Goal: Information Seeking & Learning: Find specific fact

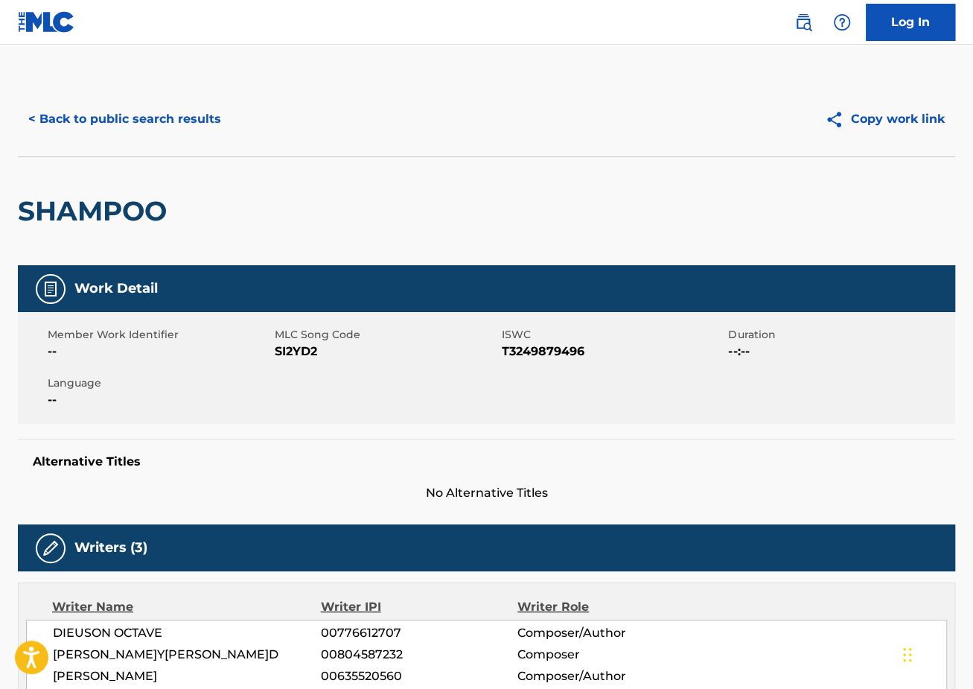
click at [77, 115] on button "< Back to public search results" at bounding box center [125, 119] width 214 height 37
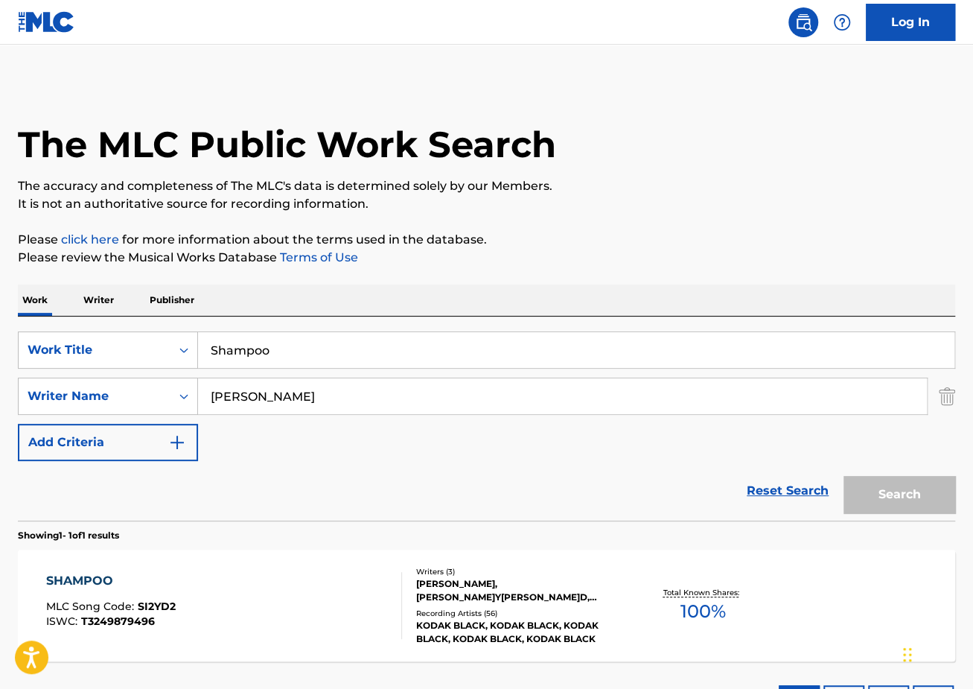
scroll to position [36, 0]
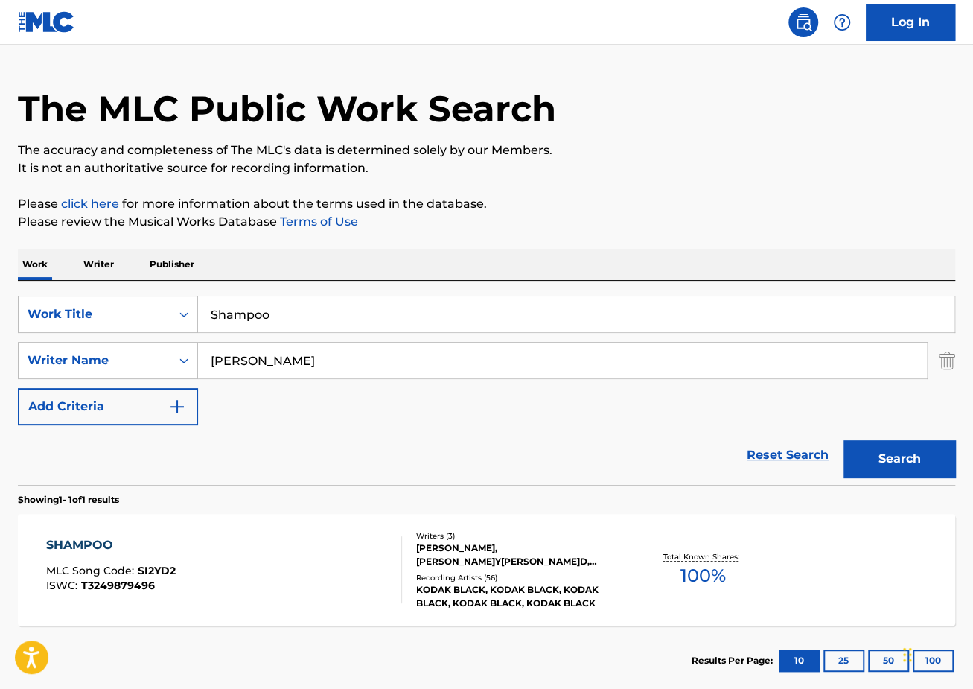
click at [299, 307] on input "Shampoo" at bounding box center [576, 314] width 756 height 36
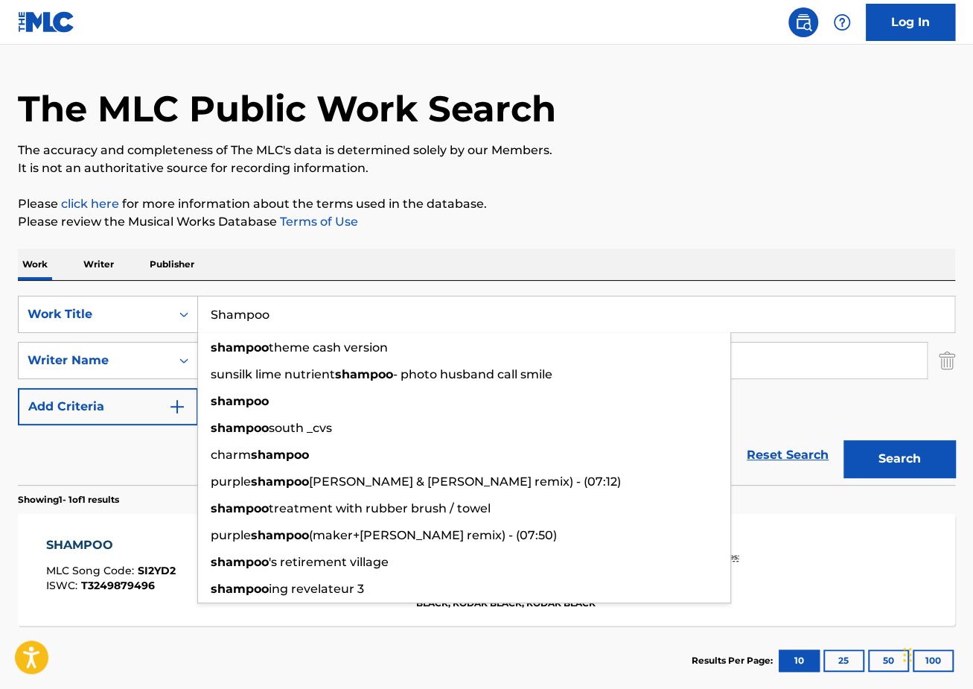
paste input "[DATE] in [GEOGRAPHIC_DATA]"
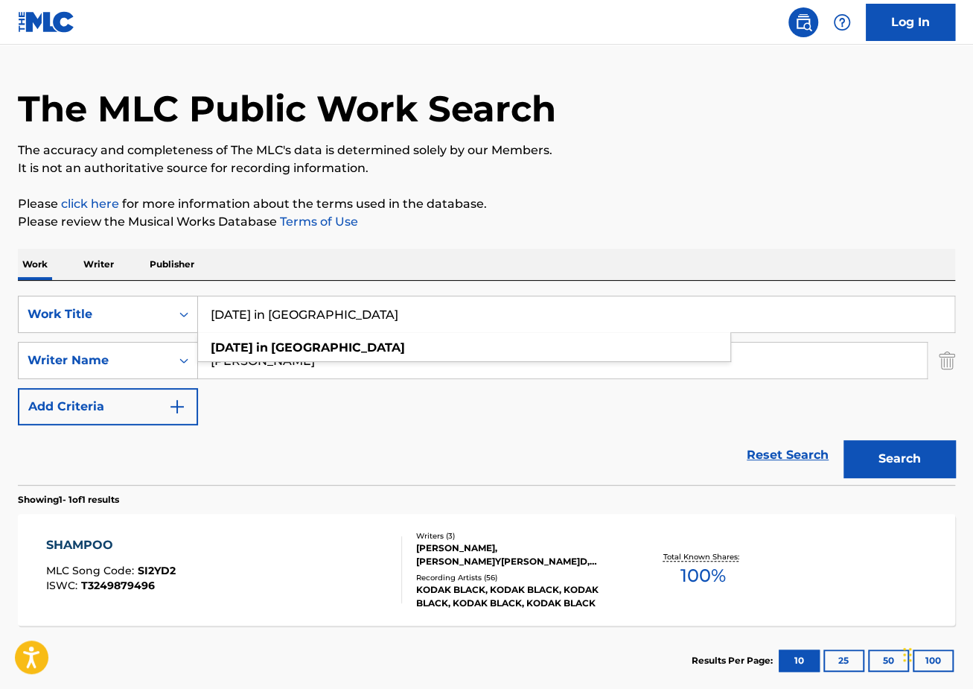
type input "[DATE] in [GEOGRAPHIC_DATA]"
click at [884, 456] on button "Search" at bounding box center [900, 458] width 112 height 37
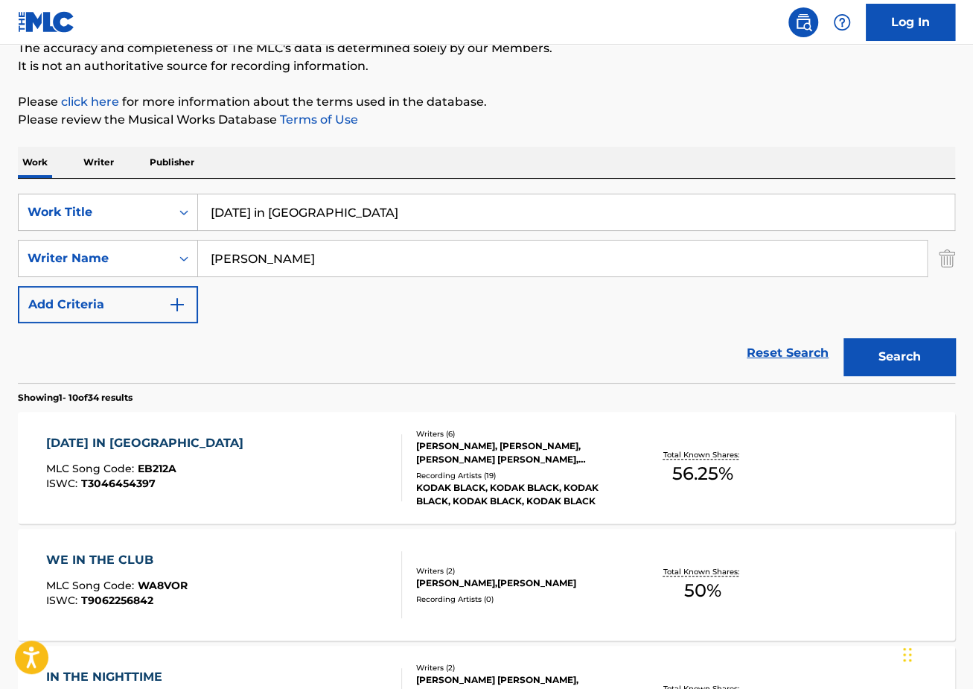
scroll to position [153, 0]
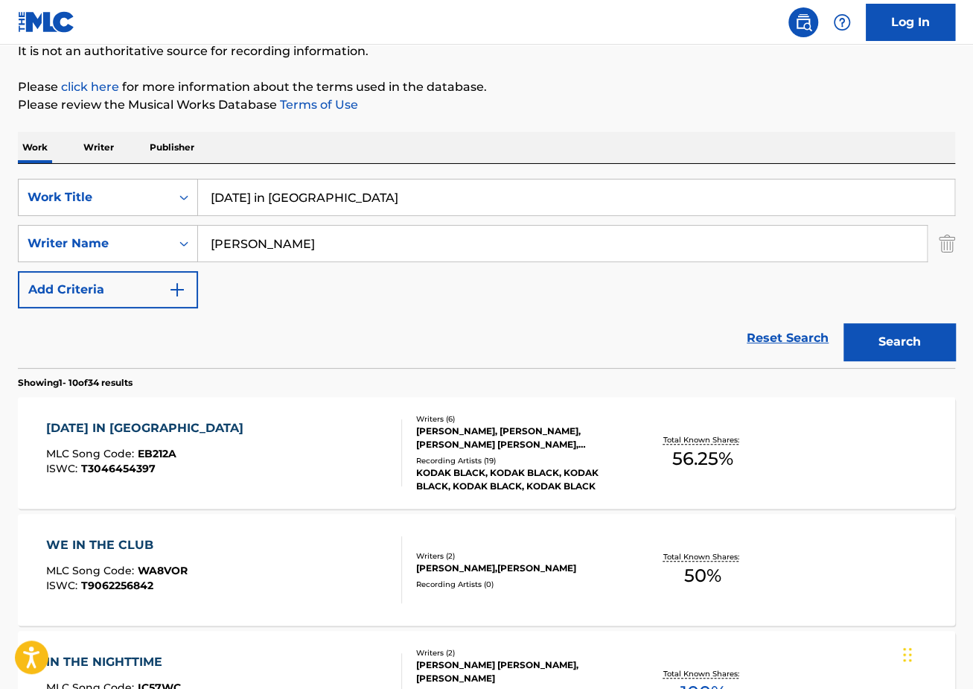
click at [254, 442] on div "[DATE] IN [GEOGRAPHIC_DATA] MLC Song Code : EB212A ISWC : T3046454397" at bounding box center [224, 452] width 356 height 67
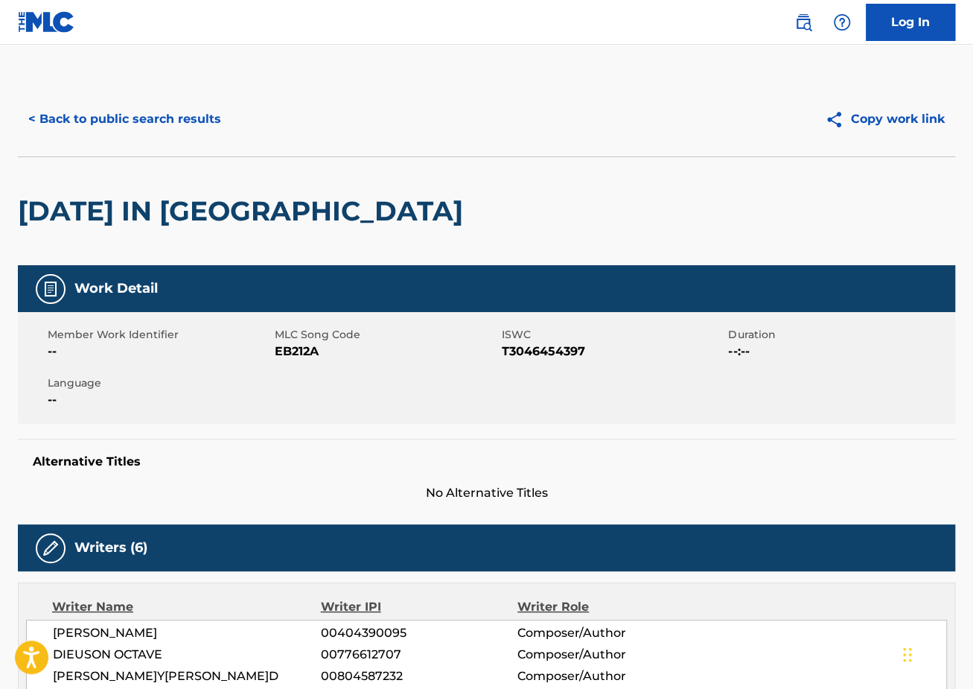
click at [143, 120] on button "< Back to public search results" at bounding box center [125, 119] width 214 height 37
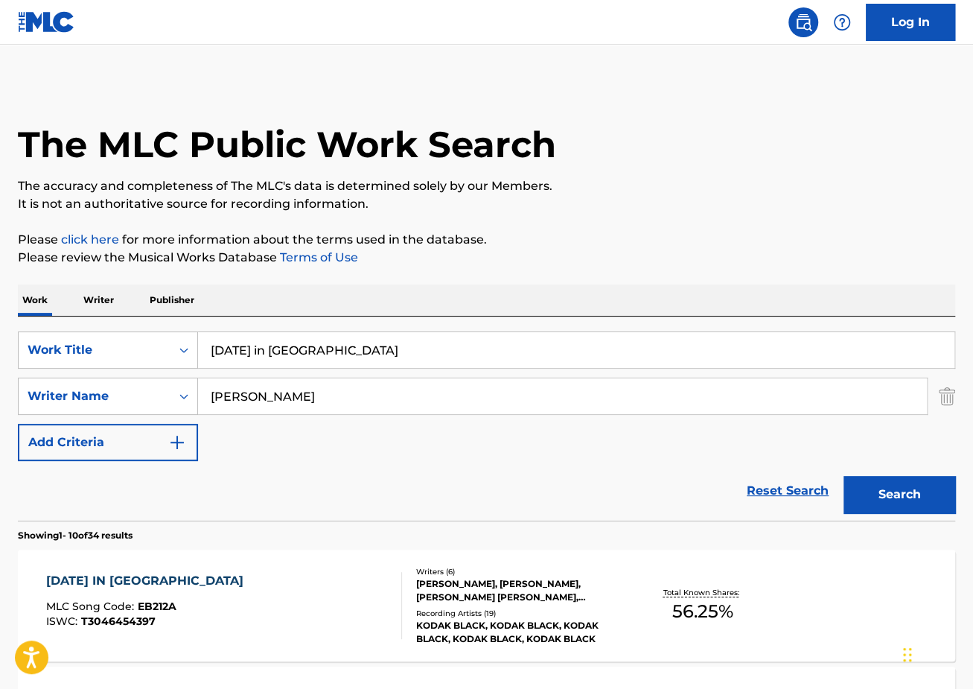
scroll to position [153, 0]
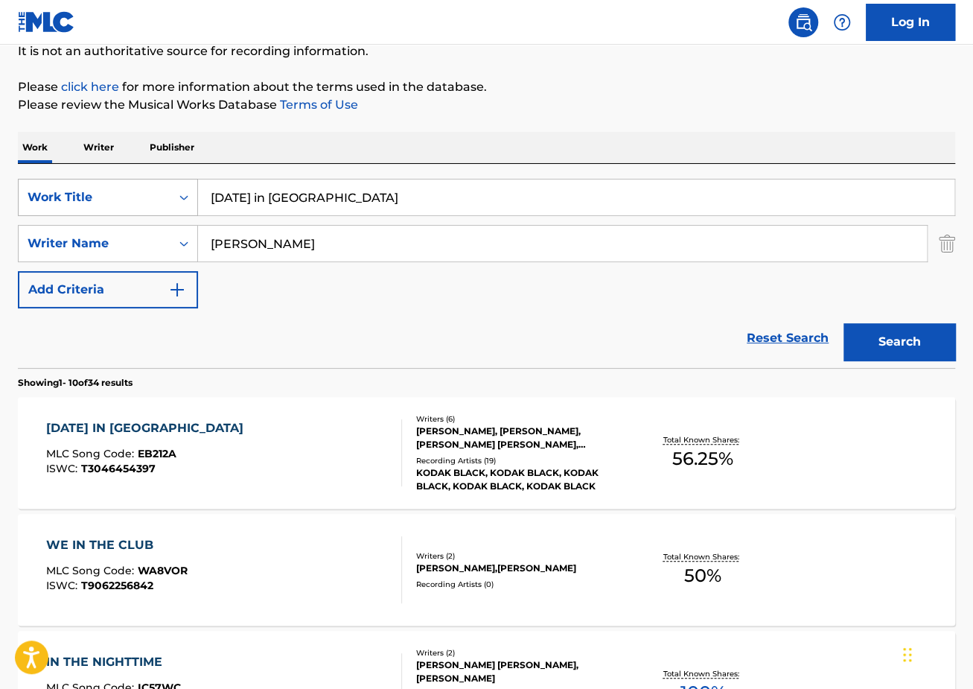
drag, startPoint x: 346, startPoint y: 194, endPoint x: 130, endPoint y: 194, distance: 215.9
click at [133, 194] on div "SearchWithCriteriaec2e8396-f38b-456d-9805-f2050d600c25 Work Title [DATE] in [GE…" at bounding box center [486, 197] width 937 height 37
paste input "Dirty K"
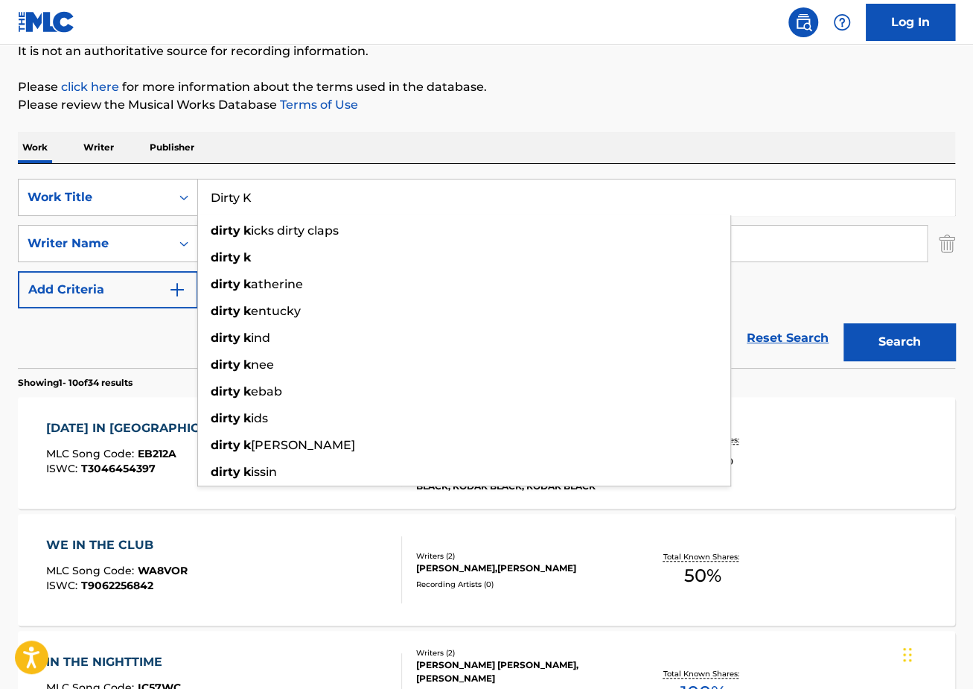
type input "Dirty K"
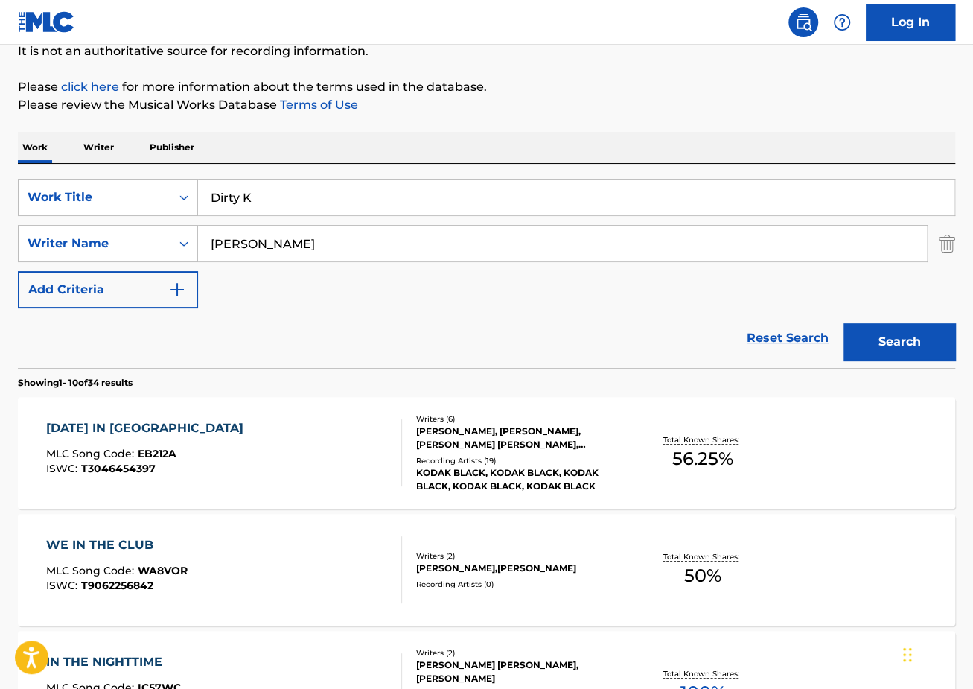
click at [943, 342] on button "Search" at bounding box center [900, 341] width 112 height 37
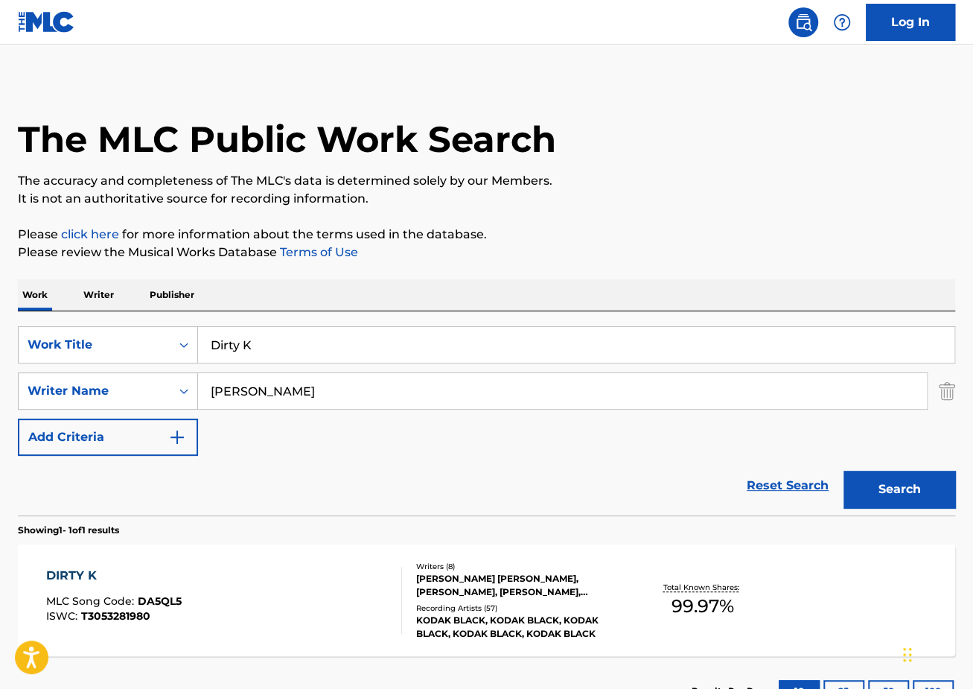
scroll to position [121, 0]
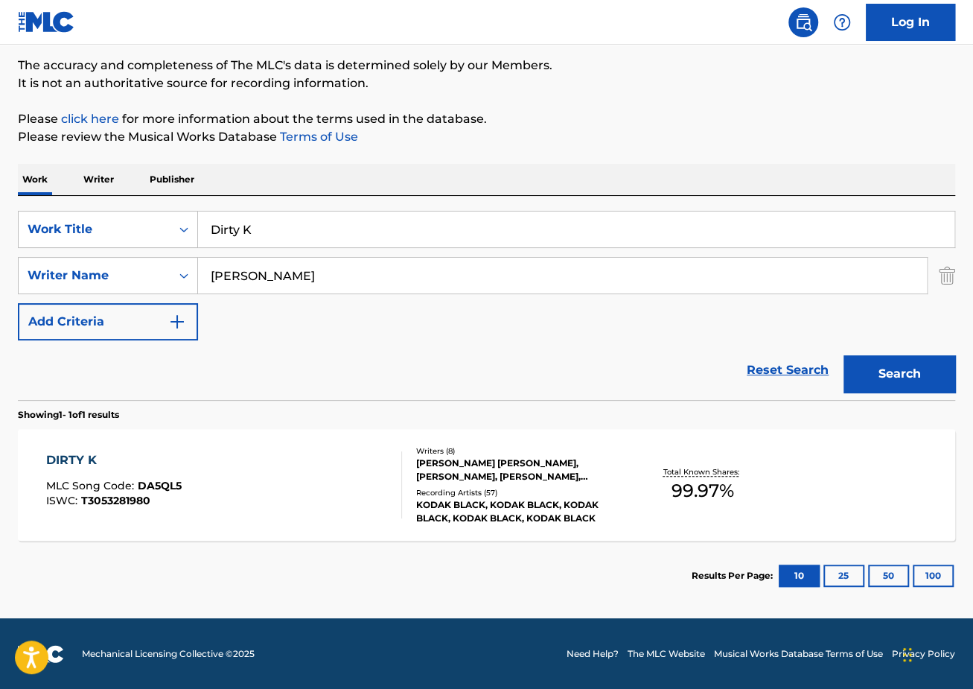
click at [166, 453] on div "DIRTY K" at bounding box center [114, 460] width 136 height 18
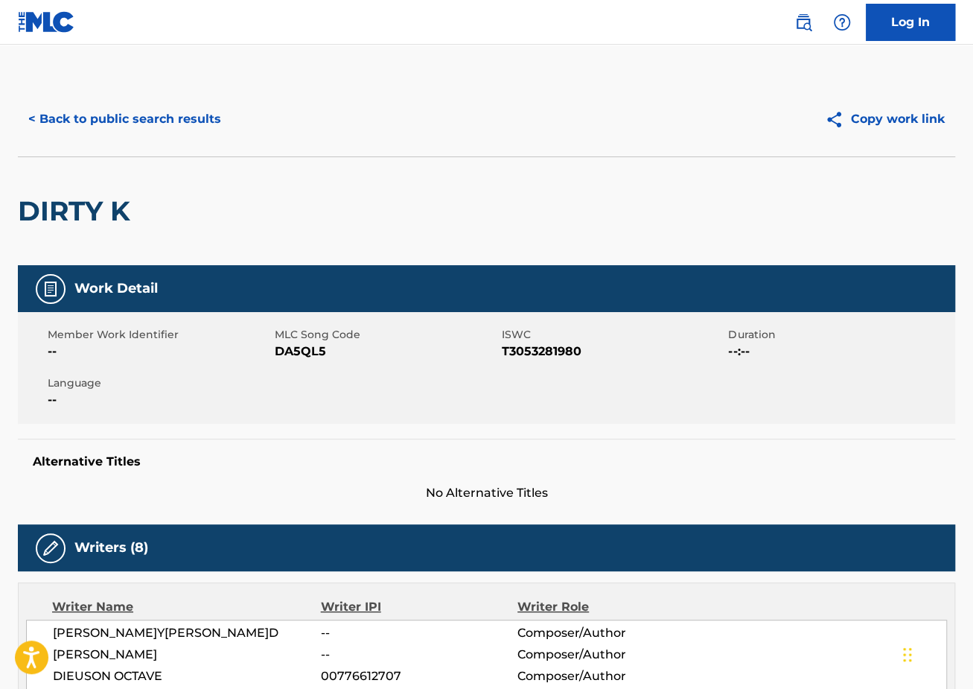
click at [128, 115] on button "< Back to public search results" at bounding box center [125, 119] width 214 height 37
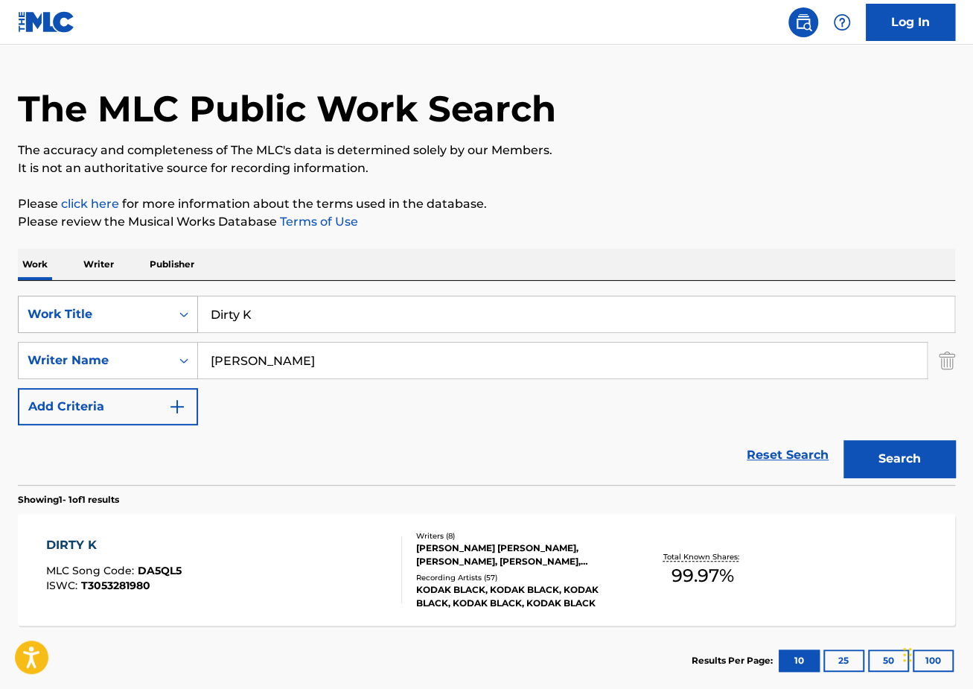
drag, startPoint x: 468, startPoint y: 309, endPoint x: 191, endPoint y: 306, distance: 277.0
click at [204, 309] on input "Dirty K" at bounding box center [576, 314] width 756 height 36
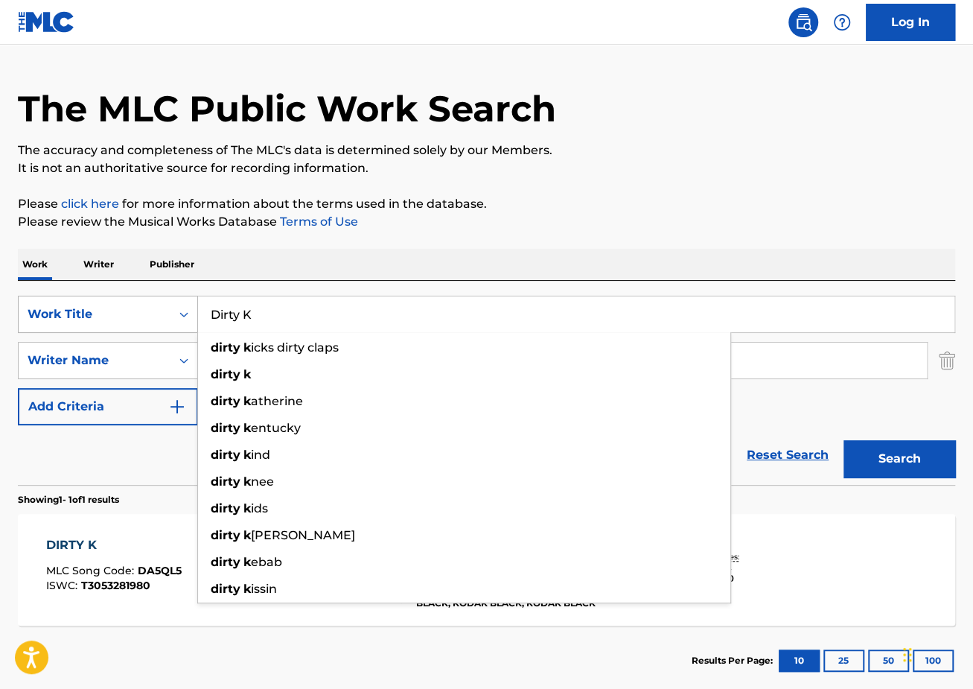
paste input "OMEGA"
type input "OMEGA"
click at [844, 440] on button "Search" at bounding box center [900, 458] width 112 height 37
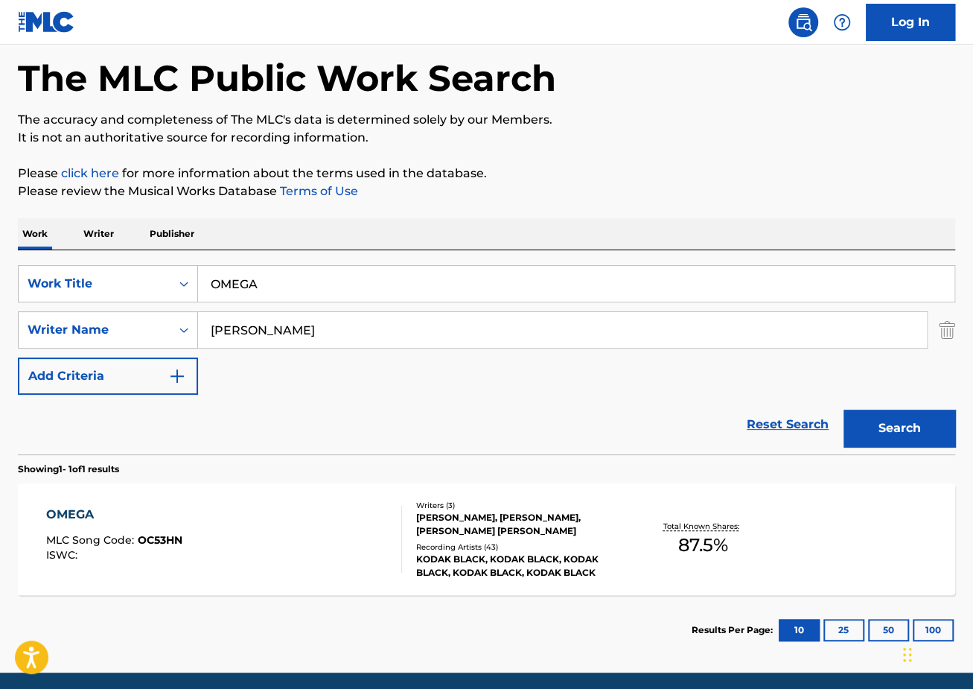
scroll to position [84, 0]
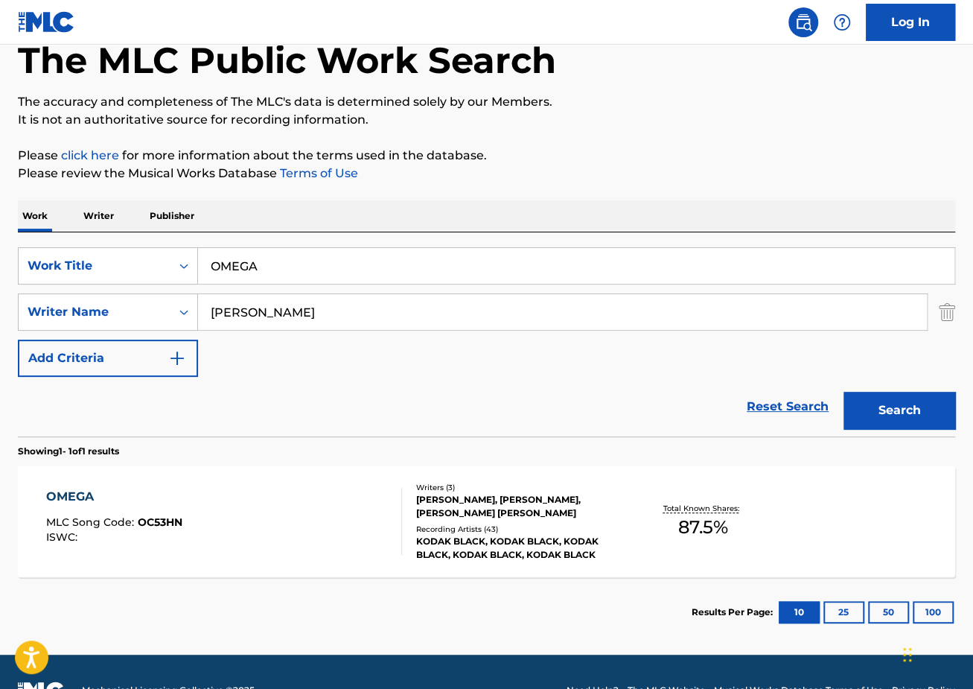
click at [246, 524] on div "OMEGA MLC Song Code : OC53HN ISWC :" at bounding box center [224, 521] width 356 height 67
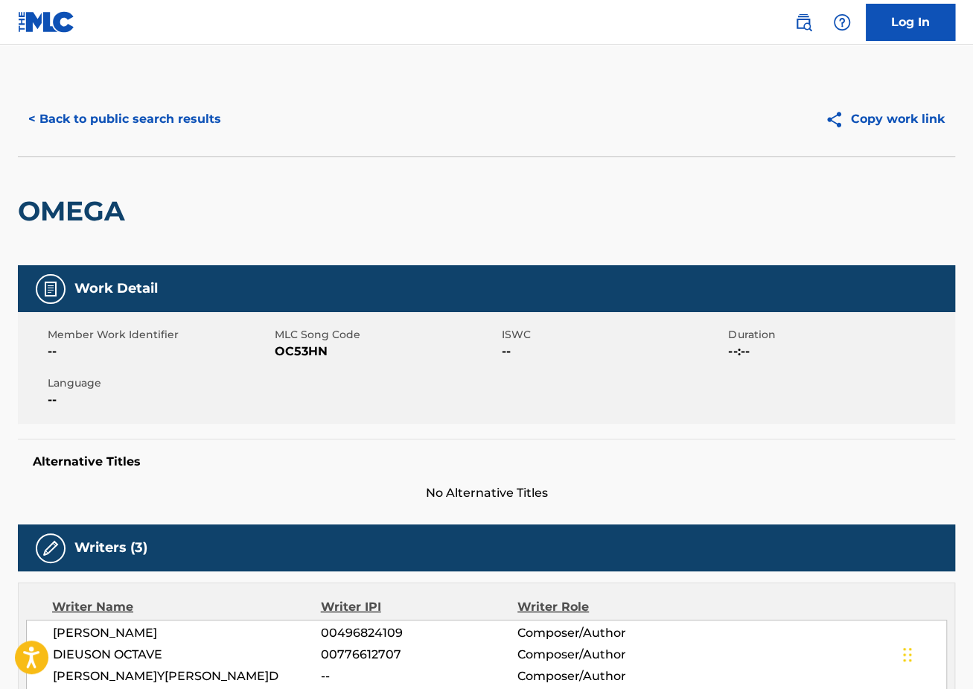
click at [171, 119] on button "< Back to public search results" at bounding box center [125, 119] width 214 height 37
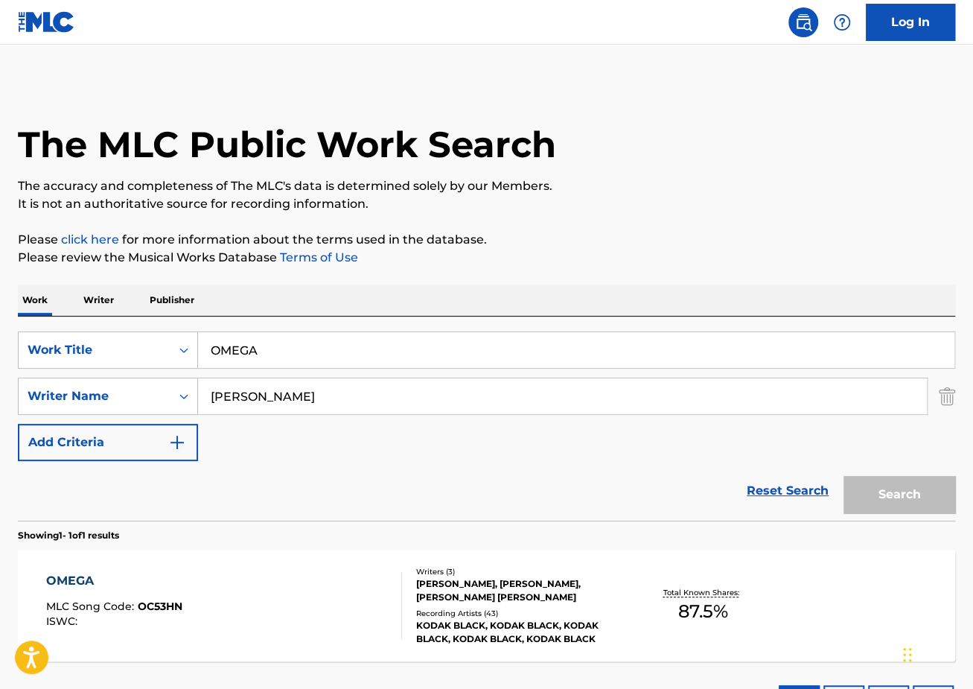
scroll to position [36, 0]
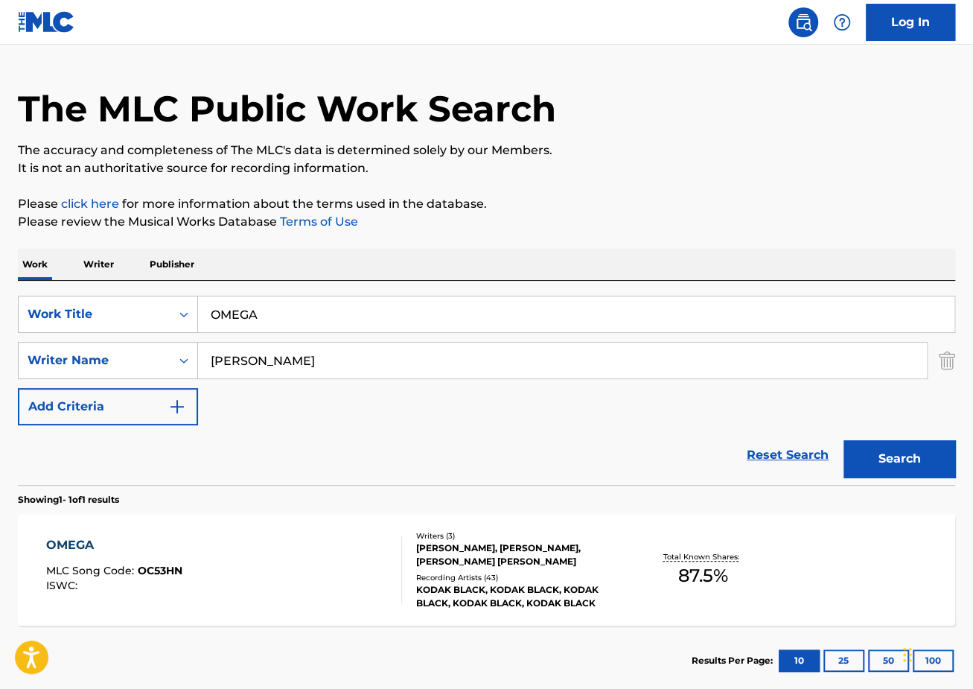
click at [357, 307] on input "OMEGA" at bounding box center [576, 314] width 756 height 36
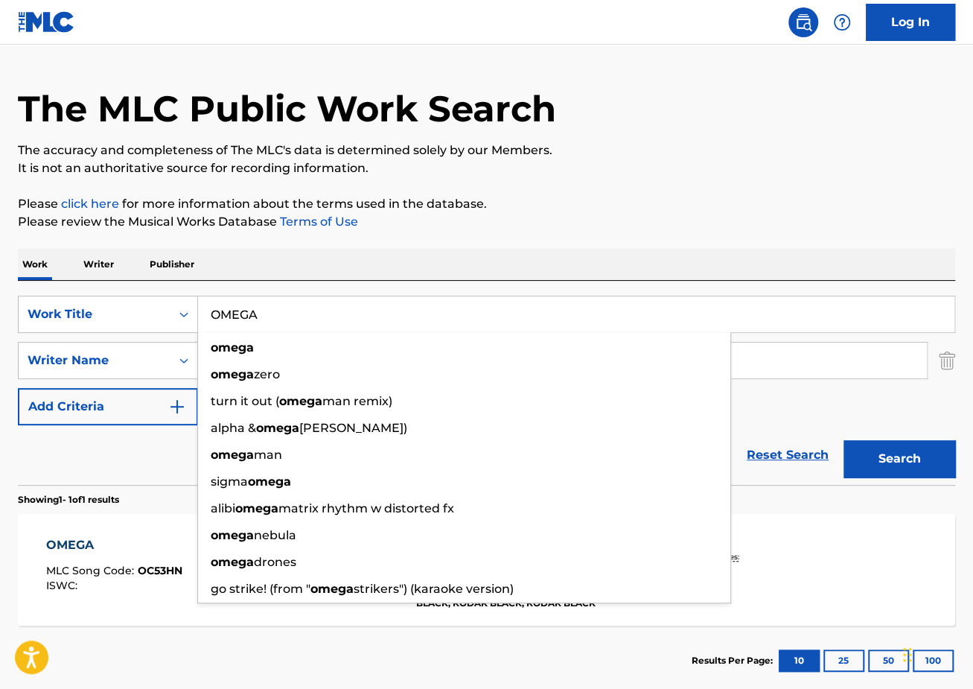
drag, startPoint x: 357, startPoint y: 307, endPoint x: 228, endPoint y: 307, distance: 129.6
click at [229, 307] on input "OMEGA" at bounding box center [576, 314] width 756 height 36
click at [754, 218] on p "Please review the Musical Works Database Terms of Use" at bounding box center [486, 222] width 937 height 18
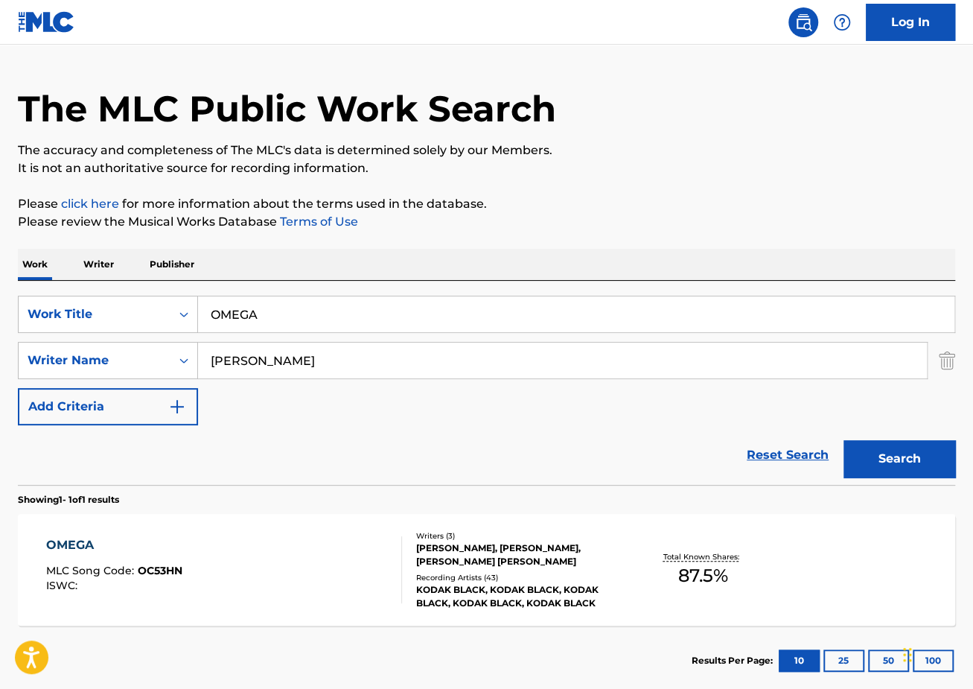
click at [374, 353] on input "[PERSON_NAME]" at bounding box center [562, 360] width 729 height 36
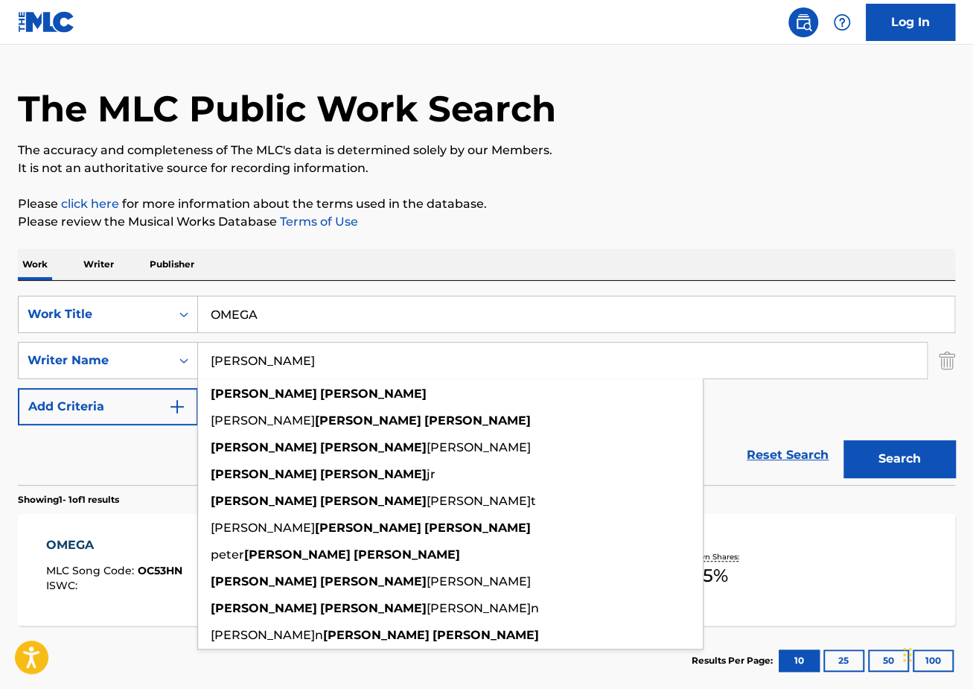
click at [374, 353] on input "[PERSON_NAME]" at bounding box center [562, 360] width 729 height 36
paste input "Forgi"
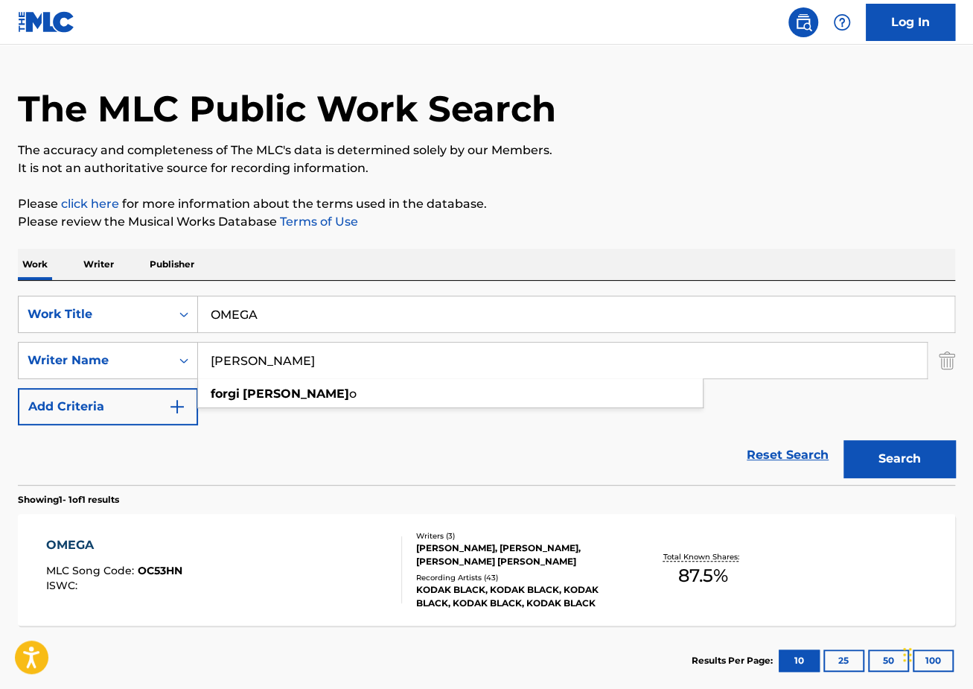
click at [590, 404] on div "forgi [PERSON_NAME] o" at bounding box center [450, 393] width 505 height 27
type input "[PERSON_NAME]"
click at [315, 304] on input "OMEGA" at bounding box center [576, 314] width 756 height 36
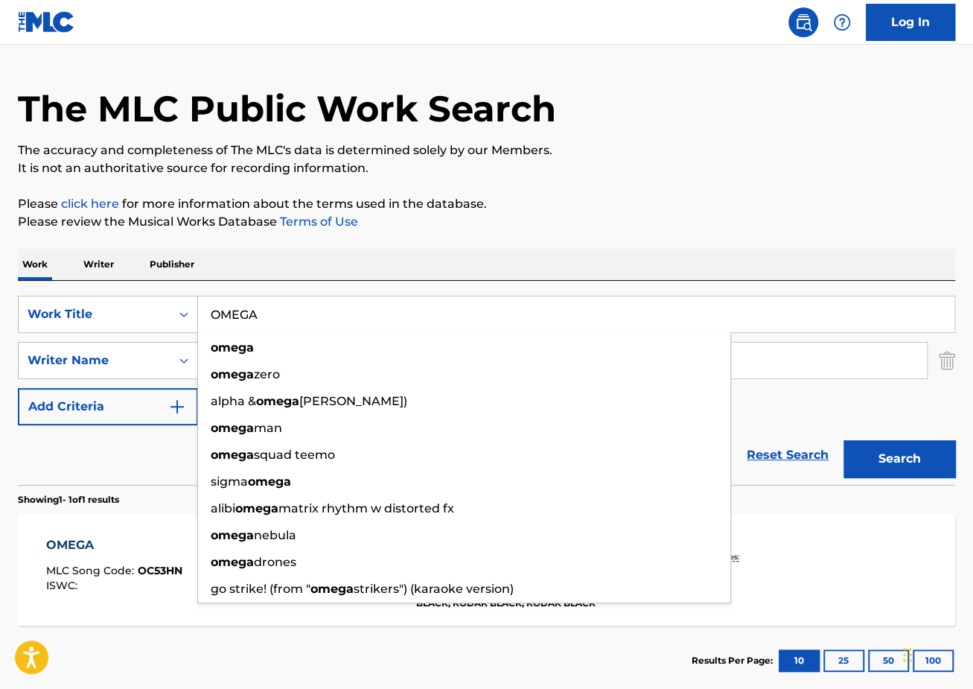
click at [316, 304] on input "OMEGA" at bounding box center [576, 314] width 756 height 36
paste input "Watch This ([US_STATE] Tears Remix)"
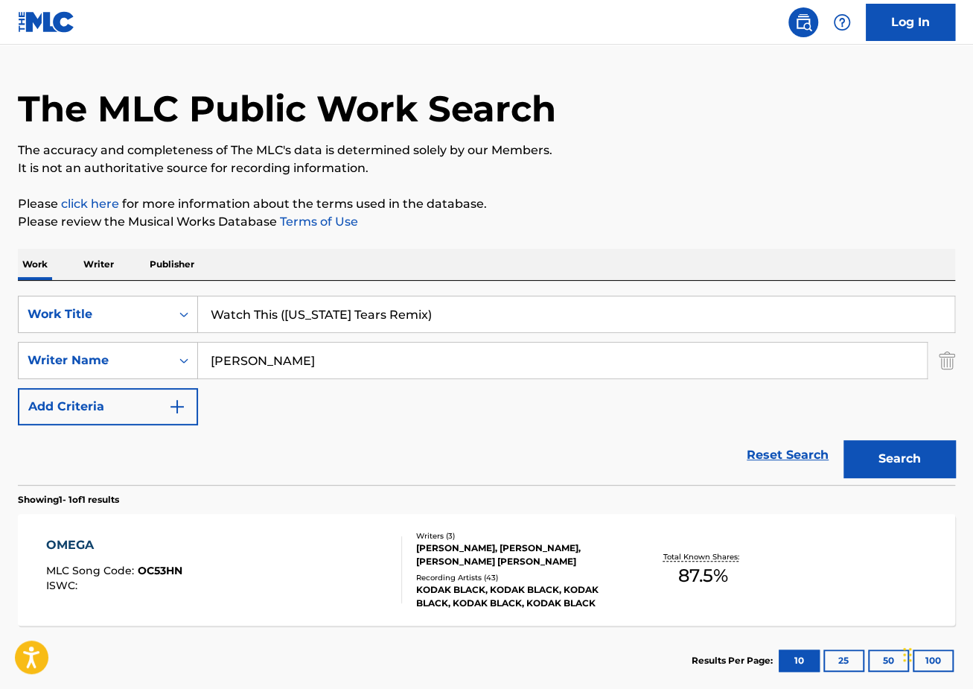
click at [474, 193] on div "The MLC Public Work Search The accuracy and completeness of The MLC's data is d…" at bounding box center [486, 370] width 973 height 649
click at [905, 458] on button "Search" at bounding box center [900, 458] width 112 height 37
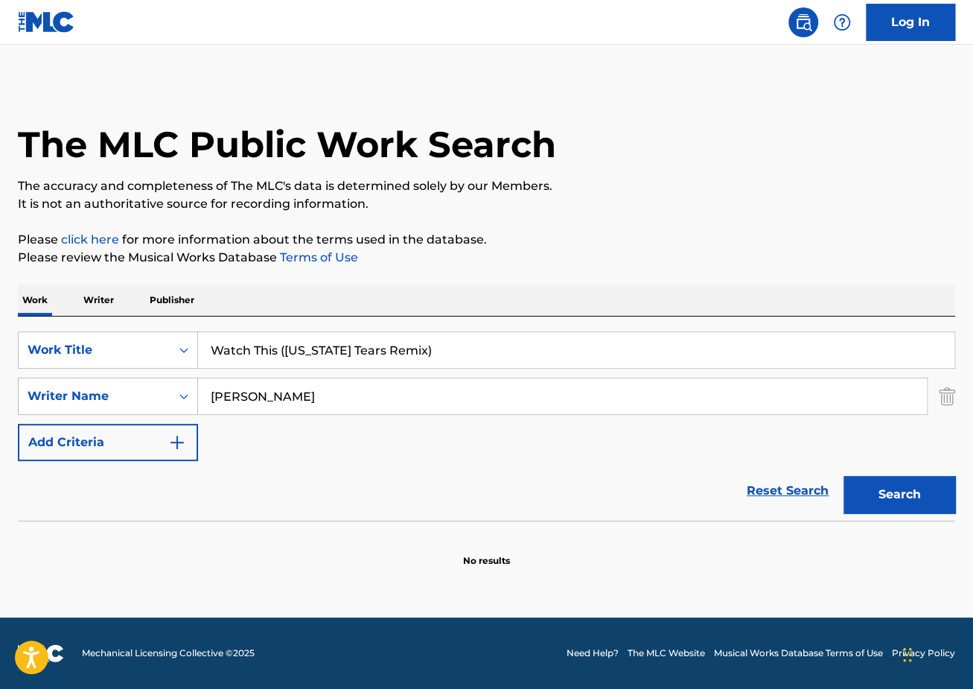
scroll to position [0, 0]
drag, startPoint x: 289, startPoint y: 346, endPoint x: 661, endPoint y: 348, distance: 372.3
click at [660, 350] on input "Watch This ([US_STATE] Tears Remix)" at bounding box center [576, 350] width 756 height 36
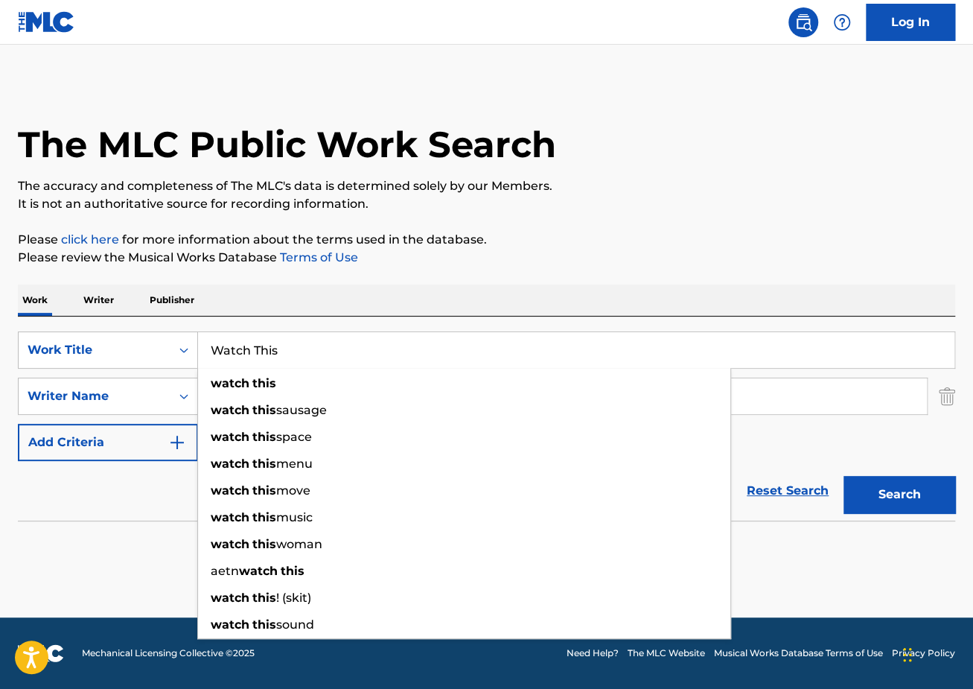
type input "Watch This"
click at [844, 476] on button "Search" at bounding box center [900, 494] width 112 height 37
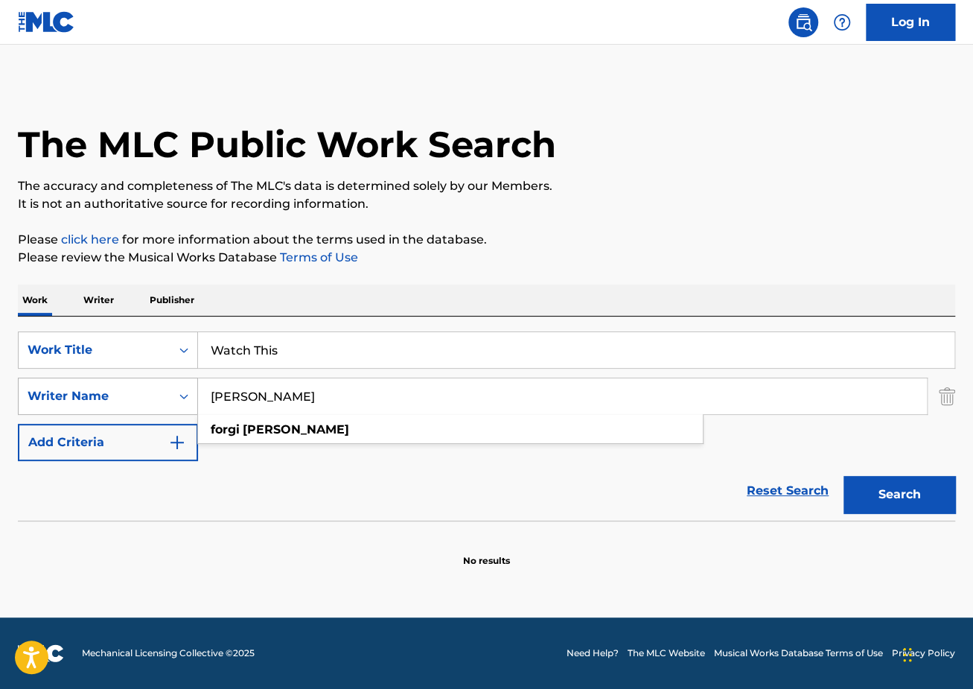
drag, startPoint x: 243, startPoint y: 394, endPoint x: 141, endPoint y: 394, distance: 102.7
click at [147, 394] on div "SearchWithCriteria209df778-c682-4156-a87b-5df4b28f17dc Writer Name[PERSON_NAME]…" at bounding box center [486, 395] width 937 height 37
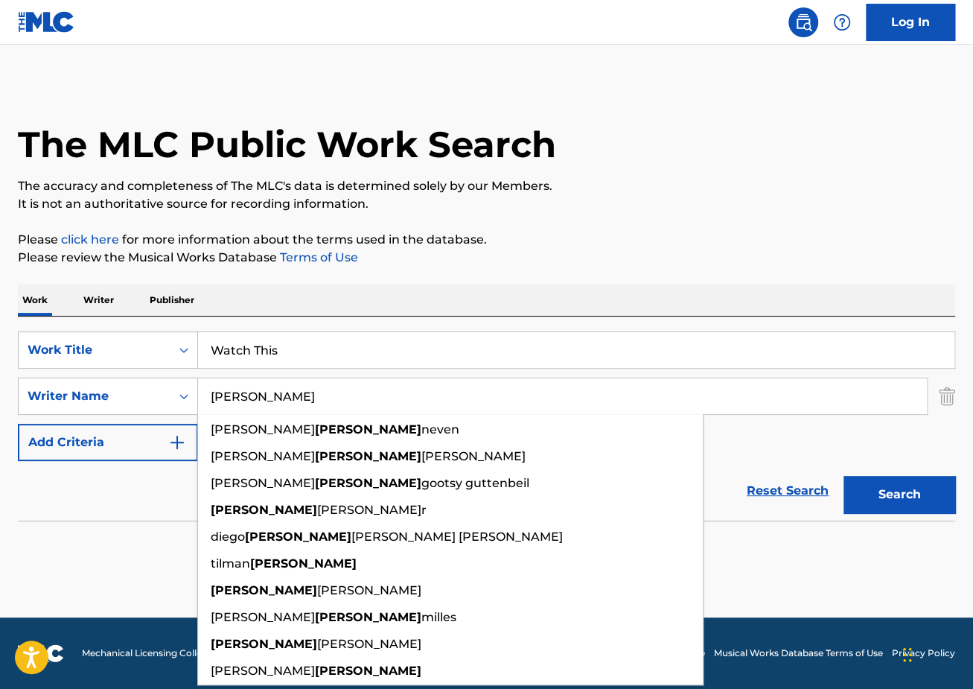
click at [257, 406] on input "[PERSON_NAME]" at bounding box center [562, 396] width 729 height 36
paste input "forgi"
click at [844, 476] on button "Search" at bounding box center [900, 494] width 112 height 37
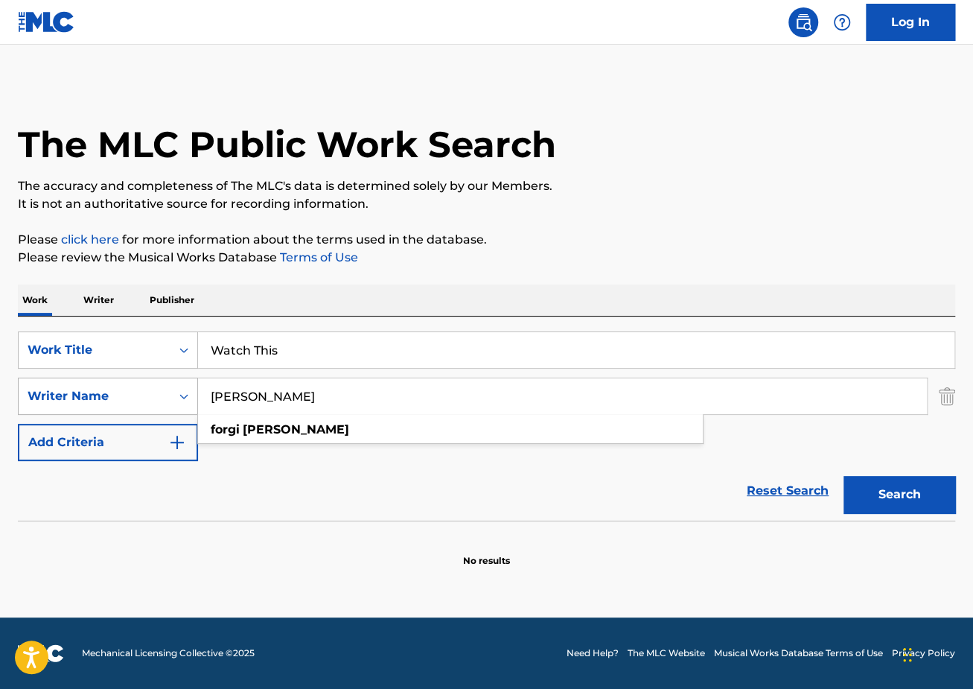
drag, startPoint x: 269, startPoint y: 392, endPoint x: 175, endPoint y: 392, distance: 93.8
click at [176, 392] on div "SearchWithCriteria209df778-c682-4156-a87b-5df4b28f17dc Writer Name [PERSON_NAME…" at bounding box center [486, 395] width 937 height 37
paste input "Symere [PERSON_NAME]"
click at [326, 505] on div "Reset Search Search" at bounding box center [486, 491] width 937 height 60
click at [899, 489] on button "Search" at bounding box center [900, 494] width 112 height 37
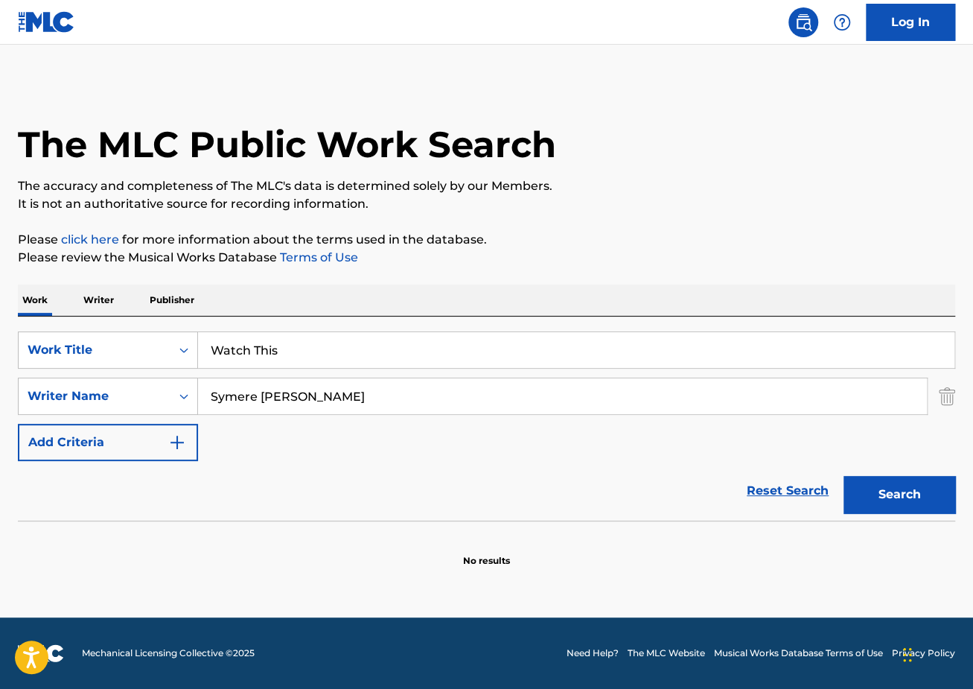
click at [278, 395] on input "Symere [PERSON_NAME]" at bounding box center [562, 396] width 729 height 36
type input "[PERSON_NAME]s"
click at [911, 500] on button "Search" at bounding box center [900, 494] width 112 height 37
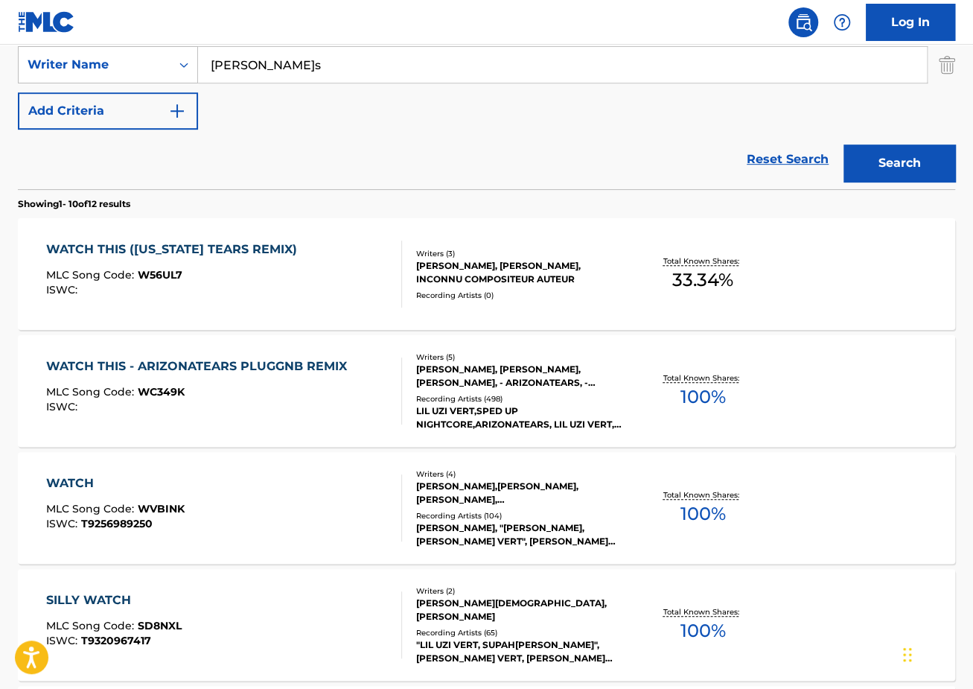
scroll to position [335, 0]
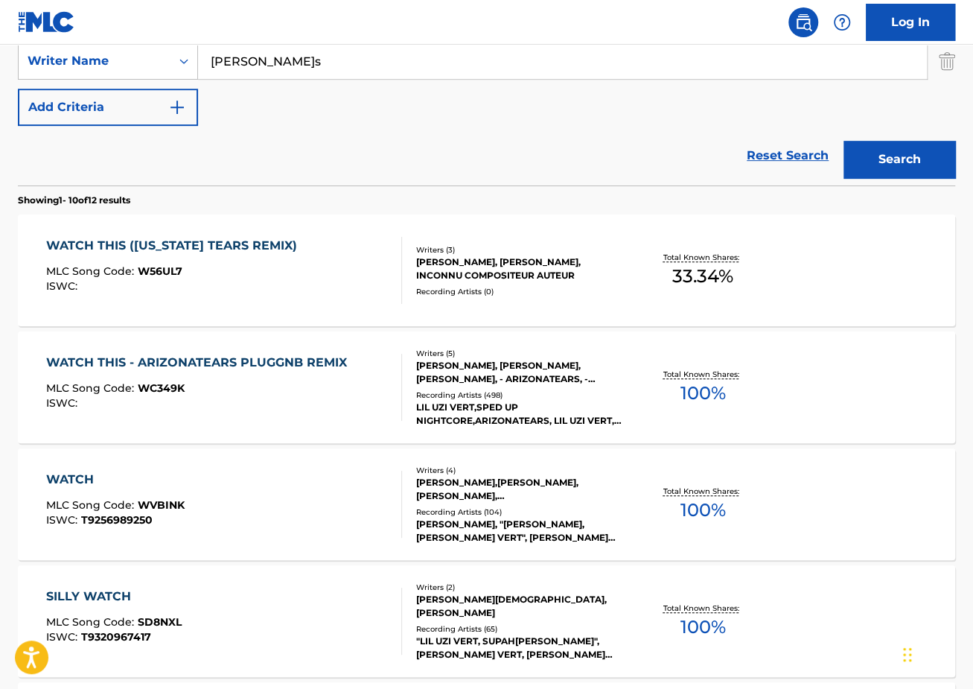
click at [237, 245] on div "WATCH THIS ([US_STATE] TEARS REMIX)" at bounding box center [175, 246] width 258 height 18
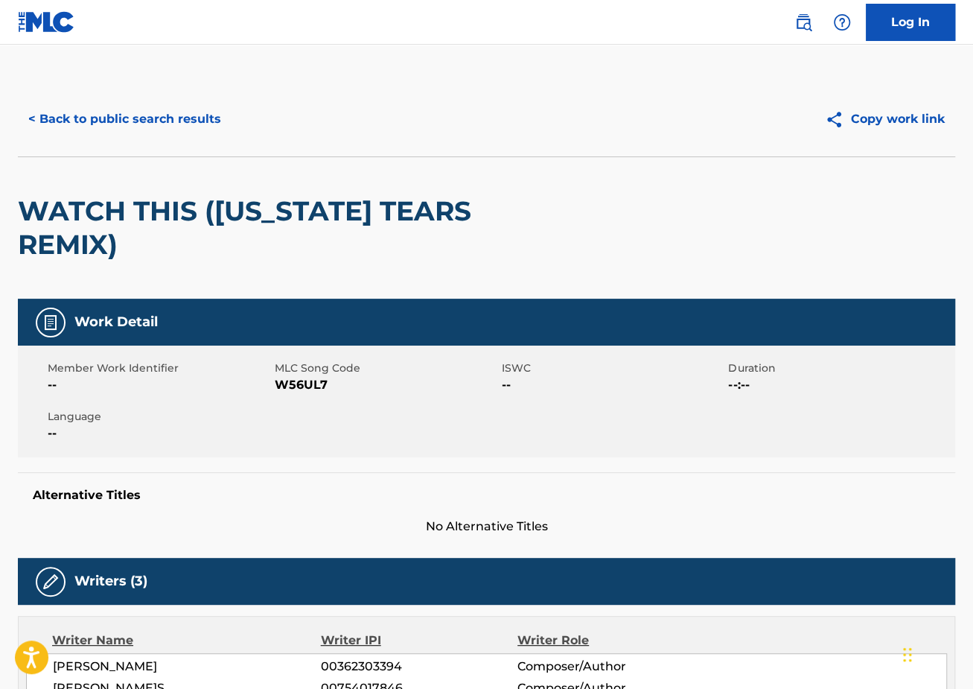
click at [95, 113] on button "< Back to public search results" at bounding box center [125, 119] width 214 height 37
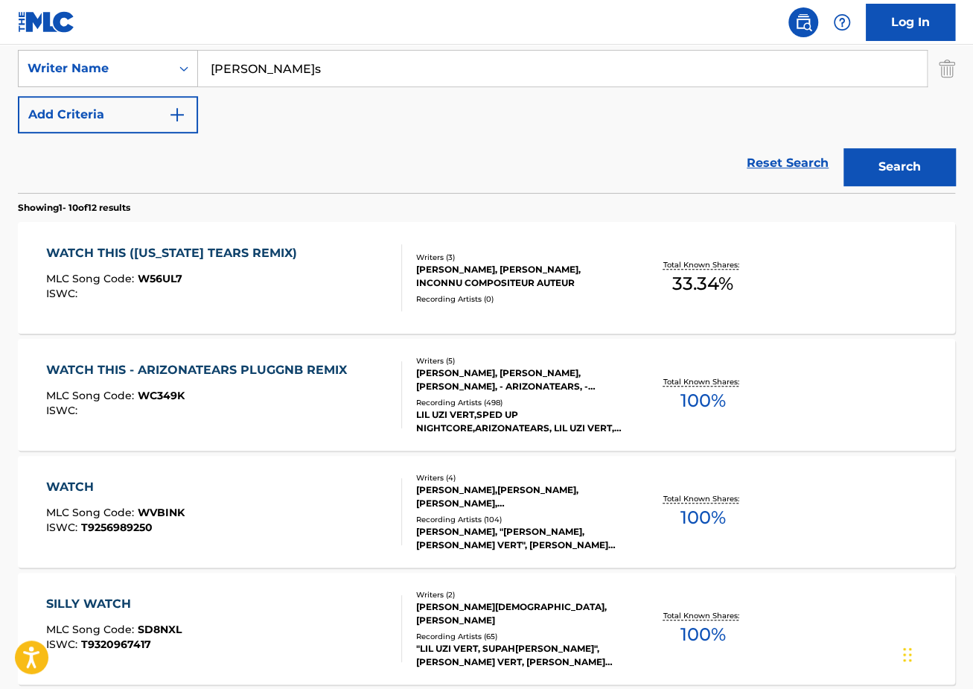
scroll to position [351, 0]
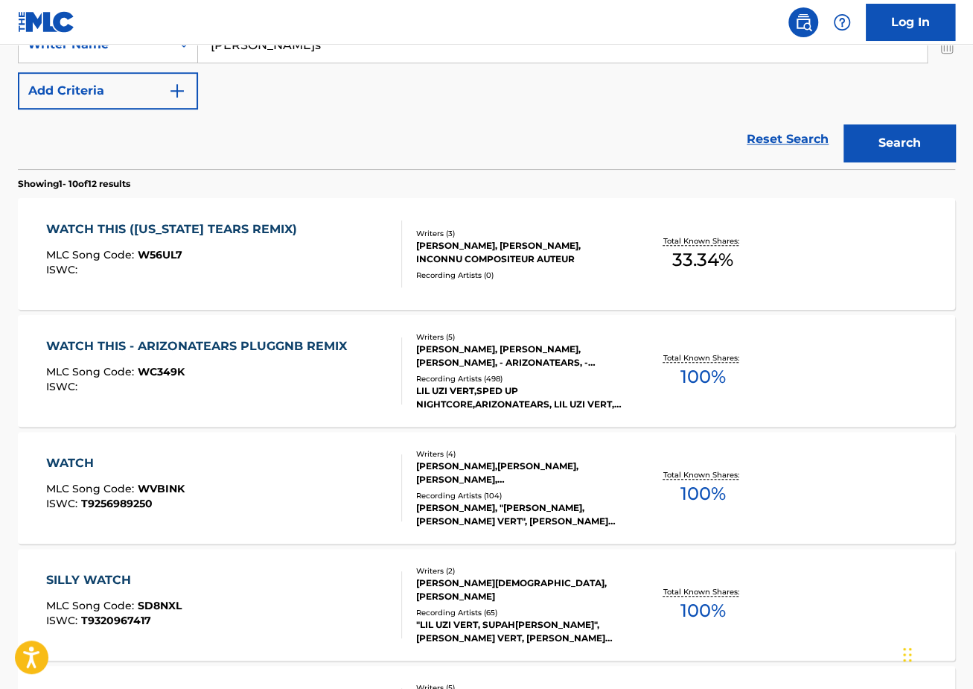
click at [63, 470] on div "WATCH" at bounding box center [115, 463] width 138 height 18
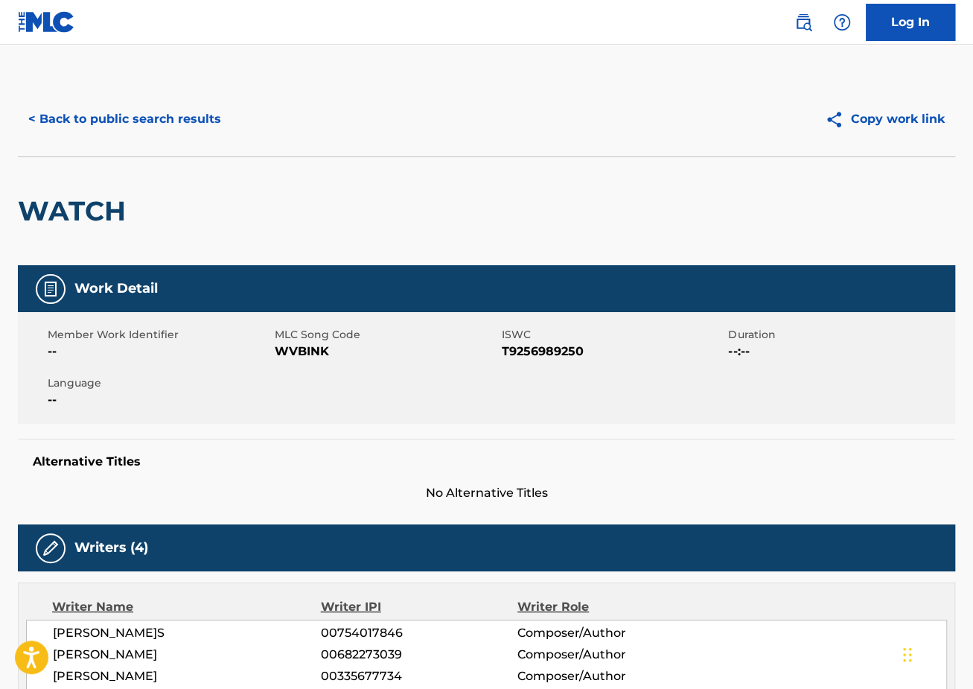
click at [134, 129] on button "< Back to public search results" at bounding box center [125, 119] width 214 height 37
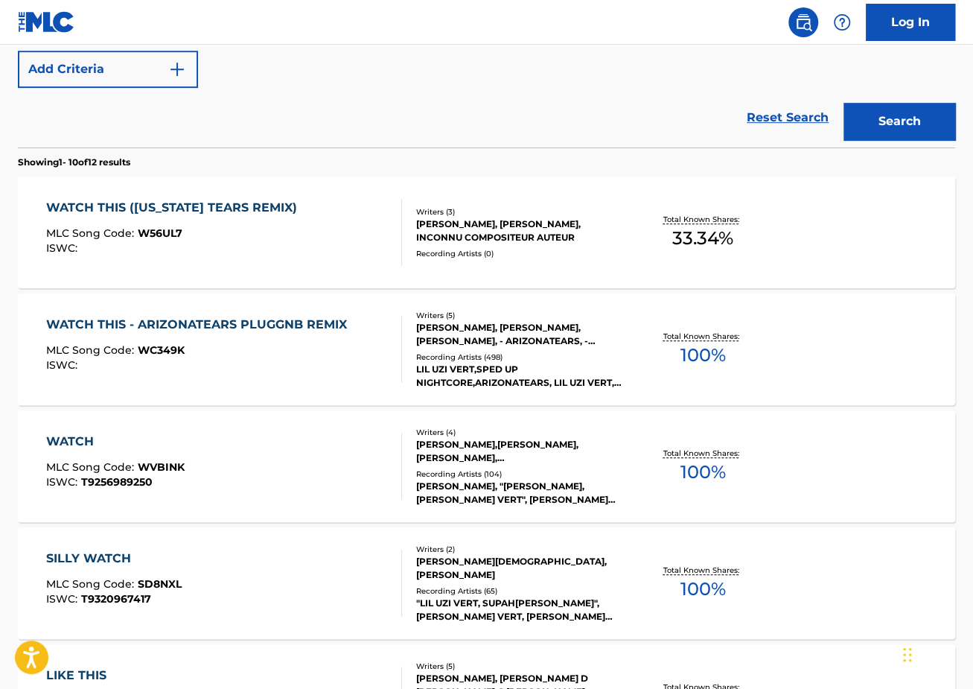
scroll to position [217, 0]
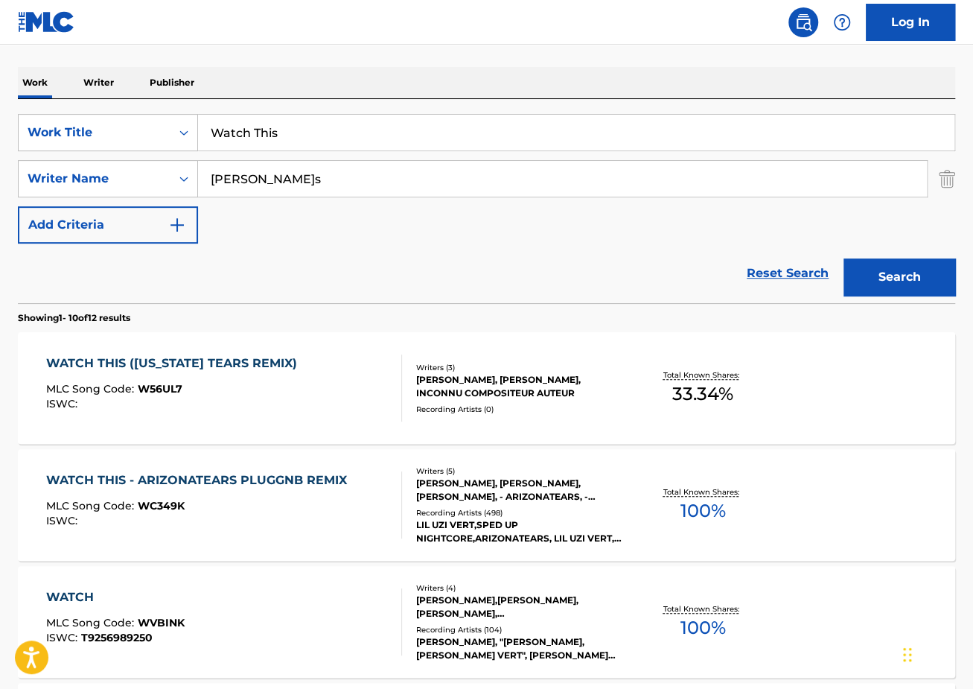
click at [144, 367] on div "WATCH THIS ([US_STATE] TEARS REMIX)" at bounding box center [175, 363] width 258 height 18
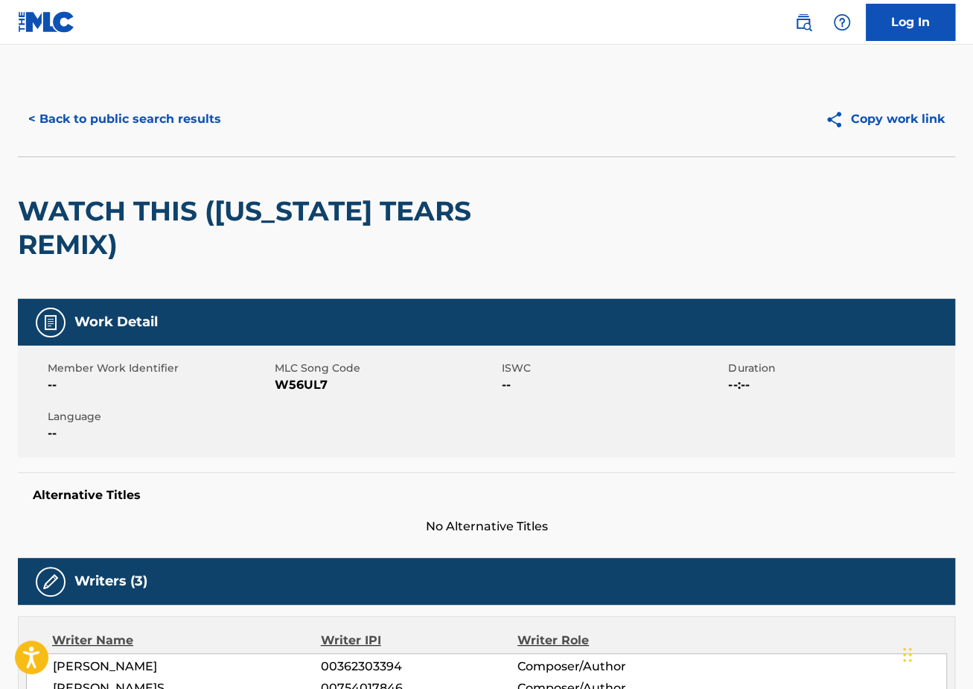
click at [141, 118] on button "< Back to public search results" at bounding box center [125, 119] width 214 height 37
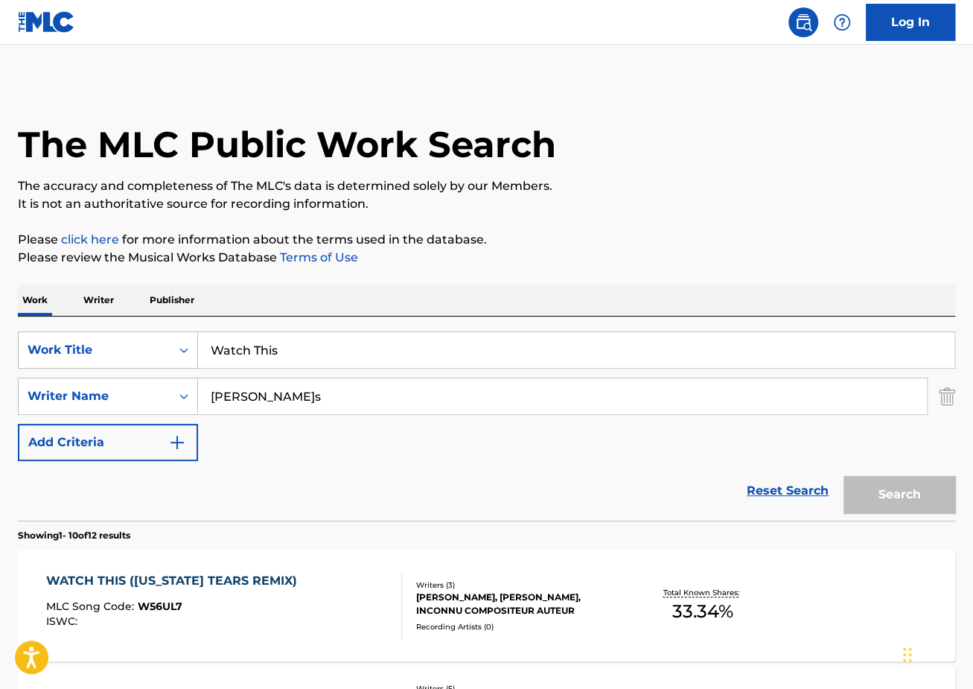
scroll to position [217, 0]
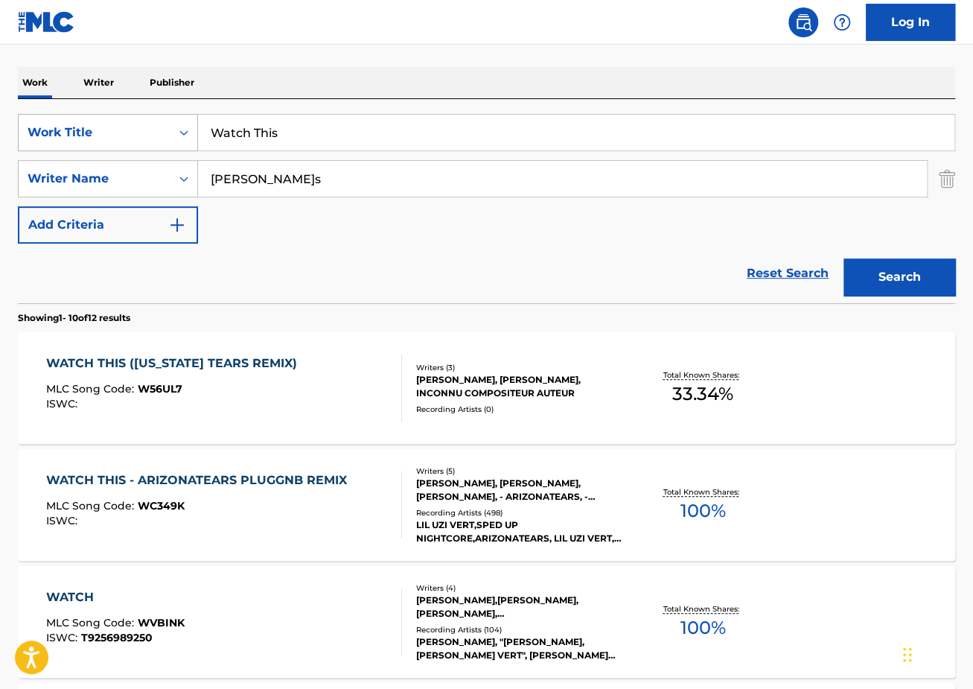
drag, startPoint x: 369, startPoint y: 141, endPoint x: 124, endPoint y: 141, distance: 245.0
click at [124, 141] on div "SearchWithCriteriaec2e8396-f38b-456d-9805-f2050d600c25 Work Title Watch This" at bounding box center [486, 132] width 937 height 37
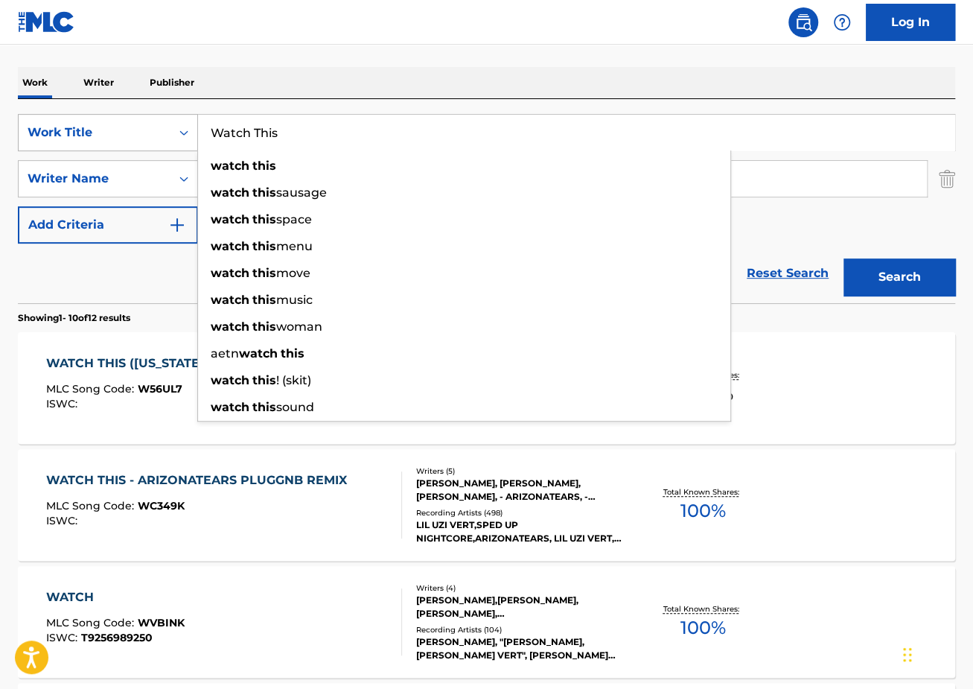
paste input "Of Course"
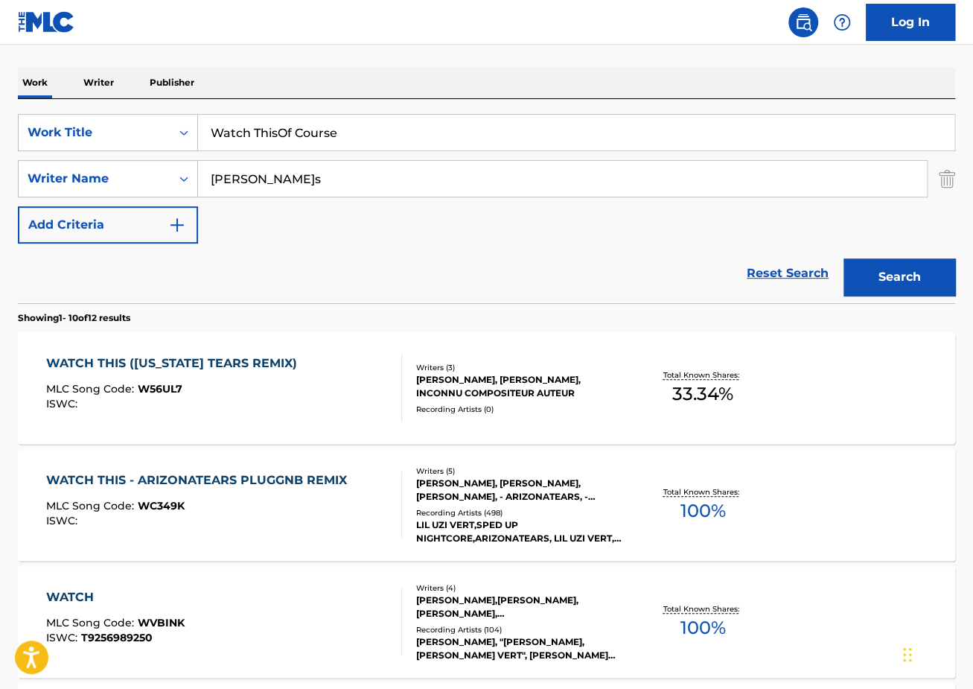
click at [261, 144] on input "Watch ThisOf Course" at bounding box center [576, 133] width 756 height 36
paste input "Search Form"
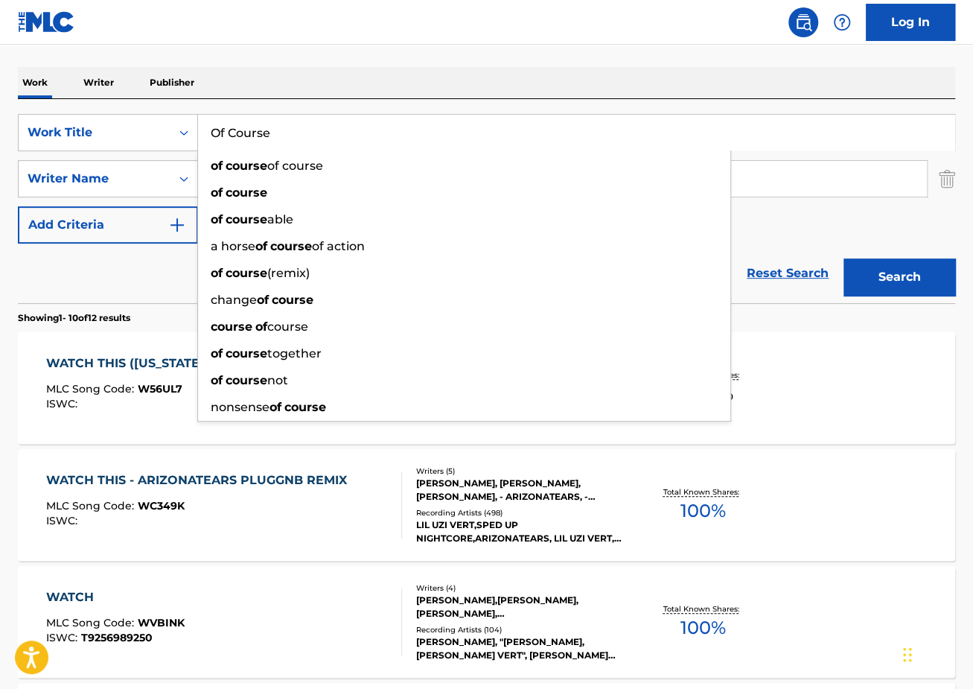
type input "Of Course"
click at [925, 238] on div "SearchWithCriteriaec2e8396-f38b-456d-9805-f2050d600c25 Work Title Of Course of …" at bounding box center [486, 179] width 937 height 130
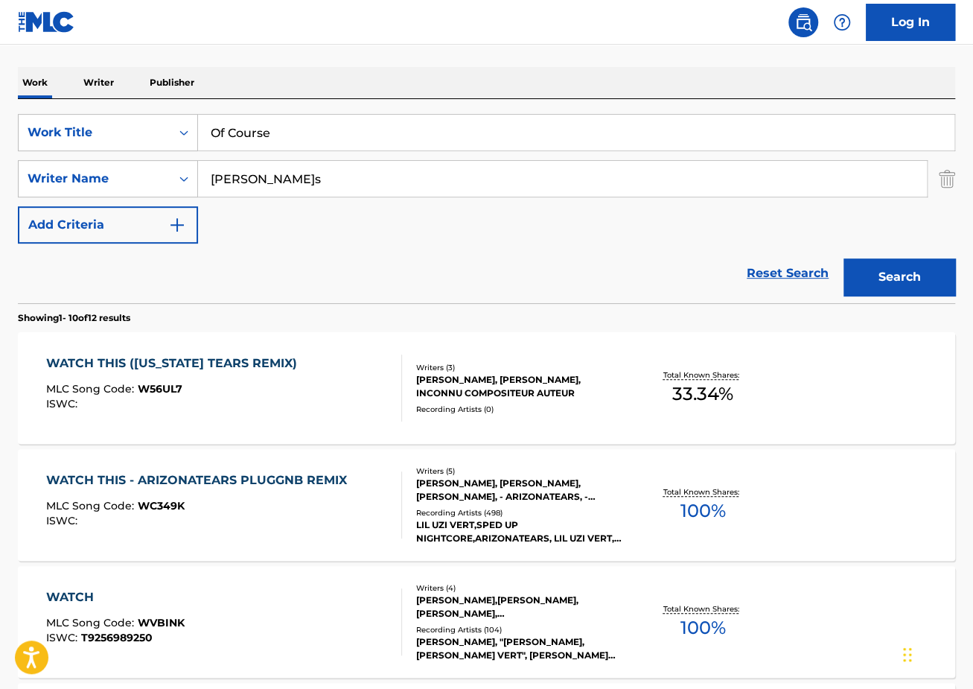
click at [925, 273] on button "Search" at bounding box center [900, 276] width 112 height 37
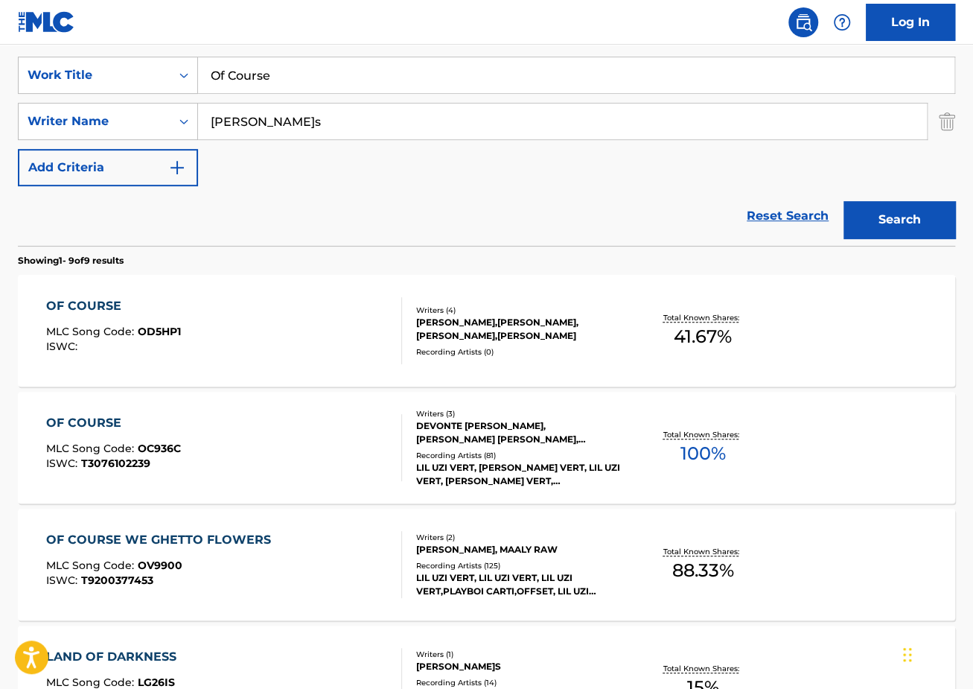
scroll to position [299, 0]
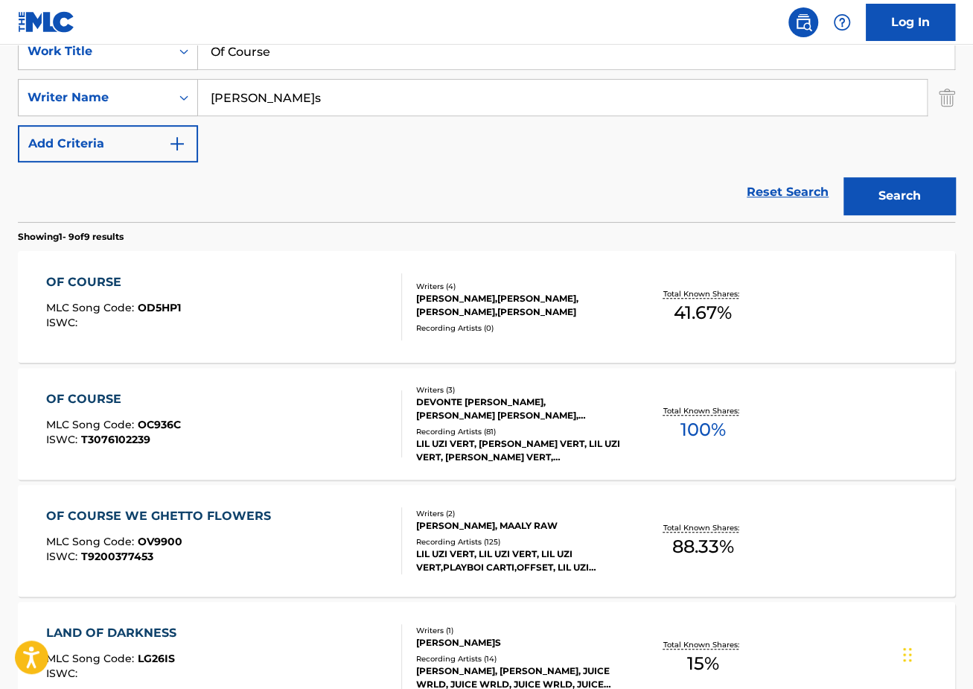
click at [188, 277] on div "OF COURSE MLC Song Code : OD5HP1 ISWC :" at bounding box center [224, 306] width 356 height 67
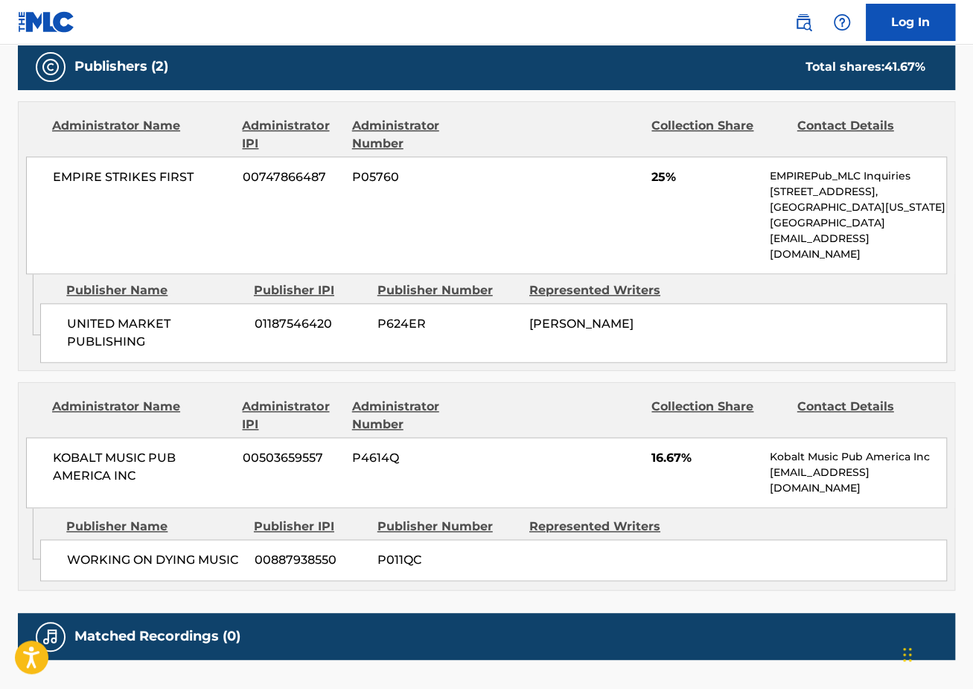
scroll to position [677, 0]
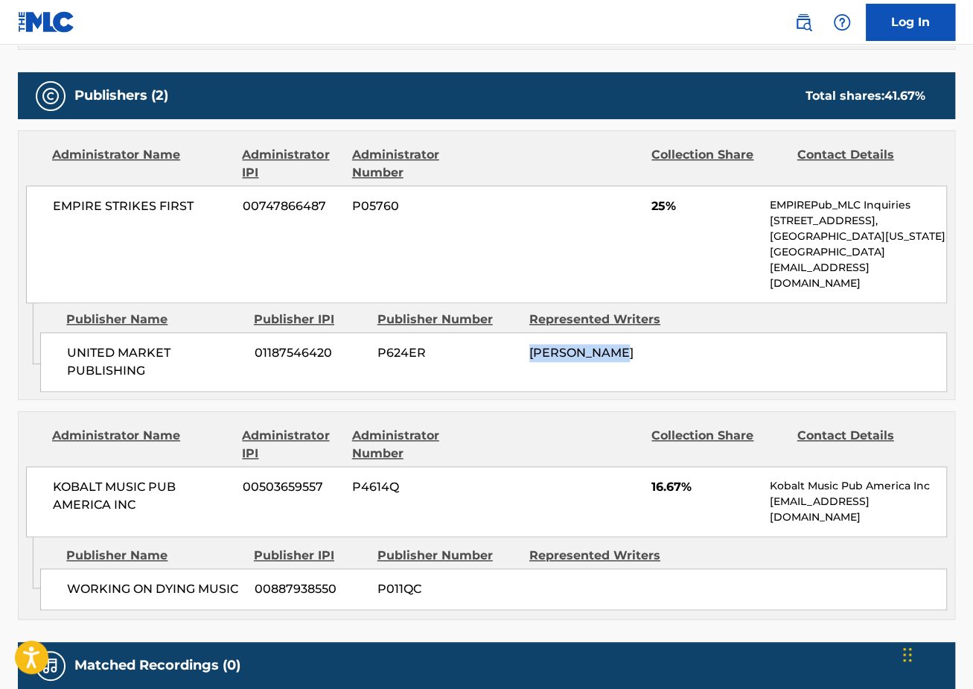
drag, startPoint x: 643, startPoint y: 359, endPoint x: 500, endPoint y: 344, distance: 143.7
click at [503, 346] on div "UNITED MARKET PUBLISHING 01187546420 P624ER [PERSON_NAME]" at bounding box center [493, 362] width 907 height 60
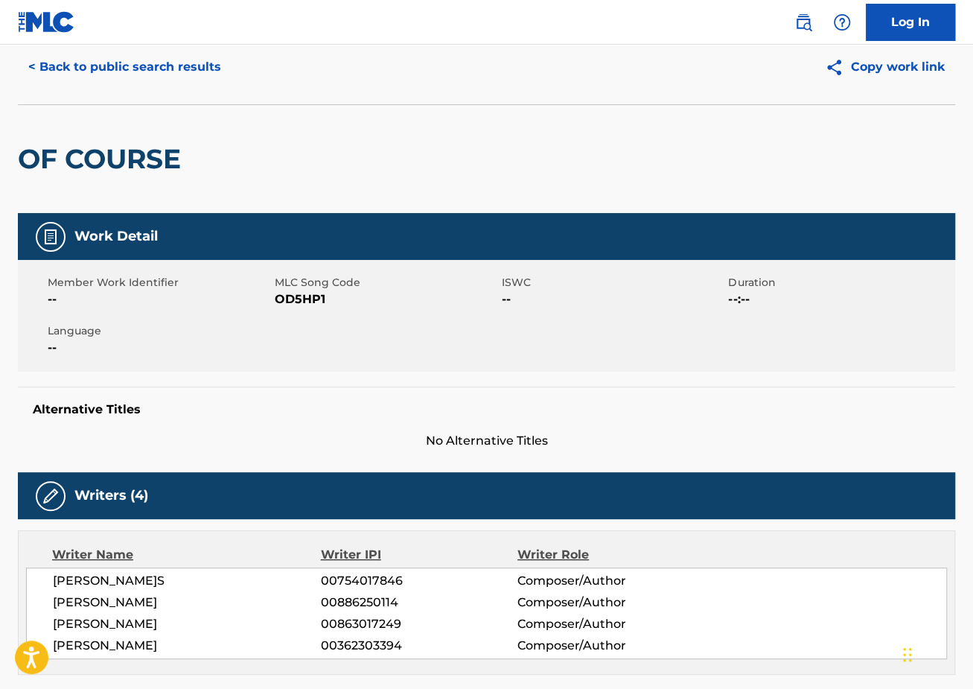
scroll to position [0, 0]
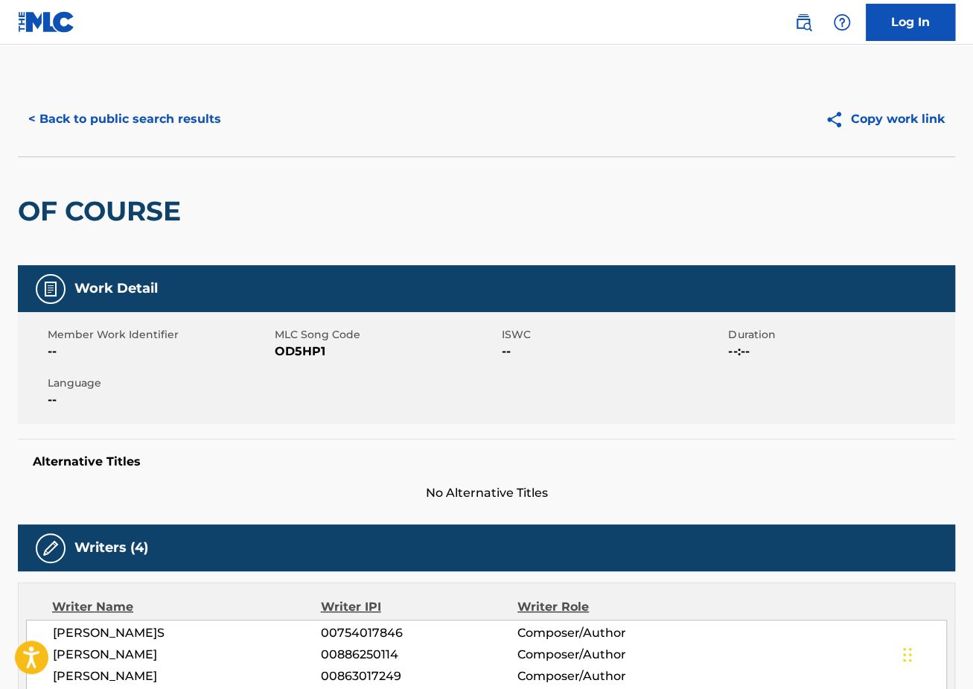
click at [149, 131] on button "< Back to public search results" at bounding box center [125, 119] width 214 height 37
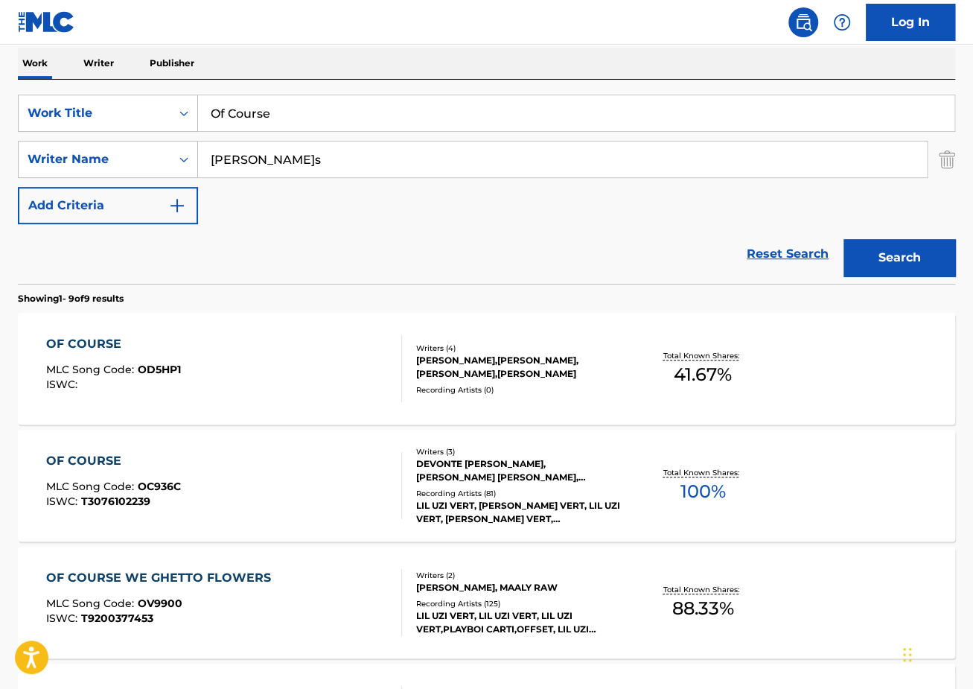
scroll to position [191, 0]
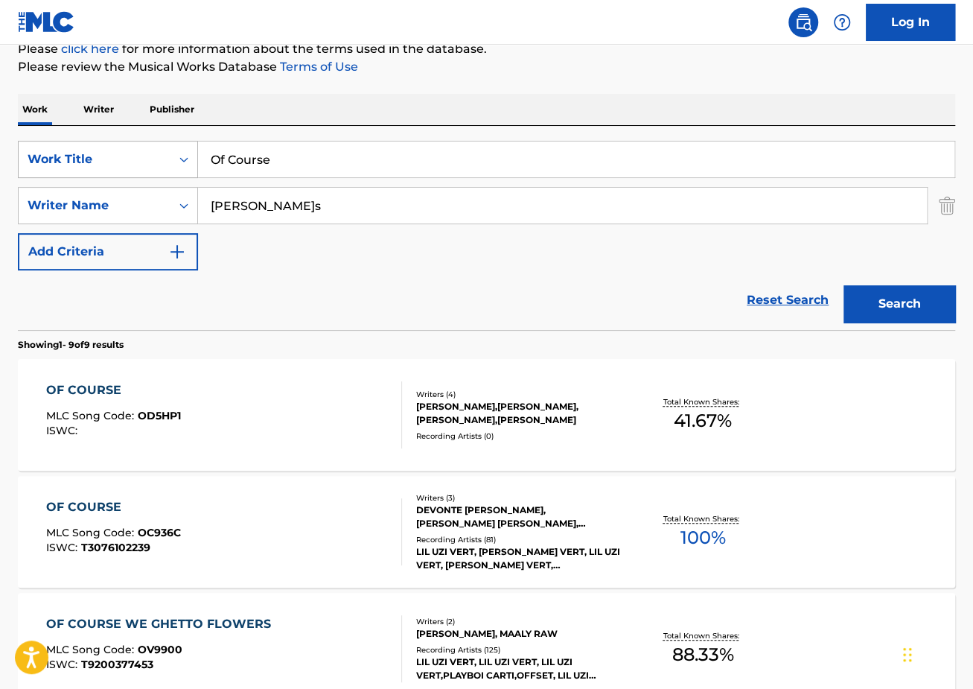
drag, startPoint x: 416, startPoint y: 158, endPoint x: 88, endPoint y: 159, distance: 328.3
click at [88, 159] on div "SearchWithCriteriaec2e8396-f38b-456d-9805-f2050d600c25 Work Title Of Course" at bounding box center [486, 159] width 937 height 37
paste input "I Knew It"
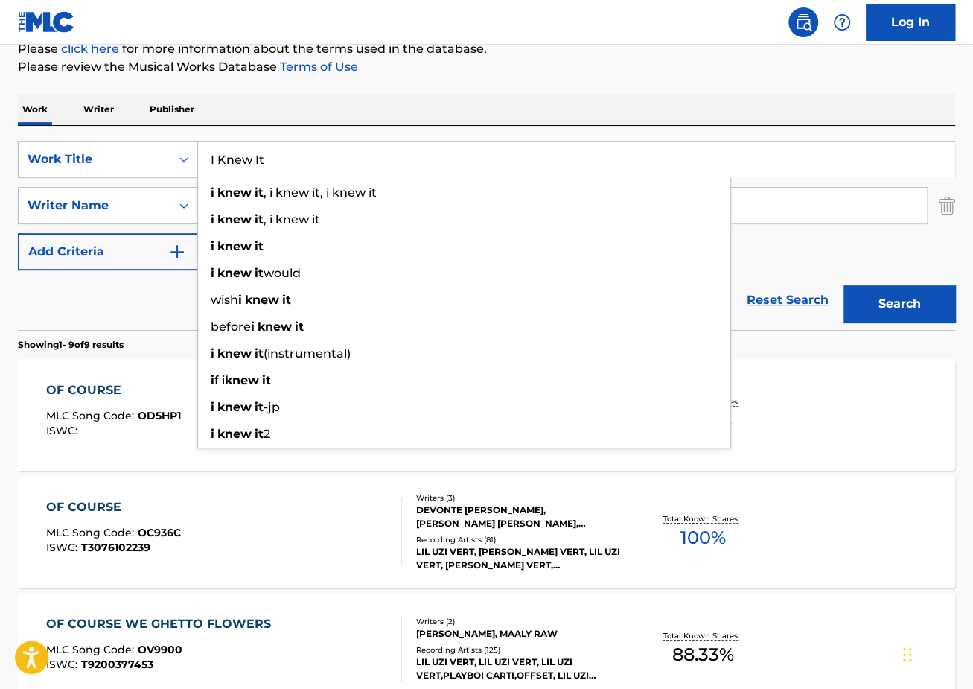
type input "I Knew It"
click at [808, 103] on div "Work Writer Publisher" at bounding box center [486, 109] width 937 height 31
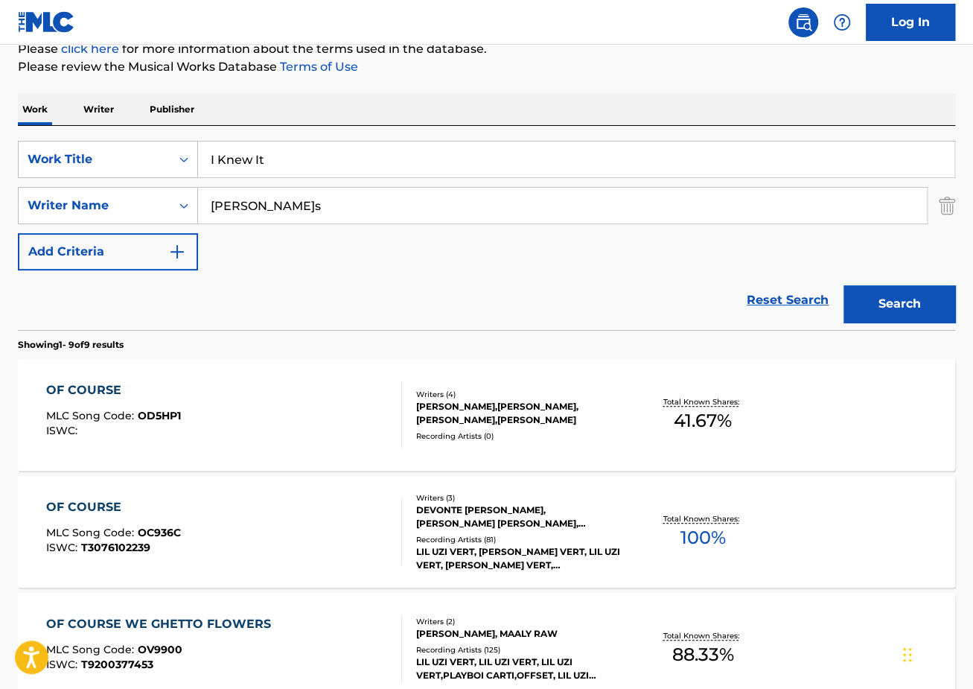
click at [493, 228] on div "SearchWithCriteriaec2e8396-f38b-456d-9805-f2050d600c25 Work Title I Knew It Sea…" at bounding box center [486, 206] width 937 height 130
click at [481, 203] on input "[PERSON_NAME]s" at bounding box center [562, 206] width 729 height 36
paste input "[PERSON_NAME]"
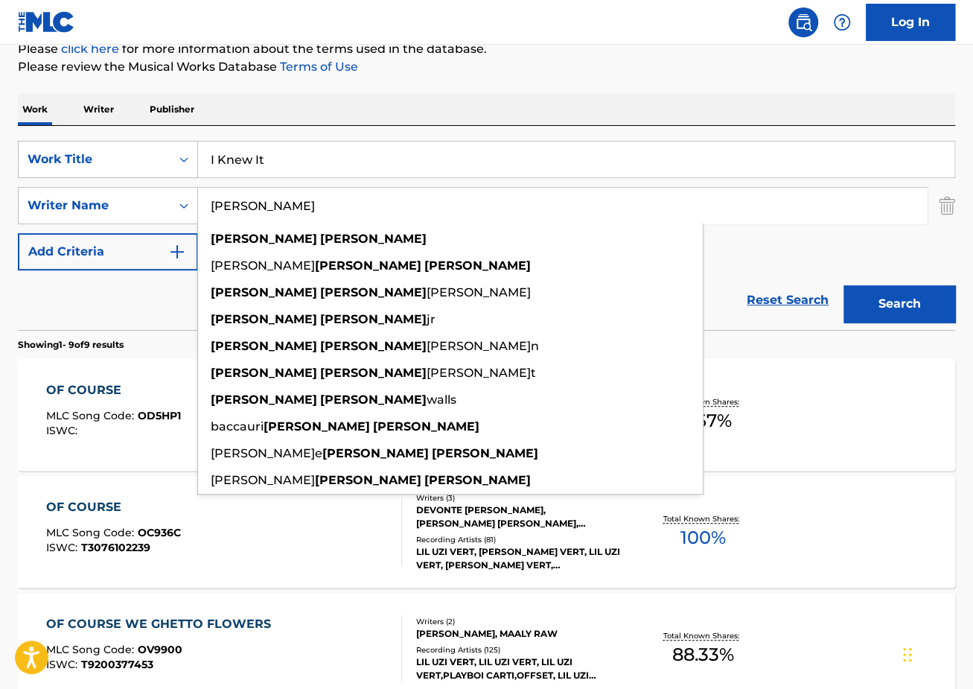
type input "[PERSON_NAME]"
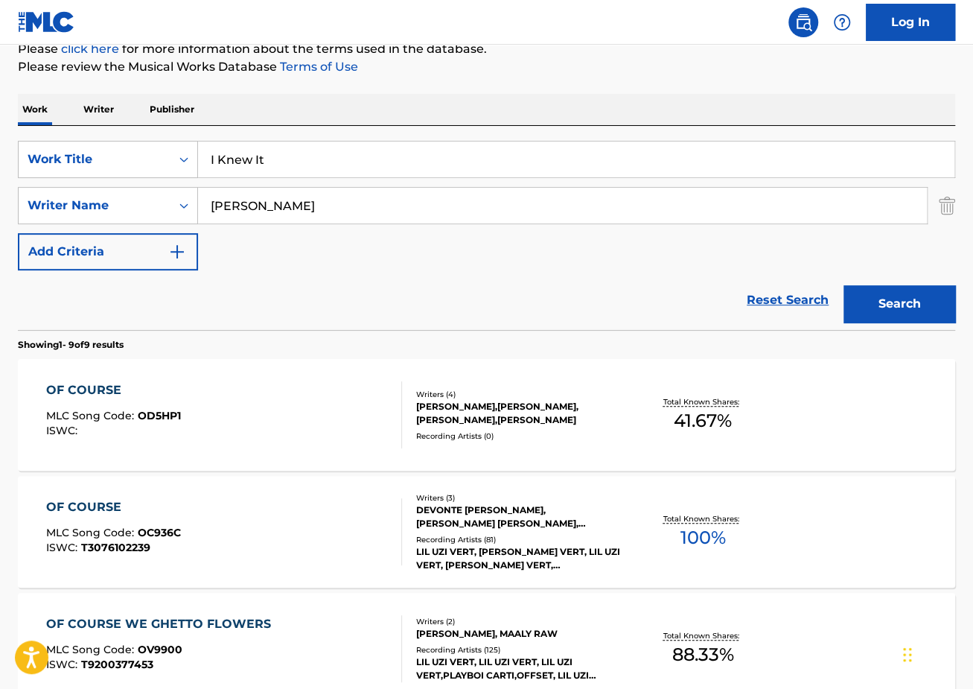
click at [889, 300] on button "Search" at bounding box center [900, 303] width 112 height 37
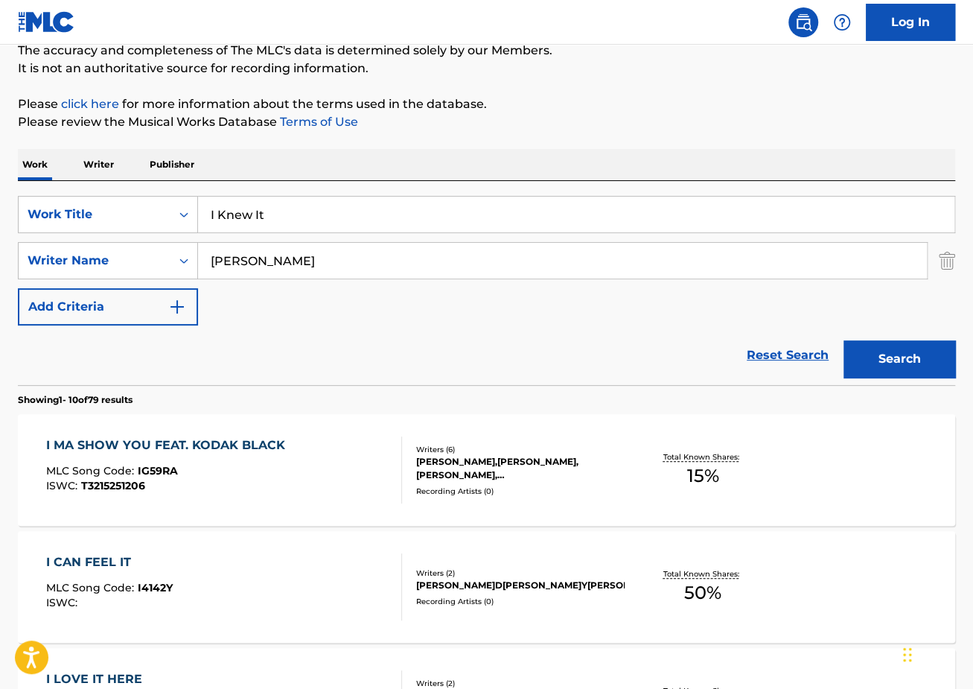
scroll to position [92, 0]
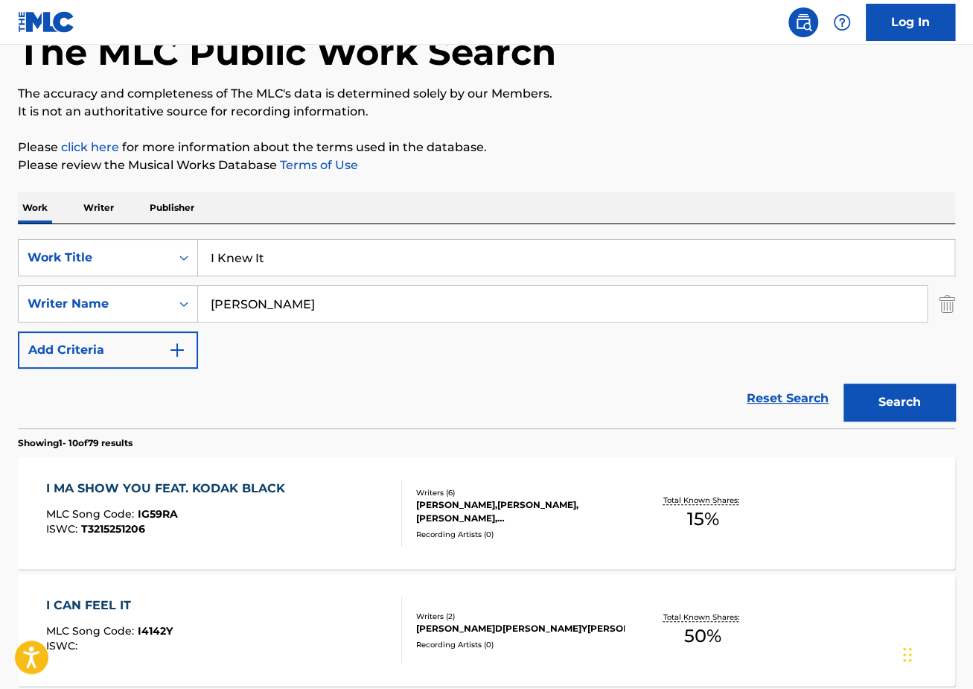
drag, startPoint x: 307, startPoint y: 262, endPoint x: 89, endPoint y: 237, distance: 219.6
click at [101, 241] on div "SearchWithCriteriaec2e8396-f38b-456d-9805-f2050d600c25 Work Title I Knew It" at bounding box center [486, 257] width 937 height 37
paste input "Snippers & Robbers"
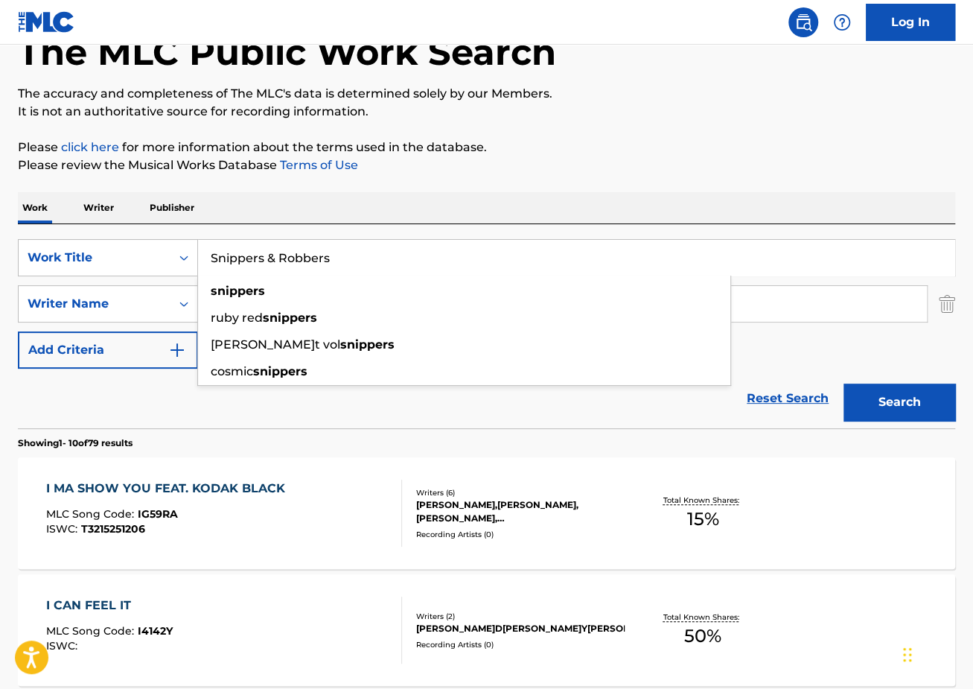
click at [270, 255] on input "Snippers & Robbers" at bounding box center [576, 258] width 756 height 36
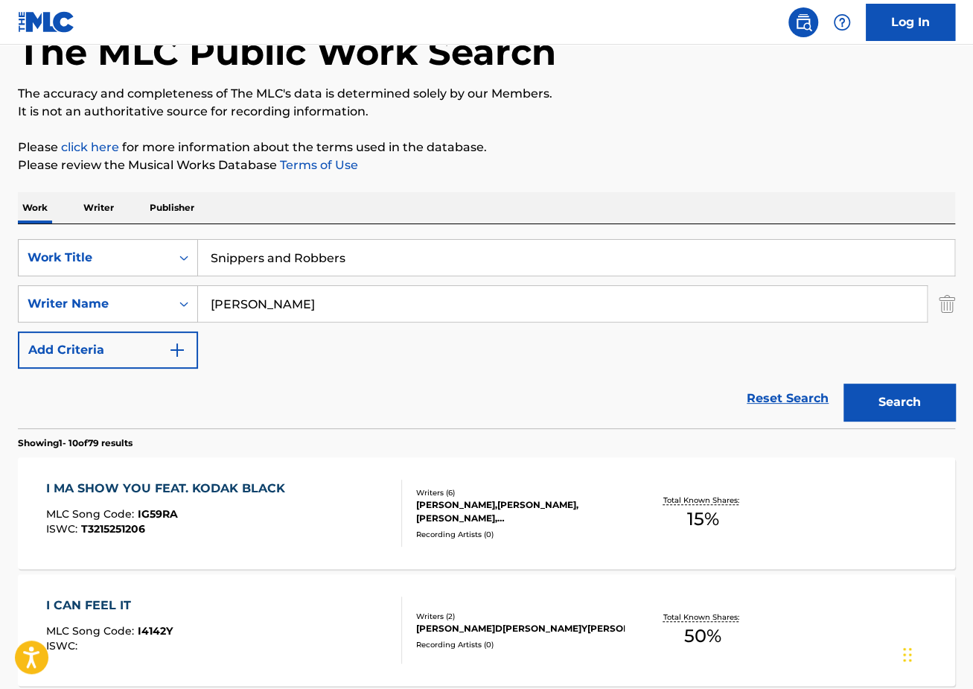
type input "Snippers and Robbers"
click at [369, 338] on div "SearchWithCriteriaec2e8396-f38b-456d-9805-f2050d600c25 Work Title Snippers and …" at bounding box center [486, 304] width 937 height 130
click at [909, 390] on button "Search" at bounding box center [900, 401] width 112 height 37
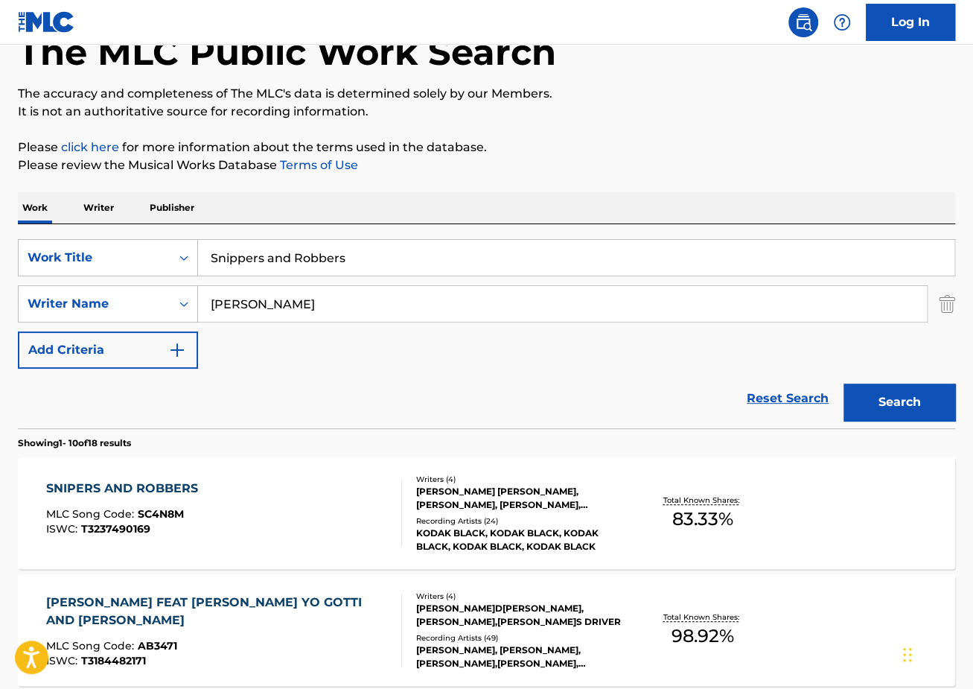
click at [215, 481] on div "SNIPERS AND ROBBERS MLC Song Code : SC4N8M ISWC : T3237490169" at bounding box center [224, 512] width 356 height 67
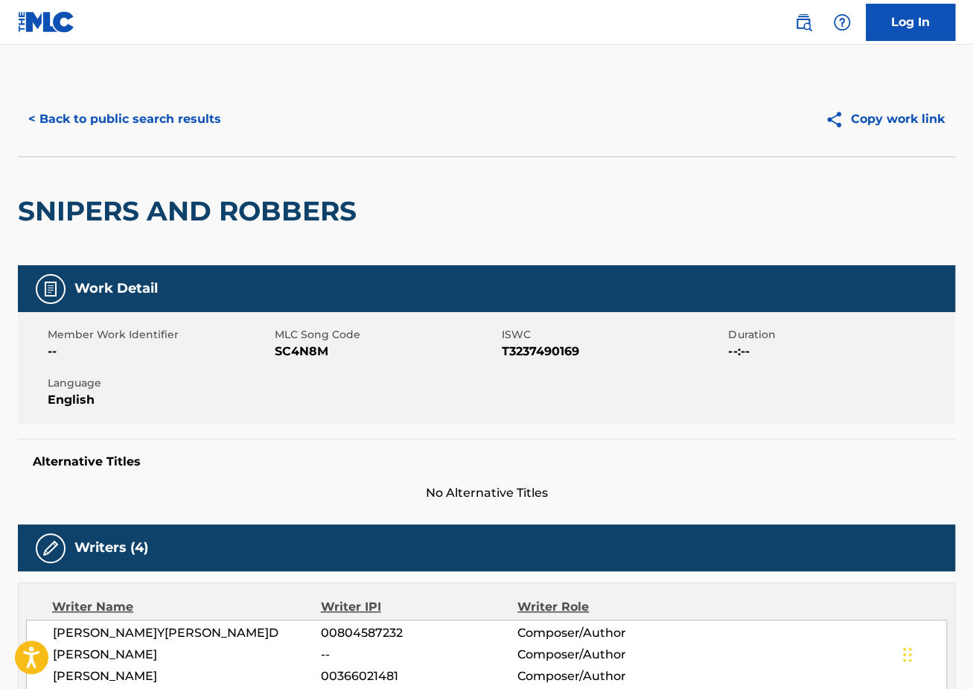
click at [127, 108] on button "< Back to public search results" at bounding box center [125, 119] width 214 height 37
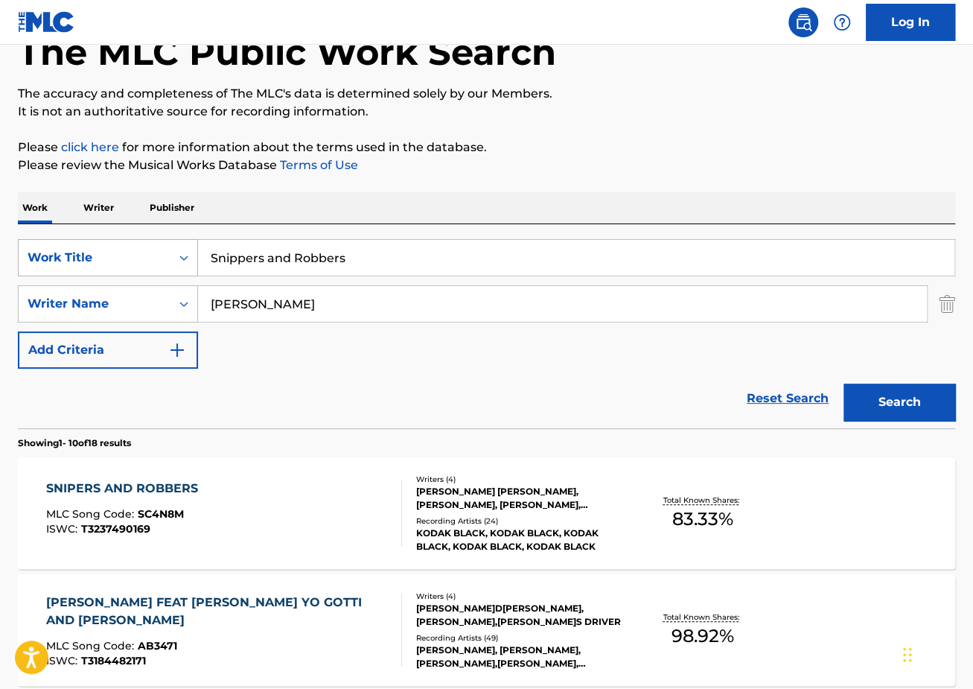
drag, startPoint x: 411, startPoint y: 251, endPoint x: 144, endPoint y: 241, distance: 267.5
click at [150, 243] on div "SearchWithCriteriaec2e8396-f38b-456d-9805-f2050d600c25 Work Title Snippers and …" at bounding box center [486, 257] width 937 height 37
paste input "Ima Show You"
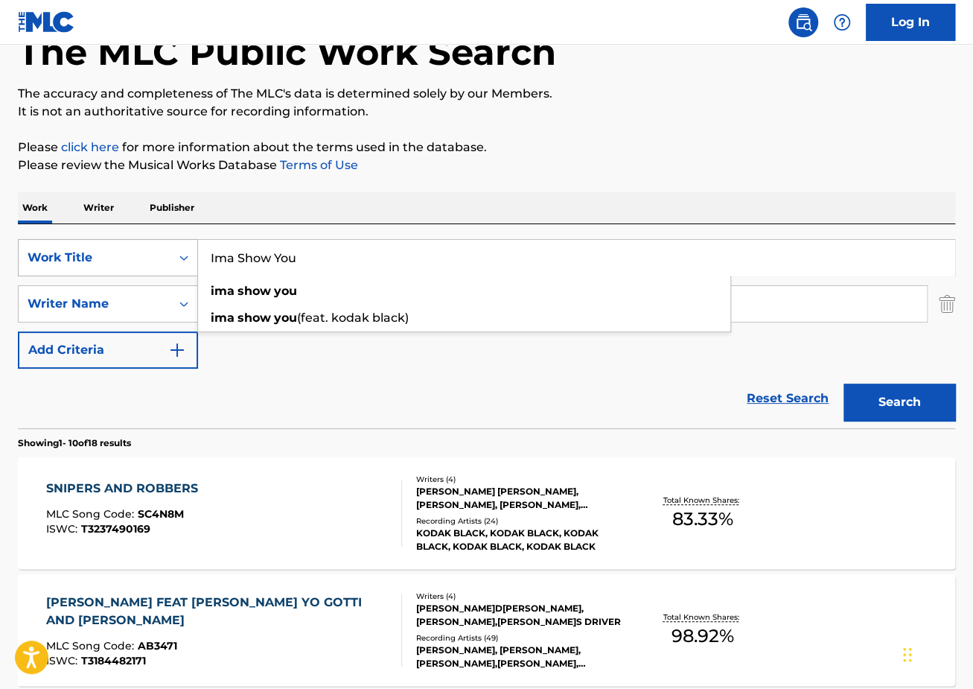
type input "Ima Show You"
click at [844, 383] on button "Search" at bounding box center [900, 401] width 112 height 37
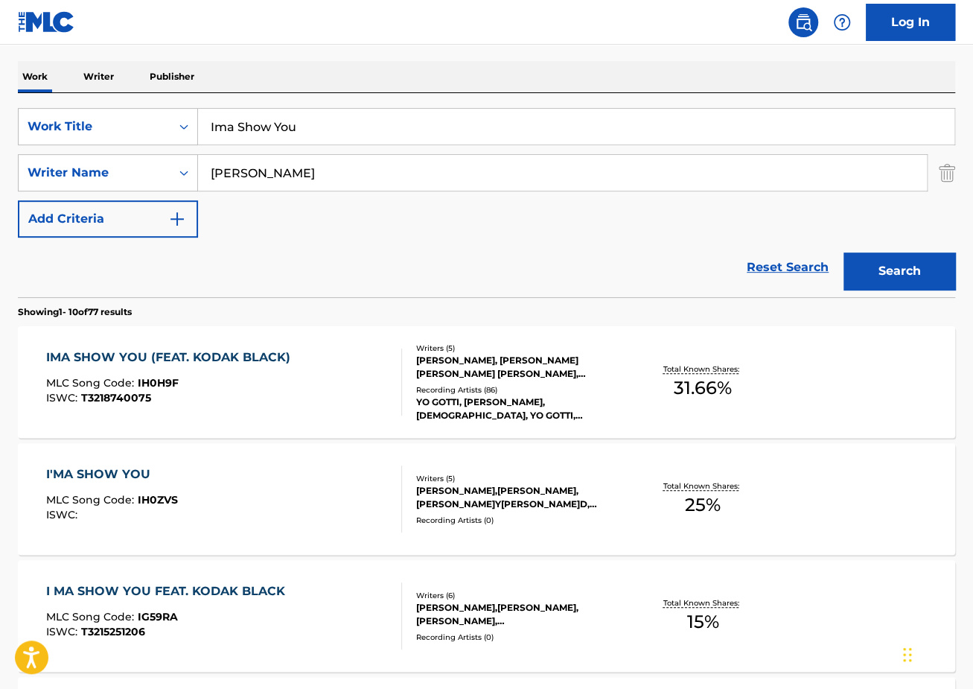
scroll to position [228, 0]
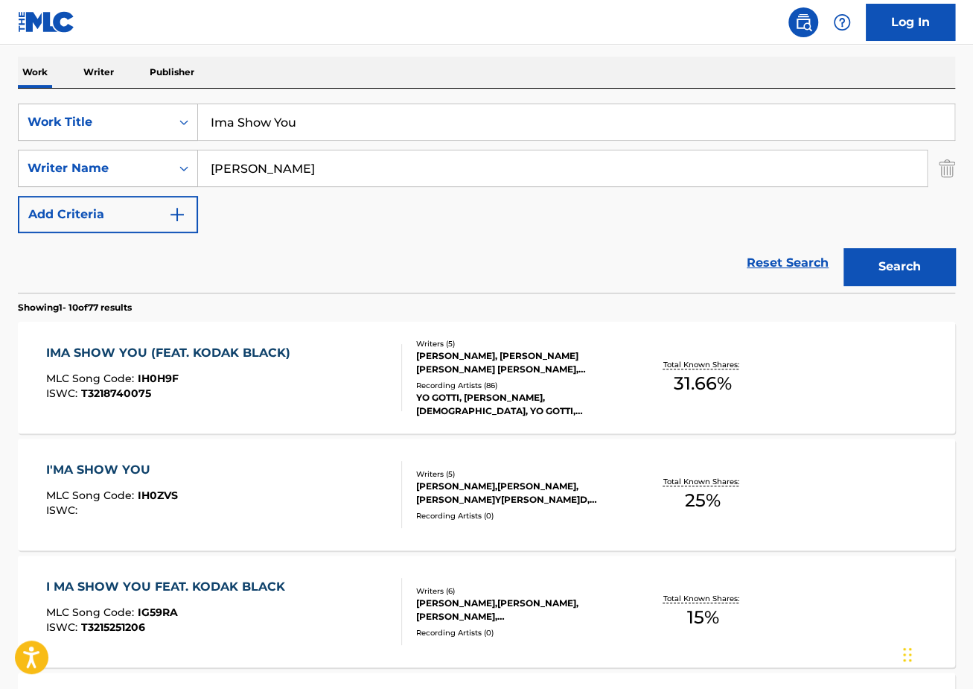
click at [261, 353] on div "IMA SHOW YOU (FEAT. KODAK BLACK)" at bounding box center [172, 353] width 252 height 18
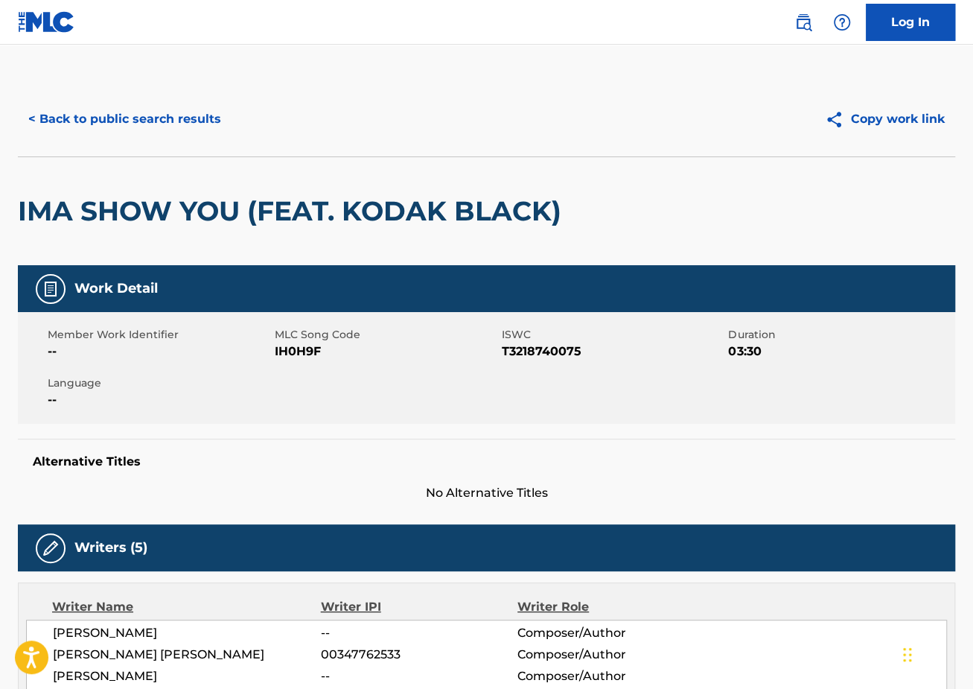
click at [137, 128] on button "< Back to public search results" at bounding box center [125, 119] width 214 height 37
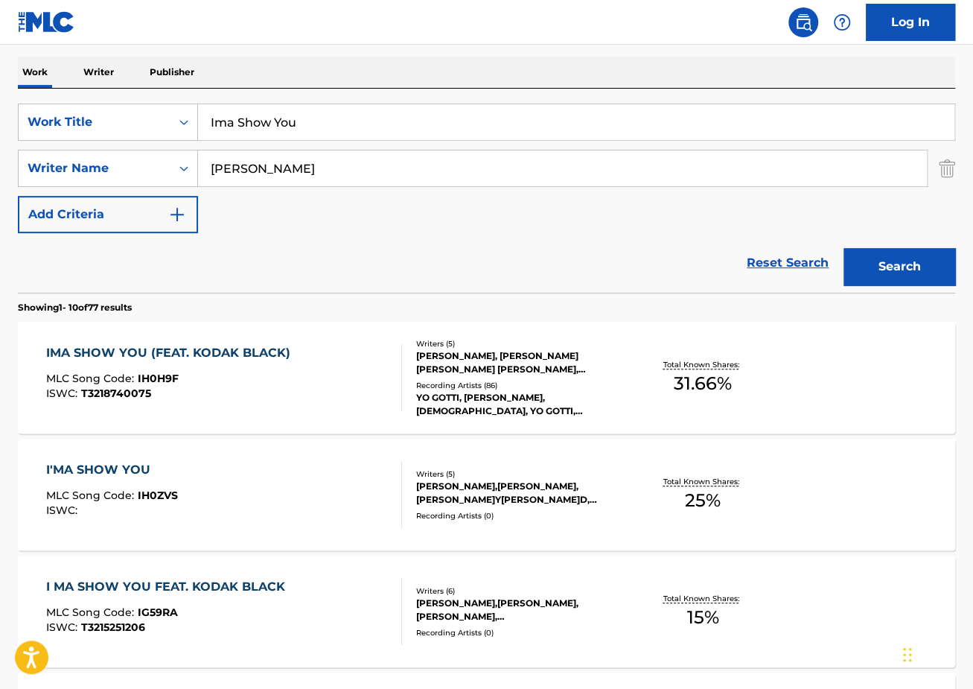
scroll to position [515, 0]
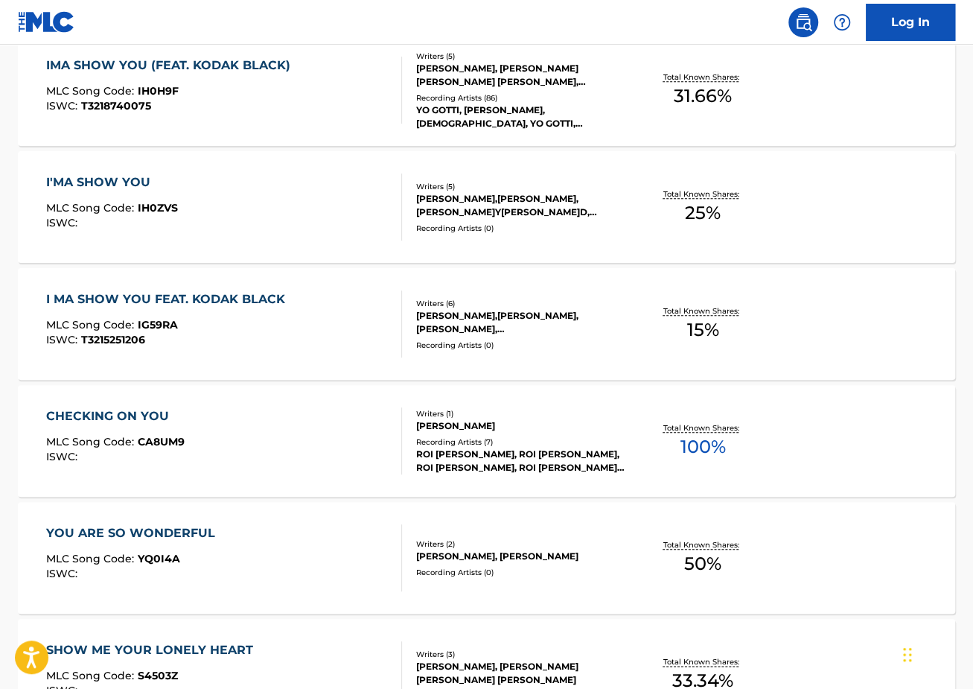
click at [290, 204] on div "I'MA SHOW YOU MLC Song Code : IH0ZVS ISWC :" at bounding box center [224, 206] width 356 height 67
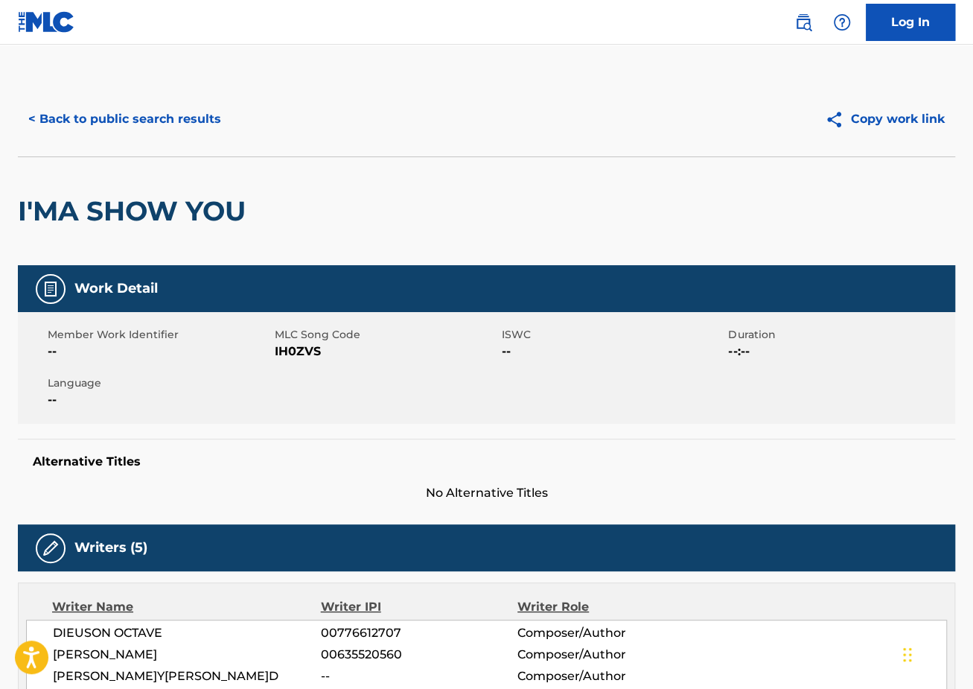
click at [141, 135] on button "< Back to public search results" at bounding box center [125, 119] width 214 height 37
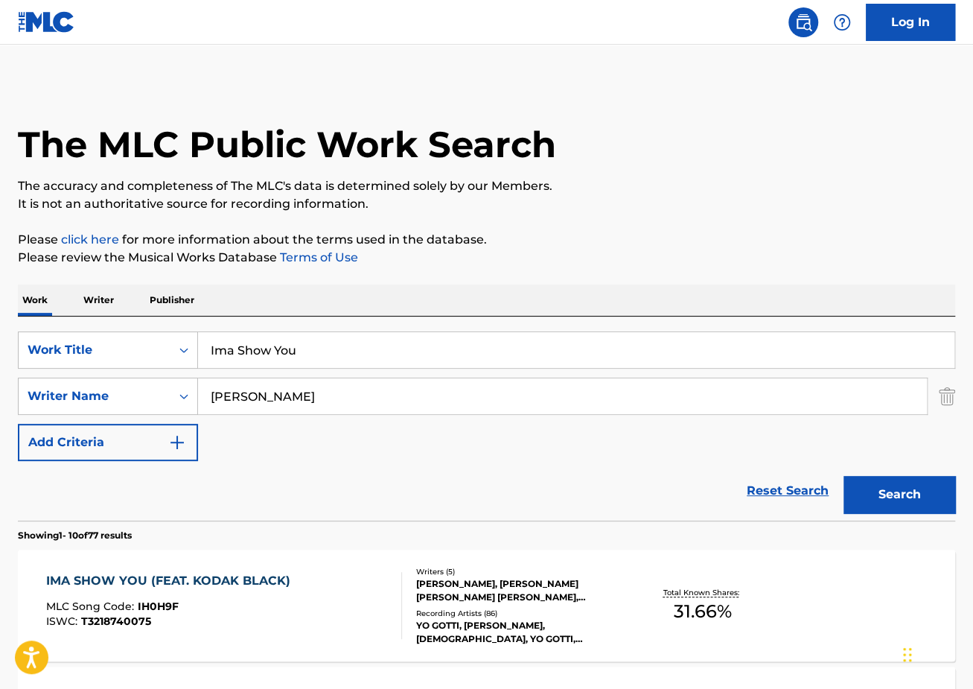
click at [366, 345] on input "Ima Show You" at bounding box center [576, 350] width 756 height 36
click at [367, 346] on input "Ima Show You" at bounding box center [576, 350] width 756 height 36
paste input "Nobody"
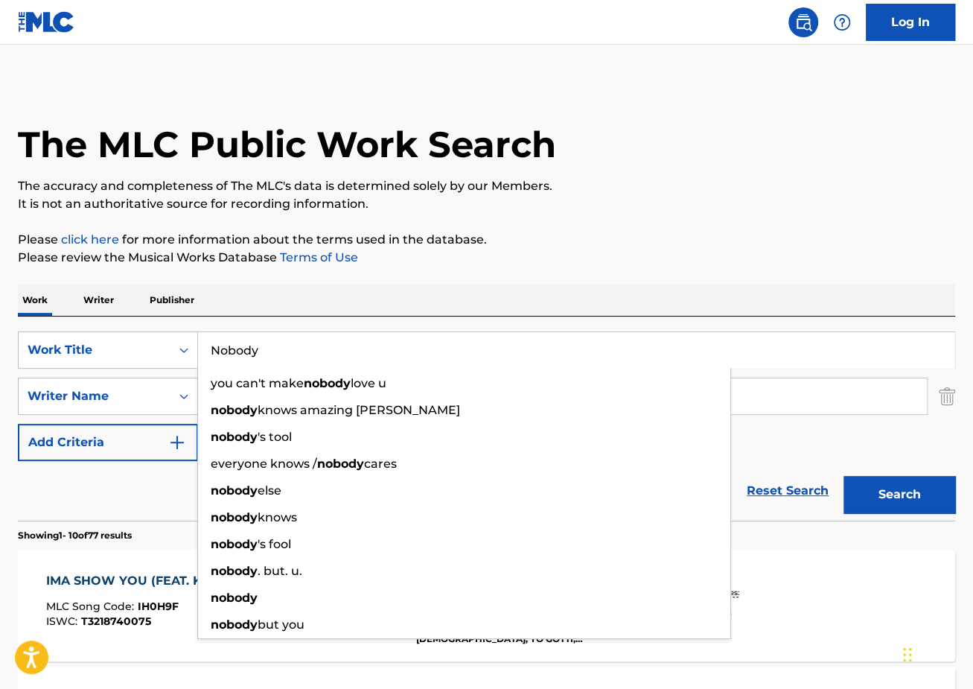
type input "Nobody"
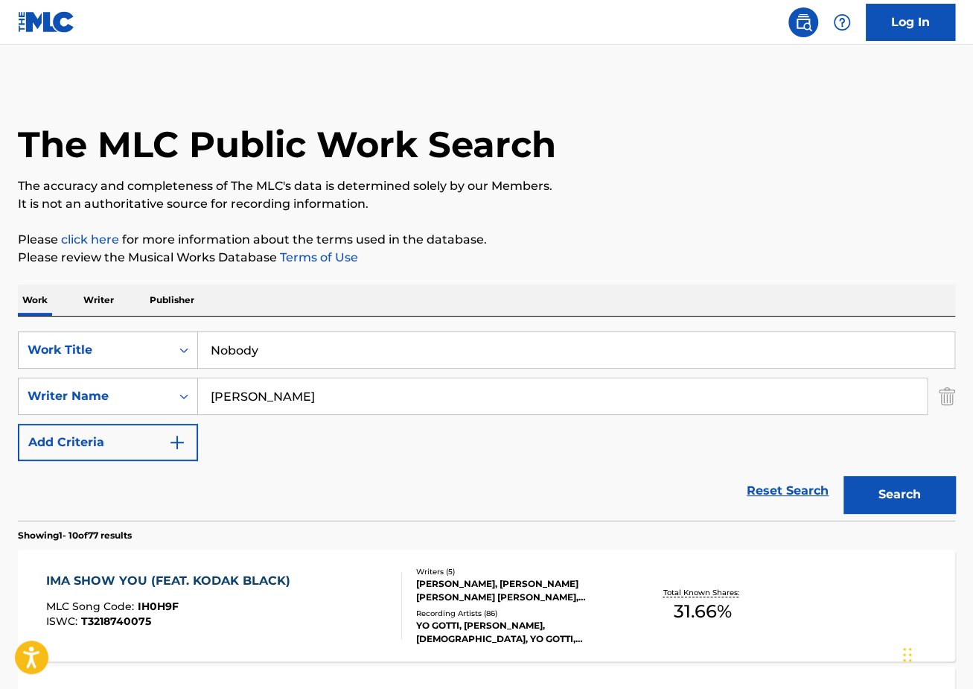
click at [903, 488] on button "Search" at bounding box center [900, 494] width 112 height 37
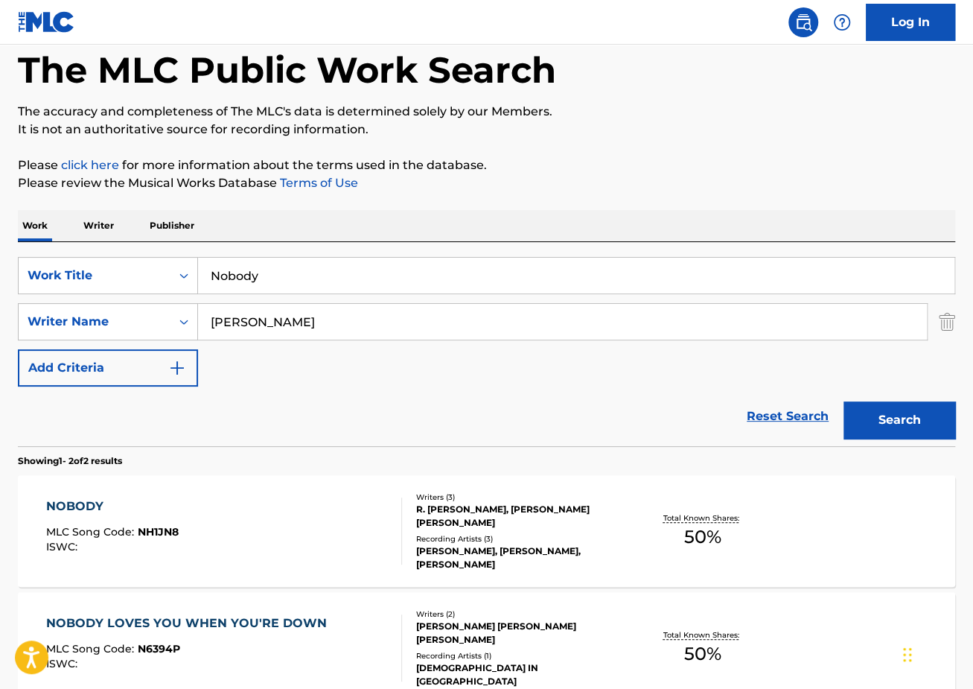
scroll to position [141, 0]
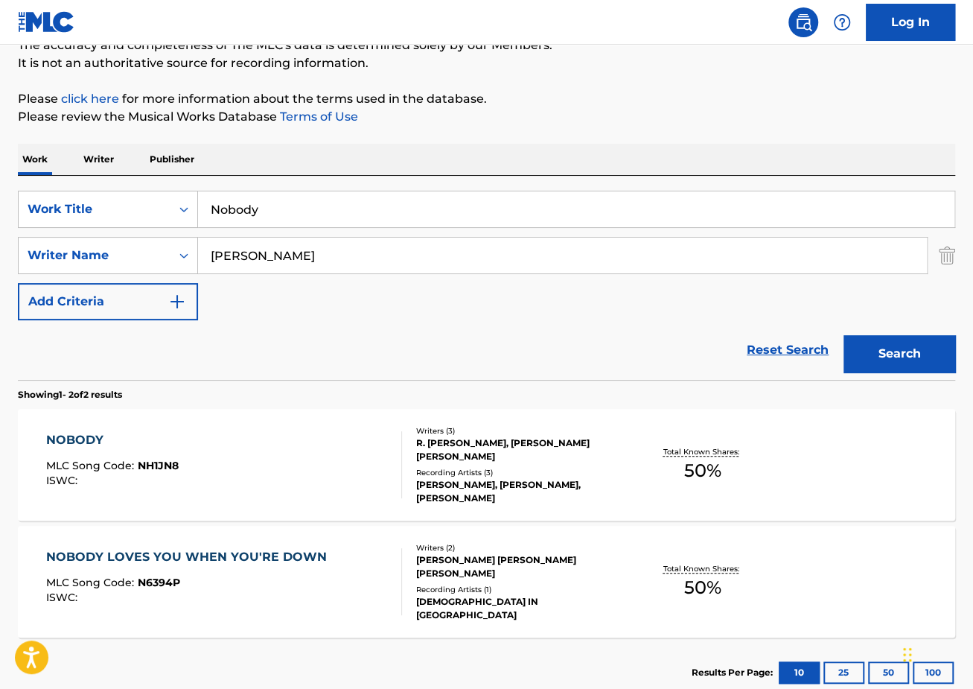
click at [221, 454] on div "NOBODY MLC Song Code : NH1JN8 ISWC :" at bounding box center [224, 464] width 356 height 67
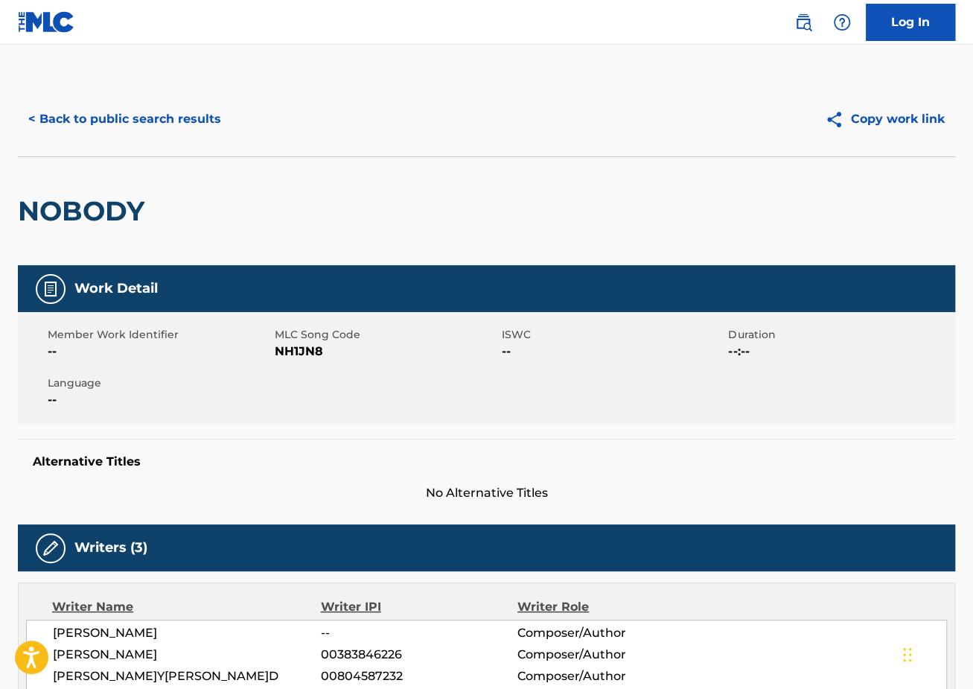
click at [151, 120] on button "< Back to public search results" at bounding box center [125, 119] width 214 height 37
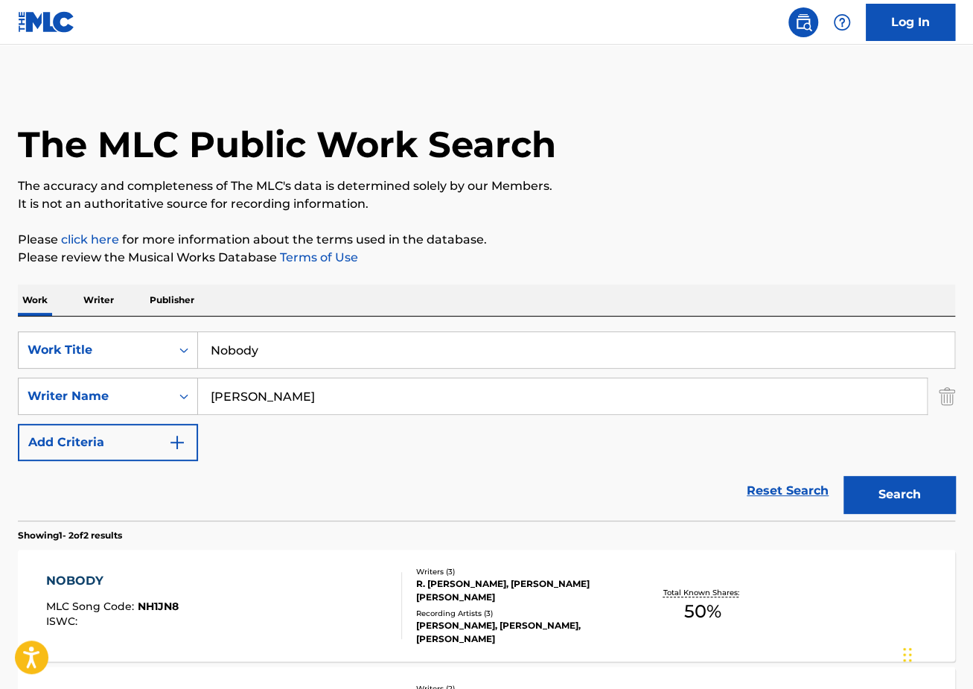
scroll to position [141, 0]
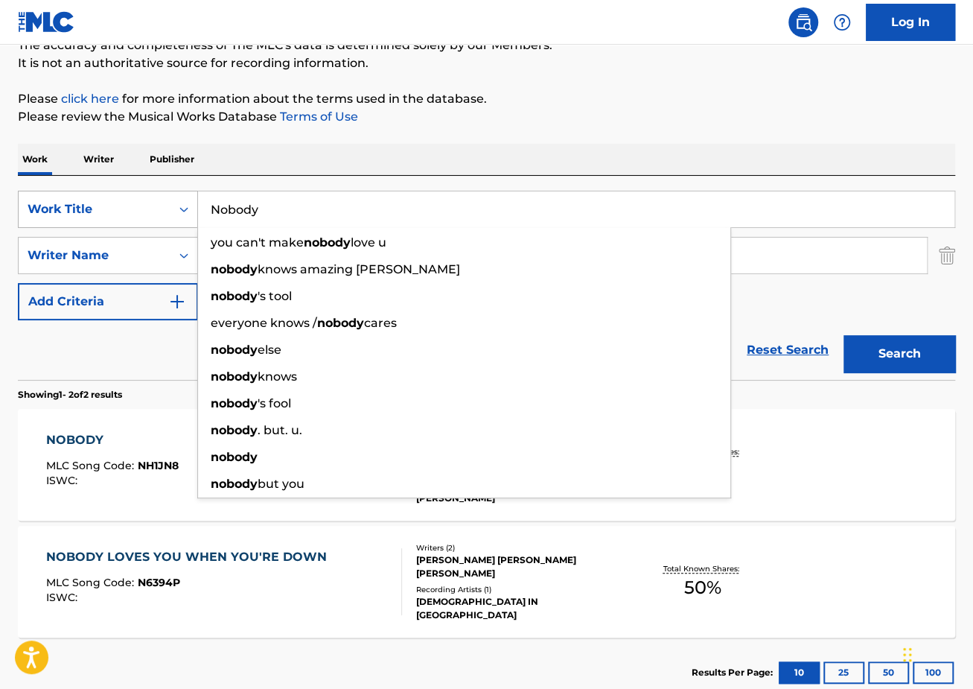
drag, startPoint x: 295, startPoint y: 202, endPoint x: 143, endPoint y: 202, distance: 151.9
click at [143, 203] on div "SearchWithCriteriaec2e8396-f38b-456d-9805-f2050d600c25 Work Title Nobody you ca…" at bounding box center [486, 209] width 937 height 37
paste input "Sleep"
type input "No Sleep"
click at [844, 335] on button "Search" at bounding box center [900, 353] width 112 height 37
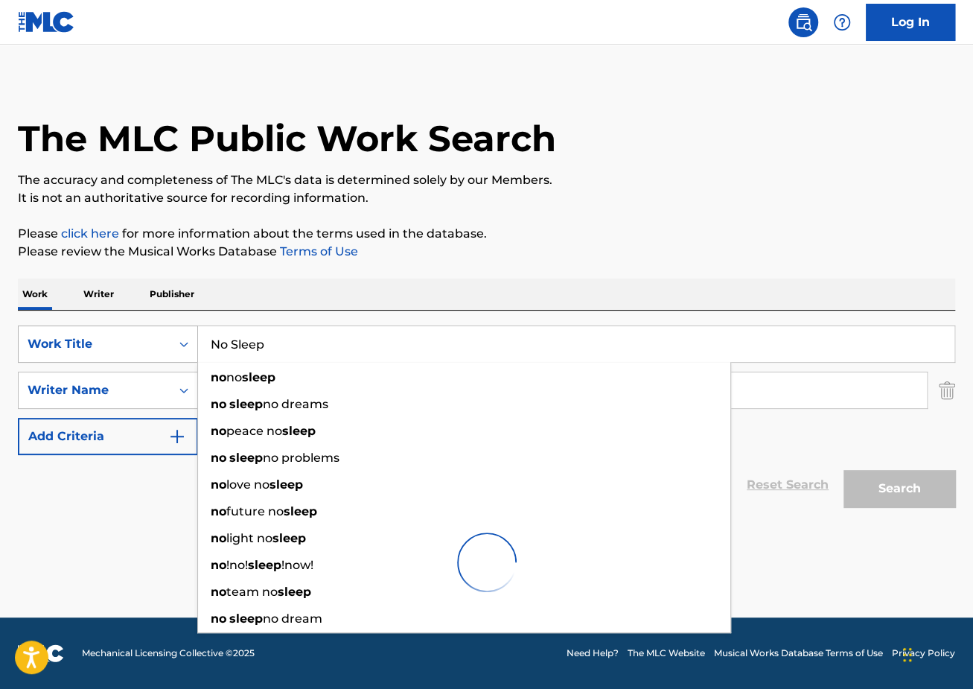
scroll to position [5, 0]
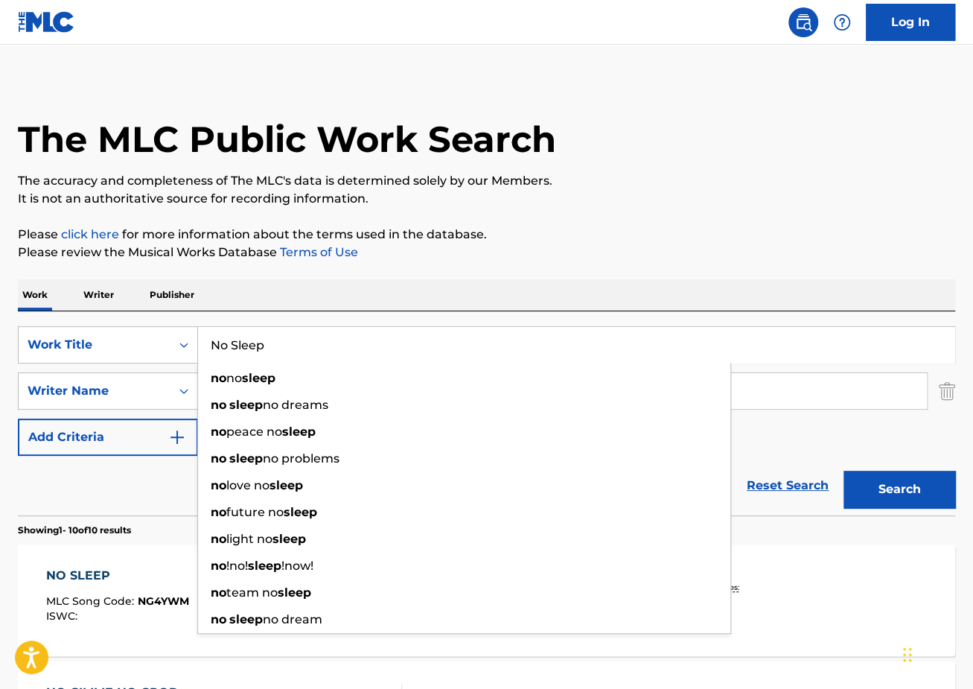
click at [456, 230] on p "Please click here for more information about the terms used in the database." at bounding box center [486, 235] width 937 height 18
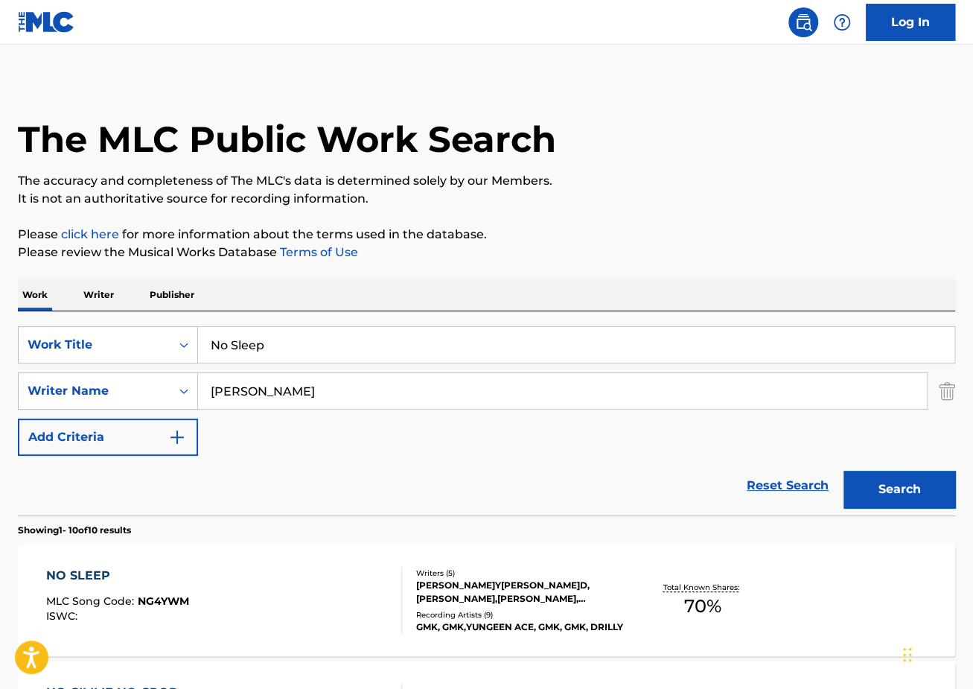
click at [152, 563] on div "NO SLEEP MLC Song Code : NG4YWM ISWC : Writers ( 5 )[PERSON_NAME]Y[PERSON_NAME]…" at bounding box center [486, 600] width 937 height 112
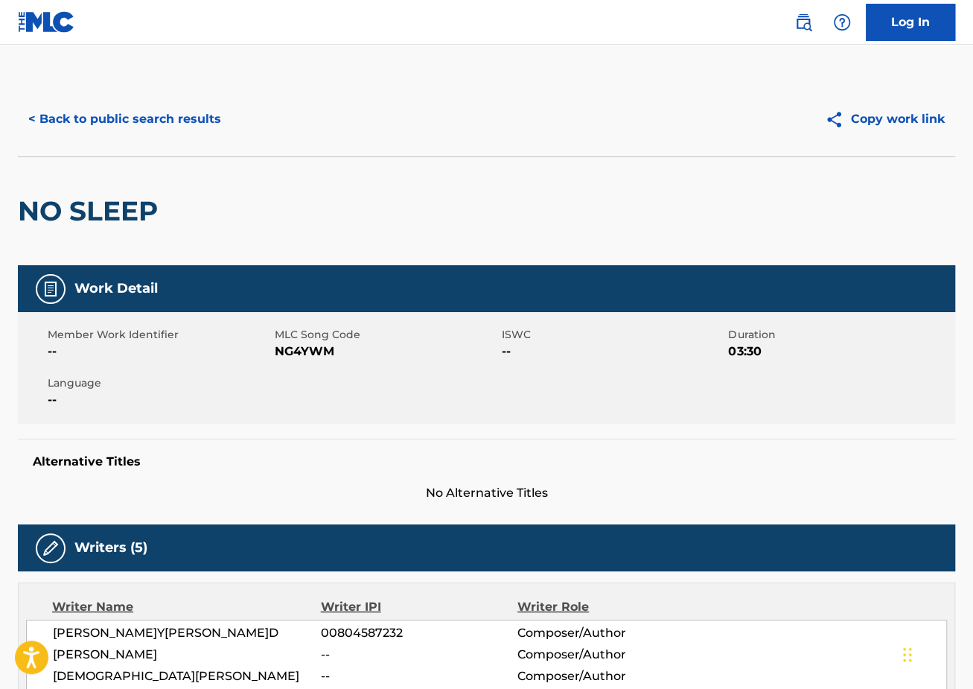
click at [115, 104] on button "< Back to public search results" at bounding box center [125, 119] width 214 height 37
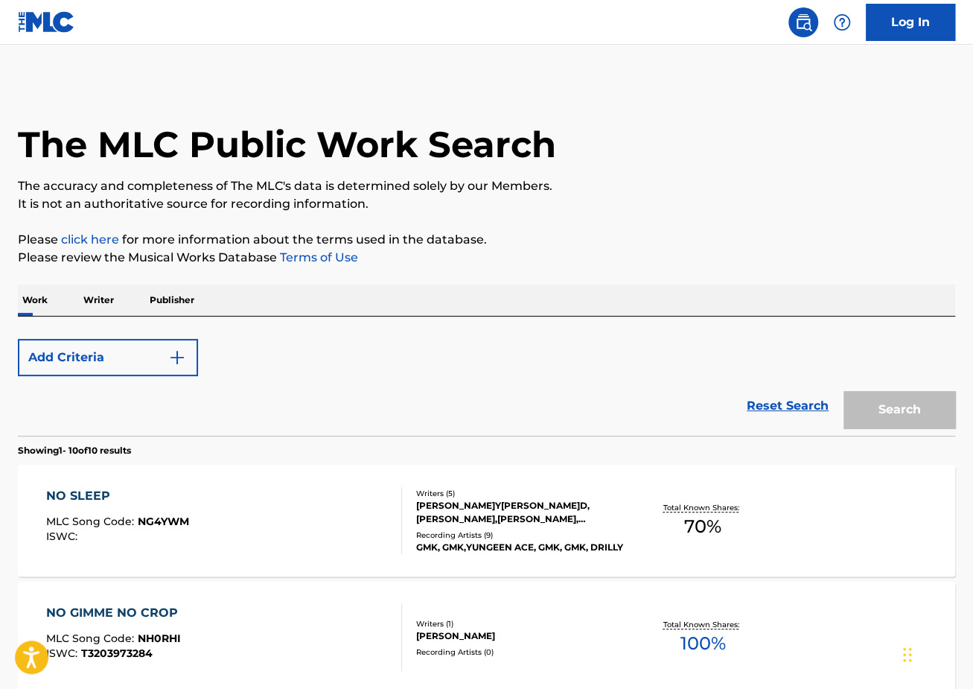
scroll to position [5, 0]
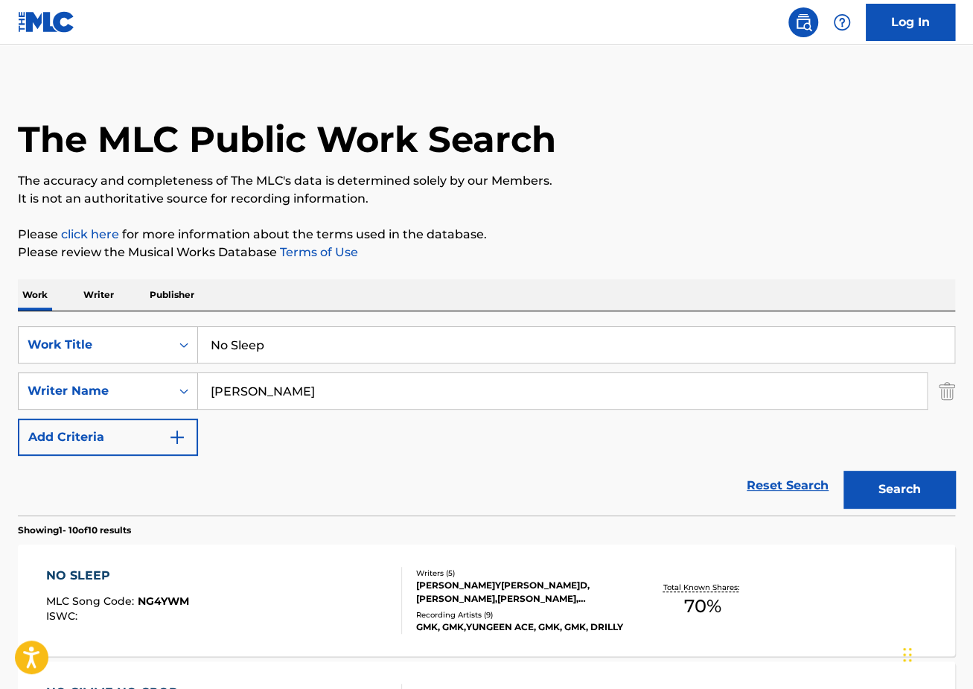
click at [334, 301] on div "Work Writer Publisher" at bounding box center [486, 294] width 937 height 31
click at [344, 358] on input "No Sleep" at bounding box center [576, 345] width 756 height 36
click at [345, 360] on input "No Sleep" at bounding box center [576, 345] width 756 height 36
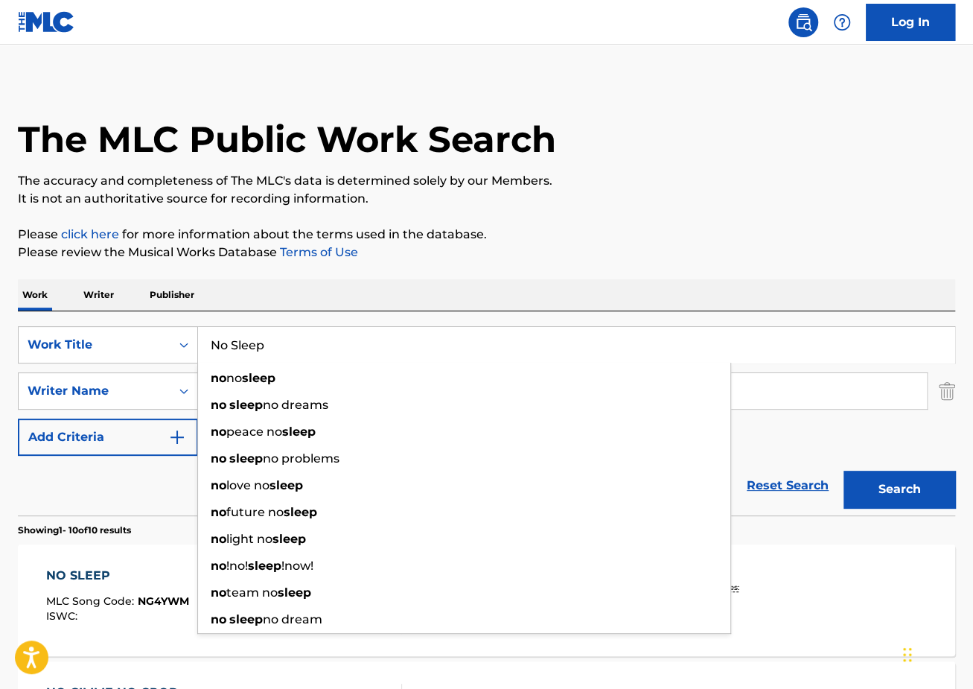
click at [345, 360] on input "No Sleep" at bounding box center [576, 345] width 756 height 36
paste input "Murder One"
click at [345, 360] on input "No Murder One" at bounding box center [576, 345] width 756 height 36
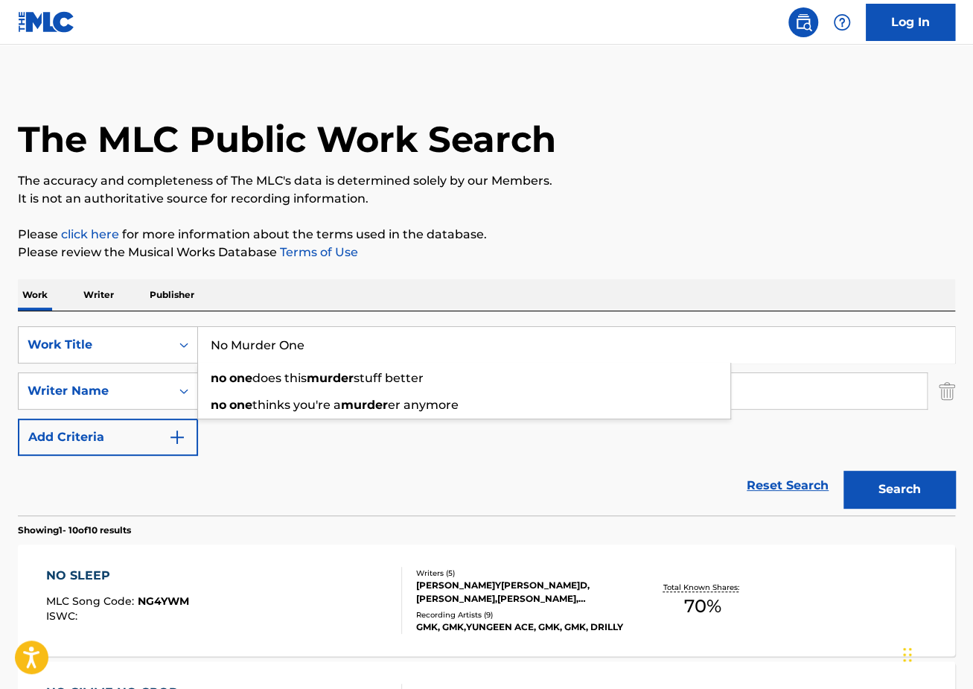
click at [345, 360] on input "No Murder One" at bounding box center [576, 345] width 756 height 36
paste input "Search Form"
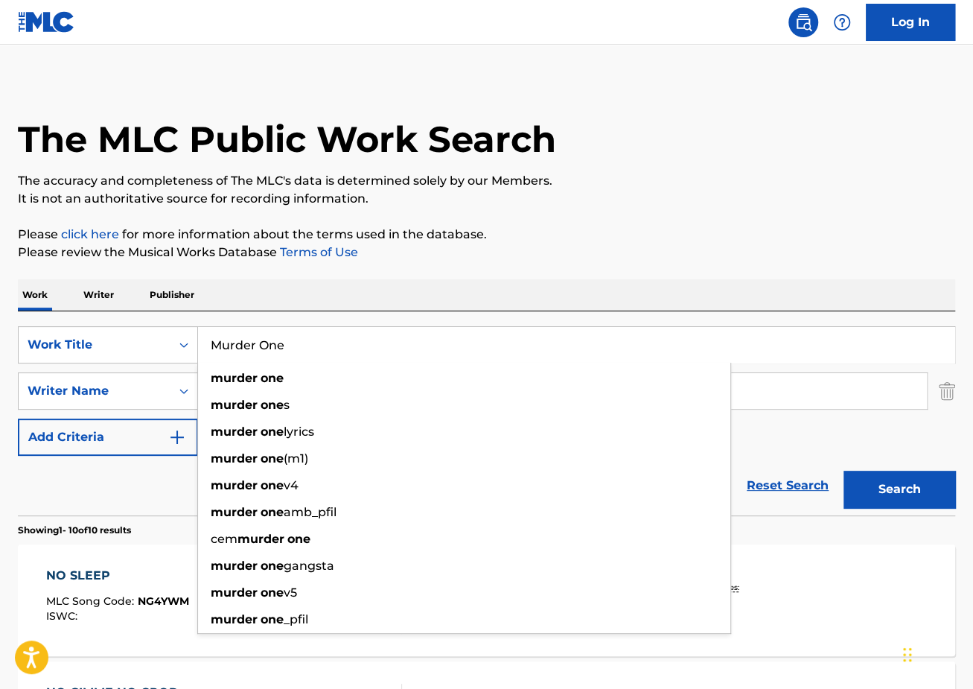
click at [279, 343] on input "Murder One" at bounding box center [576, 345] width 756 height 36
click at [281, 344] on input "Murder One" at bounding box center [576, 345] width 756 height 36
click at [844, 471] on button "Search" at bounding box center [900, 489] width 112 height 37
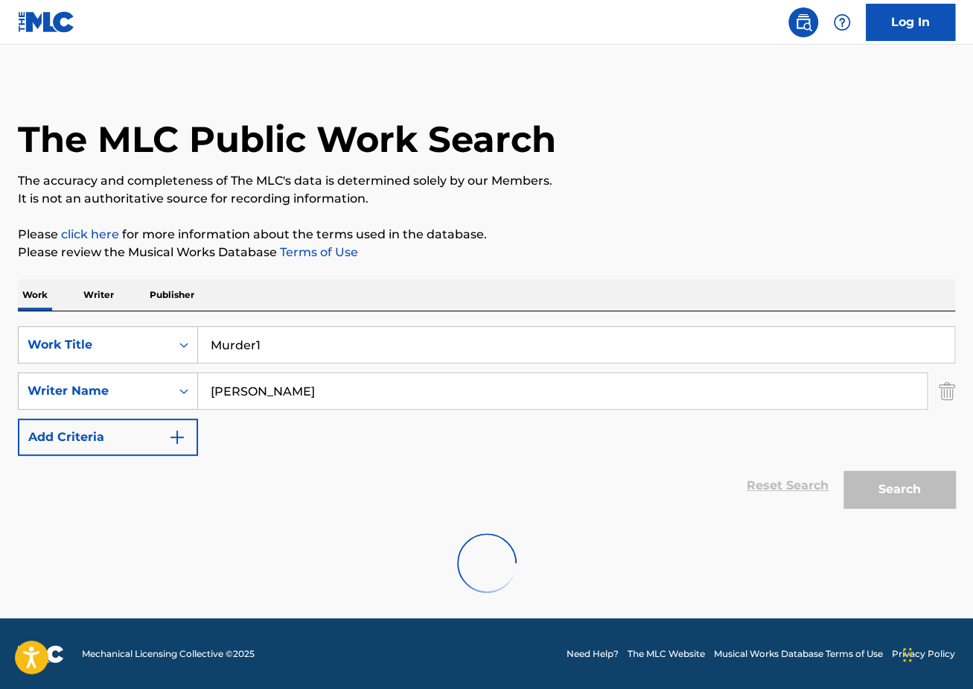
scroll to position [0, 0]
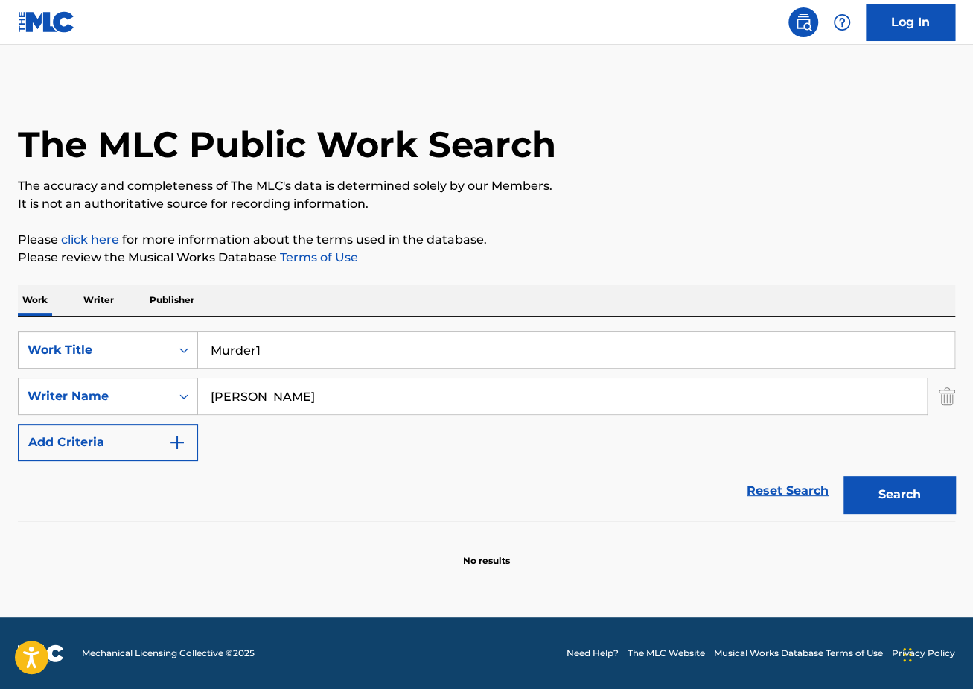
click at [252, 345] on input "Murder1" at bounding box center [576, 350] width 756 height 36
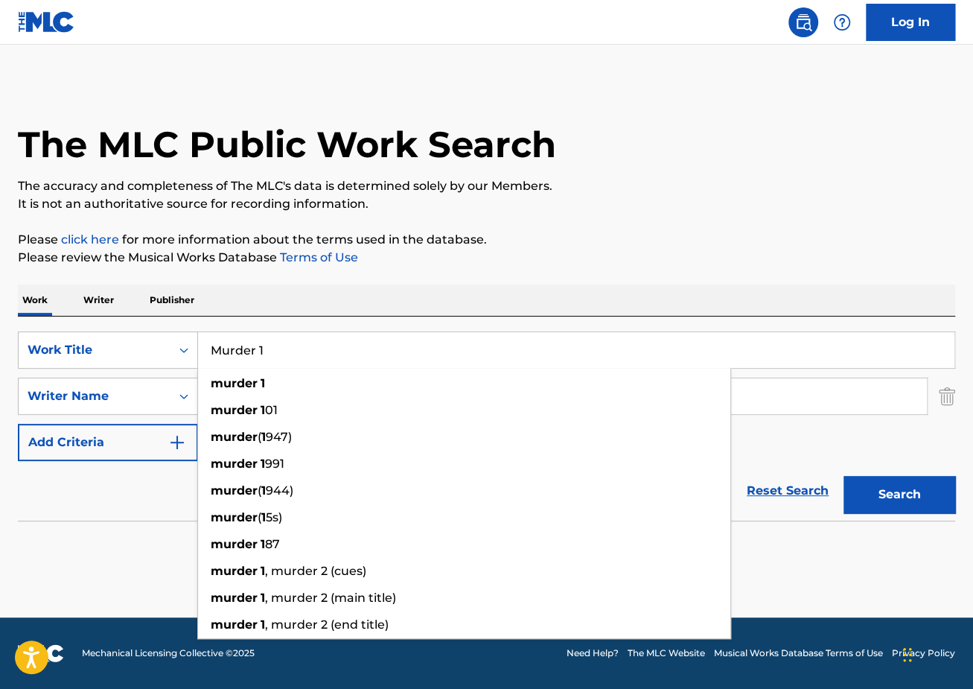
type input "Murder 1"
click at [844, 476] on button "Search" at bounding box center [900, 494] width 112 height 37
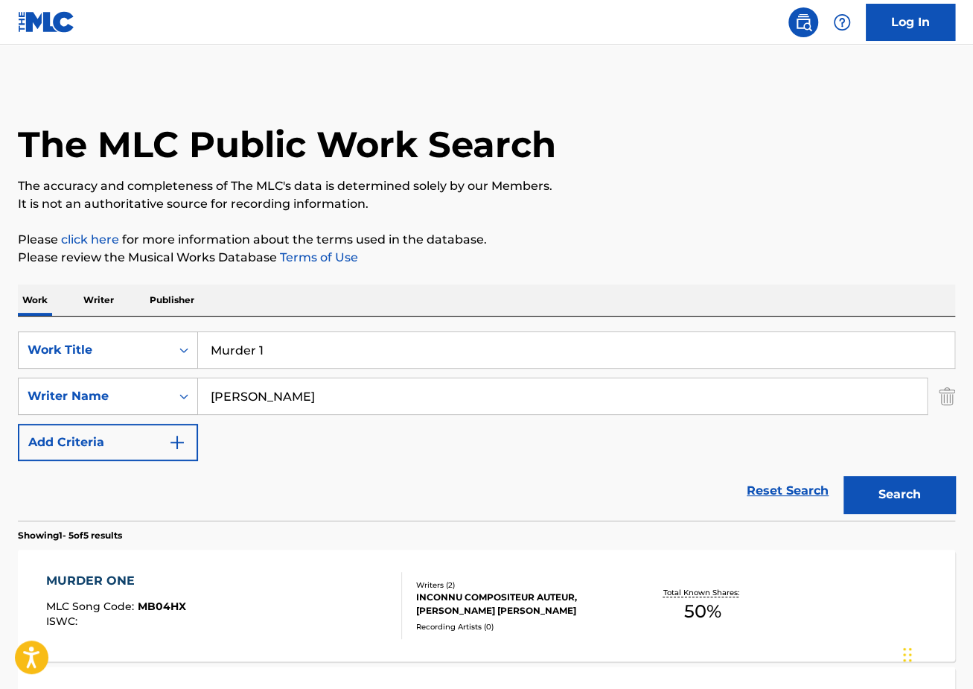
click at [153, 573] on div "MURDER ONE" at bounding box center [116, 581] width 140 height 18
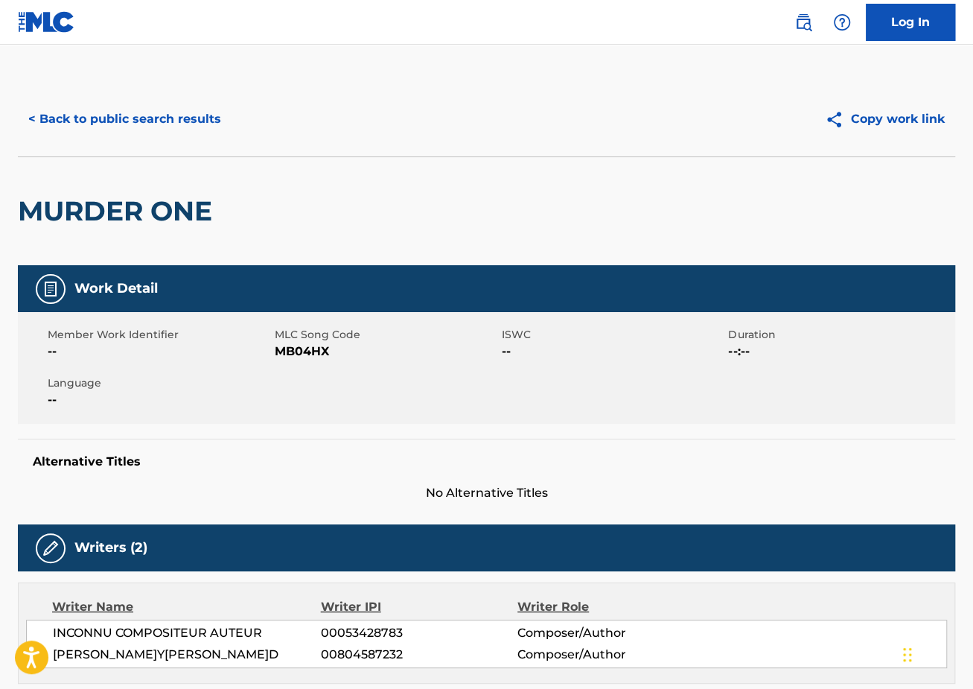
click at [131, 124] on button "< Back to public search results" at bounding box center [125, 119] width 214 height 37
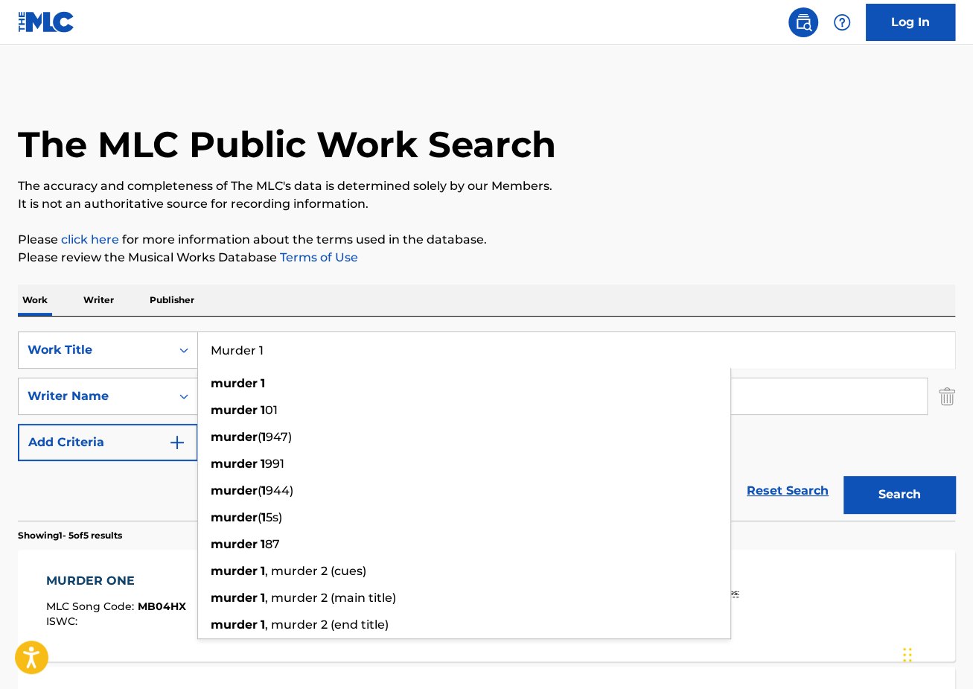
drag, startPoint x: 414, startPoint y: 348, endPoint x: 34, endPoint y: 319, distance: 380.8
click at [54, 324] on div "SearchWithCriteriaec2e8396-f38b-456d-9805-f2050d600c25 Work Title Murder 1 murd…" at bounding box center [486, 418] width 937 height 204
paste input "Penitentiary"
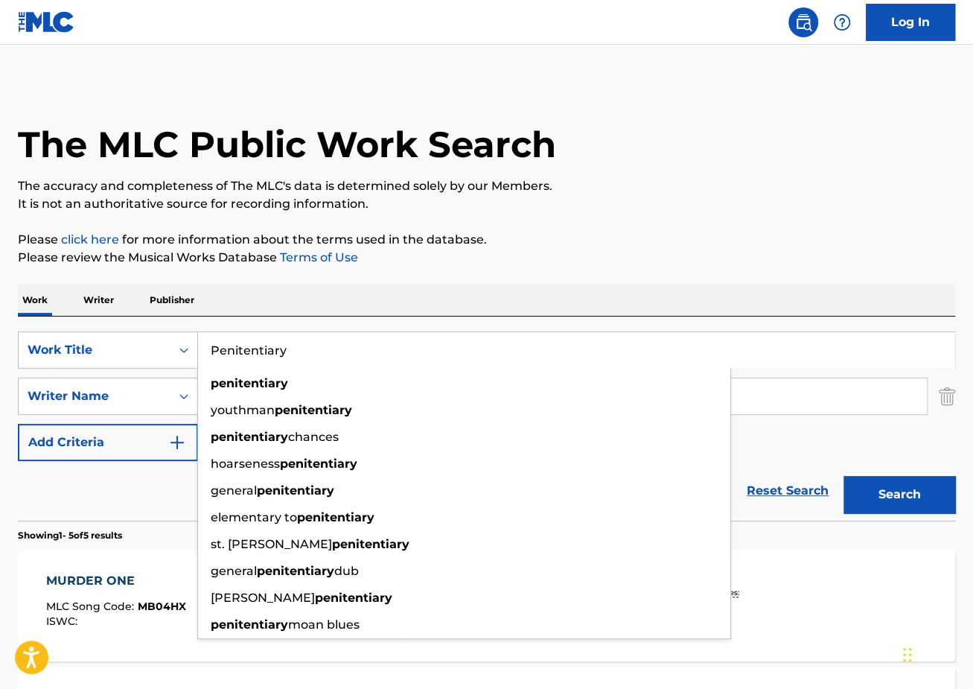
type input "Penitentiary"
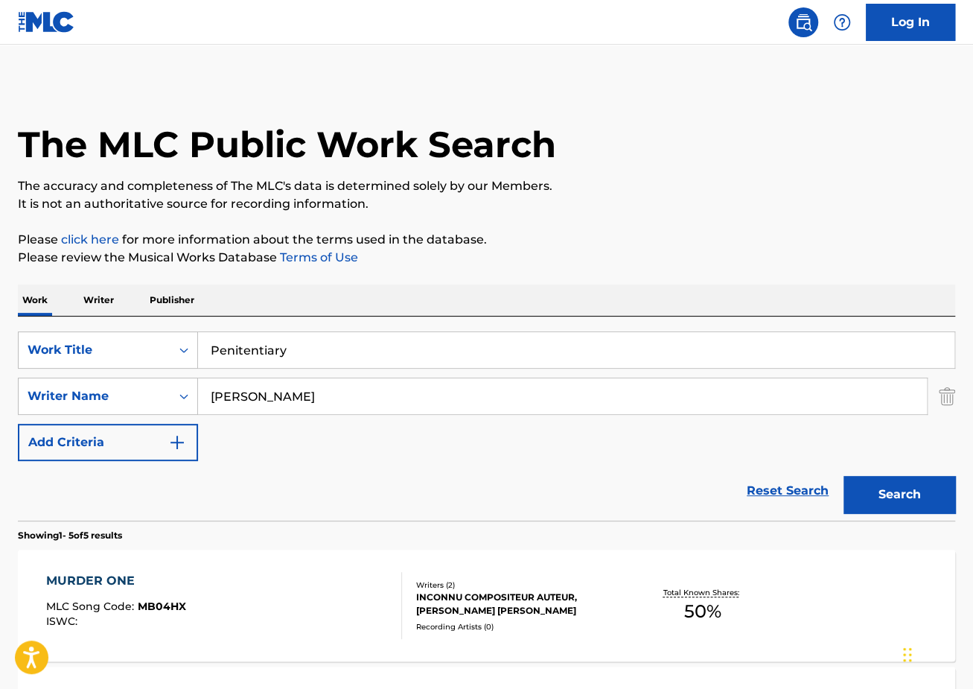
click at [893, 509] on button "Search" at bounding box center [900, 494] width 112 height 37
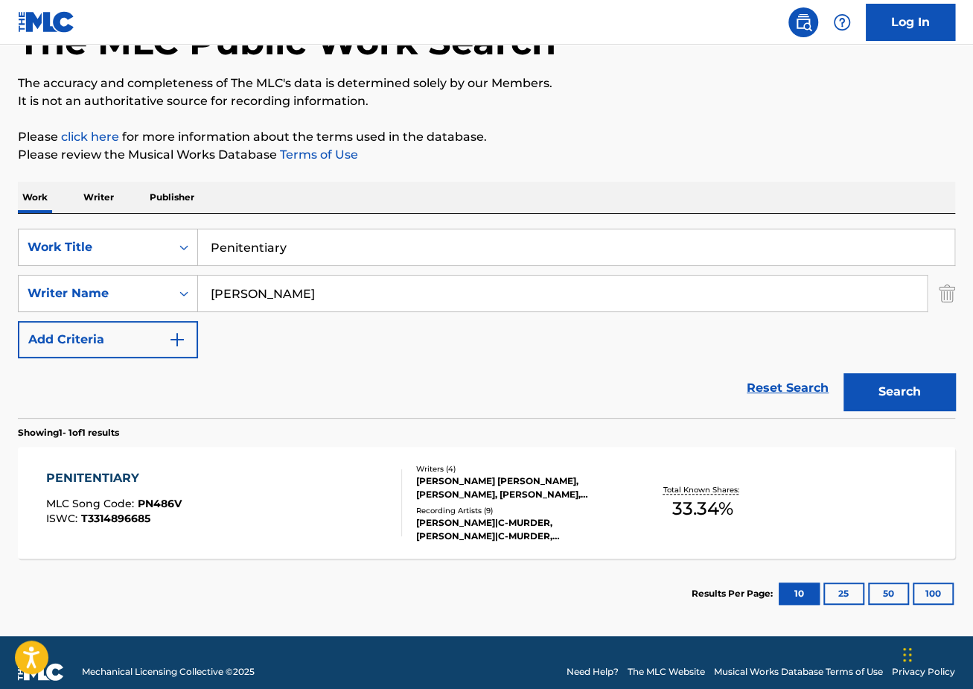
scroll to position [110, 0]
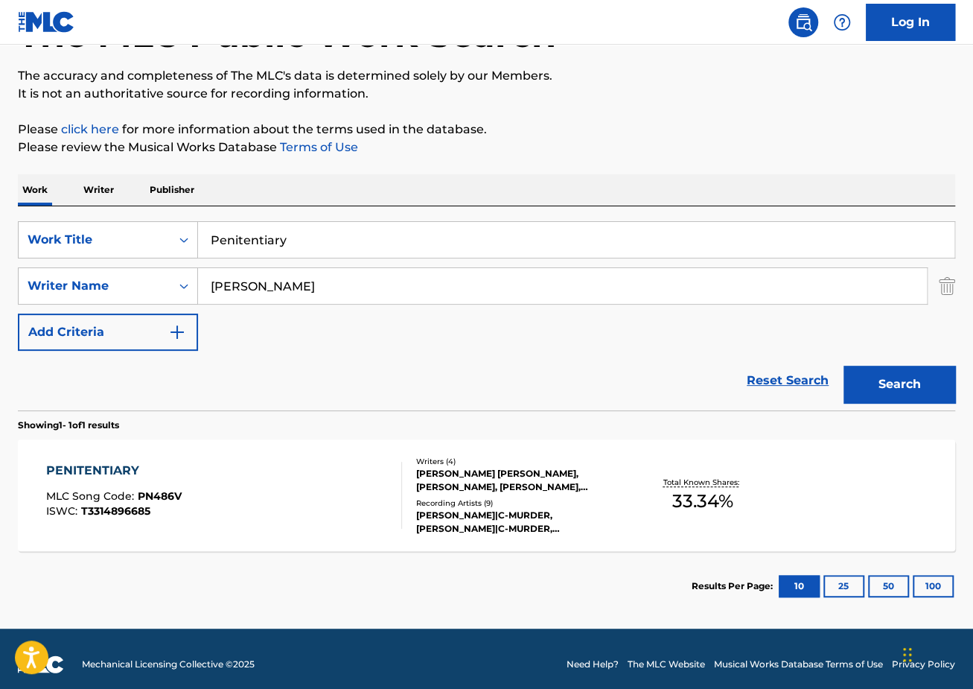
click at [276, 477] on div "PENITENTIARY MLC Song Code : PN486V ISWC : T3314896685" at bounding box center [224, 495] width 356 height 67
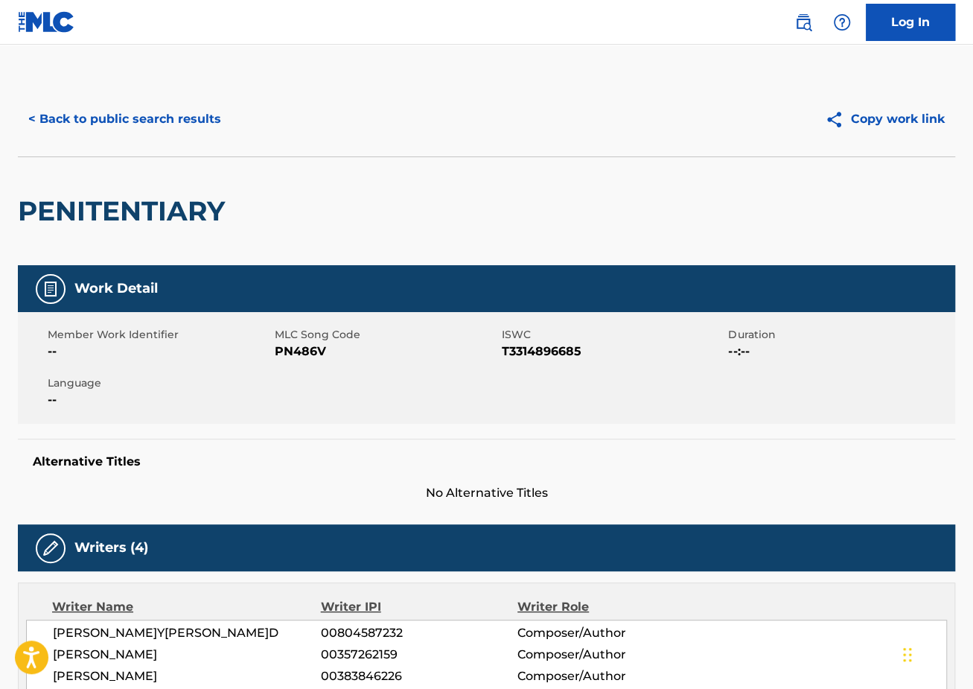
click at [127, 122] on button "< Back to public search results" at bounding box center [125, 119] width 214 height 37
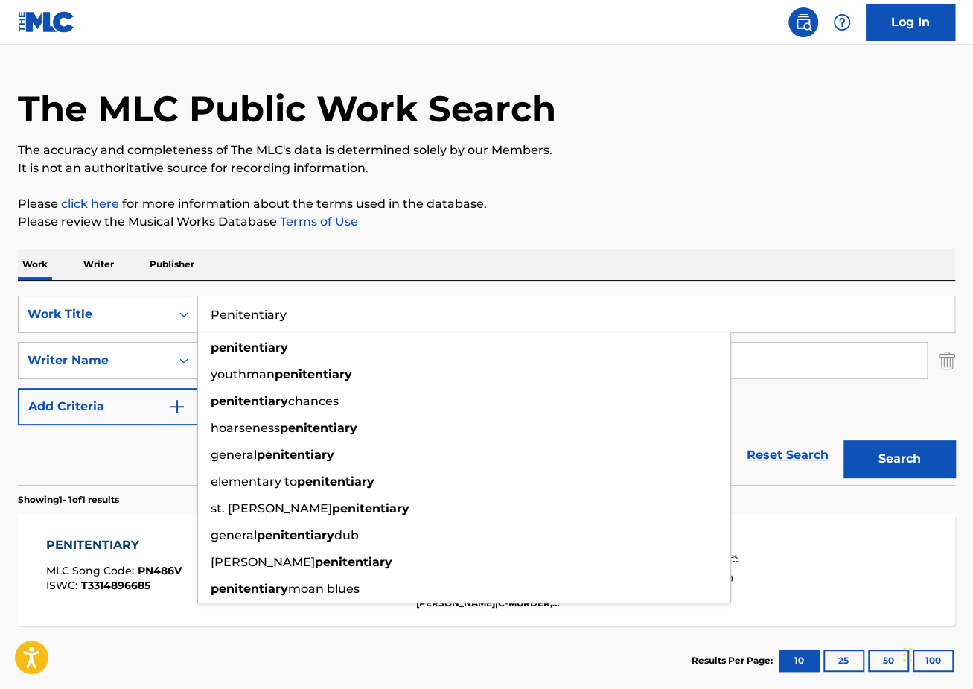
drag, startPoint x: 370, startPoint y: 316, endPoint x: 69, endPoint y: 289, distance: 302.0
click at [91, 299] on div "SearchWithCriteriaec2e8396-f38b-456d-9805-f2050d600c25 Work Title Penitentiary …" at bounding box center [486, 314] width 937 height 37
paste input "Devil In my head"
type input "Devil In my head"
click at [844, 440] on button "Search" at bounding box center [900, 458] width 112 height 37
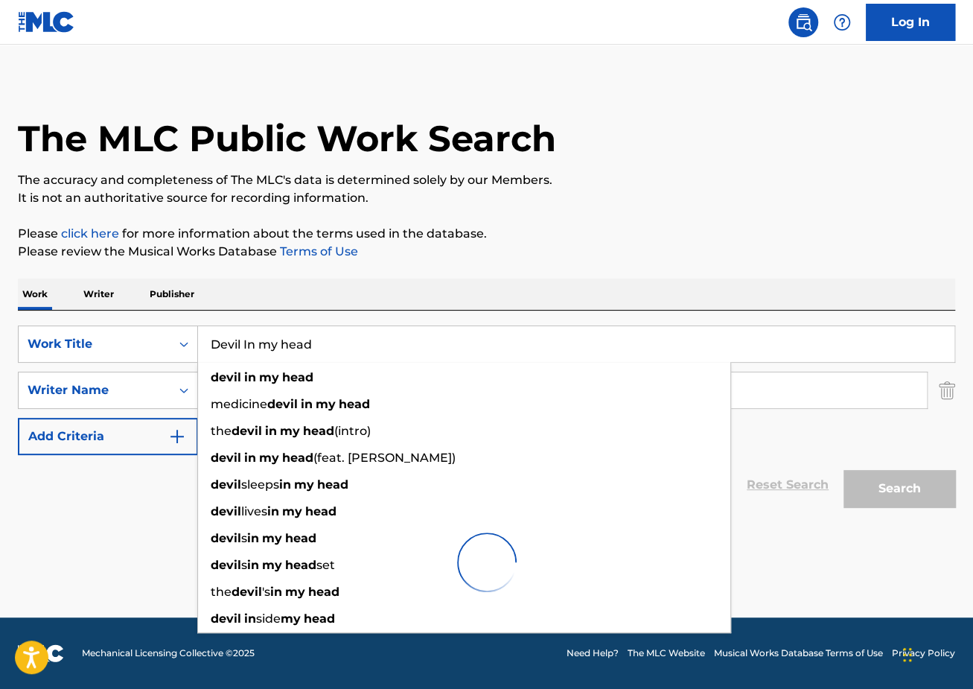
scroll to position [5, 0]
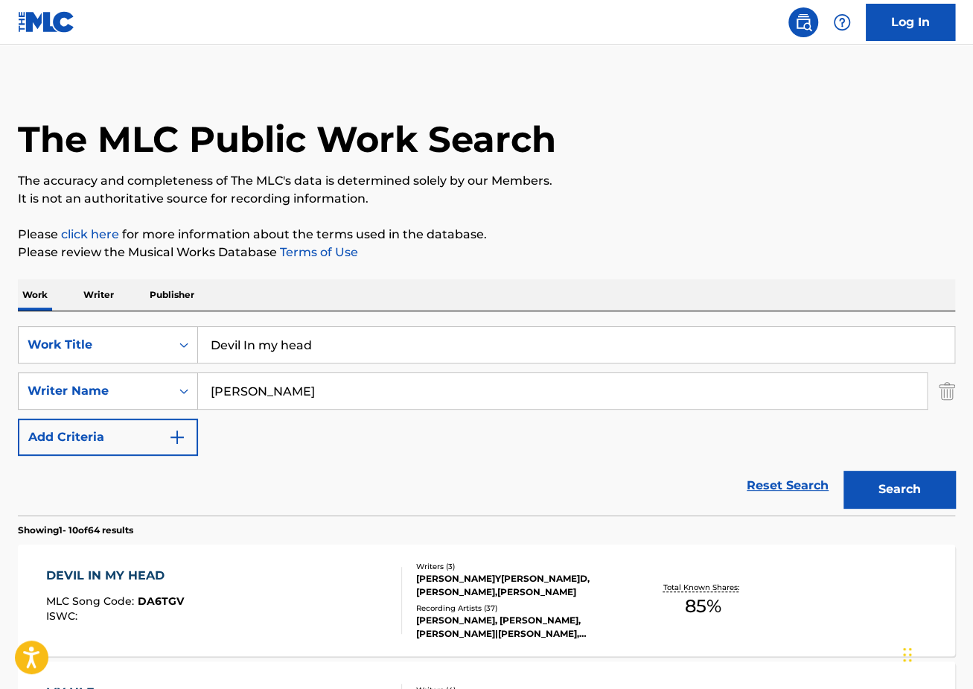
click at [714, 237] on p "Please click here for more information about the terms used in the database." at bounding box center [486, 235] width 937 height 18
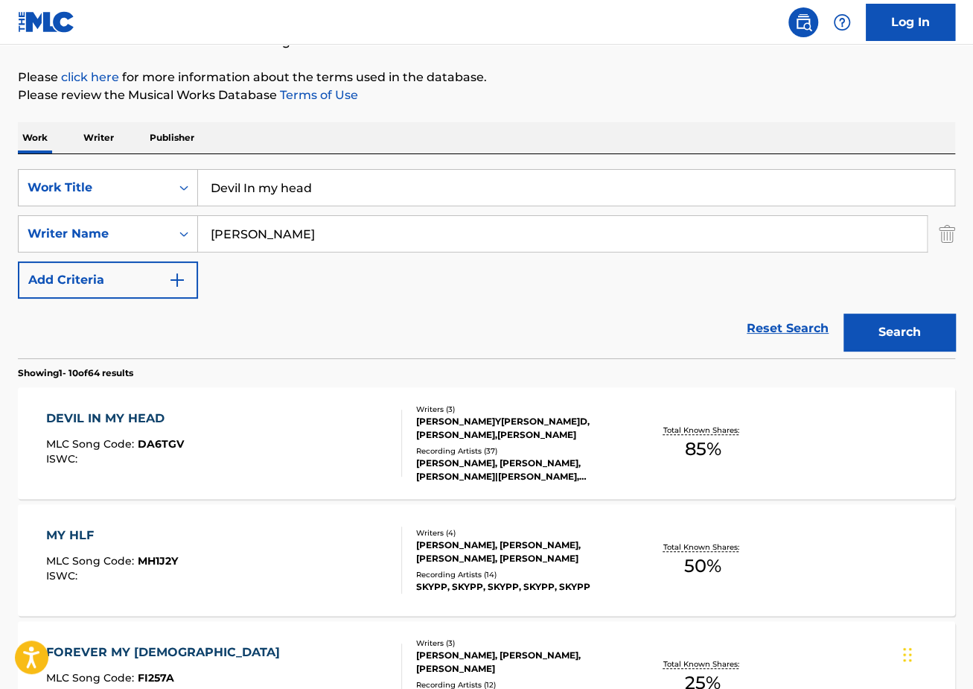
scroll to position [184, 0]
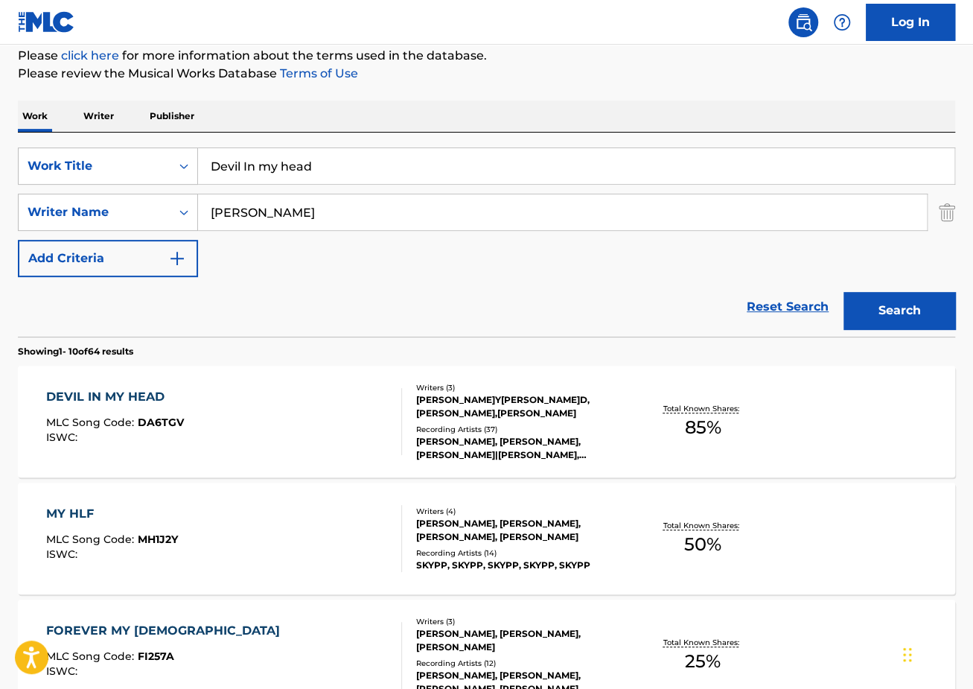
click at [222, 380] on div "DEVIL IN MY HEAD MLC Song Code : DA6TGV ISWC : Writers ( 3 ) [PERSON_NAME] [PER…" at bounding box center [486, 422] width 937 height 112
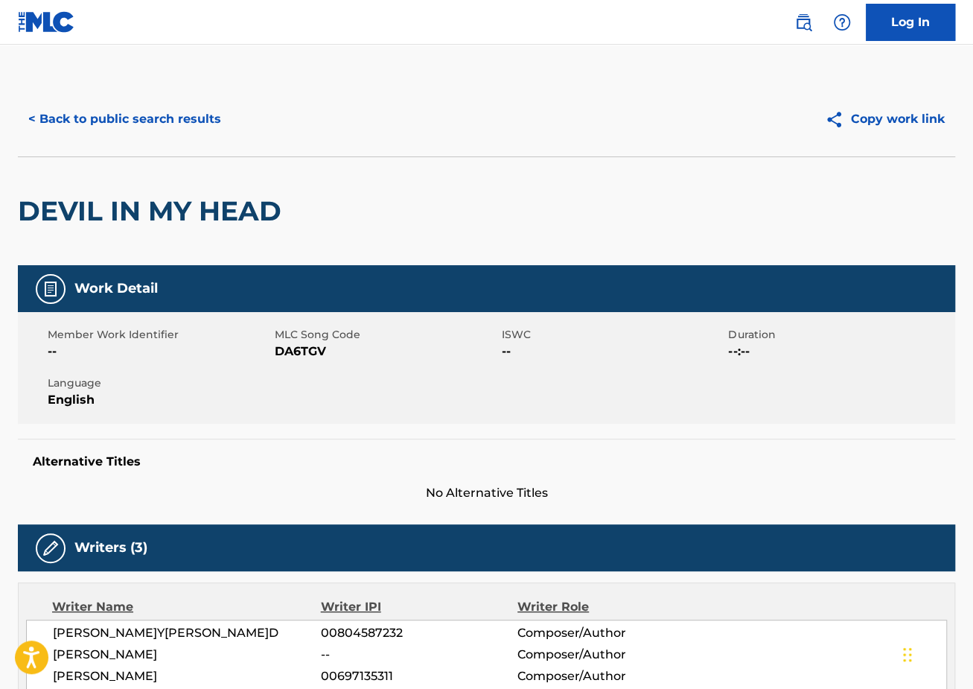
click at [153, 121] on button "< Back to public search results" at bounding box center [125, 119] width 214 height 37
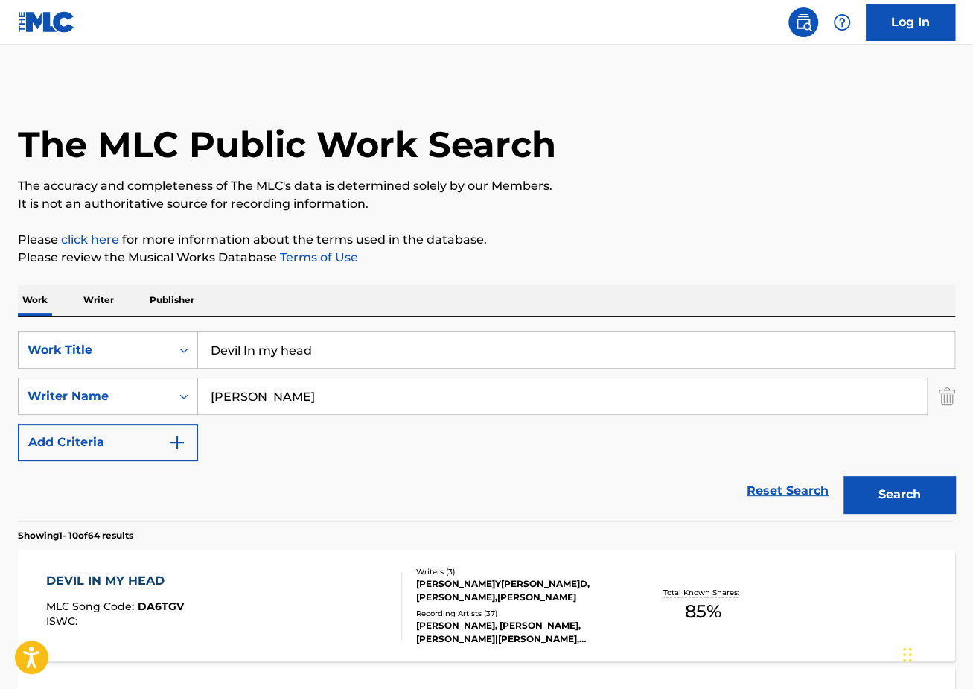
scroll to position [184, 0]
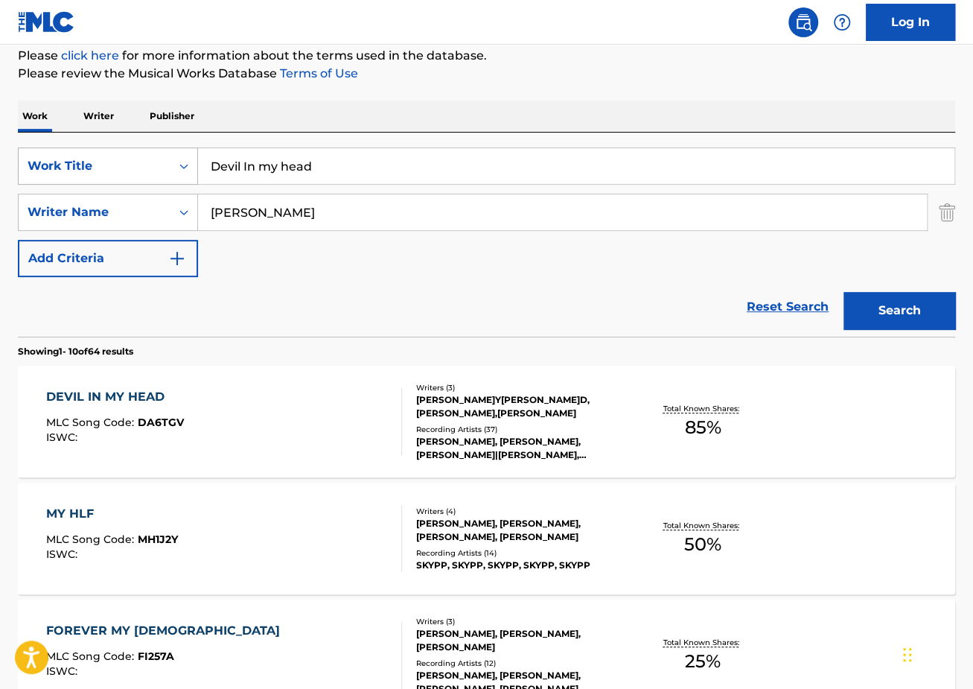
drag, startPoint x: 374, startPoint y: 179, endPoint x: 116, endPoint y: 164, distance: 258.1
click at [118, 164] on div "SearchWithCriteriaec2e8396-f38b-456d-9805-f2050d600c25 Work Title Devil In my h…" at bounding box center [486, 165] width 937 height 37
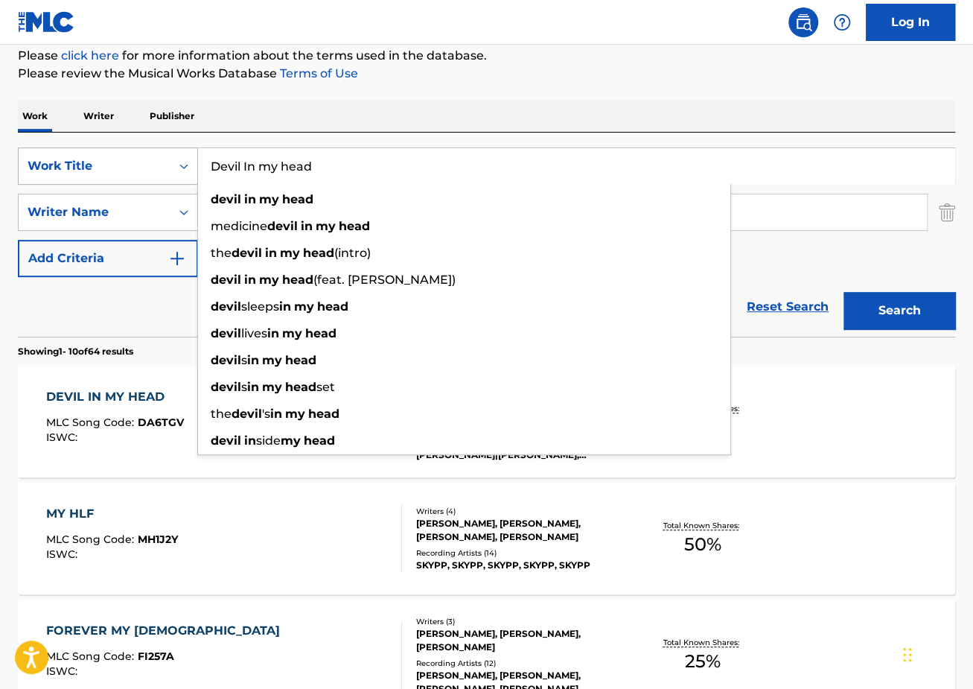
paste input "Can't be my wife"
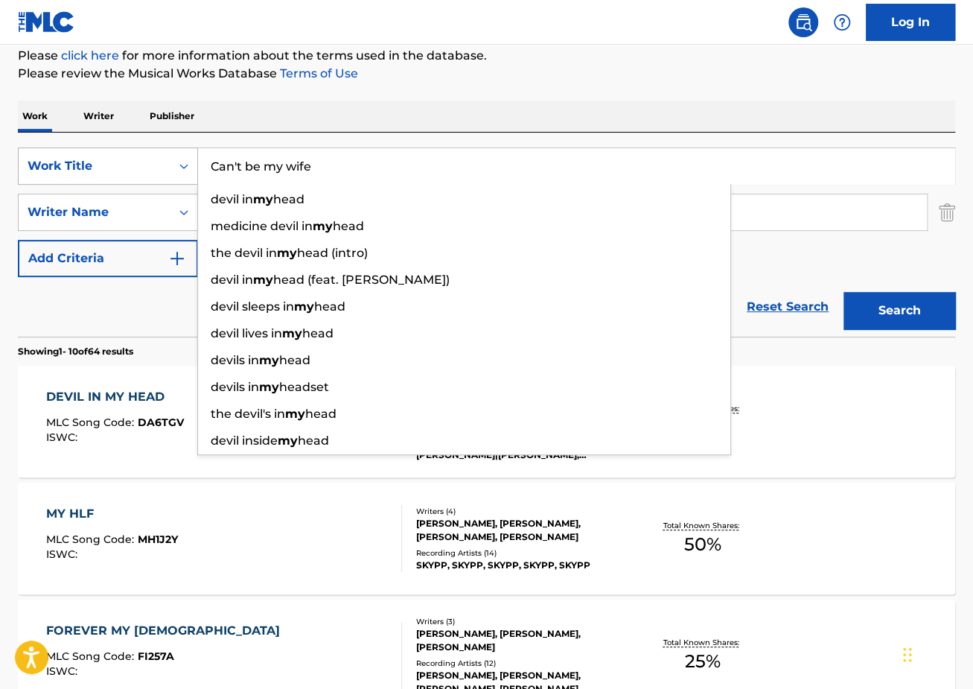
type input "Can't be my wife"
click at [844, 292] on button "Search" at bounding box center [900, 310] width 112 height 37
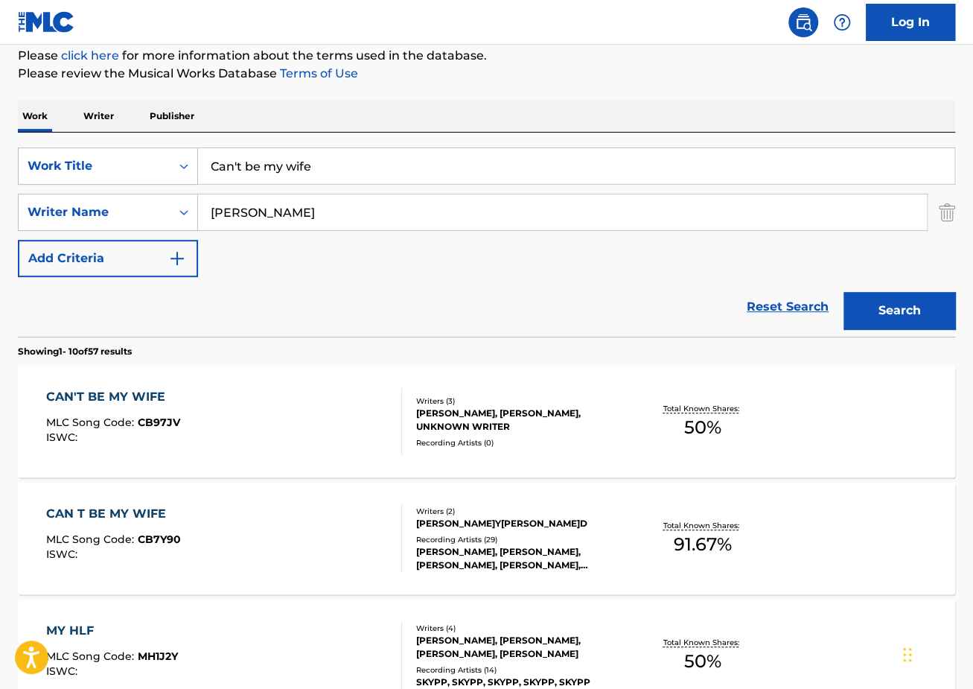
scroll to position [351, 0]
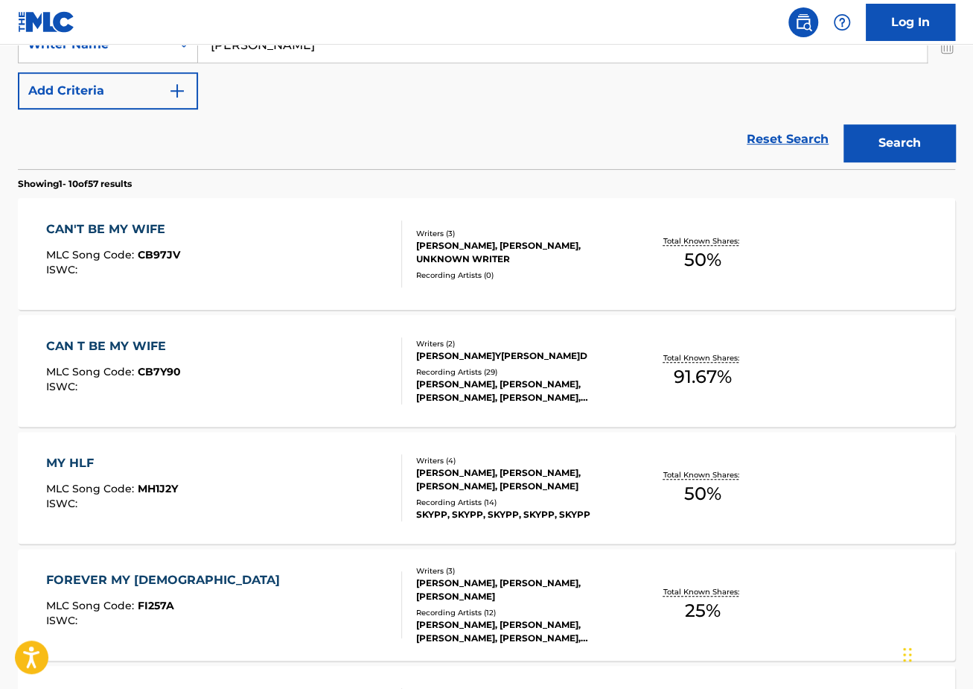
click at [229, 235] on div "CAN'T BE MY WIFE MLC Song Code : CB97JV ISWC :" at bounding box center [224, 253] width 356 height 67
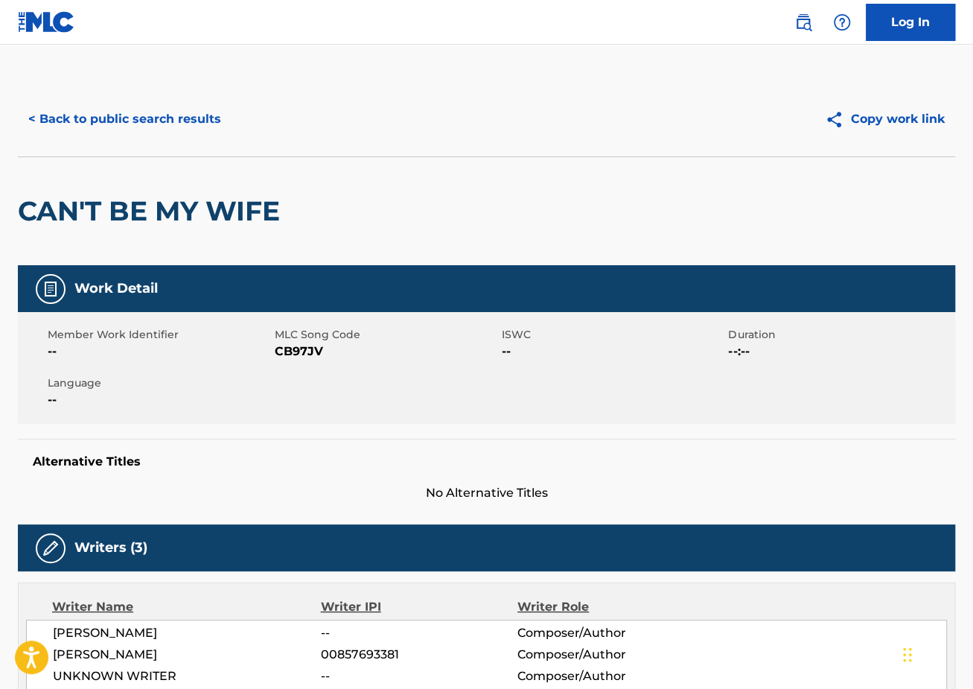
click at [120, 124] on button "< Back to public search results" at bounding box center [125, 119] width 214 height 37
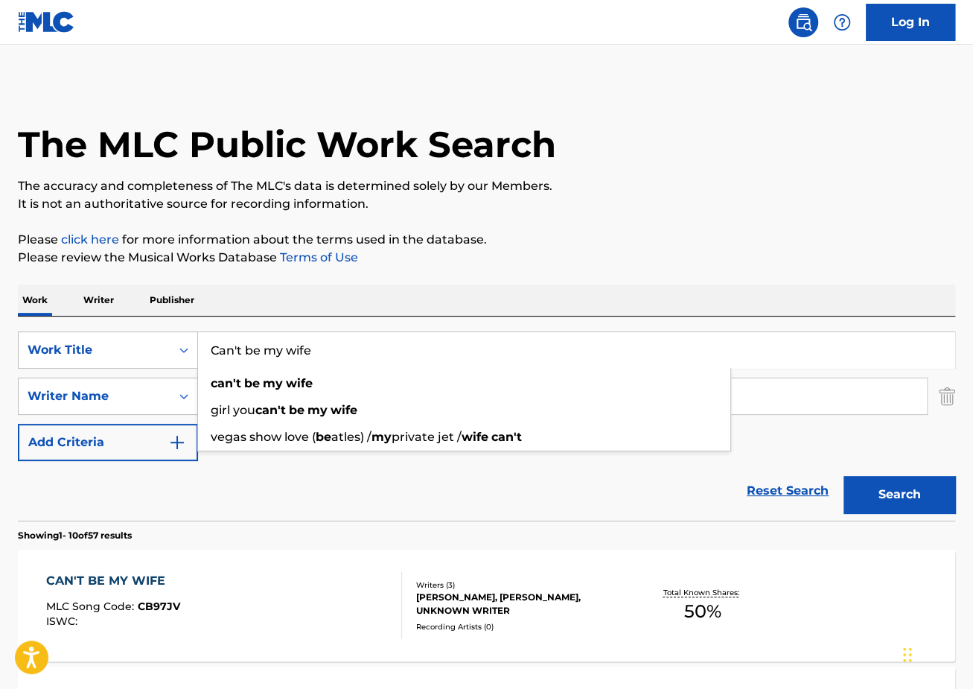
drag, startPoint x: 345, startPoint y: 354, endPoint x: 31, endPoint y: 329, distance: 314.5
click at [47, 331] on div "SearchWithCriteriaec2e8396-f38b-456d-9805-f2050d600c25 Work Title Can't be my w…" at bounding box center [486, 349] width 937 height 37
paste input "Reloaded"
type input "Reloaded"
click at [844, 476] on button "Search" at bounding box center [900, 494] width 112 height 37
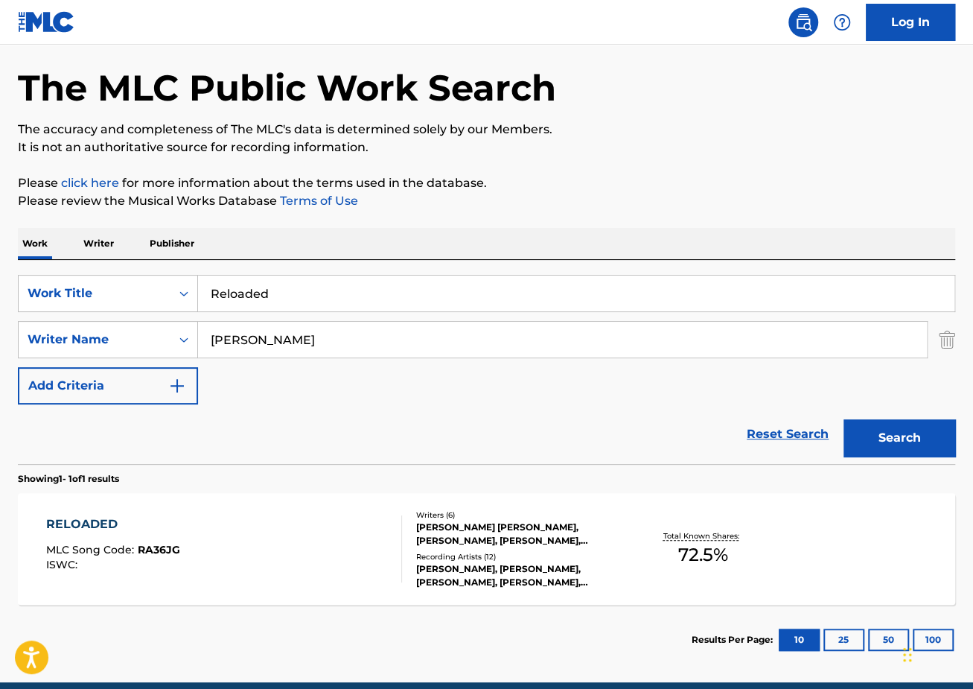
scroll to position [110, 0]
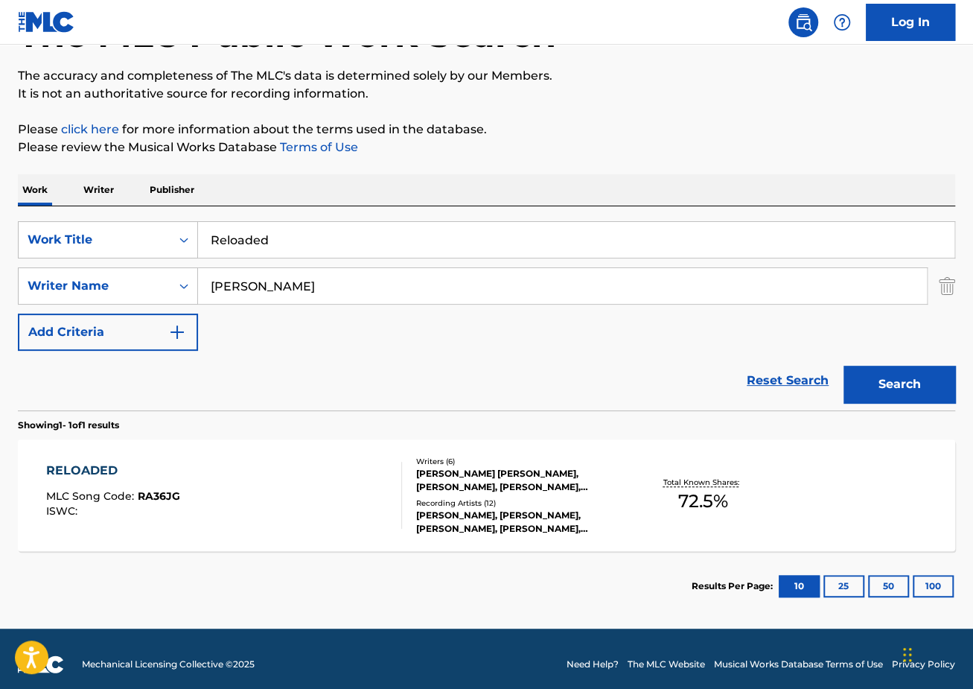
click at [256, 453] on div "RELOADED MLC Song Code : RA36JG ISWC : Writers ( 6 )[PERSON_NAME]Y[PERSON_NAME]…" at bounding box center [486, 495] width 937 height 112
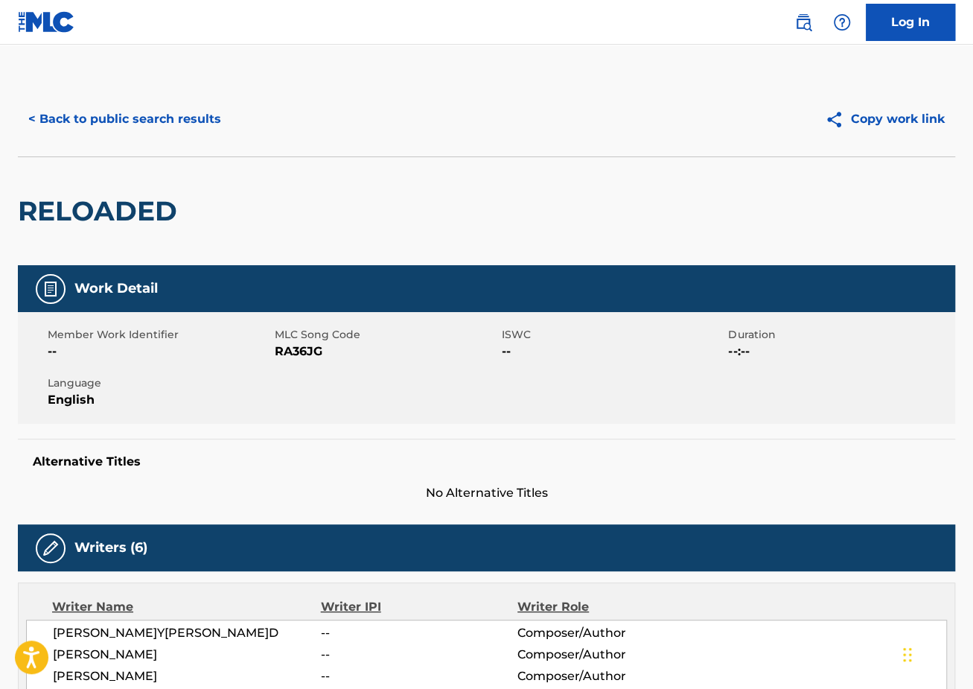
click at [123, 118] on button "< Back to public search results" at bounding box center [125, 119] width 214 height 37
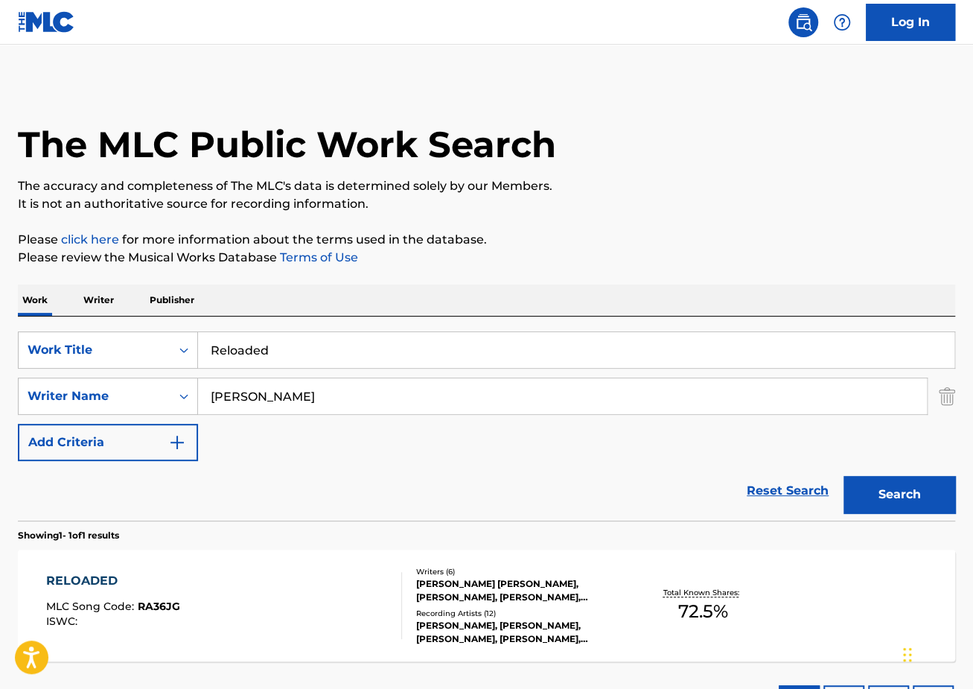
scroll to position [36, 0]
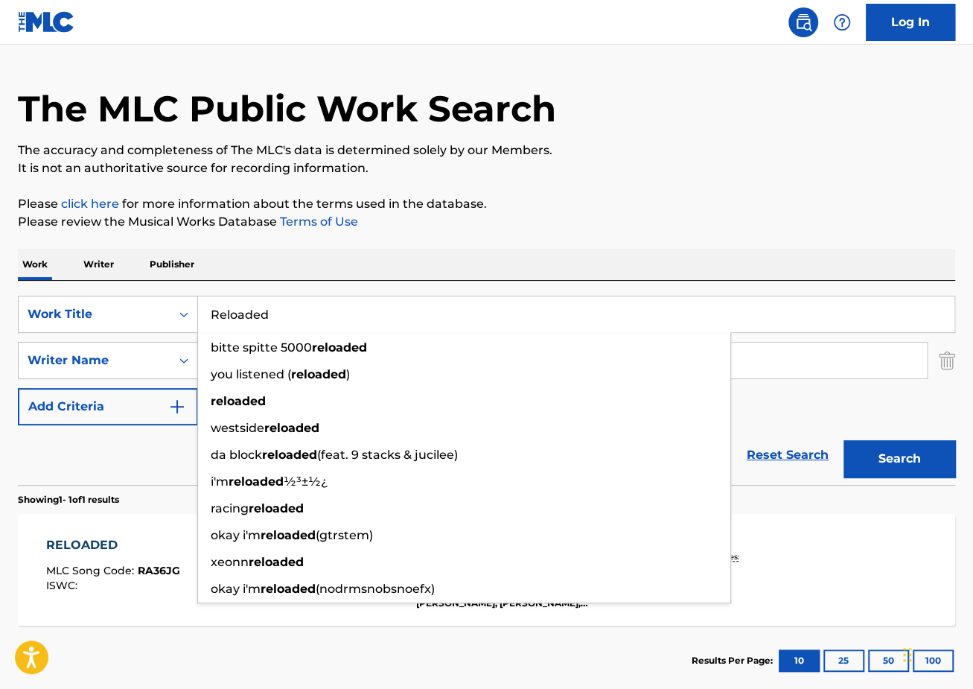
drag, startPoint x: 411, startPoint y: 302, endPoint x: 494, endPoint y: 302, distance: 83.4
click at [494, 302] on input "Reloaded" at bounding box center [576, 314] width 756 height 36
paste input "Ima Show You"
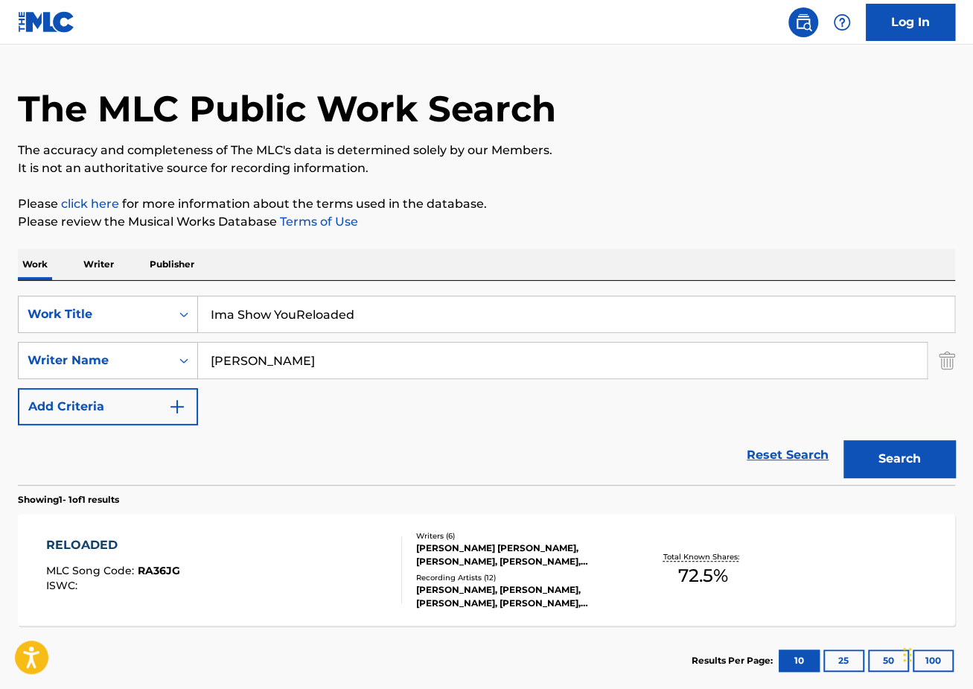
click at [494, 302] on input "Ima Show YouReloaded" at bounding box center [576, 314] width 756 height 36
click at [505, 315] on input "Ima Show YouReloaded" at bounding box center [576, 314] width 756 height 36
click at [506, 316] on input "Ima Show YouReloaded" at bounding box center [576, 314] width 756 height 36
click at [503, 316] on input "Ima Show YouReloaded" at bounding box center [576, 314] width 756 height 36
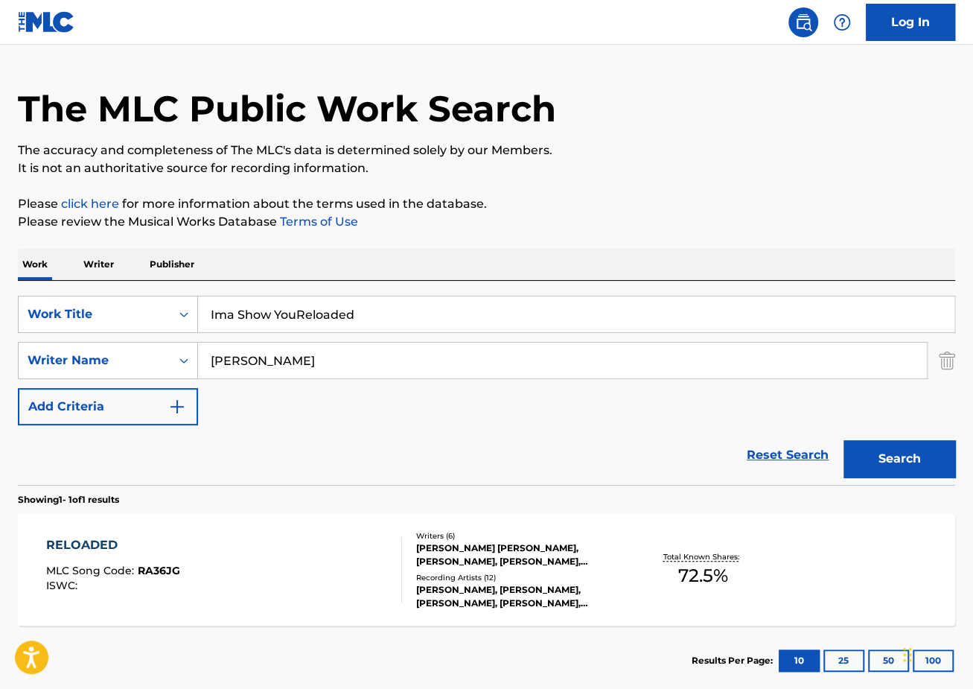
paste input "Search Form"
type input "Ima Show You"
click at [844, 440] on button "Search" at bounding box center [900, 458] width 112 height 37
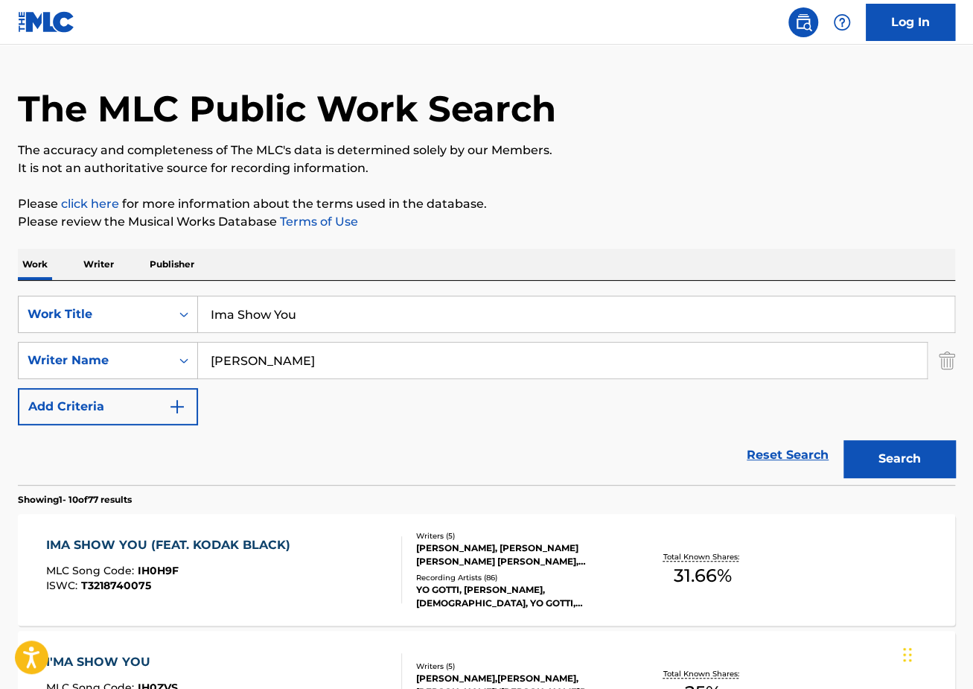
click at [221, 532] on div "IMA SHOW YOU (FEAT. [PERSON_NAME]) MLC Song Code : IH0H9F ISWC : T3218740075 Wr…" at bounding box center [486, 570] width 937 height 112
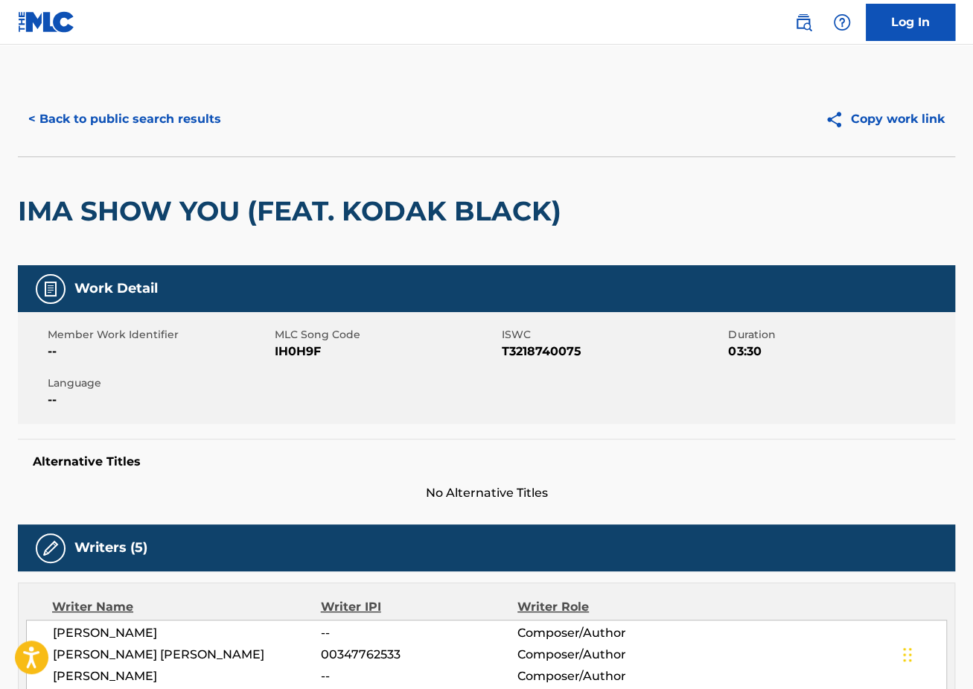
click at [144, 110] on button "< Back to public search results" at bounding box center [125, 119] width 214 height 37
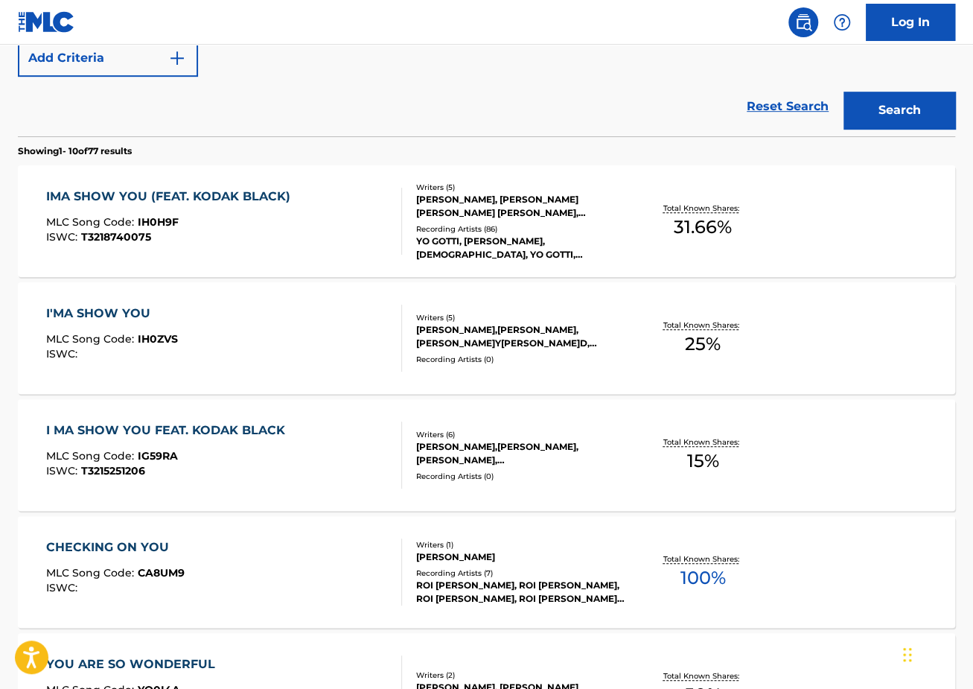
scroll to position [432, 0]
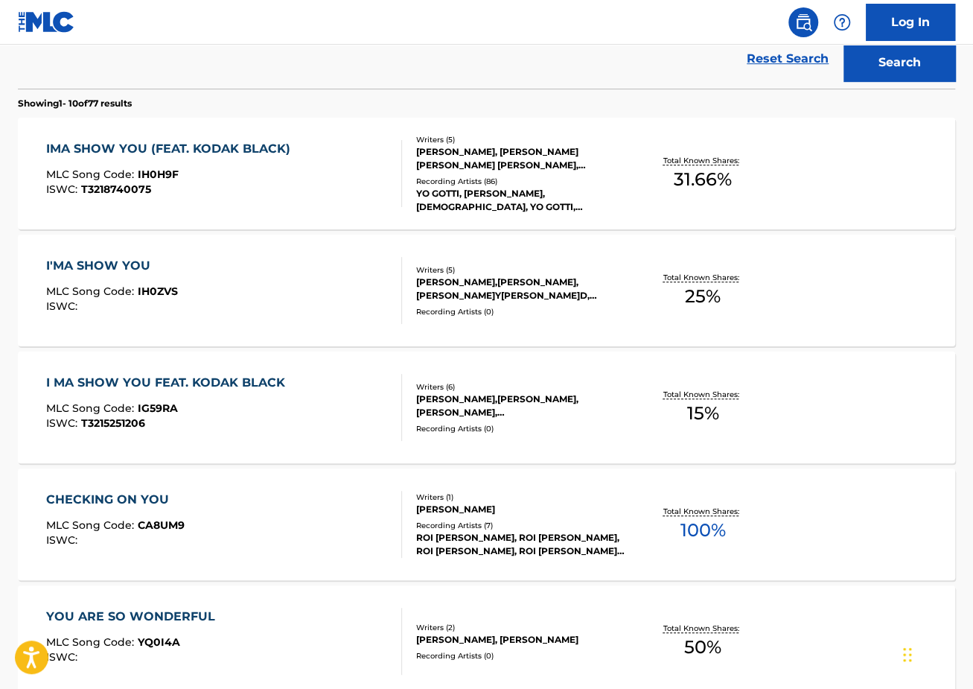
click at [264, 163] on div "IMA SHOW YOU (FEAT. KODAK BLACK) MLC Song Code : IH0H9F ISWC : T3218740075" at bounding box center [172, 173] width 252 height 67
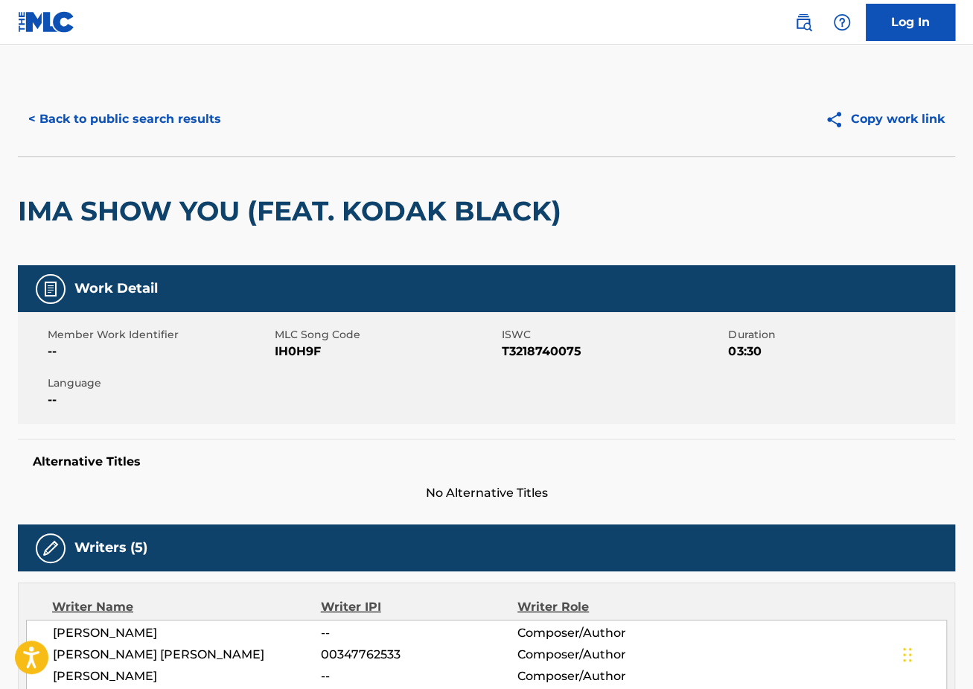
click at [154, 119] on button "< Back to public search results" at bounding box center [125, 119] width 214 height 37
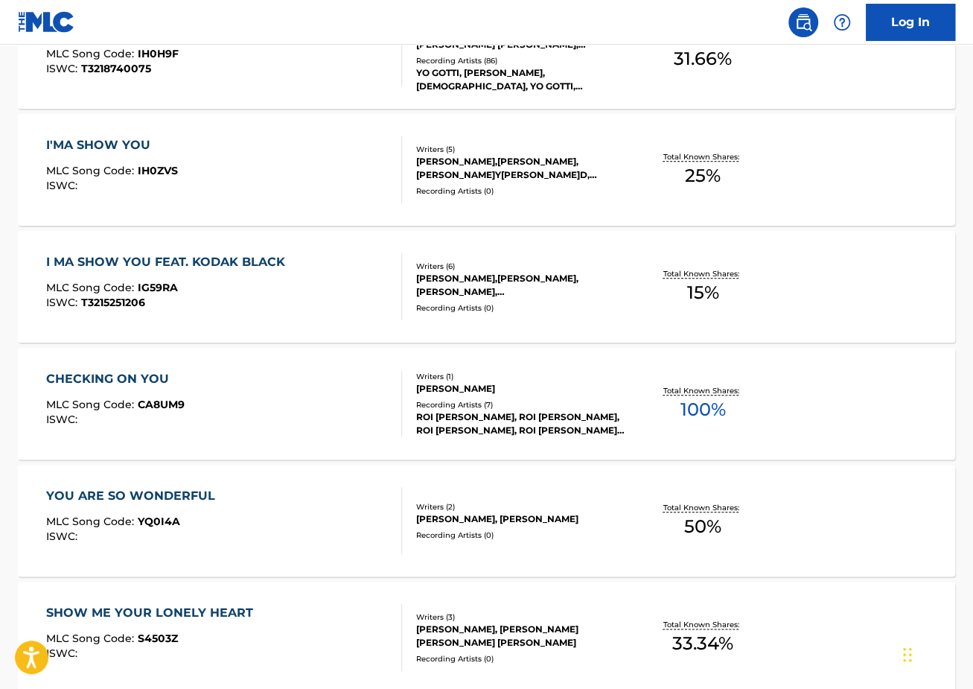
scroll to position [557, 0]
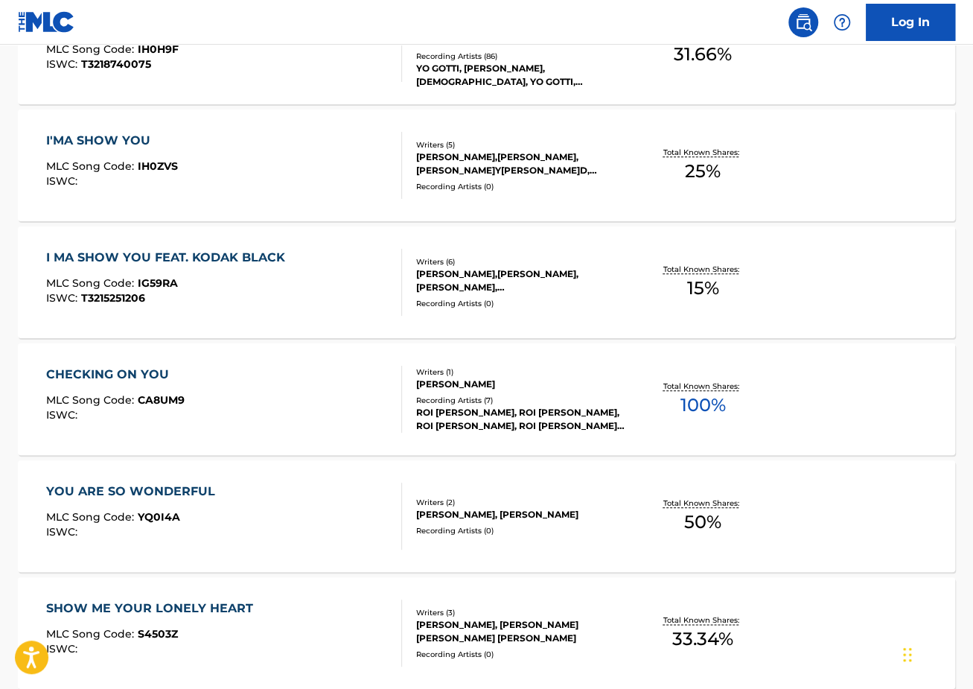
click at [173, 186] on div "I'MA SHOW YOU MLC Song Code : IH0ZVS ISWC :" at bounding box center [112, 165] width 132 height 67
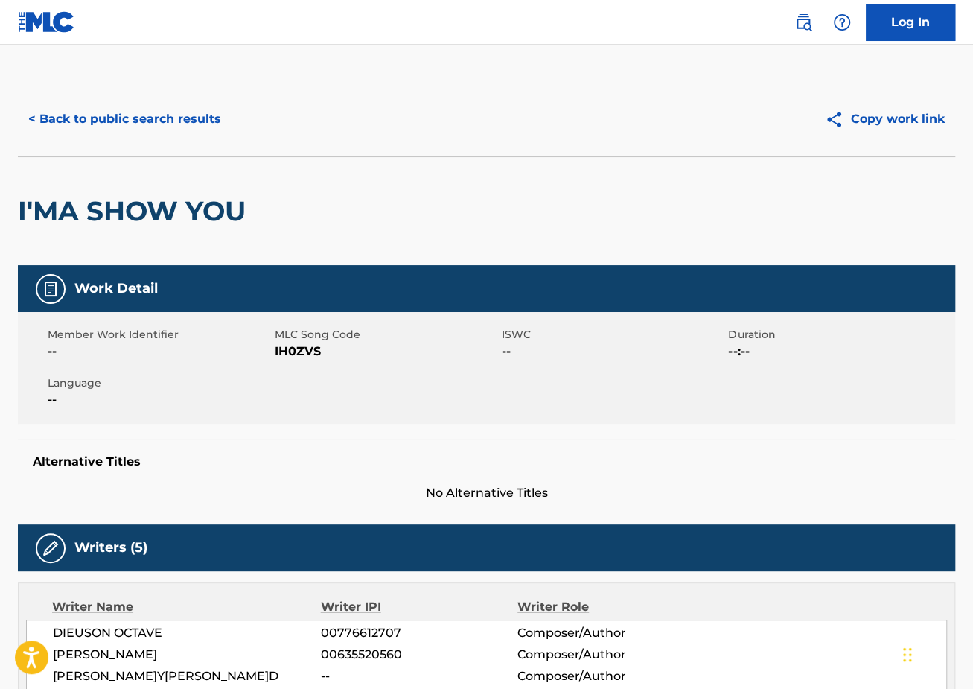
click at [173, 117] on button "< Back to public search results" at bounding box center [125, 119] width 214 height 37
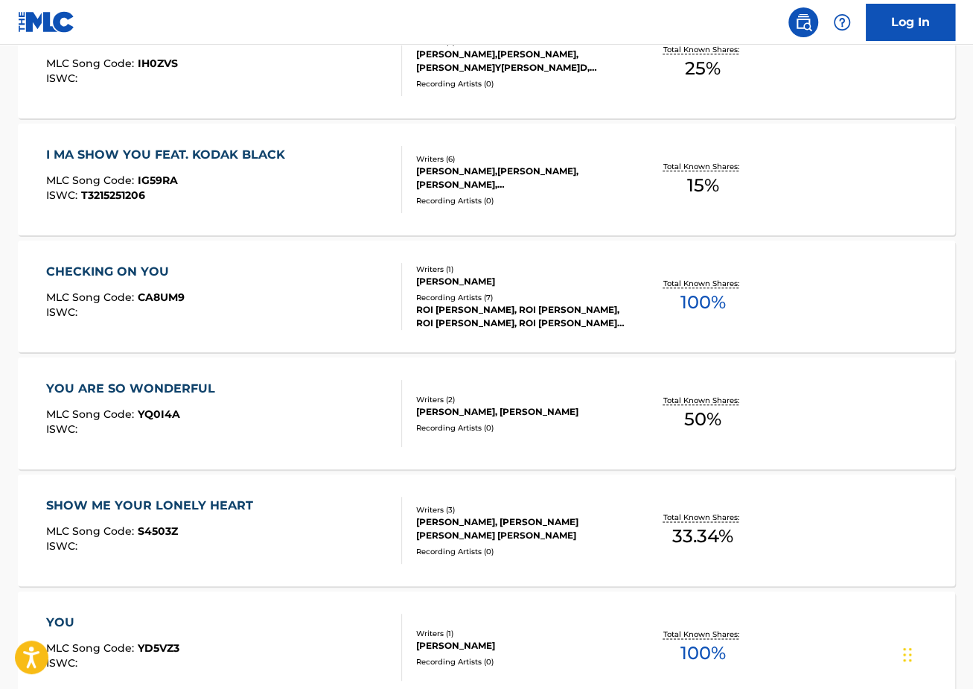
scroll to position [670, 0]
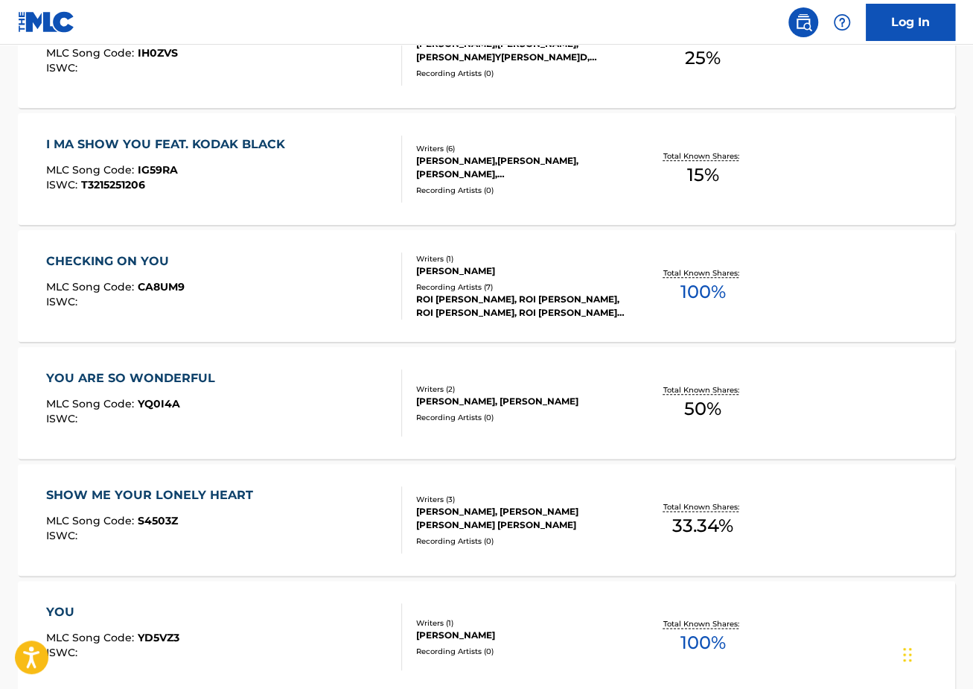
click at [265, 309] on div "CHECKING ON YOU MLC Song Code : CA8UM9 ISWC :" at bounding box center [224, 285] width 356 height 67
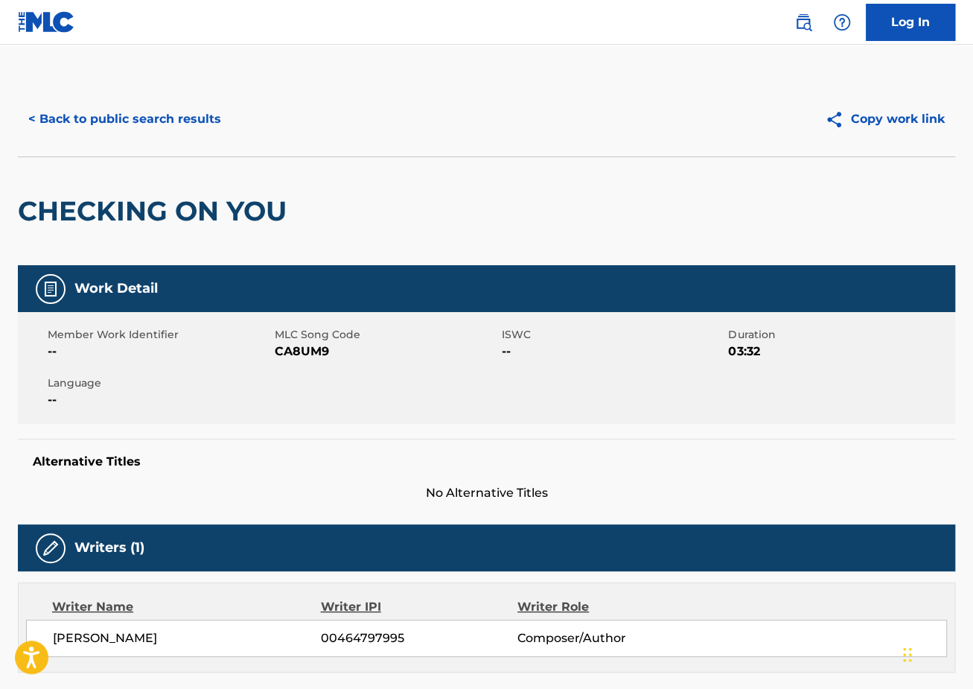
click at [130, 120] on button "< Back to public search results" at bounding box center [125, 119] width 214 height 37
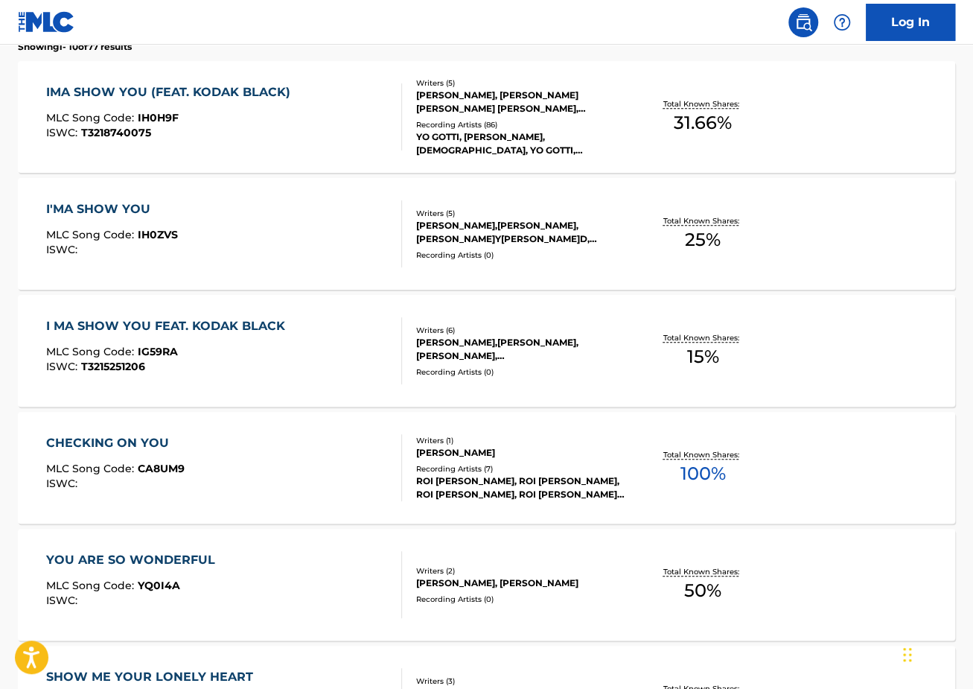
scroll to position [477, 0]
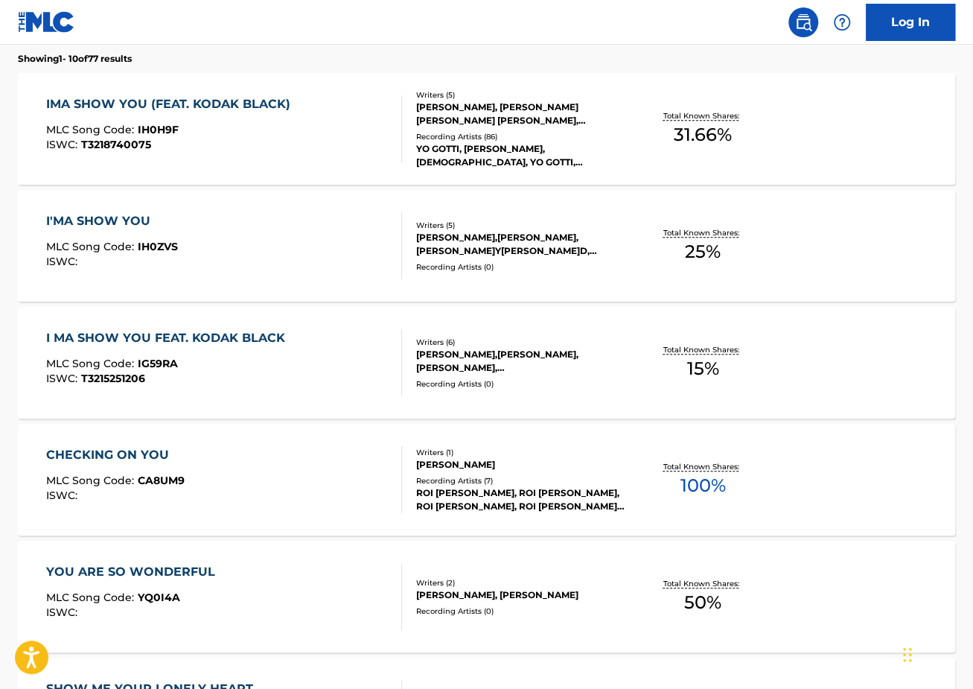
click at [338, 348] on div "I MA SHOW YOU FEAT. KODAK BLACK MLC Song Code : IG59RA ISWC : T3215251206" at bounding box center [224, 362] width 356 height 67
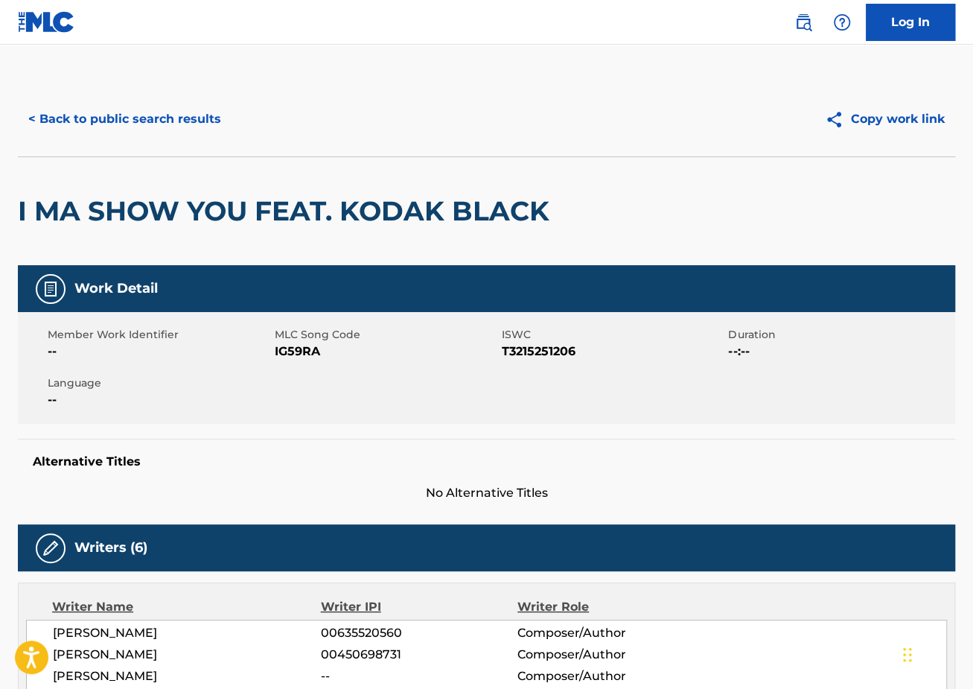
click at [173, 112] on button "< Back to public search results" at bounding box center [125, 119] width 214 height 37
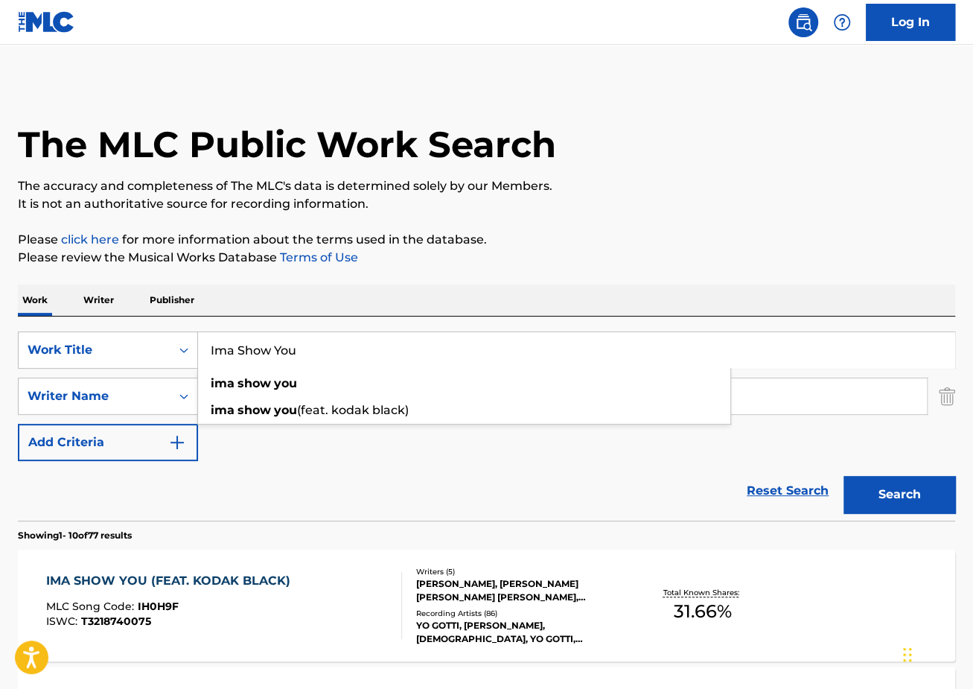
drag, startPoint x: 393, startPoint y: 340, endPoint x: 75, endPoint y: 325, distance: 318.3
click at [80, 327] on div "SearchWithCriteriaec2e8396-f38b-456d-9805-f2050d600c25 Work Title Ima Show You …" at bounding box center [486, 418] width 937 height 204
drag, startPoint x: 345, startPoint y: 341, endPoint x: 399, endPoint y: 360, distance: 57.0
click at [399, 360] on input "Ima Show You" at bounding box center [576, 350] width 756 height 36
paste input "White Toes"
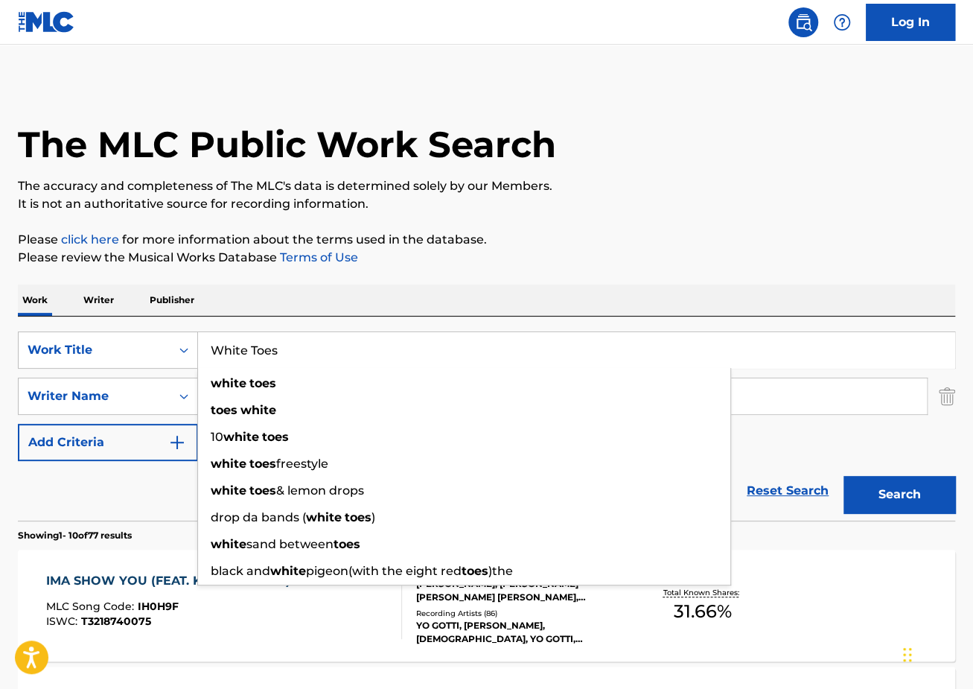
type input "White Toes"
click at [618, 251] on p "Please review the Musical Works Database Terms of Use" at bounding box center [486, 258] width 937 height 18
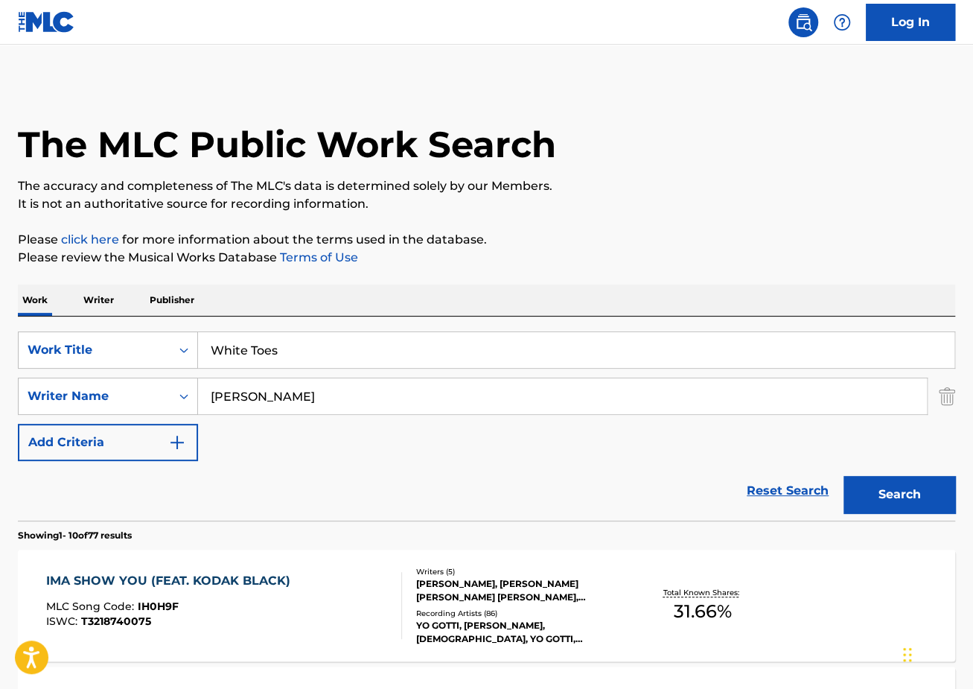
click at [928, 483] on button "Search" at bounding box center [900, 494] width 112 height 37
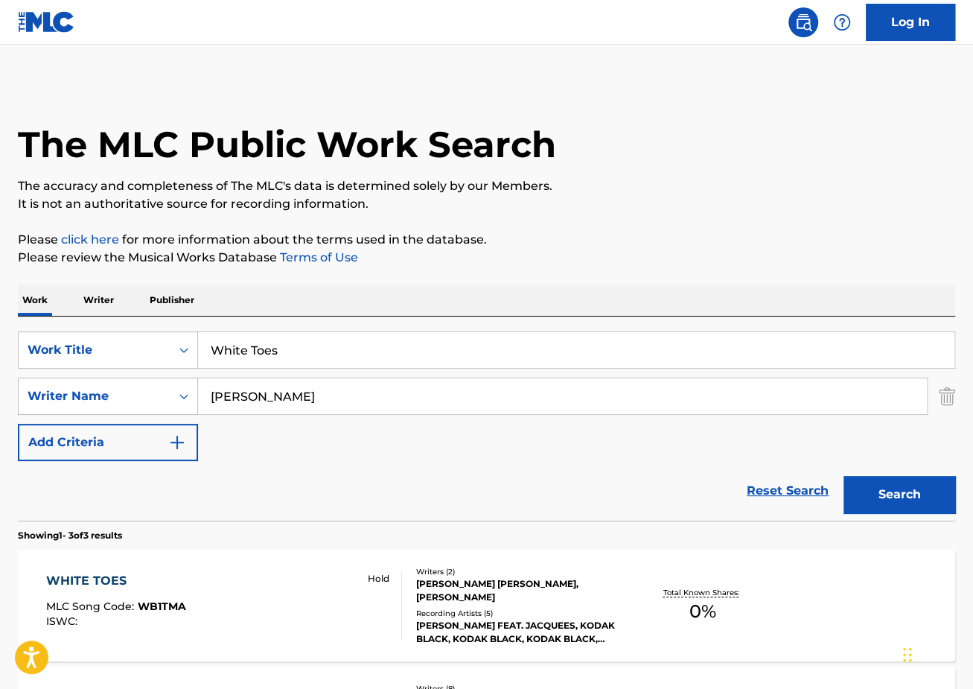
click at [157, 570] on div "WHITE TOES MLC Song Code : WB1TMA ISWC : Hold Writers ( 2 ) [PERSON_NAME] [PERS…" at bounding box center [486, 605] width 937 height 112
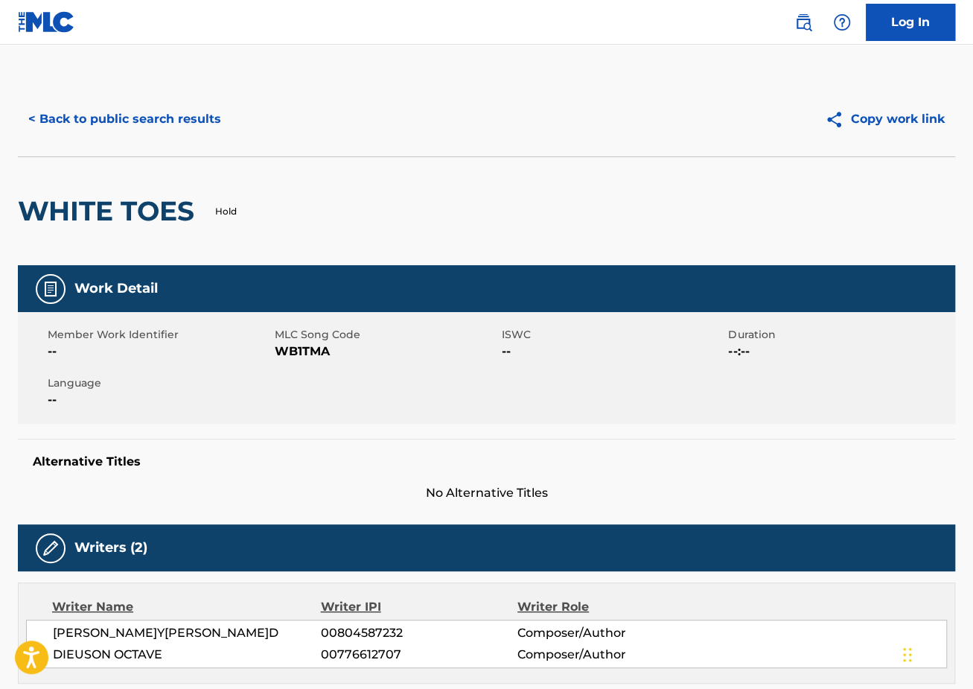
click at [144, 123] on button "< Back to public search results" at bounding box center [125, 119] width 214 height 37
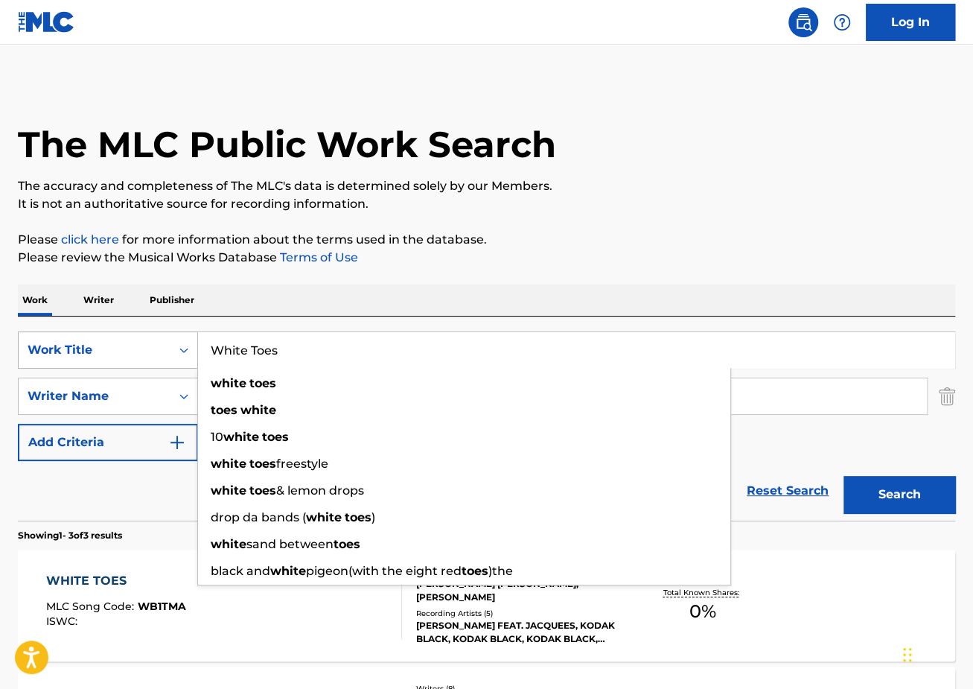
drag, startPoint x: 406, startPoint y: 351, endPoint x: 73, endPoint y: 333, distance: 333.3
click at [73, 333] on div "SearchWithCriteriaec2e8396-f38b-456d-9805-f2050d600c25 Work Title White Toes wh…" at bounding box center [486, 349] width 937 height 37
paste input "Big"
type input "Big"
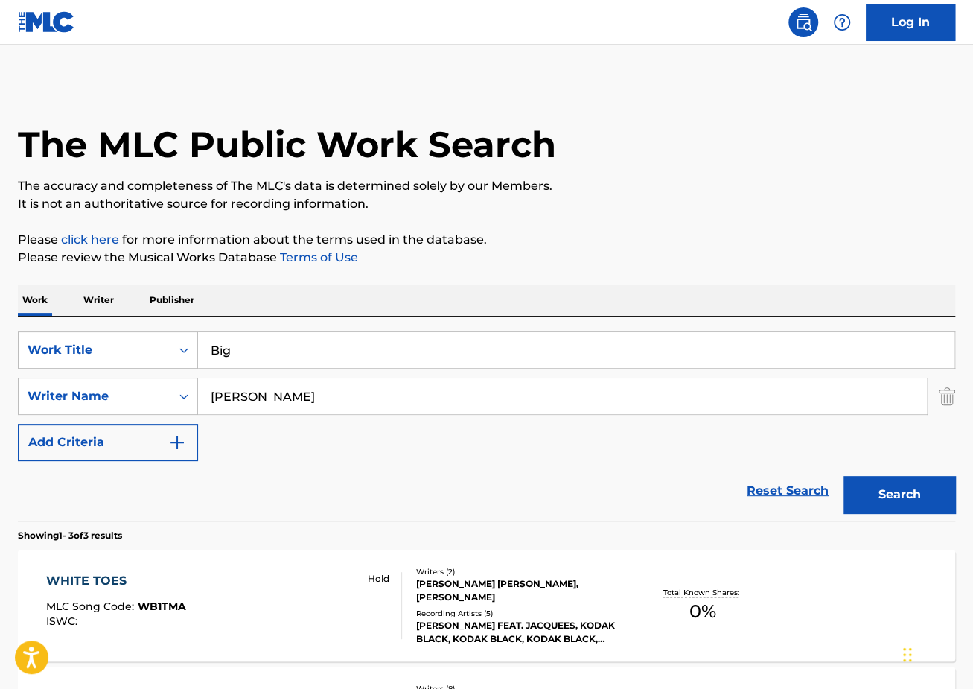
click at [626, 193] on p "The accuracy and completeness of The MLC's data is determined solely by our Mem…" at bounding box center [486, 186] width 937 height 18
click at [921, 490] on button "Search" at bounding box center [900, 494] width 112 height 37
click at [220, 570] on div "BIG MLC Song Code : BD8TED ISWC : Writers ( 4 )[PERSON_NAME],[PERSON_NAME]N[PER…" at bounding box center [486, 605] width 937 height 112
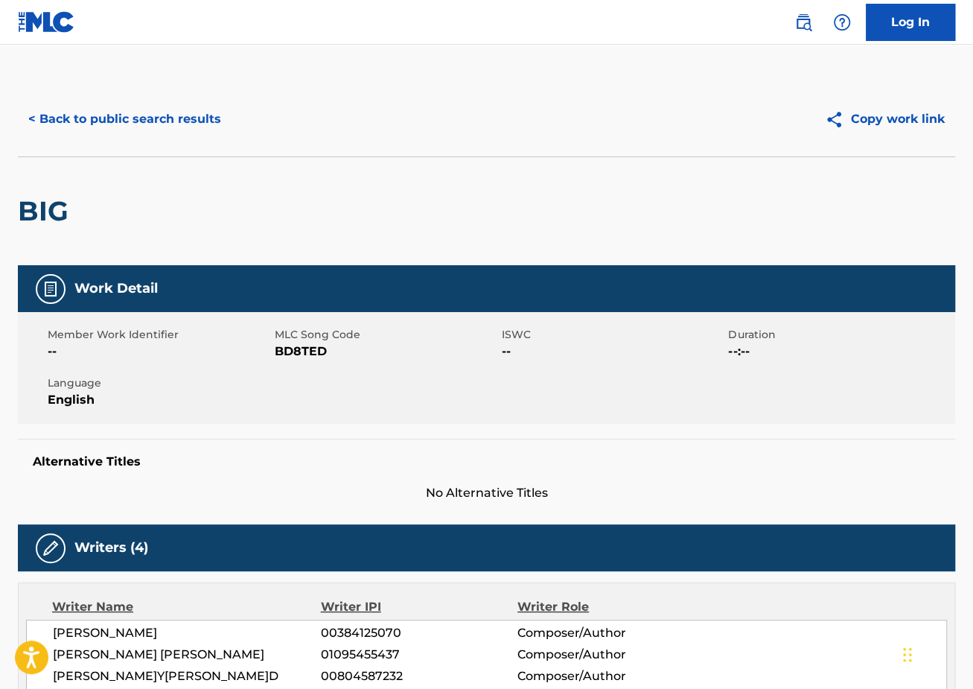
click at [122, 122] on button "< Back to public search results" at bounding box center [125, 119] width 214 height 37
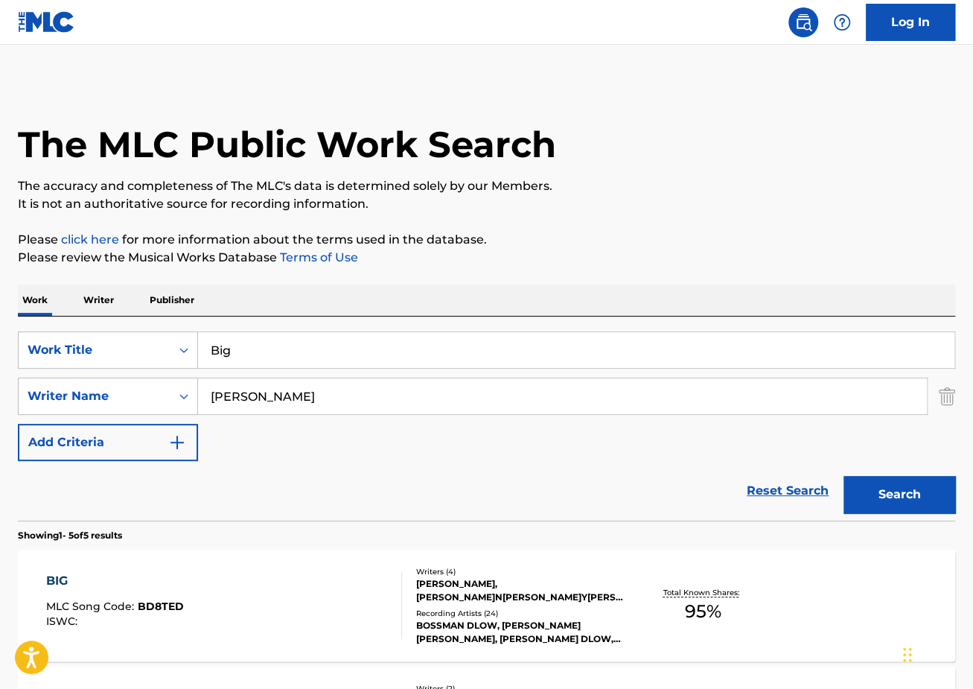
click at [311, 369] on div "SearchWithCriteriaec2e8396-f38b-456d-9805-f2050d600c25 Work Title Big SearchWit…" at bounding box center [486, 396] width 937 height 130
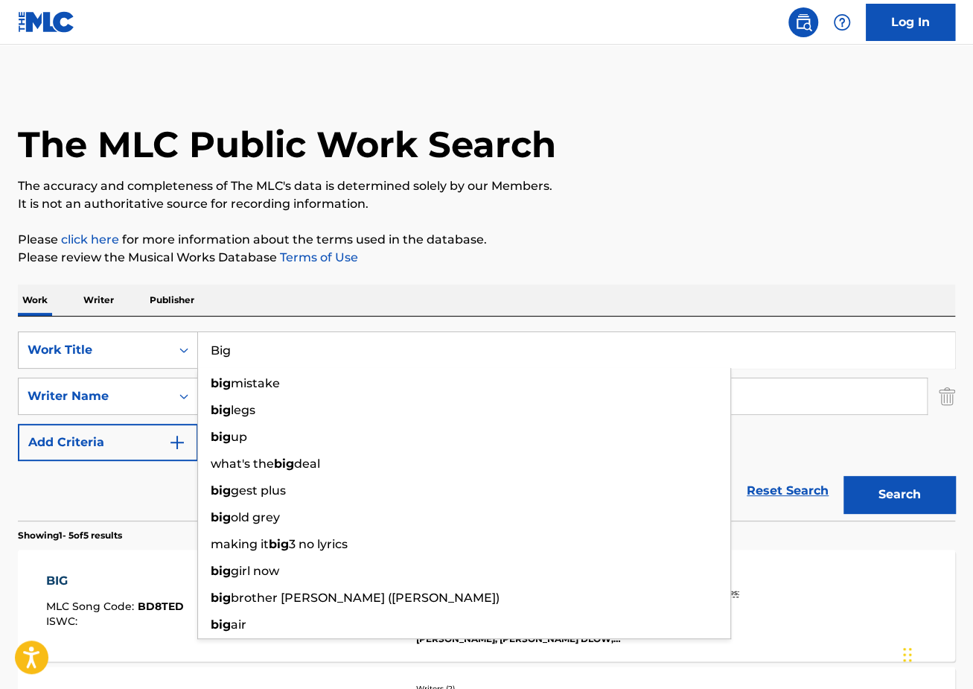
drag, startPoint x: 312, startPoint y: 365, endPoint x: 47, endPoint y: 308, distance: 271.0
paste input "I Knew It"
click at [844, 476] on button "Search" at bounding box center [900, 494] width 112 height 37
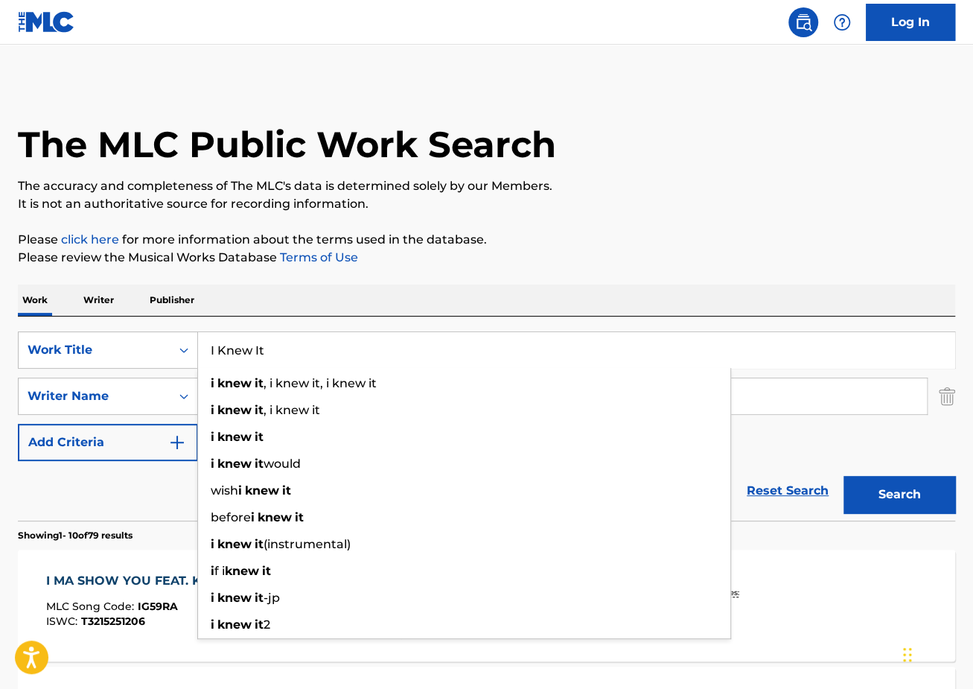
click at [335, 334] on input "I Knew It" at bounding box center [576, 350] width 756 height 36
click at [336, 334] on input "I Knew It" at bounding box center [576, 350] width 756 height 36
click at [350, 346] on input "I Knew It" at bounding box center [576, 350] width 756 height 36
click at [351, 347] on input "I Knew It" at bounding box center [576, 350] width 756 height 36
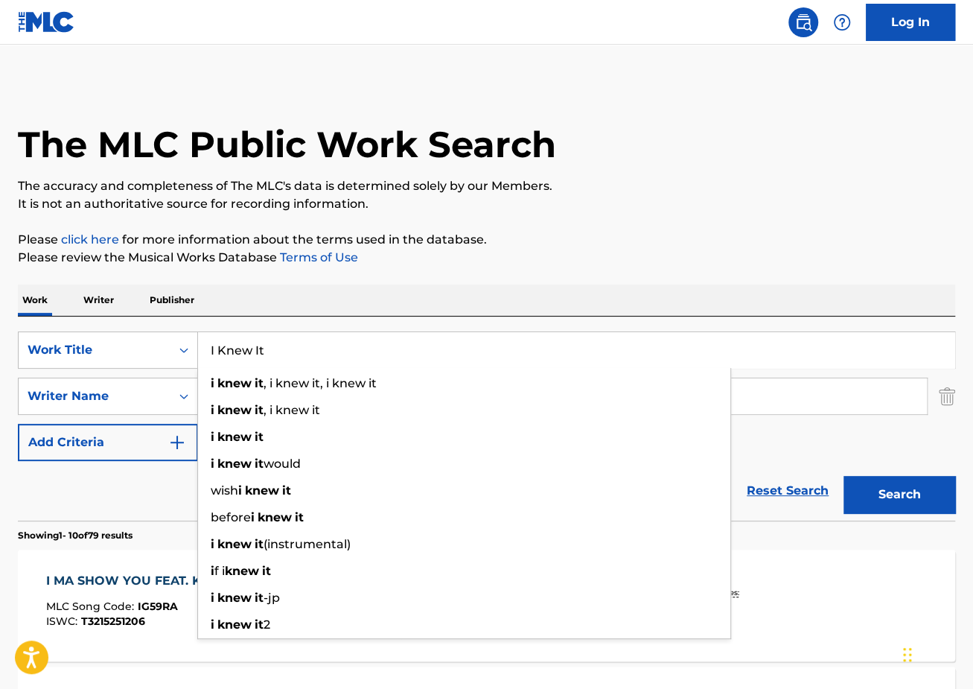
click at [351, 347] on input "I Knew It" at bounding box center [576, 350] width 756 height 36
paste input "OMEGA"
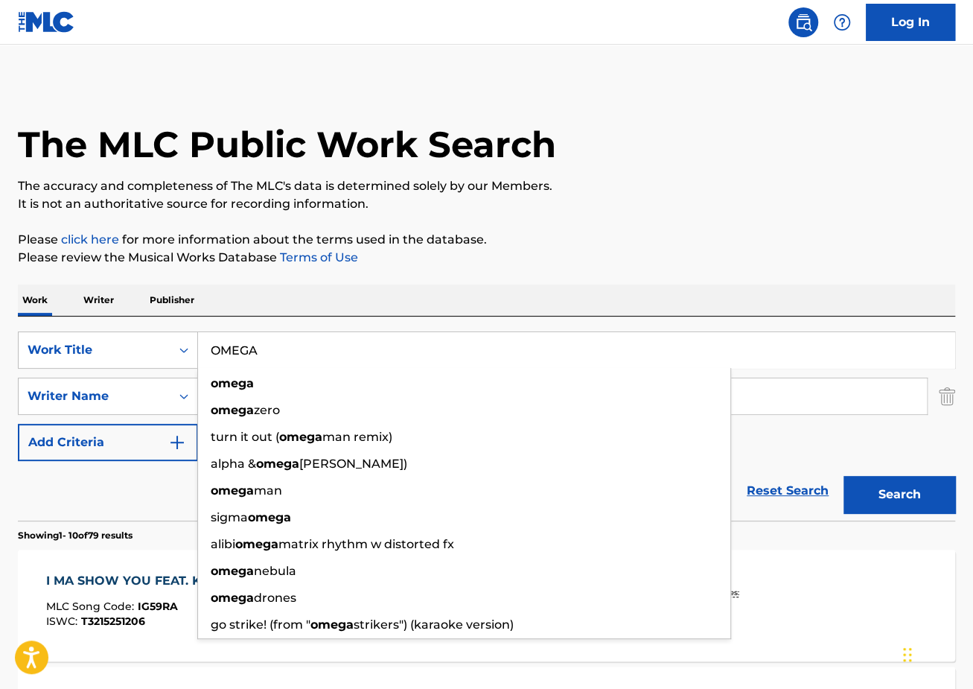
type input "OMEGA"
click at [522, 260] on p "Please review the Musical Works Database Terms of Use" at bounding box center [486, 258] width 937 height 18
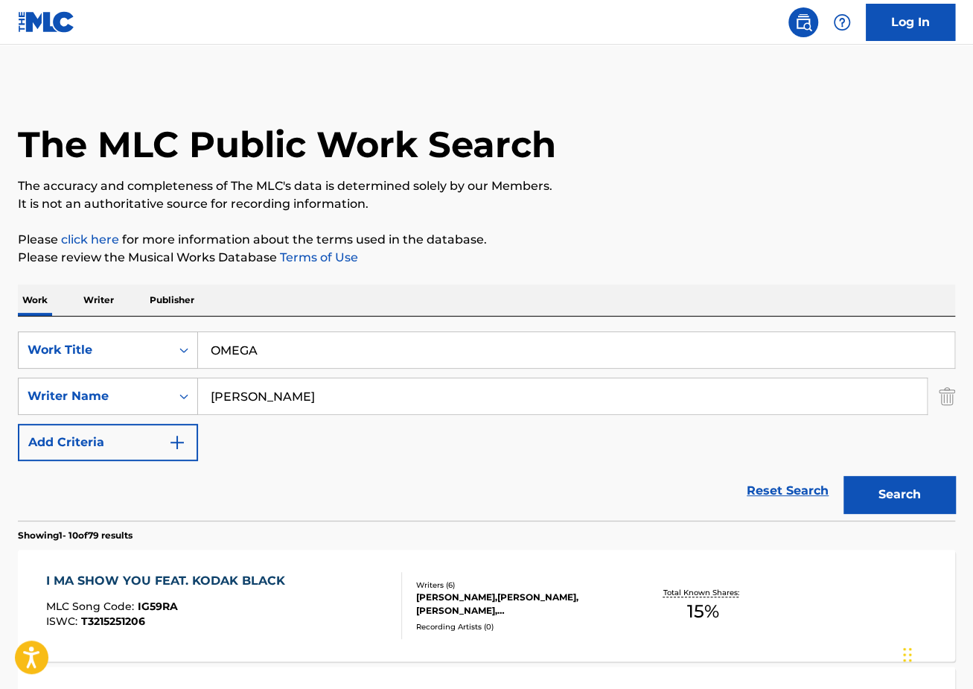
click at [900, 487] on button "Search" at bounding box center [900, 494] width 112 height 37
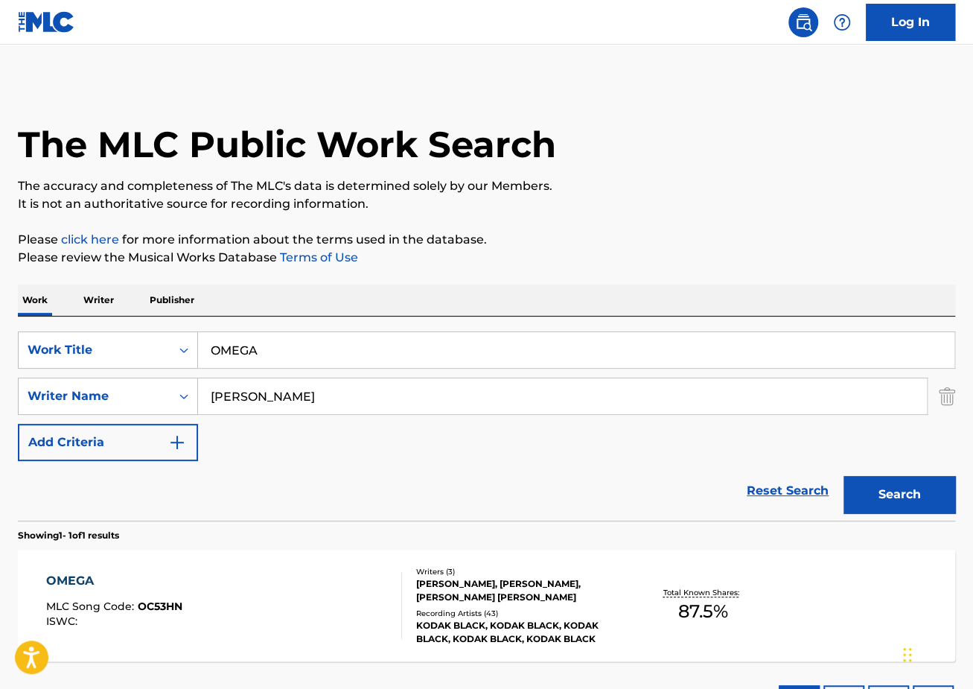
click at [244, 581] on div "OMEGA MLC Song Code : OC53HN ISWC :" at bounding box center [224, 605] width 356 height 67
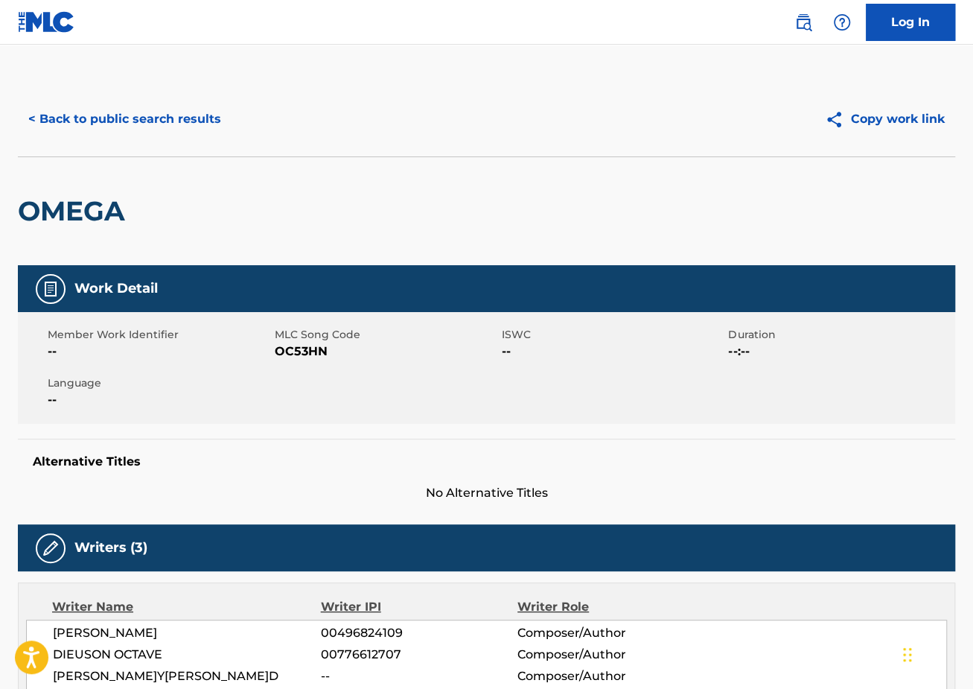
click at [170, 119] on button "< Back to public search results" at bounding box center [125, 119] width 214 height 37
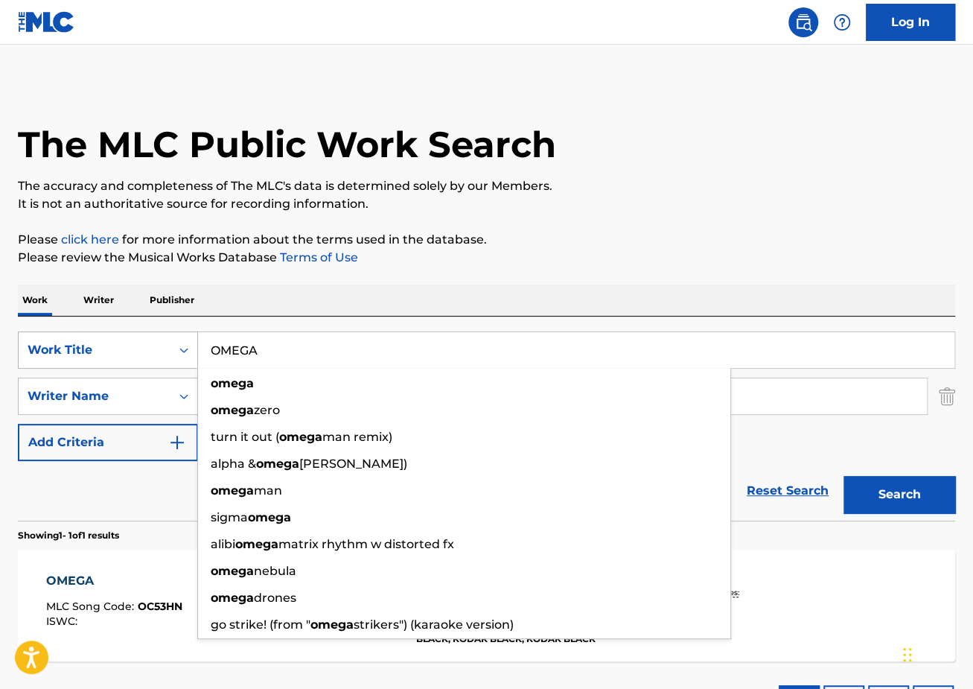
drag, startPoint x: 392, startPoint y: 351, endPoint x: 59, endPoint y: 334, distance: 334.0
click at [62, 335] on div "SearchWithCriteriaec2e8396-f38b-456d-9805-f2050d600c25 Work Title OMEGA omega o…" at bounding box center [486, 349] width 937 height 37
paste input "Dirty K"
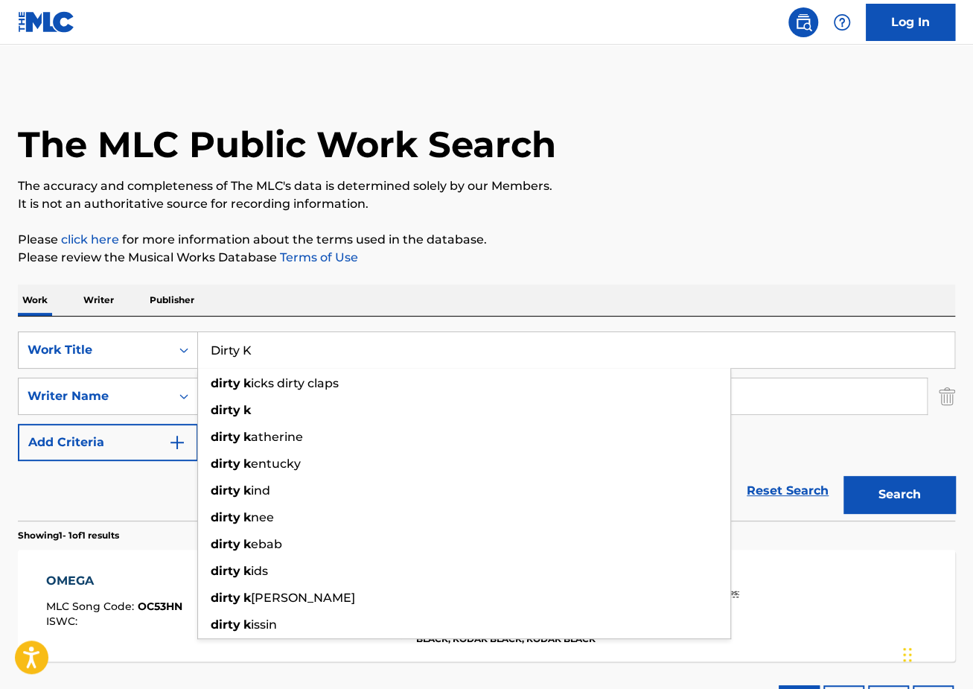
type input "Dirty K"
click at [615, 252] on p "Please review the Musical Works Database Terms of Use" at bounding box center [486, 258] width 937 height 18
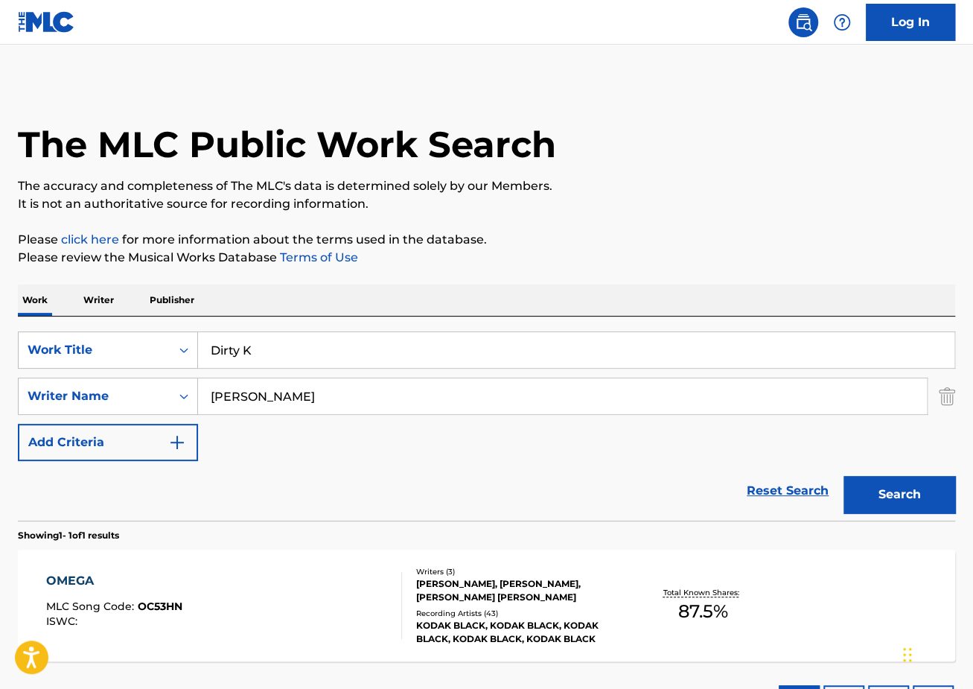
click at [934, 489] on button "Search" at bounding box center [900, 494] width 112 height 37
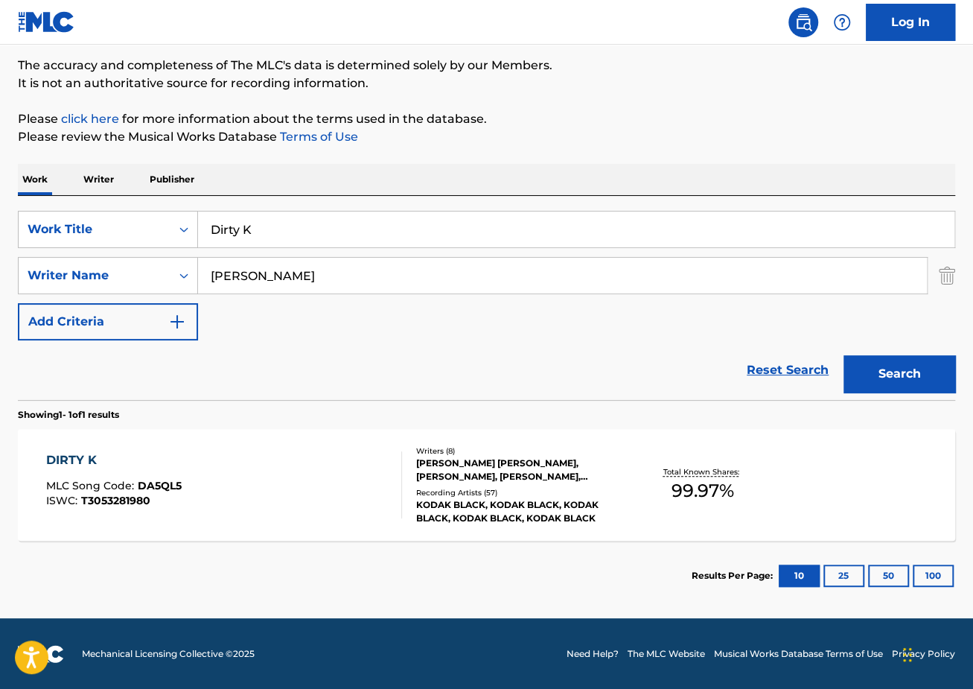
click at [261, 433] on div "DIRTY K MLC Song Code : DA5QL5 ISWC : T3053281980 Writers ( 8 ) [PERSON_NAME] […" at bounding box center [486, 485] width 937 height 112
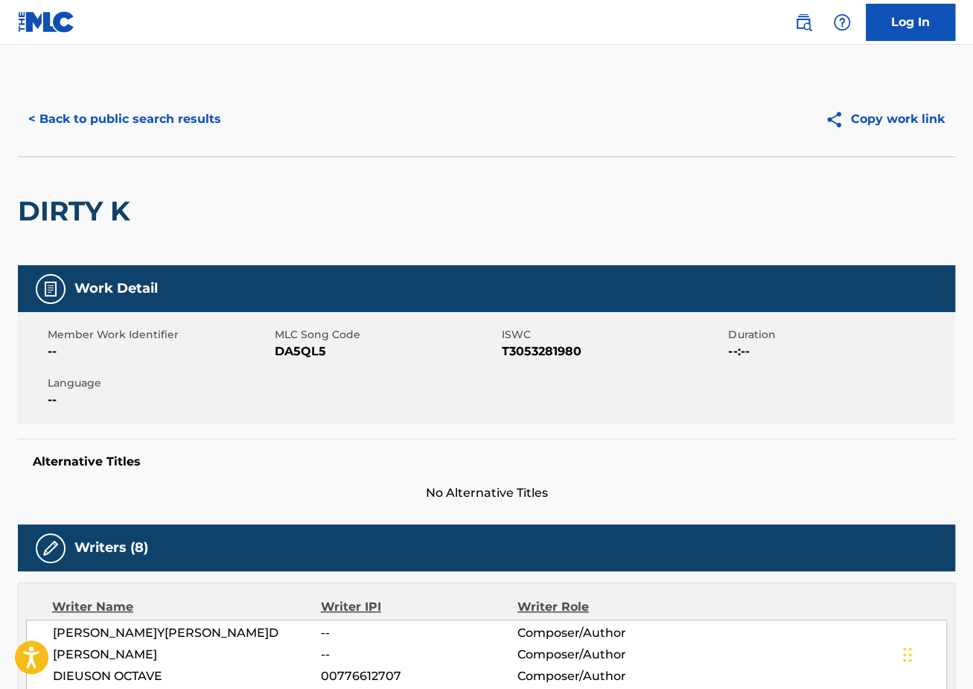
click at [130, 125] on button "< Back to public search results" at bounding box center [125, 119] width 214 height 37
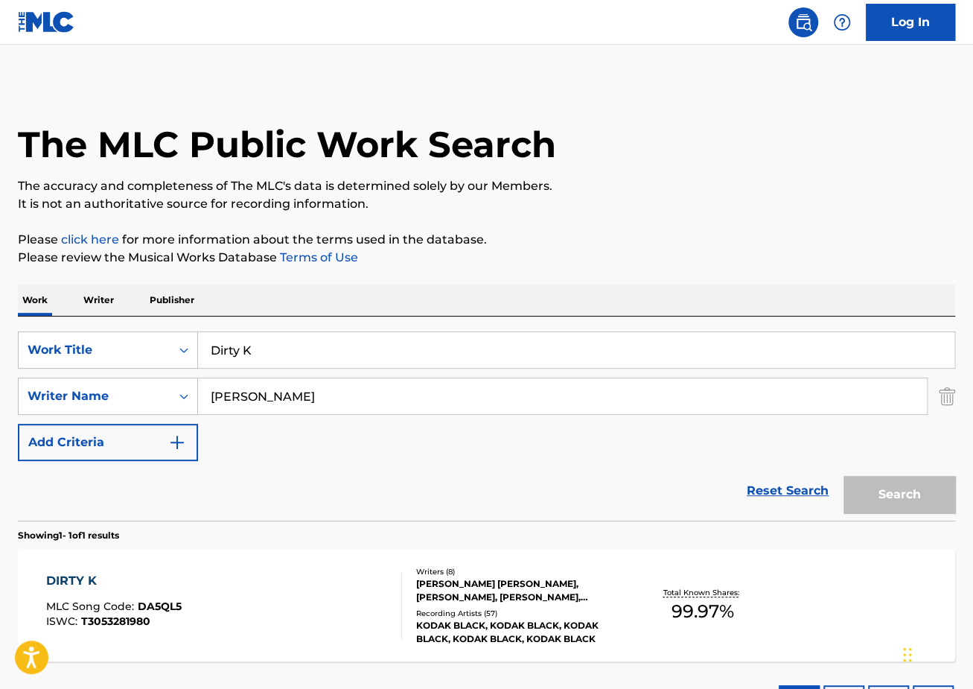
scroll to position [36, 0]
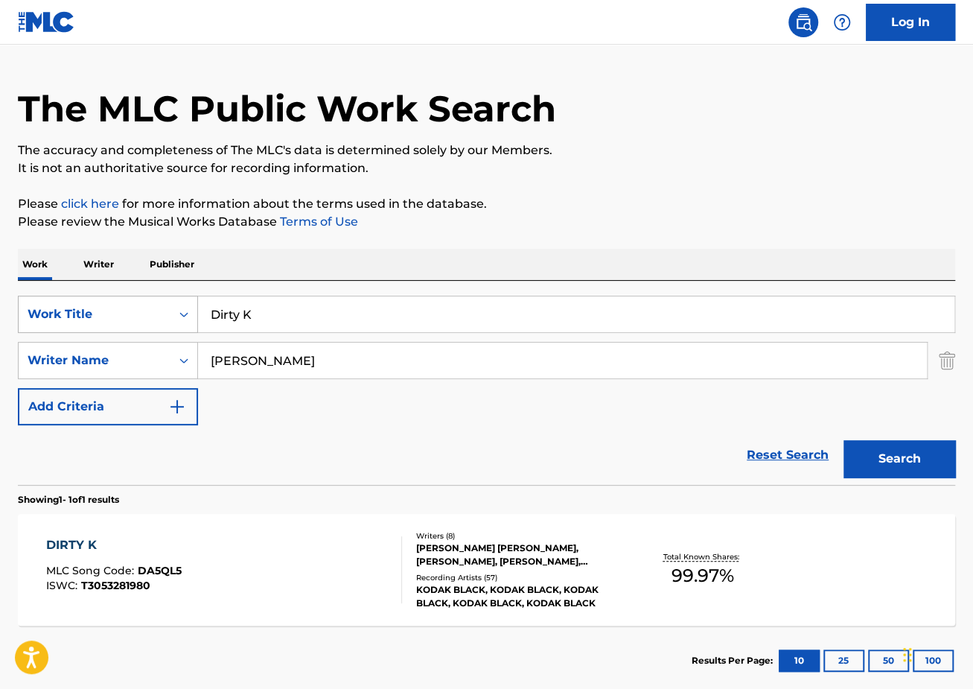
drag, startPoint x: 373, startPoint y: 310, endPoint x: 125, endPoint y: 302, distance: 248.0
click at [125, 302] on div "SearchWithCriteriaec2e8396-f38b-456d-9805-f2050d600c25 Work Title Dirty K" at bounding box center [486, 314] width 937 height 37
paste input "Of Course"
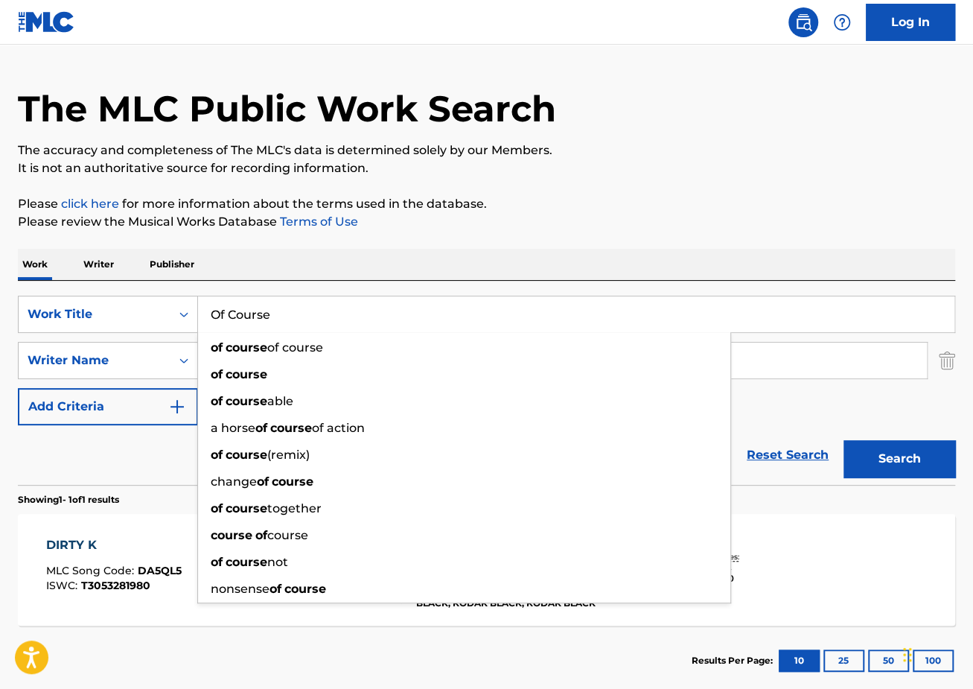
type input "Of Course"
click at [657, 215] on p "Please review the Musical Works Database Terms of Use" at bounding box center [486, 222] width 937 height 18
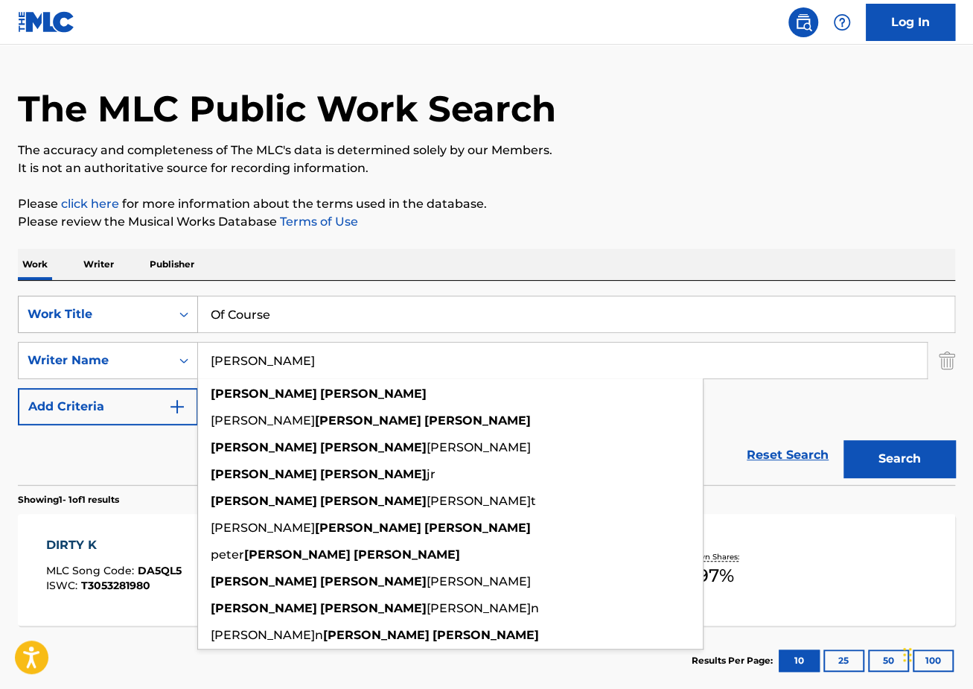
drag, startPoint x: 340, startPoint y: 363, endPoint x: 77, endPoint y: 323, distance: 265.1
click at [86, 324] on div "SearchWithCriteriaec2e8396-f38b-456d-9805-f2050d600c25 Work Title Of Course Sea…" at bounding box center [486, 361] width 937 height 130
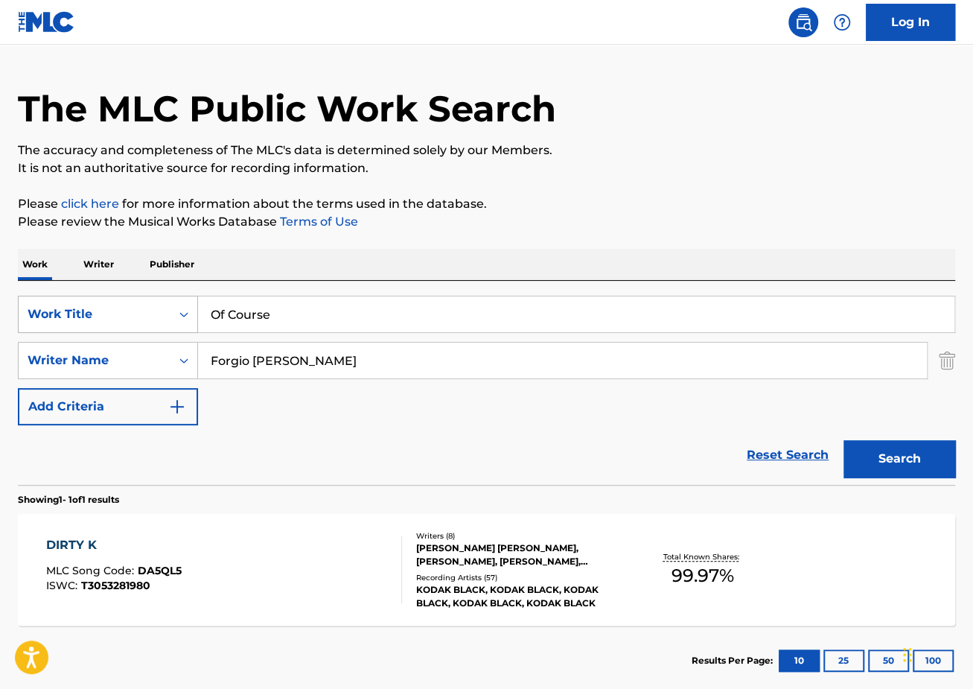
click at [844, 440] on button "Search" at bounding box center [900, 458] width 112 height 37
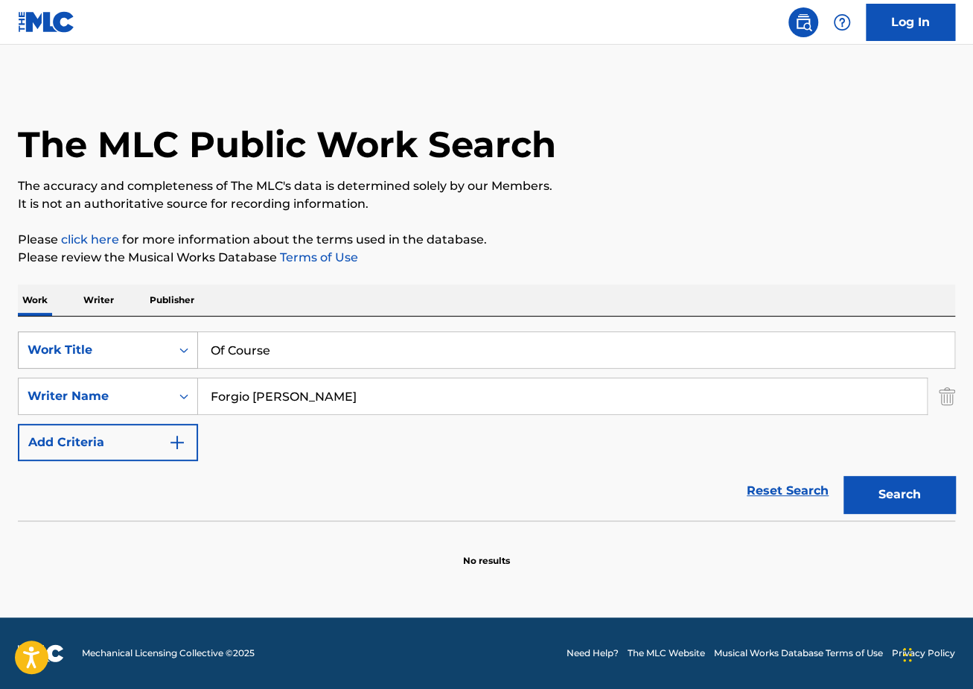
scroll to position [0, 0]
drag, startPoint x: 310, startPoint y: 395, endPoint x: 85, endPoint y: 371, distance: 226.9
click at [85, 371] on div "SearchWithCriteriaec2e8396-f38b-456d-9805-f2050d600c25 Work Title Of Course Sea…" at bounding box center [486, 396] width 937 height 130
click at [267, 440] on div "[PERSON_NAME]" at bounding box center [450, 429] width 505 height 27
click at [871, 487] on button "Search" at bounding box center [900, 494] width 112 height 37
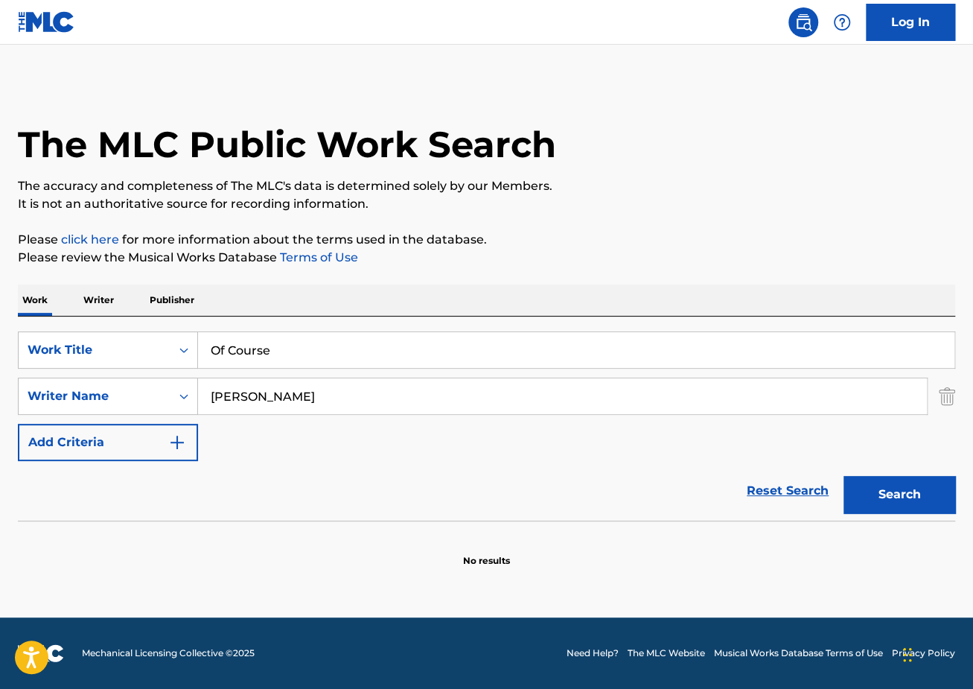
click at [389, 370] on div "SearchWithCriteriaec2e8396-f38b-456d-9805-f2050d600c25 Work Title Of Course Sea…" at bounding box center [486, 396] width 937 height 130
drag, startPoint x: 395, startPoint y: 385, endPoint x: 427, endPoint y: 406, distance: 38.2
click at [433, 414] on div "[PERSON_NAME] [PERSON_NAME]" at bounding box center [562, 396] width 729 height 36
type input "[PERSON_NAME]"
click at [453, 436] on div "[PERSON_NAME]" at bounding box center [450, 429] width 505 height 27
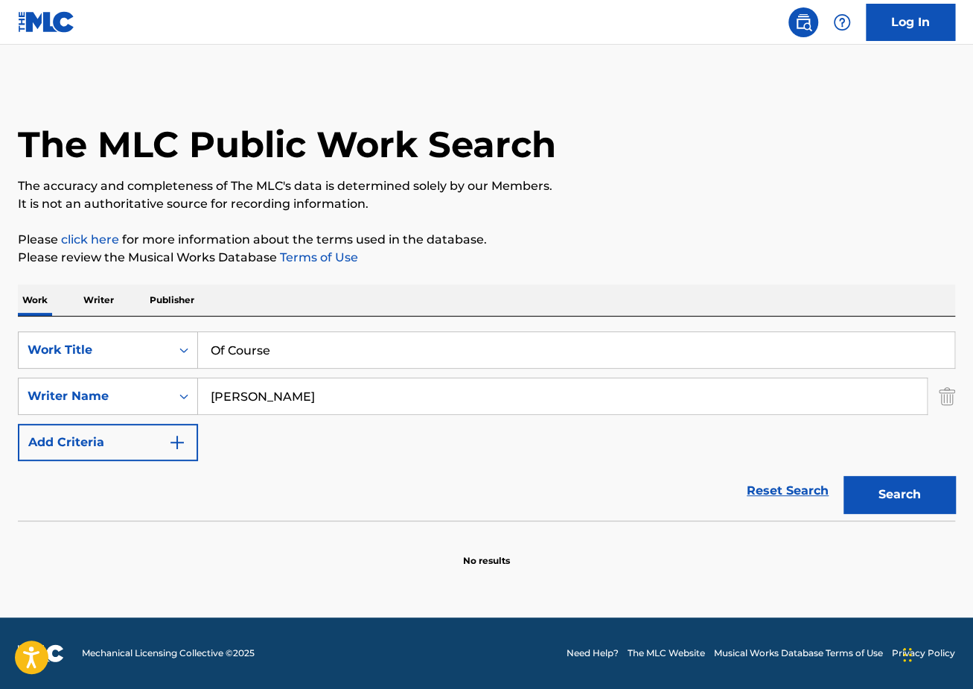
click at [893, 488] on button "Search" at bounding box center [900, 494] width 112 height 37
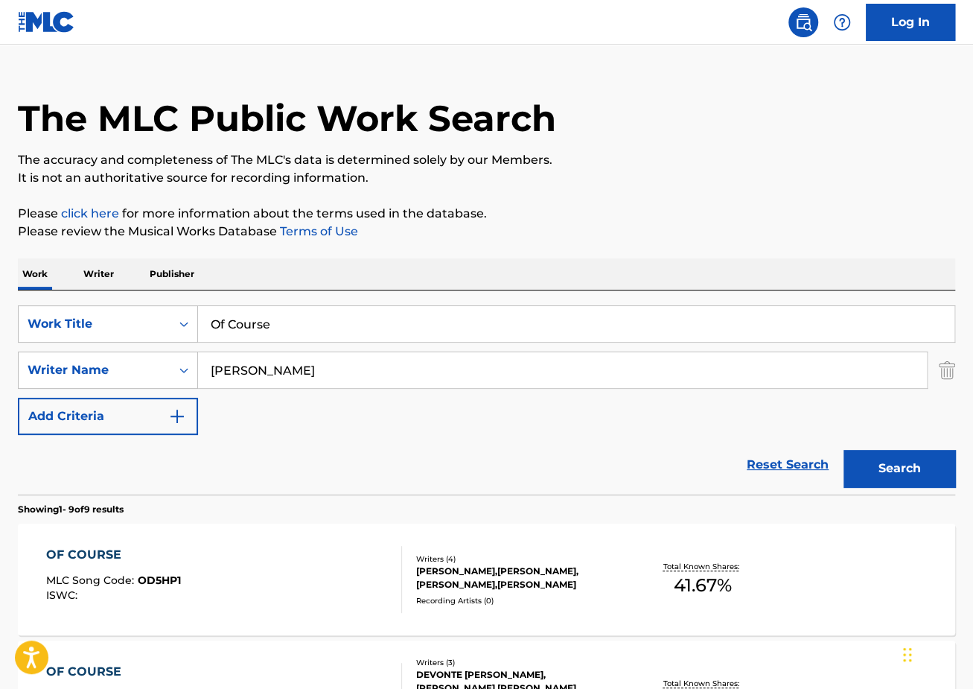
scroll to position [67, 0]
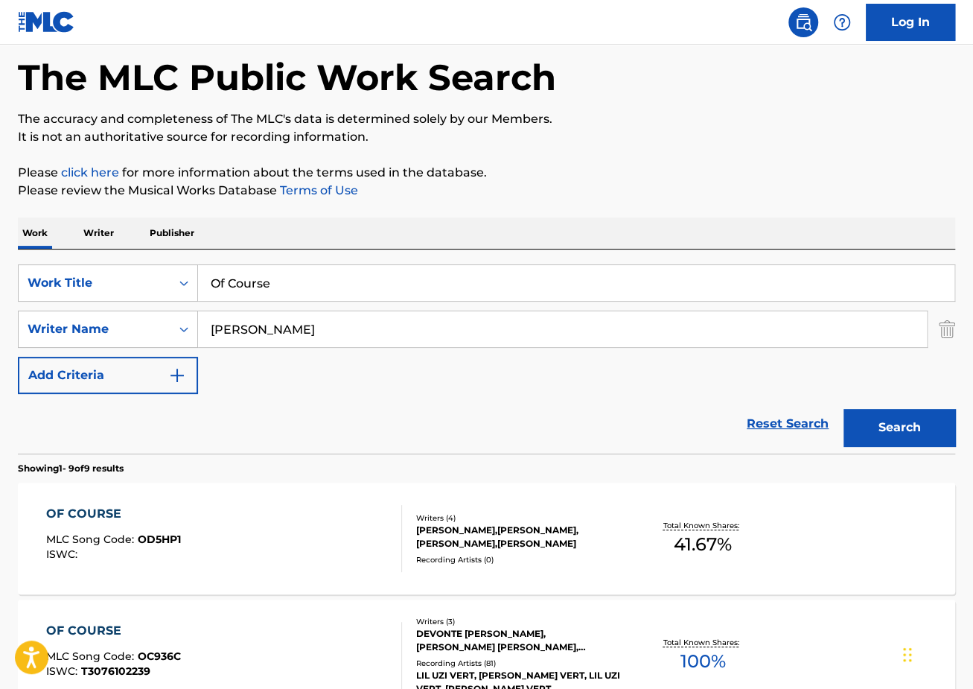
click at [192, 509] on div "OF COURSE MLC Song Code : OD5HP1 ISWC :" at bounding box center [224, 538] width 356 height 67
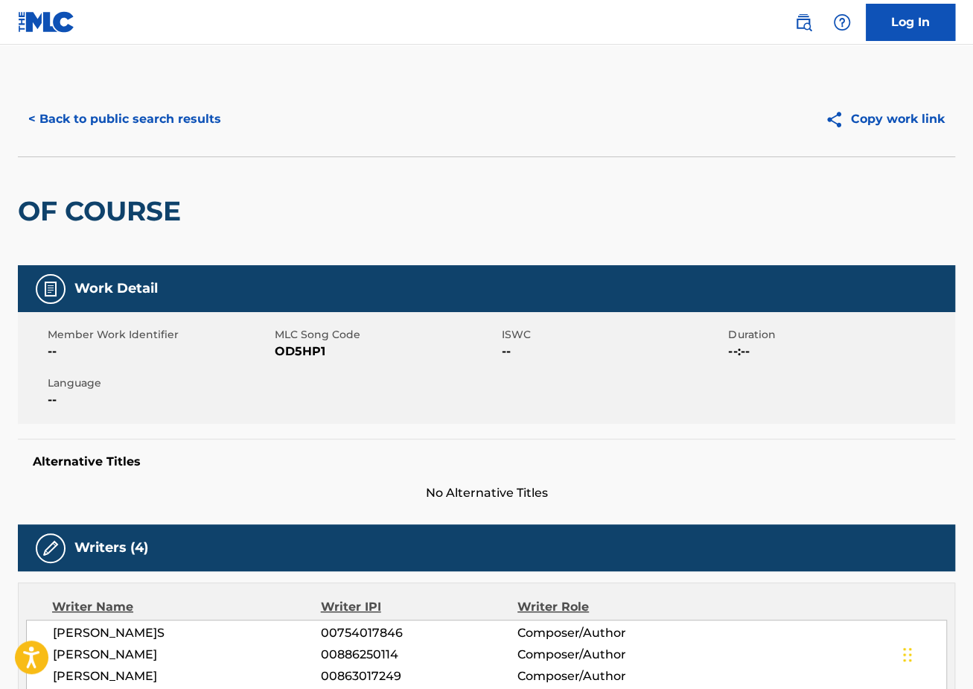
click at [129, 106] on button "< Back to public search results" at bounding box center [125, 119] width 214 height 37
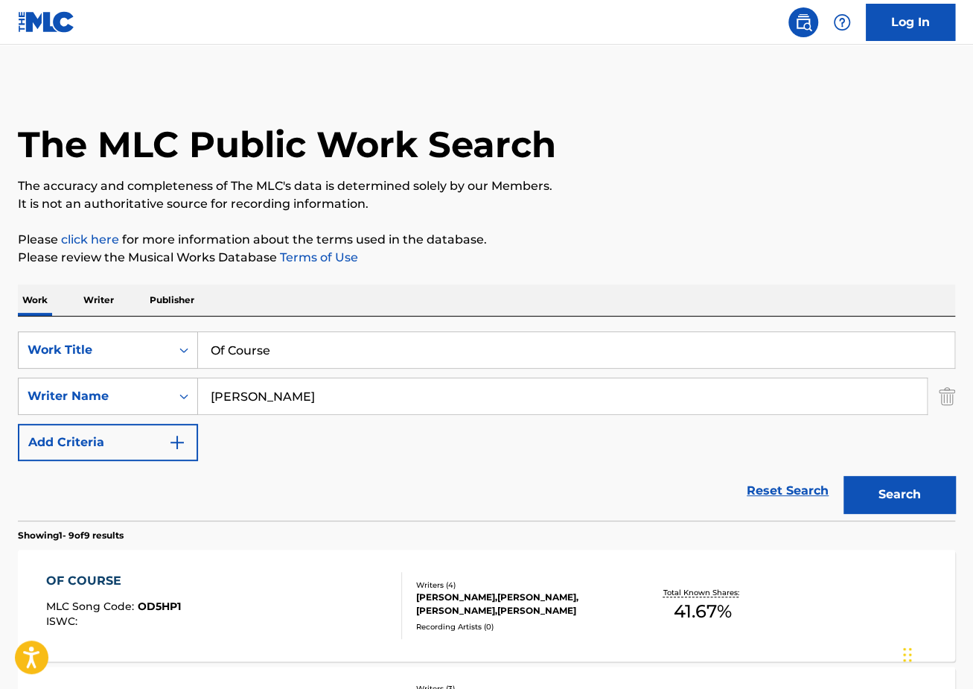
scroll to position [67, 0]
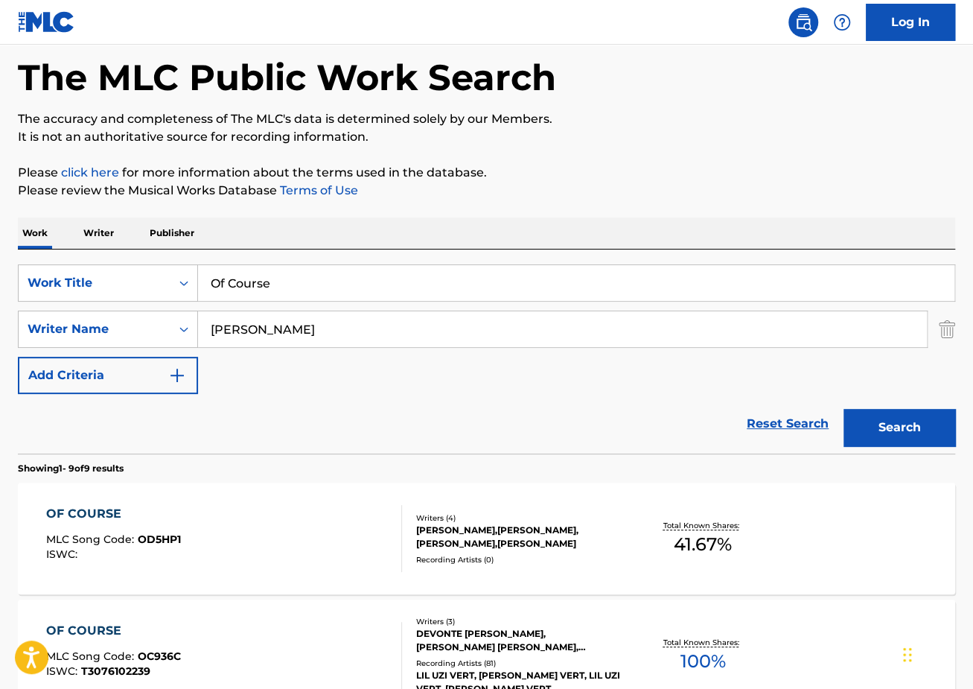
drag, startPoint x: 340, startPoint y: 295, endPoint x: 85, endPoint y: 257, distance: 258.2
click at [88, 258] on div "SearchWithCriteriaec2e8396-f38b-456d-9805-f2050d600c25 Work Title Of Course Sea…" at bounding box center [486, 351] width 937 height 204
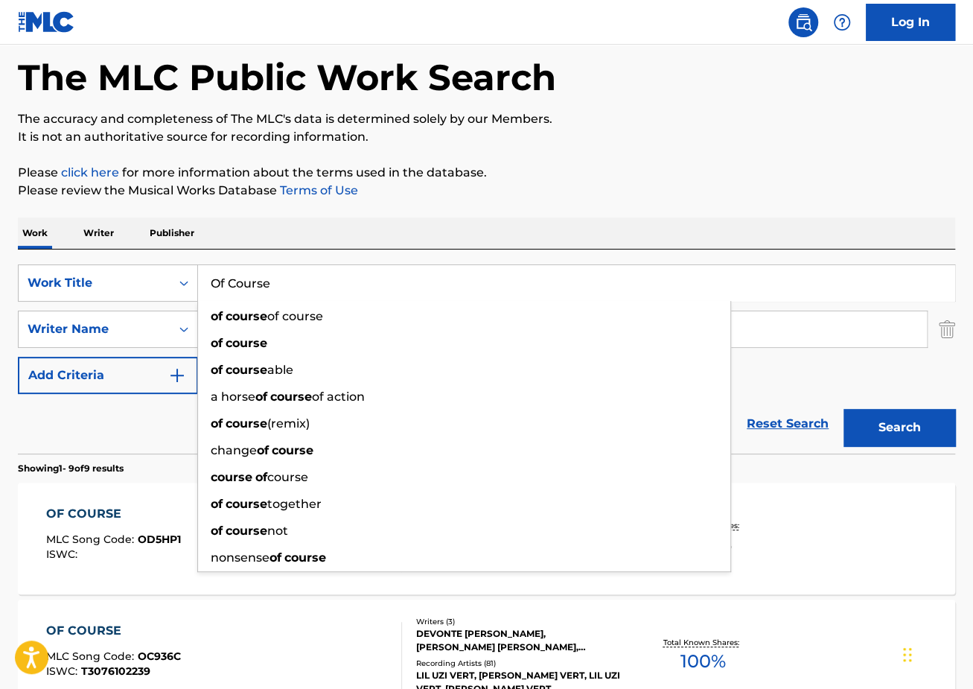
paste input "Cherry Bracelets"
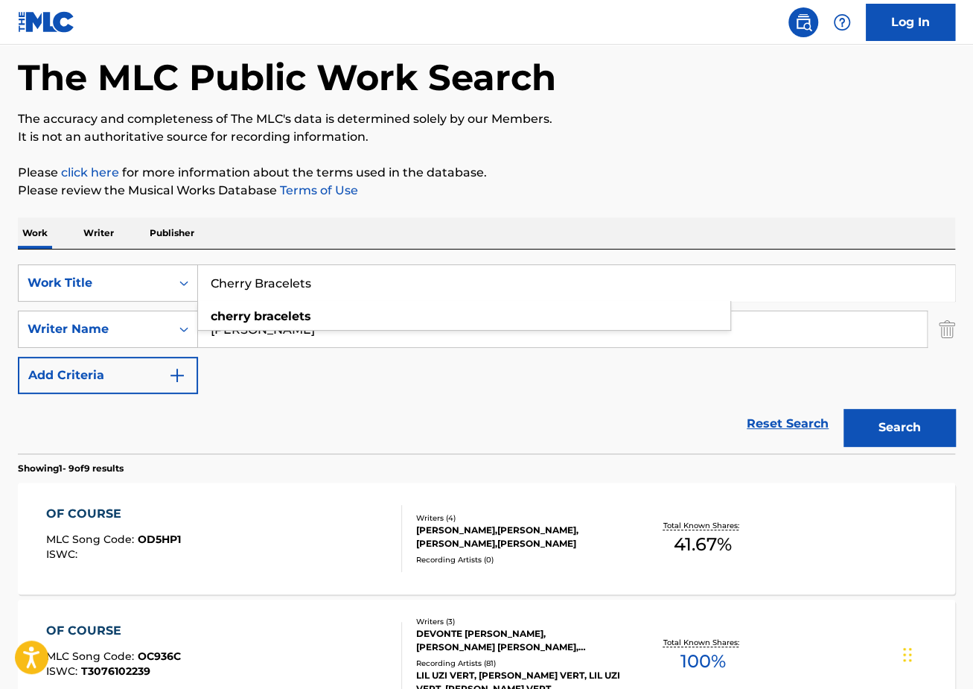
type input "Cherry Bracelets"
click at [435, 191] on p "Please review the Musical Works Database Terms of Use" at bounding box center [486, 191] width 937 height 18
drag, startPoint x: 361, startPoint y: 347, endPoint x: 155, endPoint y: 323, distance: 207.6
click at [156, 325] on div "SearchWithCriteria209df778-c682-4156-a87b-5df4b28f17dc Writer Name [PERSON_NAME]" at bounding box center [486, 328] width 937 height 37
click at [305, 334] on input "[PERSON_NAME]" at bounding box center [562, 329] width 729 height 36
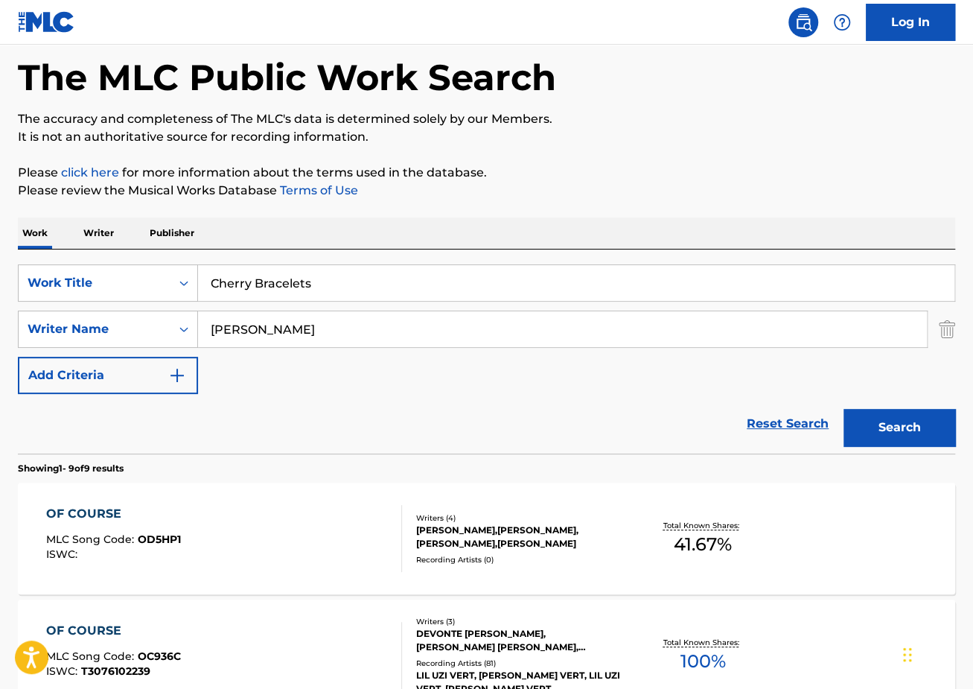
click at [305, 332] on input "[PERSON_NAME]" at bounding box center [562, 329] width 729 height 36
click at [844, 409] on button "Search" at bounding box center [900, 427] width 112 height 37
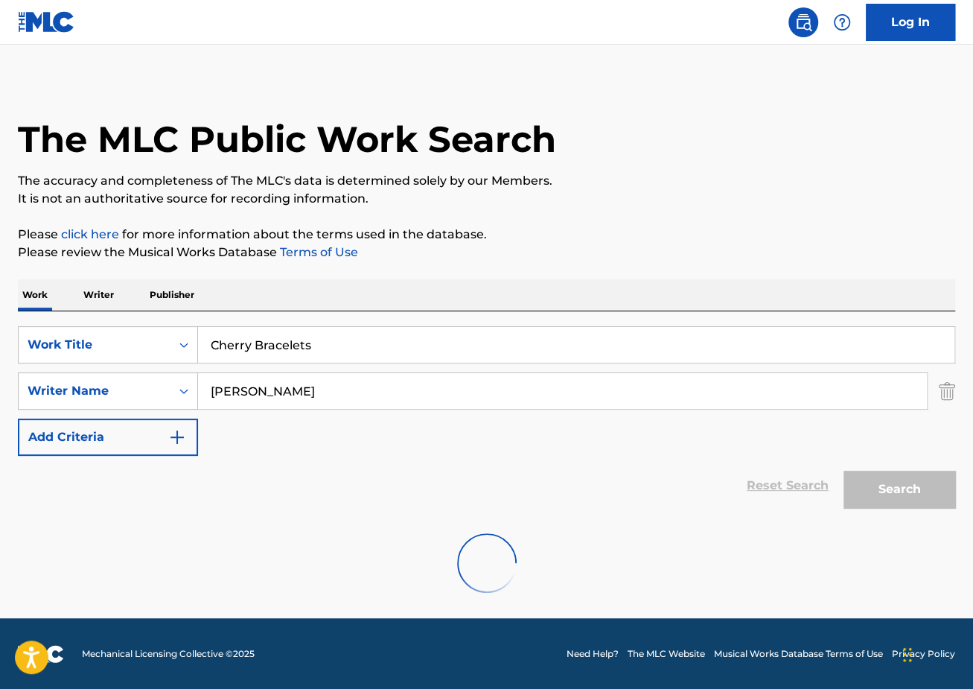
scroll to position [0, 0]
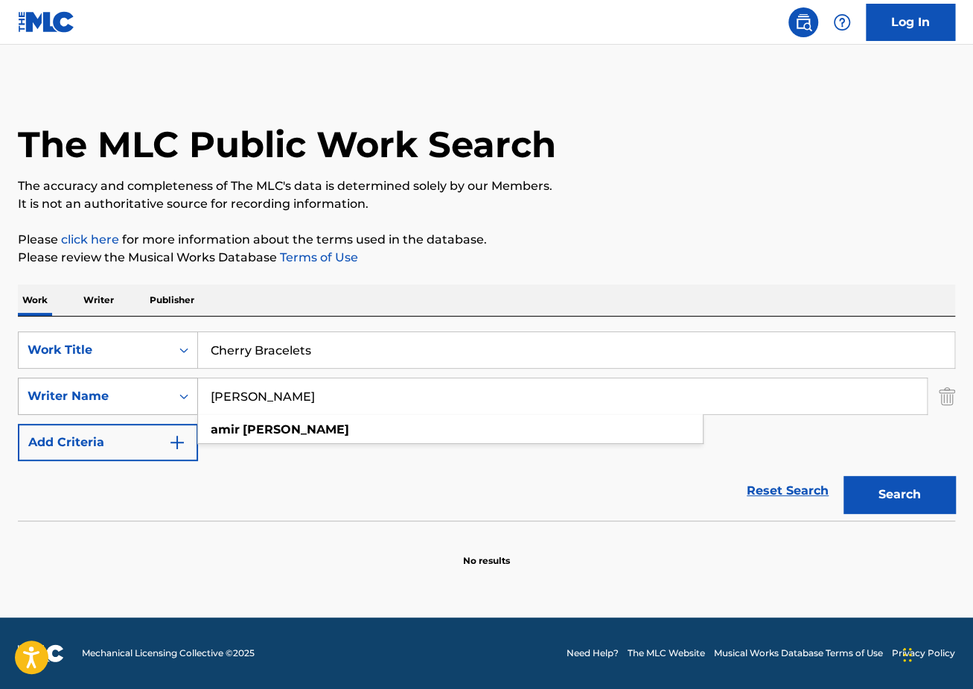
drag, startPoint x: 321, startPoint y: 397, endPoint x: 110, endPoint y: 394, distance: 210.7
click at [113, 395] on div "SearchWithCriteria209df778-c682-4156-a87b-5df4b28f17dc Writer Name[PERSON_NAME]…" at bounding box center [486, 395] width 937 height 37
paste input "[PERSON_NAME]"
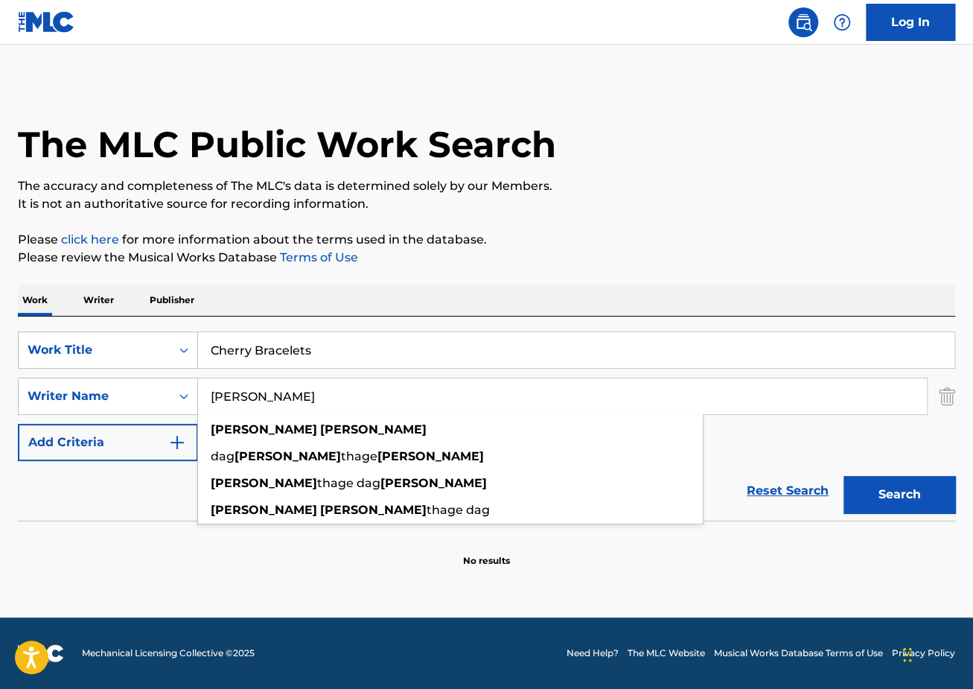
type input "[PERSON_NAME]"
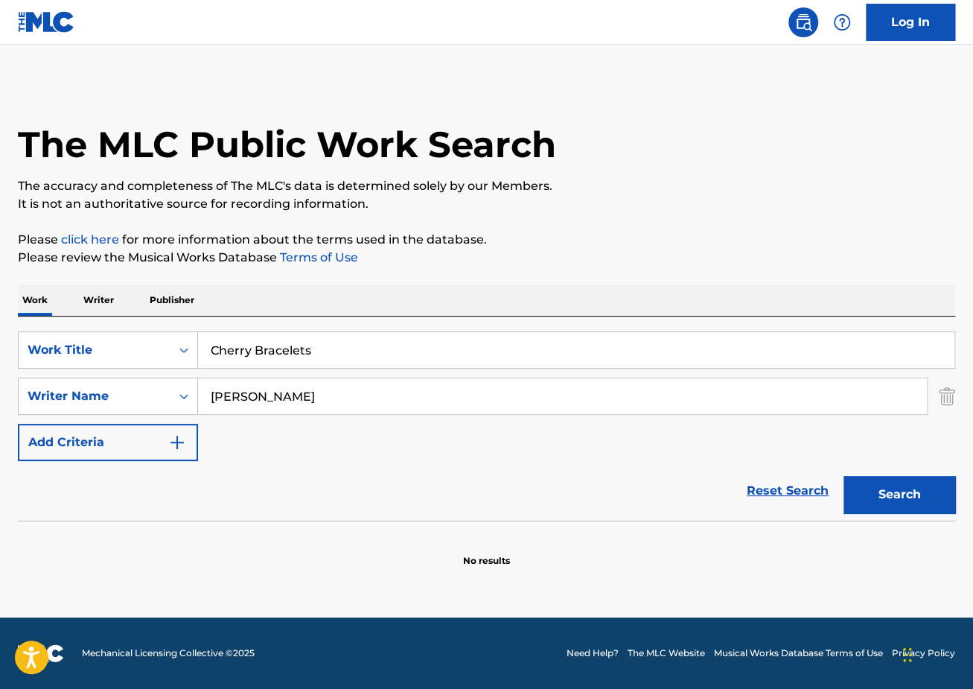
click at [459, 280] on div "The MLC Public Work Search The accuracy and completeness of The MLC's data is d…" at bounding box center [486, 324] width 973 height 485
click at [879, 494] on button "Search" at bounding box center [900, 494] width 112 height 37
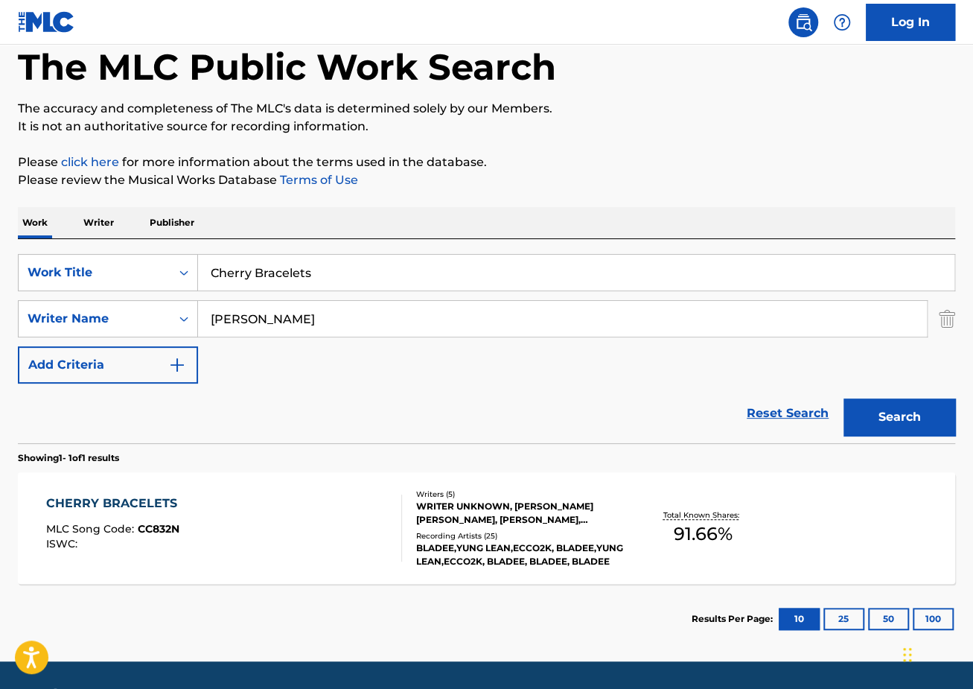
scroll to position [86, 0]
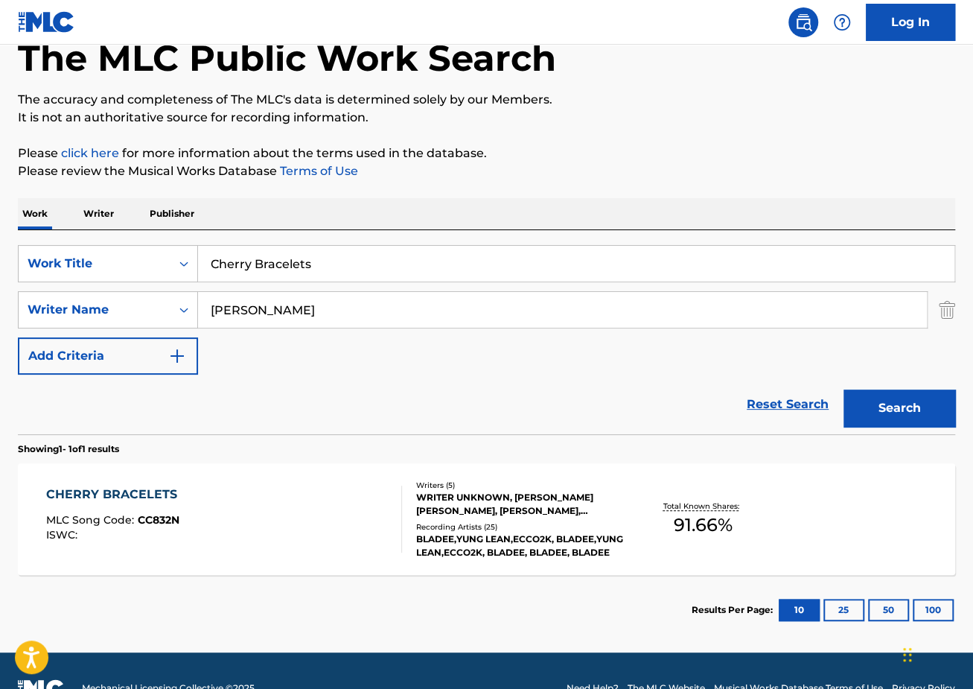
click at [206, 509] on div "CHERRY BRACELETS MLC Song Code : CC832N ISWC :" at bounding box center [224, 518] width 356 height 67
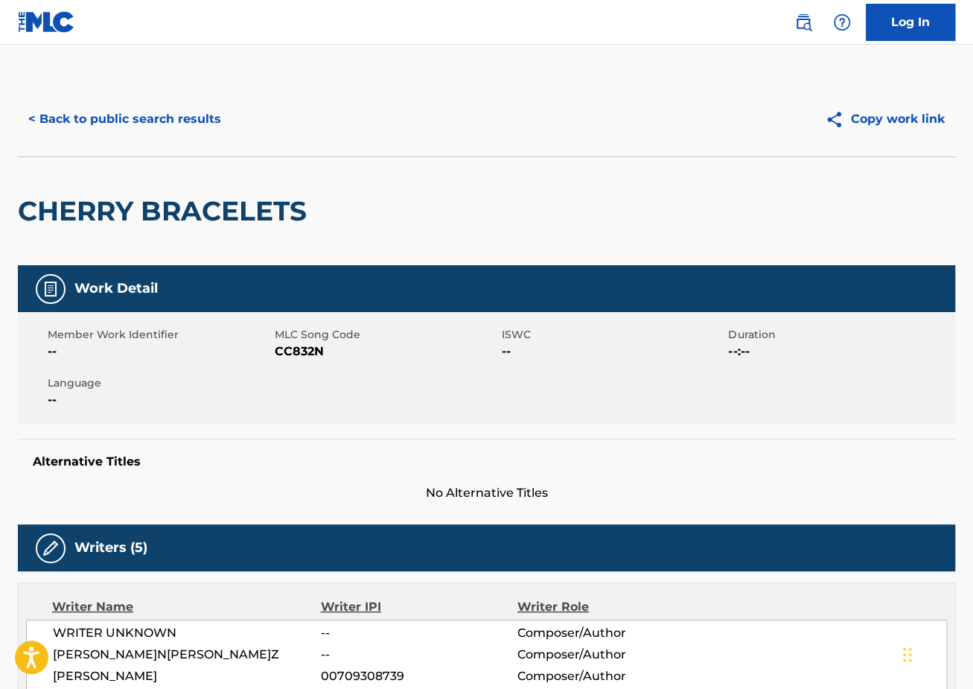
click at [111, 118] on button "< Back to public search results" at bounding box center [125, 119] width 214 height 37
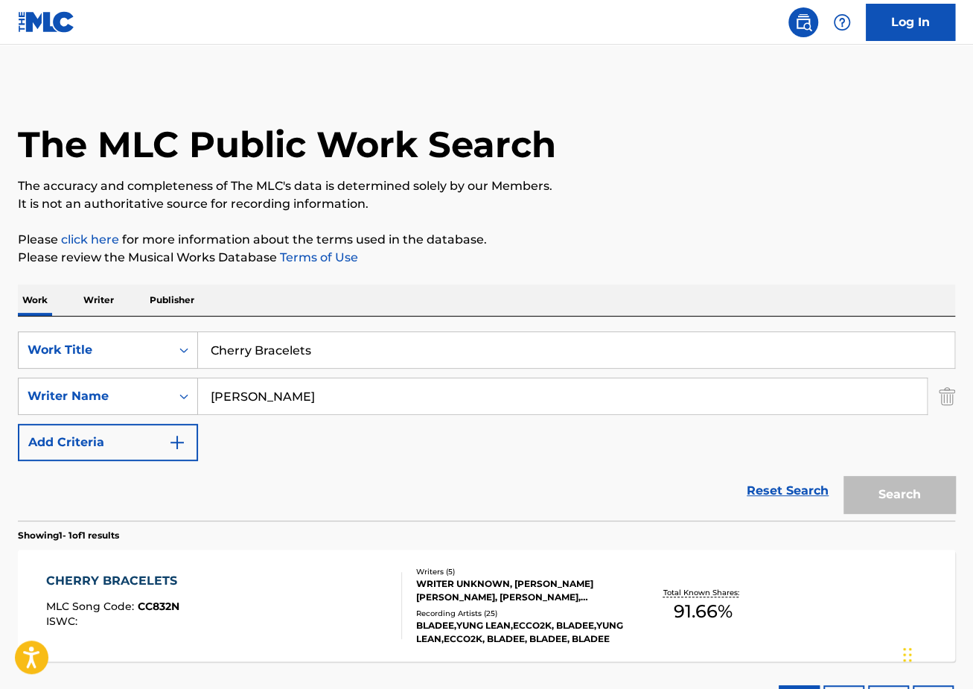
scroll to position [36, 0]
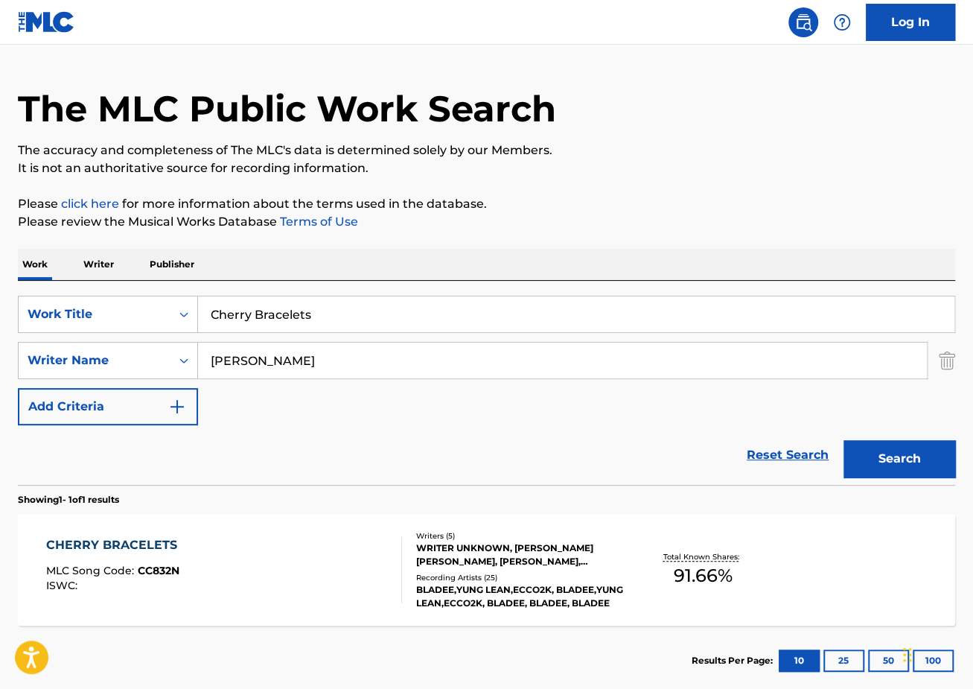
drag, startPoint x: 335, startPoint y: 312, endPoint x: 63, endPoint y: 290, distance: 273.4
click at [68, 290] on div "SearchWithCriteriaec2e8396-f38b-456d-9805-f2050d600c25 Work Title Cherry Bracel…" at bounding box center [486, 383] width 937 height 204
paste input "Under Your Spell"
type input "Under Your Spell"
click at [844, 440] on button "Search" at bounding box center [900, 458] width 112 height 37
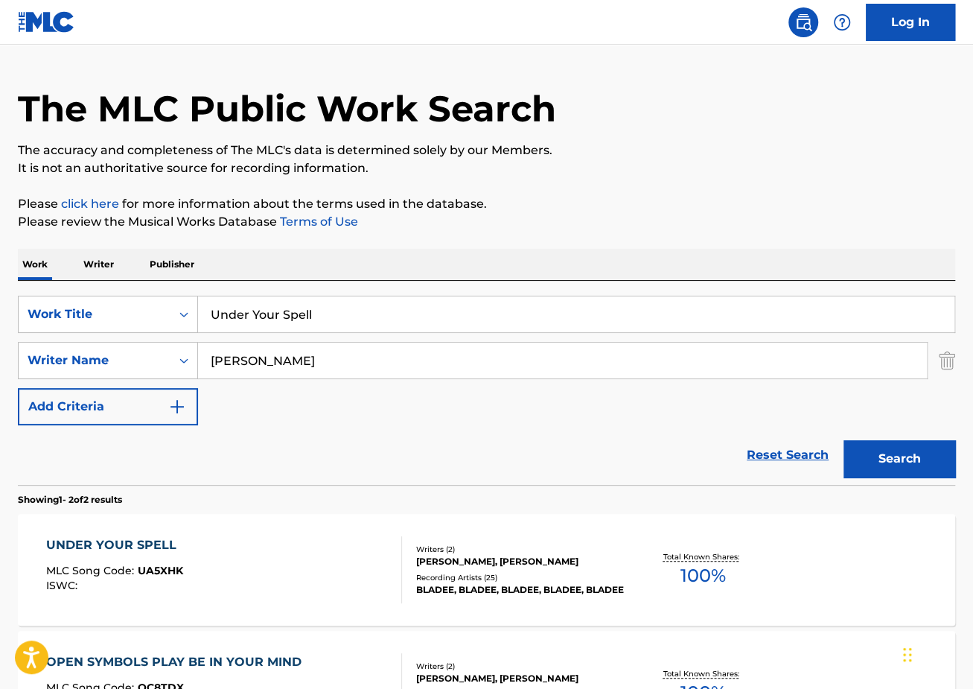
click at [170, 546] on div "UNDER YOUR SPELL" at bounding box center [115, 545] width 138 height 18
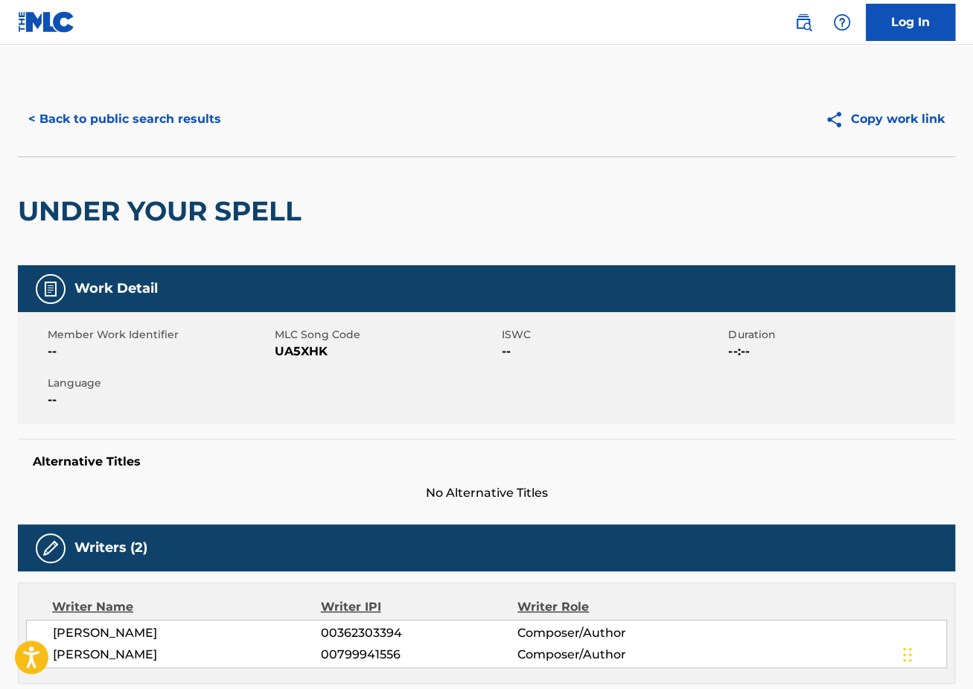
click at [170, 130] on button "< Back to public search results" at bounding box center [125, 119] width 214 height 37
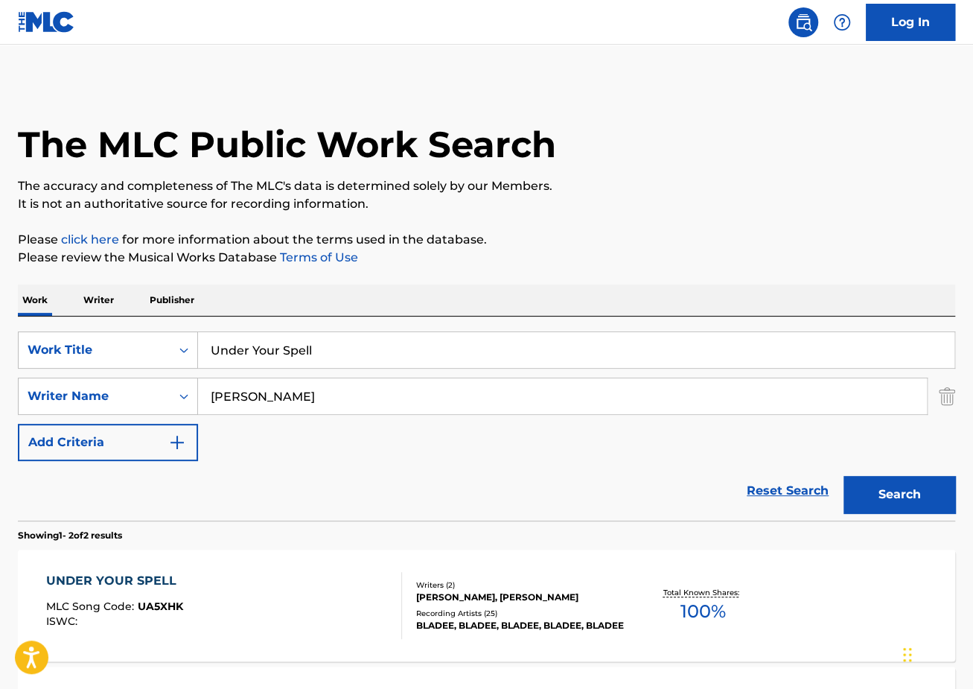
scroll to position [36, 0]
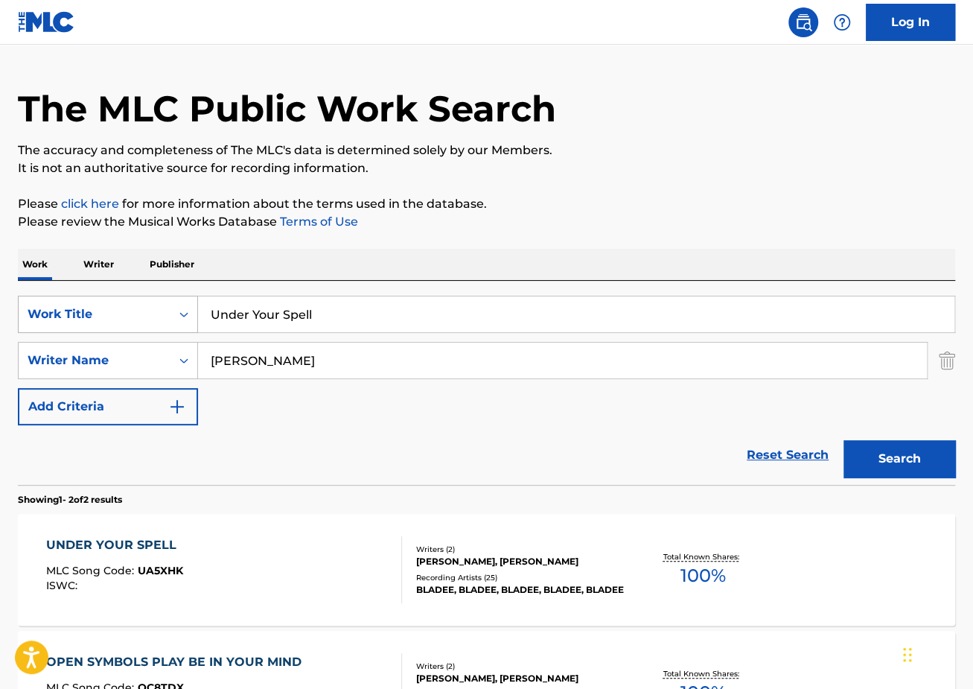
drag, startPoint x: 359, startPoint y: 322, endPoint x: 77, endPoint y: 295, distance: 282.8
click at [77, 296] on div "SearchWithCriteriaec2e8396-f38b-456d-9805-f2050d600c25 Work Title Under Your Sp…" at bounding box center [486, 314] width 937 height 37
paste input "Best Buy"
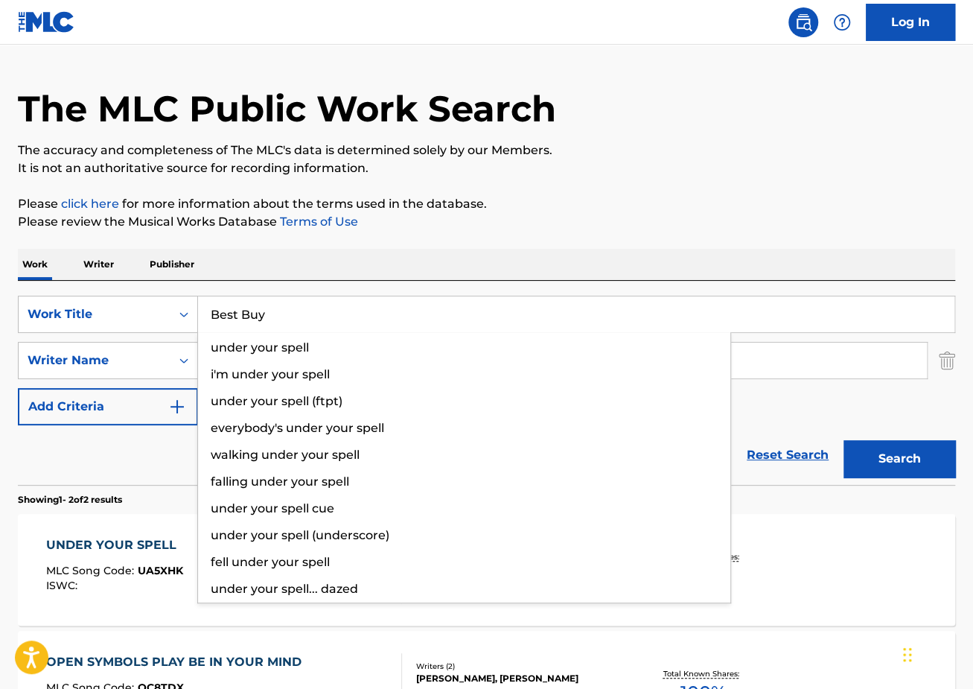
type input "Best Buy"
click at [844, 440] on button "Search" at bounding box center [900, 458] width 112 height 37
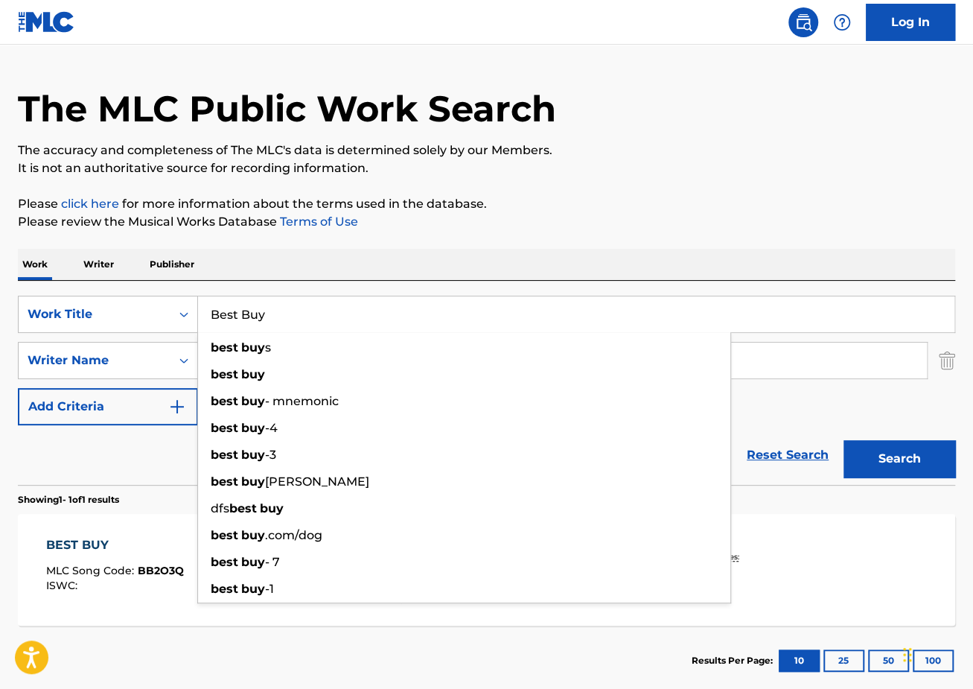
click at [118, 530] on div "BEST BUY MLC Song Code : BB2O3Q ISWC : Writers ( 2 ) [PERSON_NAME], [PERSON_NAM…" at bounding box center [486, 570] width 937 height 112
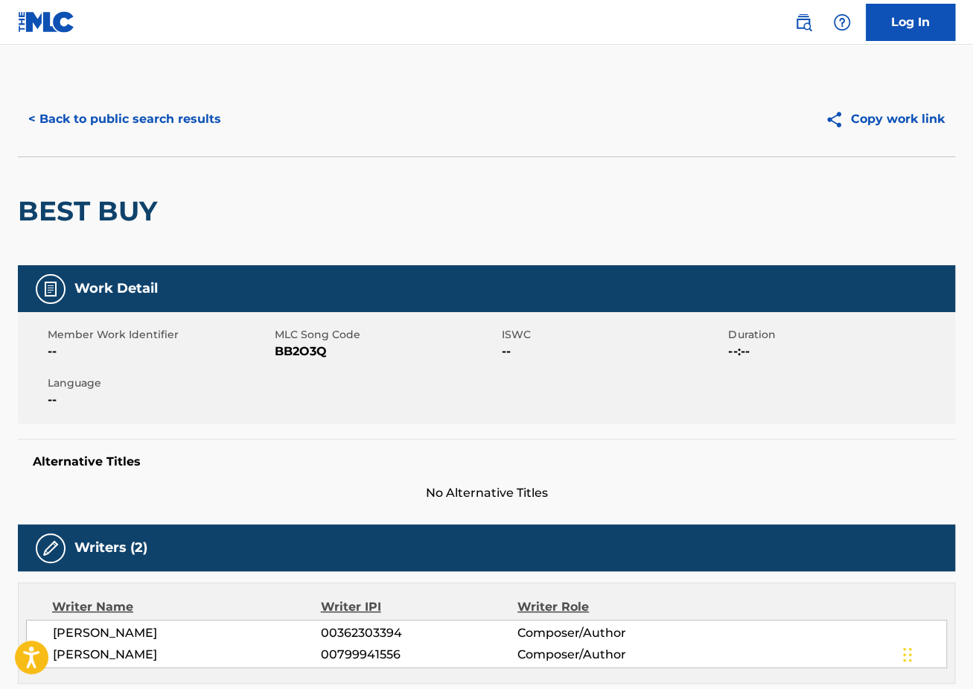
click at [197, 118] on button "< Back to public search results" at bounding box center [125, 119] width 214 height 37
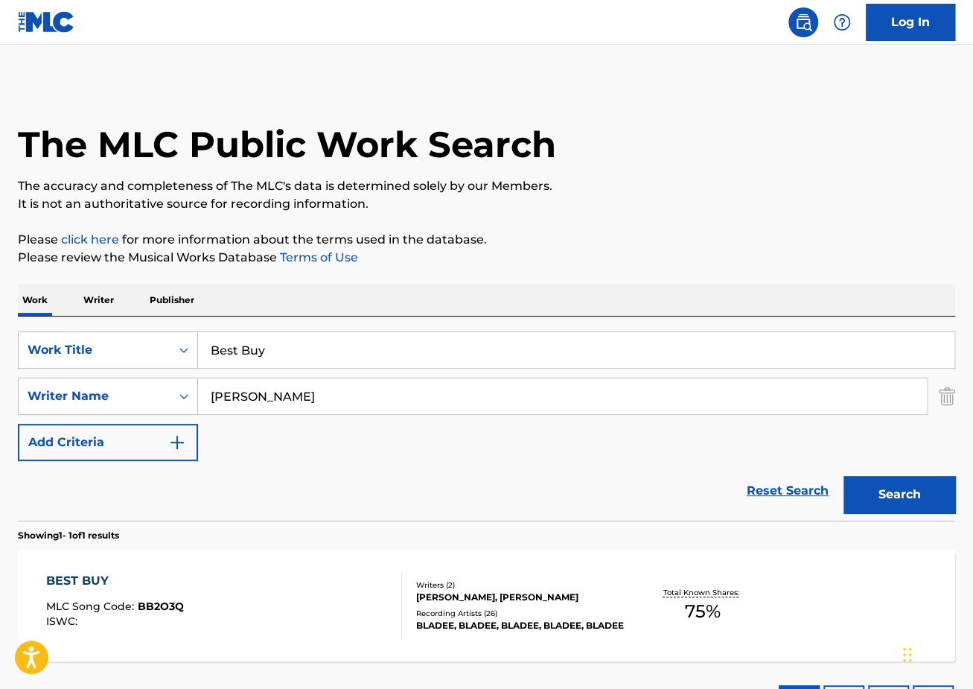
scroll to position [36, 0]
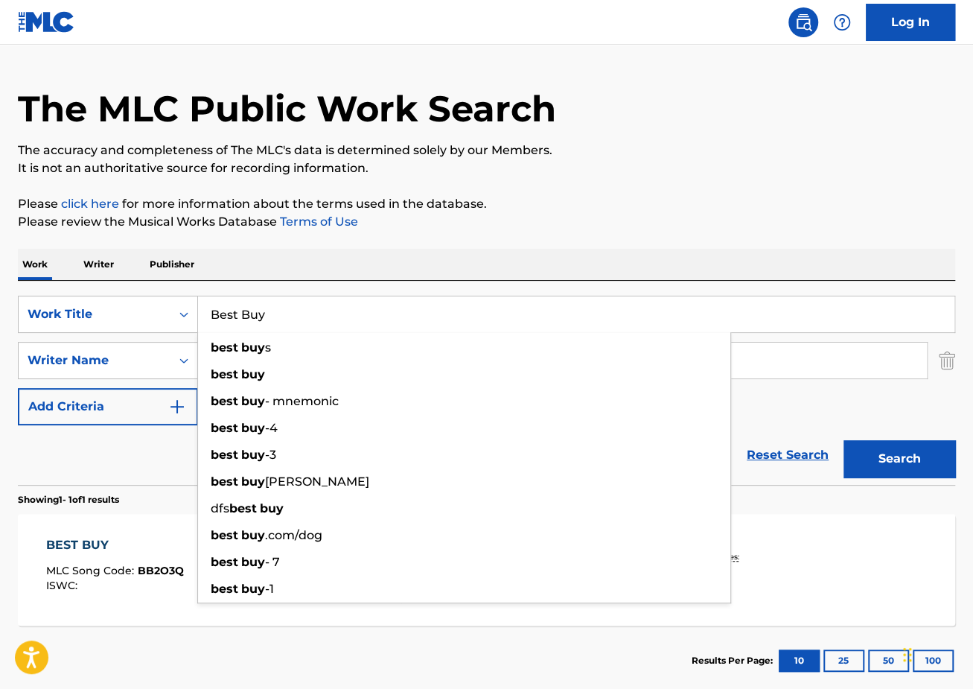
drag, startPoint x: 369, startPoint y: 322, endPoint x: 144, endPoint y: 287, distance: 226.9
click at [151, 290] on div "SearchWithCriteriaec2e8396-f38b-456d-9805-f2050d600c25 Work Title Best Buy best…" at bounding box center [486, 383] width 937 height 204
paste input "Cherry Bracelets"
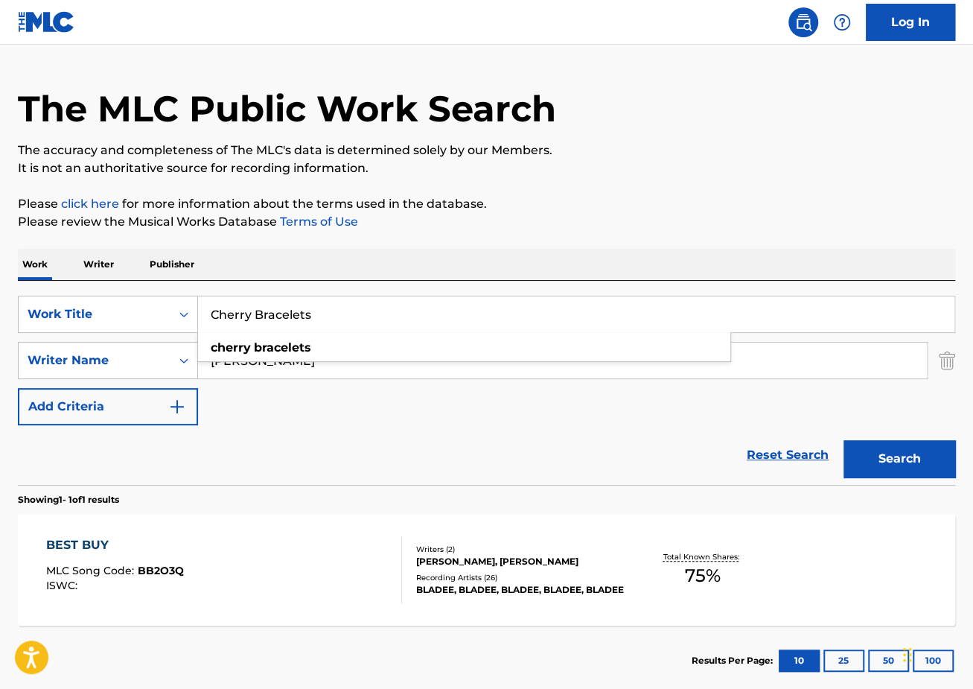
type input "Cherry Bracelets"
click at [596, 229] on p "Please review the Musical Works Database Terms of Use" at bounding box center [486, 222] width 937 height 18
click at [908, 465] on button "Search" at bounding box center [900, 458] width 112 height 37
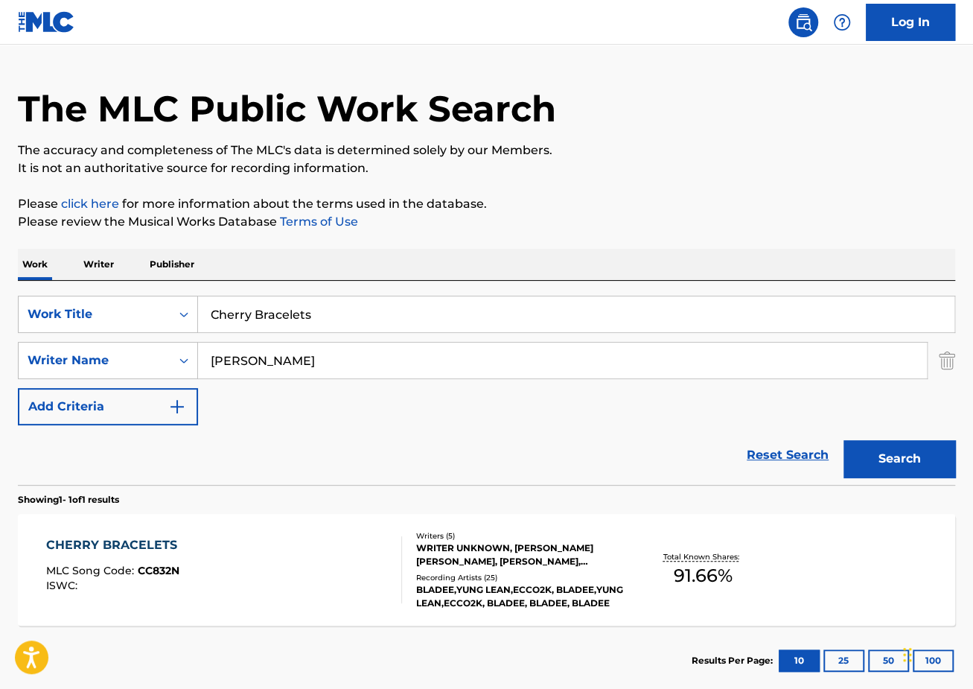
click at [199, 543] on div "CHERRY BRACELETS MLC Song Code : CC832N ISWC :" at bounding box center [224, 569] width 356 height 67
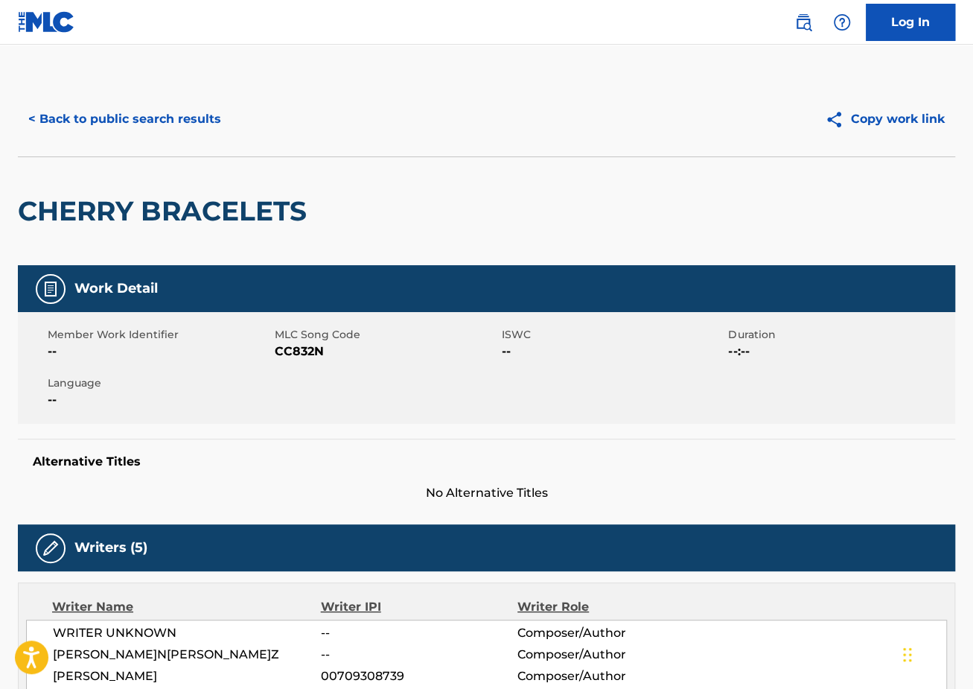
click at [124, 126] on button "< Back to public search results" at bounding box center [125, 119] width 214 height 37
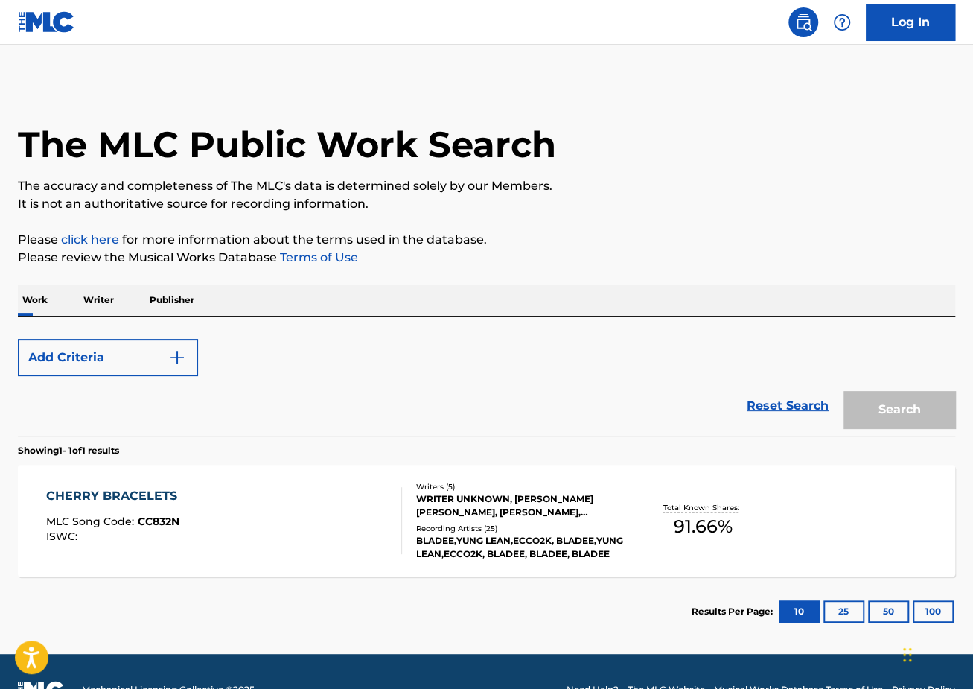
scroll to position [36, 0]
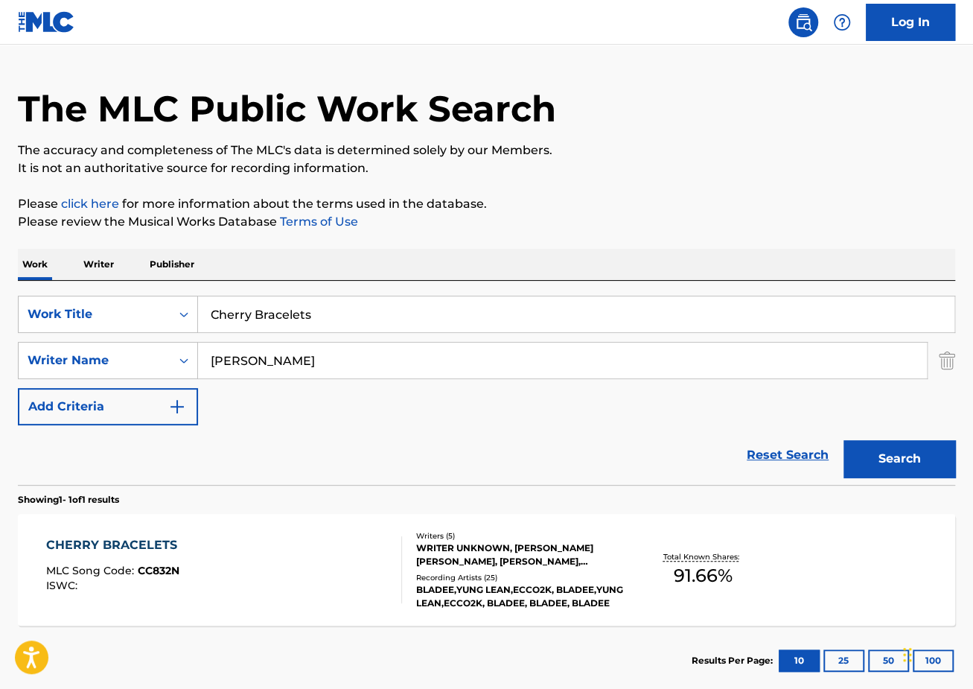
drag, startPoint x: 336, startPoint y: 311, endPoint x: 74, endPoint y: 287, distance: 263.2
click at [80, 291] on div "SearchWithCriteriaec2e8396-f38b-456d-9805-f2050d600c25 Work Title Cherry Bracel…" at bounding box center [486, 383] width 937 height 204
paste input "Lordship"
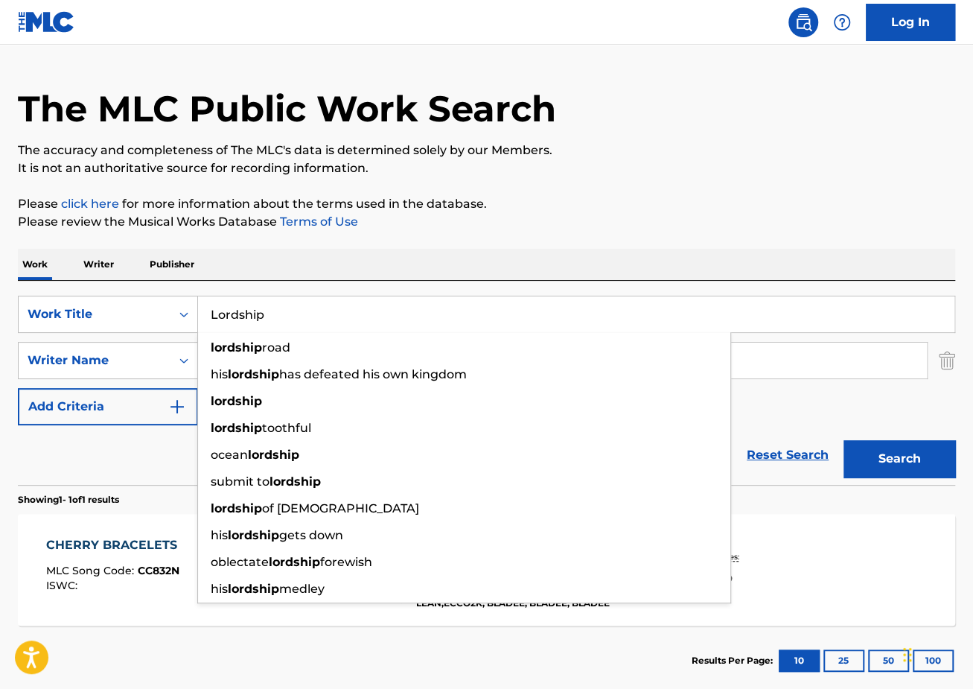
type input "Lordship"
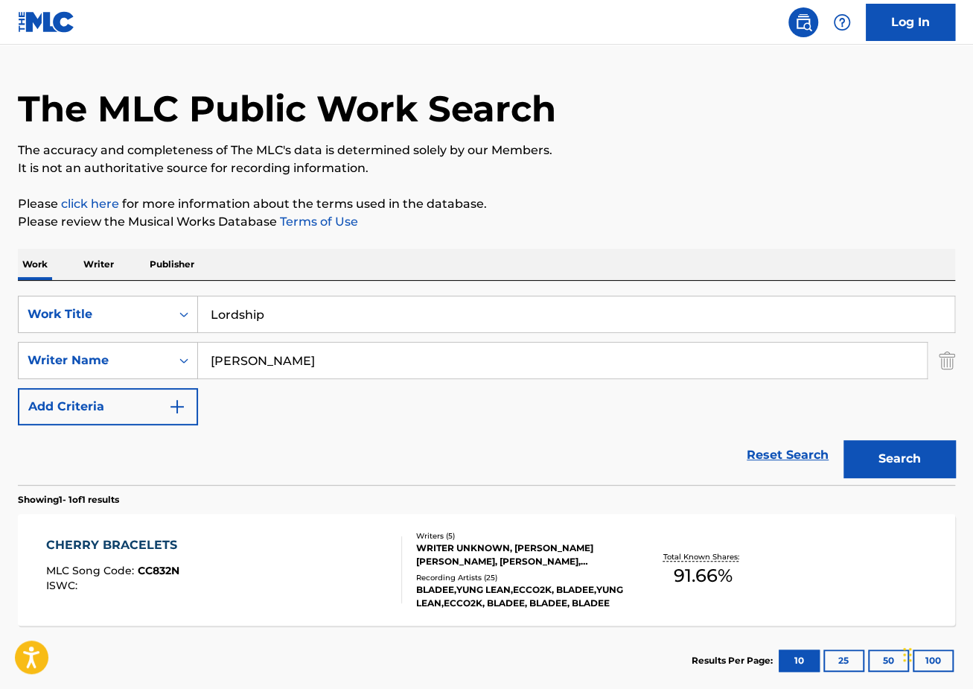
click at [861, 421] on div "SearchWithCriteriaec2e8396-f38b-456d-9805-f2050d600c25 Work Title Lordship Sear…" at bounding box center [486, 361] width 937 height 130
click at [899, 449] on button "Search" at bounding box center [900, 458] width 112 height 37
click at [214, 543] on div "LORDSHIP MLC Song Code : LE47M6 ISWC :" at bounding box center [224, 569] width 356 height 67
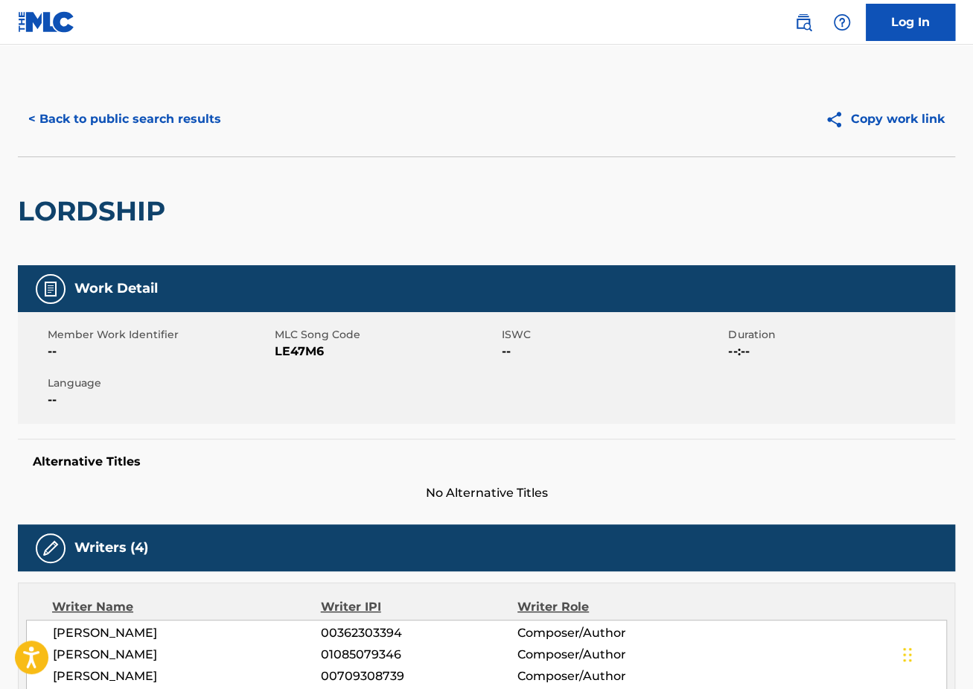
click at [101, 130] on button "< Back to public search results" at bounding box center [125, 119] width 214 height 37
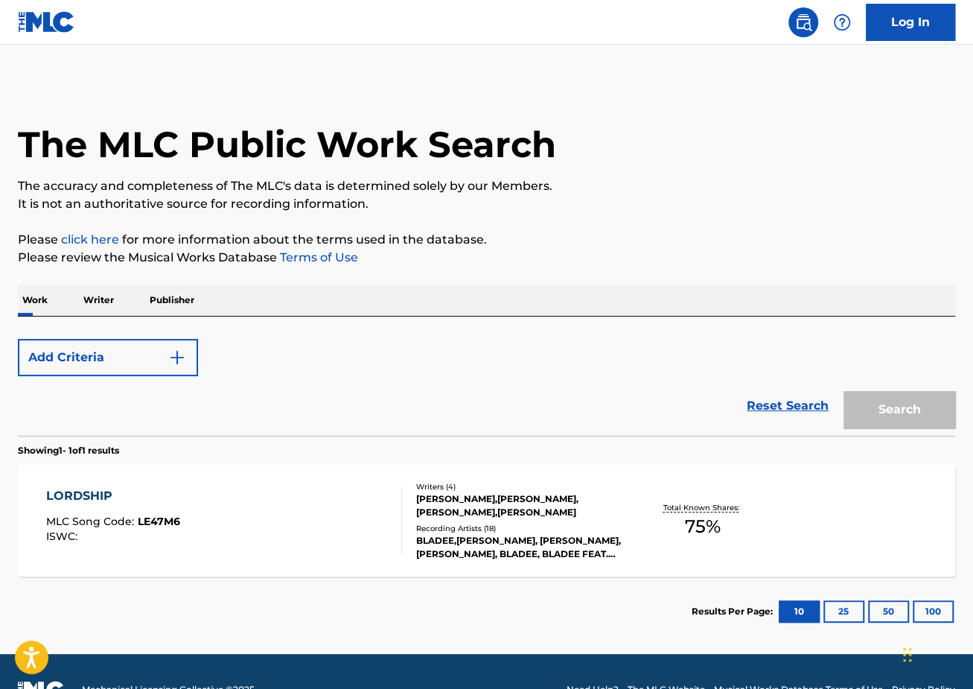
scroll to position [36, 0]
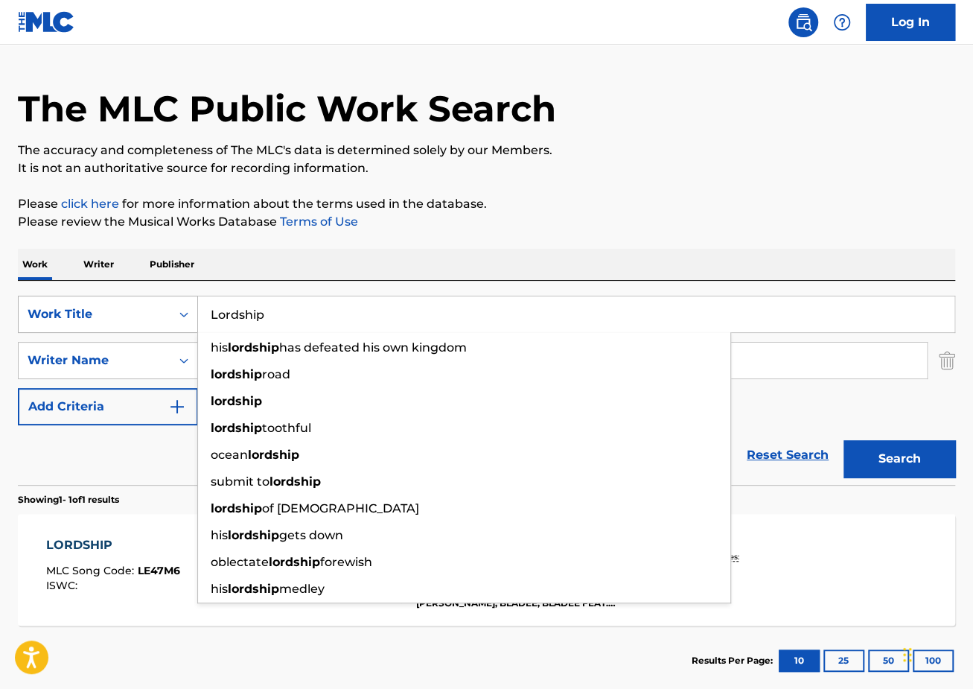
drag, startPoint x: 382, startPoint y: 316, endPoint x: 161, endPoint y: 296, distance: 222.1
click at [163, 297] on div "SearchWithCriteriaec2e8396-f38b-456d-9805-f2050d600c25 Work Title Lordship his …" at bounding box center [486, 314] width 937 height 37
paste input "4AM in [GEOGRAPHIC_DATA]"
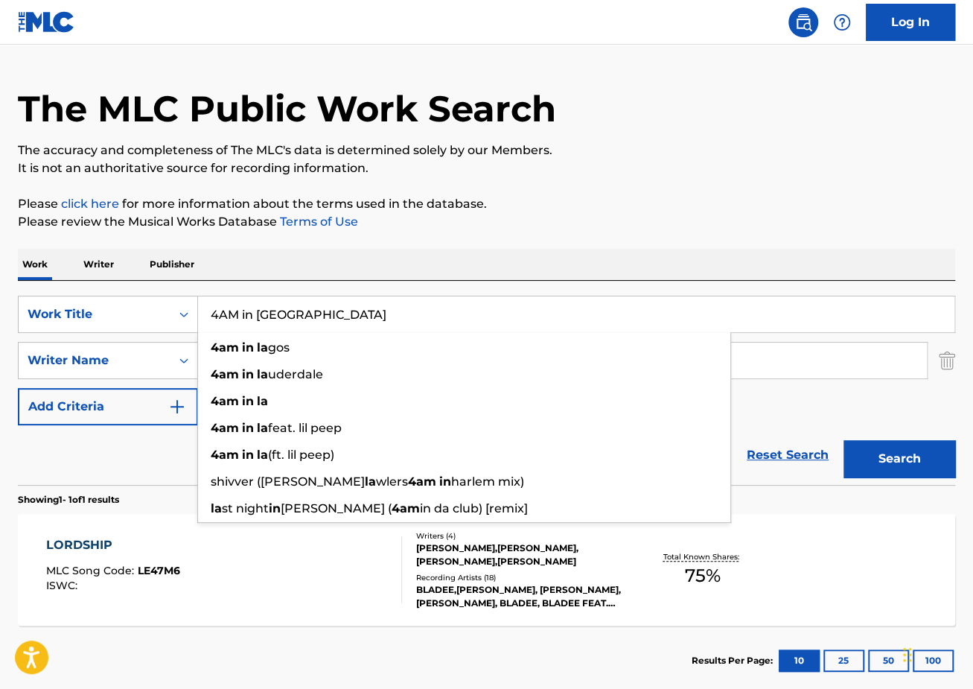
type input "4AM in [GEOGRAPHIC_DATA]"
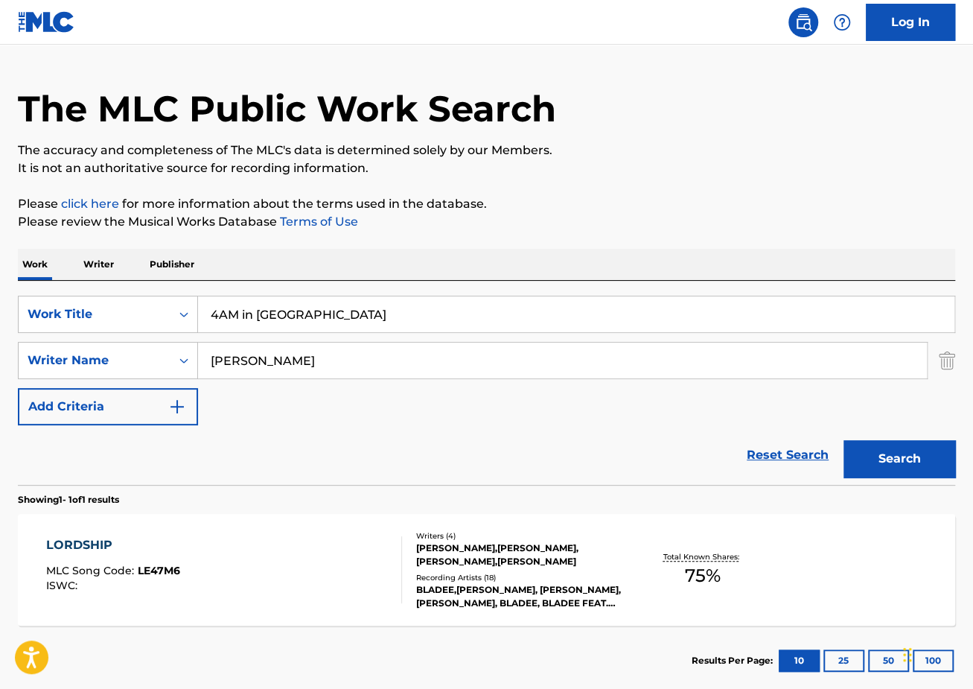
click at [692, 185] on div "The MLC Public Work Search The accuracy and completeness of The MLC's data is d…" at bounding box center [486, 370] width 973 height 649
click at [240, 362] on input "[PERSON_NAME]" at bounding box center [562, 360] width 729 height 36
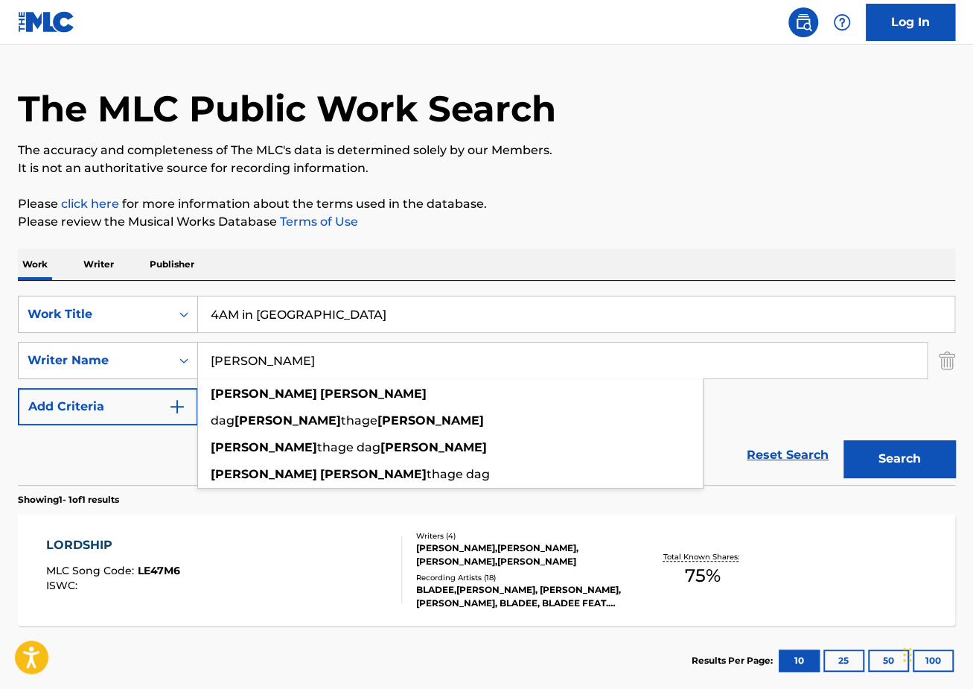
click at [240, 361] on input "[PERSON_NAME]" at bounding box center [562, 360] width 729 height 36
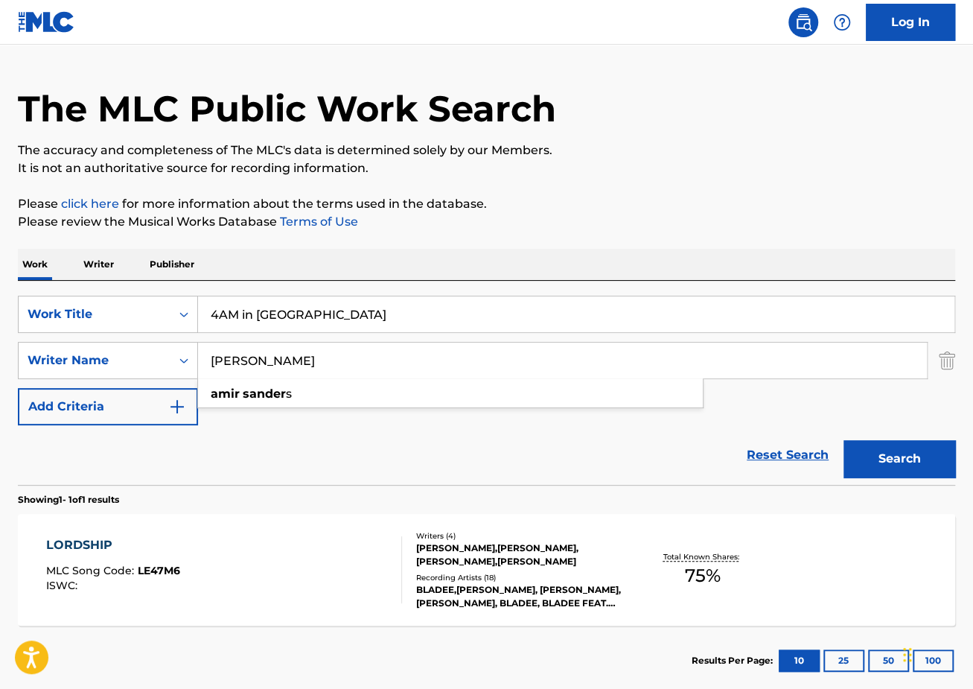
type input "[PERSON_NAME]"
click at [844, 440] on button "Search" at bounding box center [900, 458] width 112 height 37
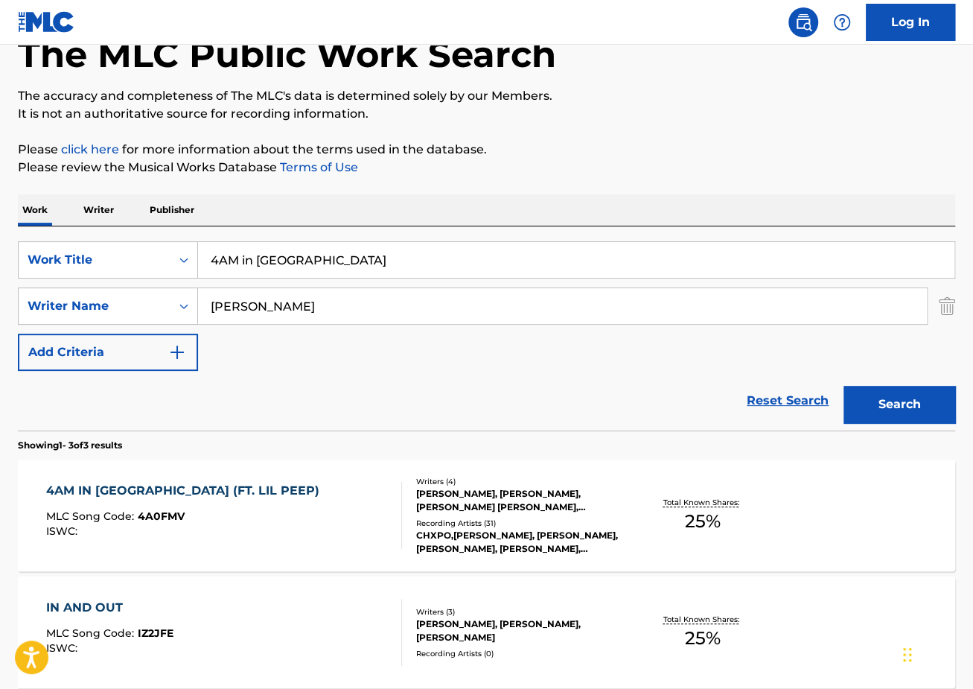
scroll to position [150, 0]
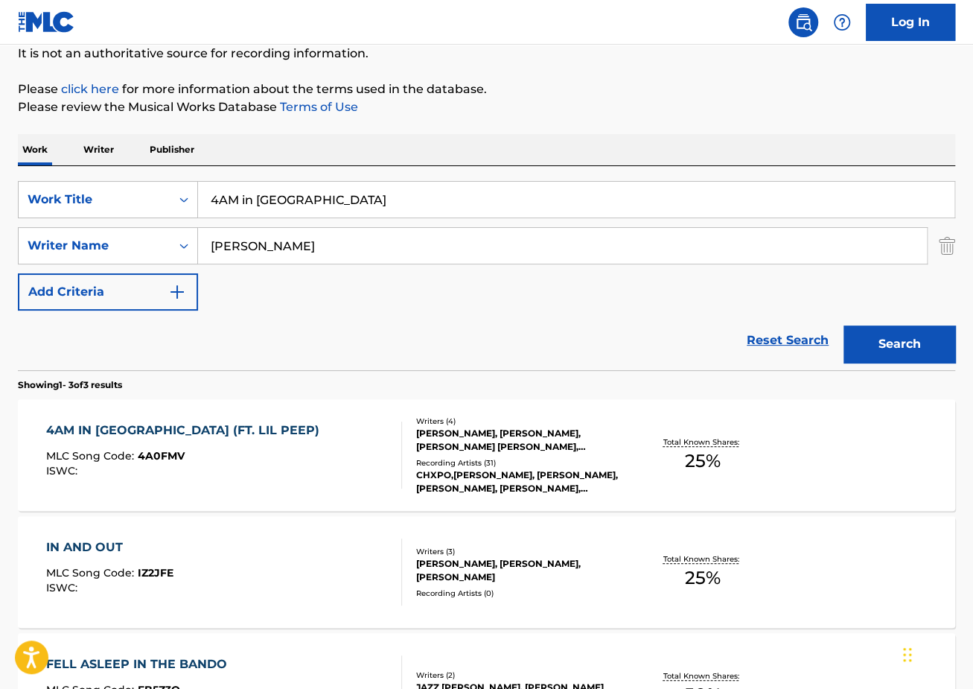
click at [198, 433] on div "4AM IN [GEOGRAPHIC_DATA] (FT. LIL PEEP)" at bounding box center [186, 430] width 281 height 18
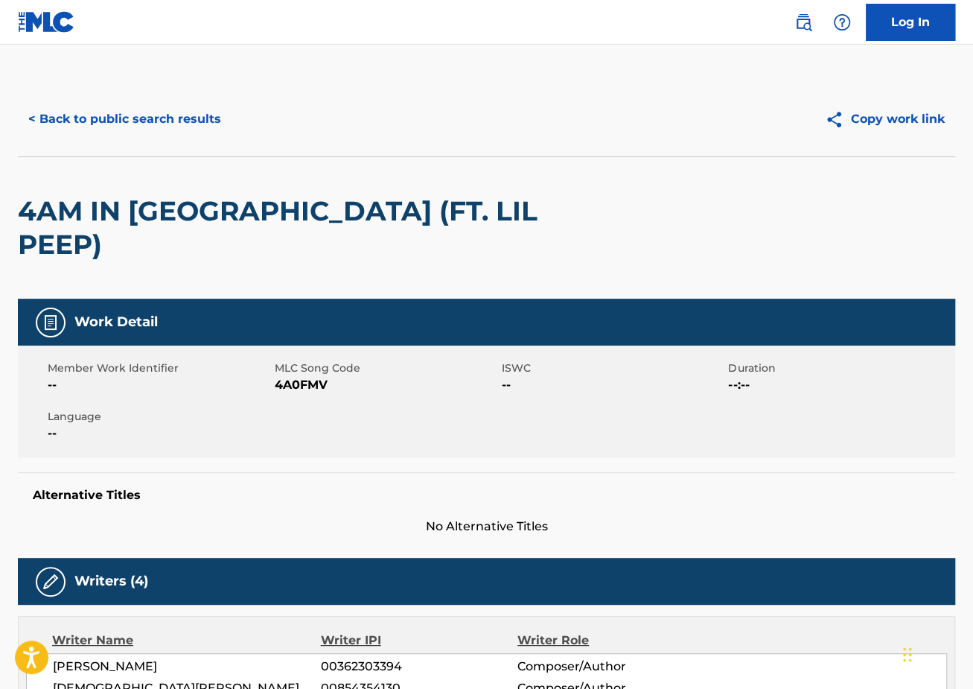
click at [137, 127] on button "< Back to public search results" at bounding box center [125, 119] width 214 height 37
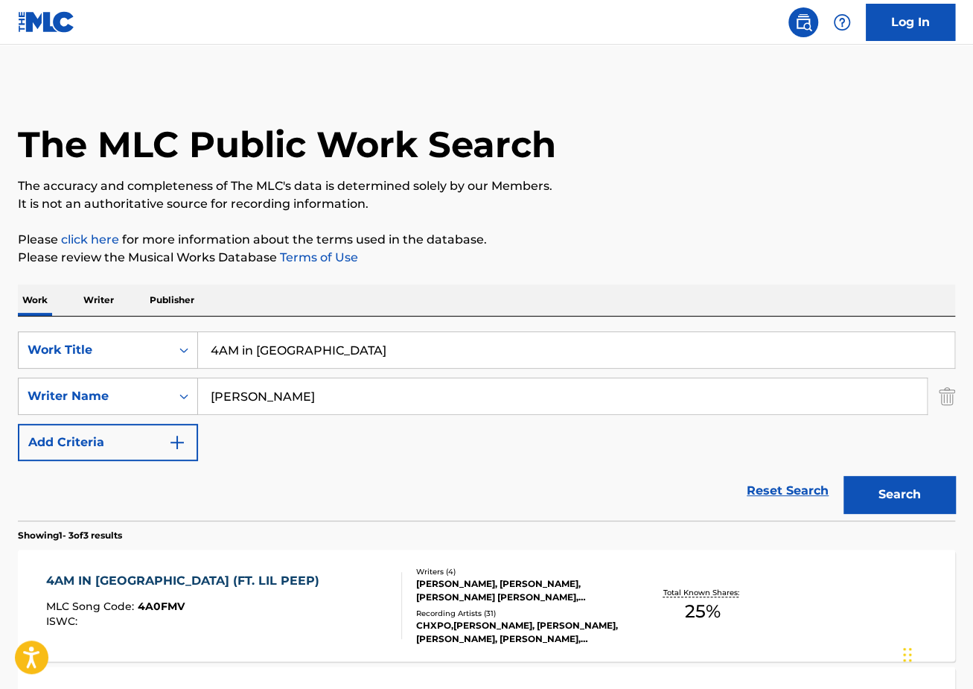
scroll to position [150, 0]
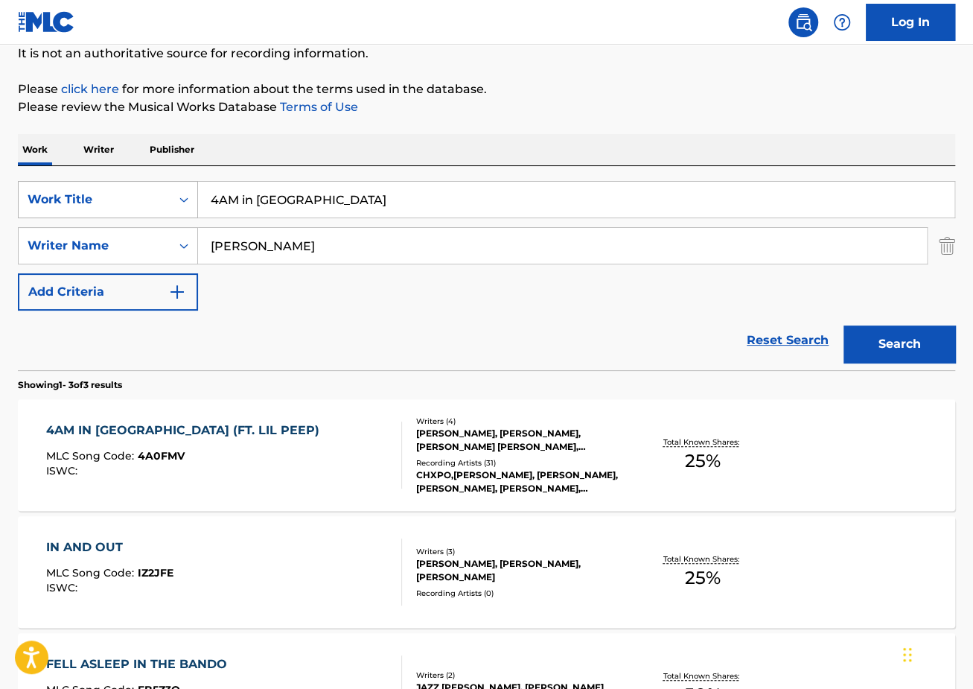
drag, startPoint x: 317, startPoint y: 205, endPoint x: 106, endPoint y: 193, distance: 211.8
click at [111, 194] on div "SearchWithCriteriaec2e8396-f38b-456d-9805-f2050d600c25 Work Title 4AM in [GEOGR…" at bounding box center [486, 199] width 937 height 37
paste input "Ya Dig"
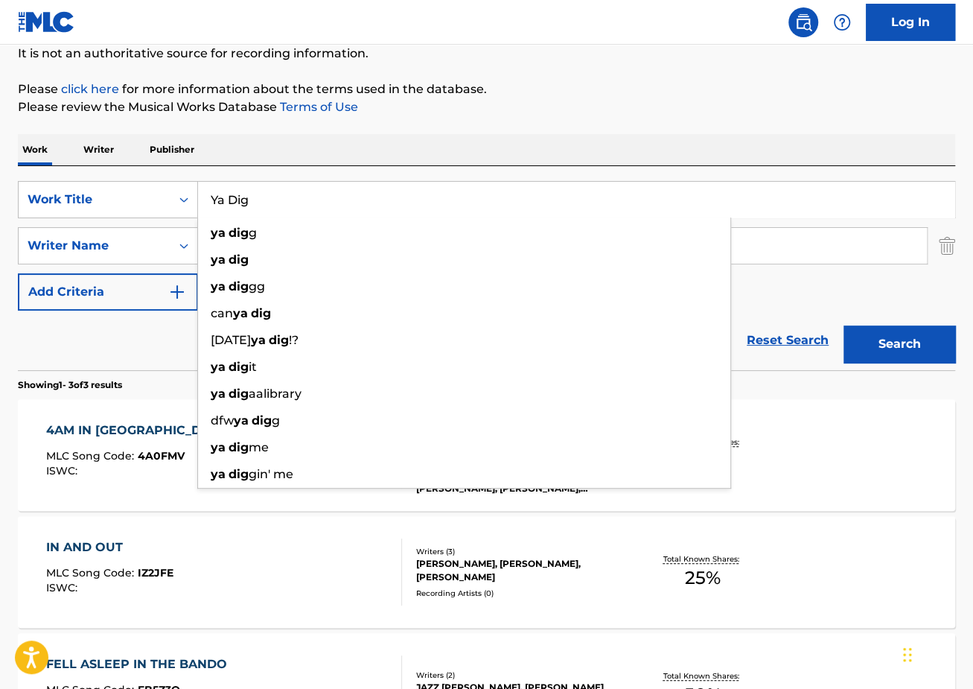
type input "Ya Dig"
click at [780, 284] on div "SearchWithCriteriaec2e8396-f38b-456d-9805-f2050d600c25 Work Title Ya Dig ya dig…" at bounding box center [486, 246] width 937 height 130
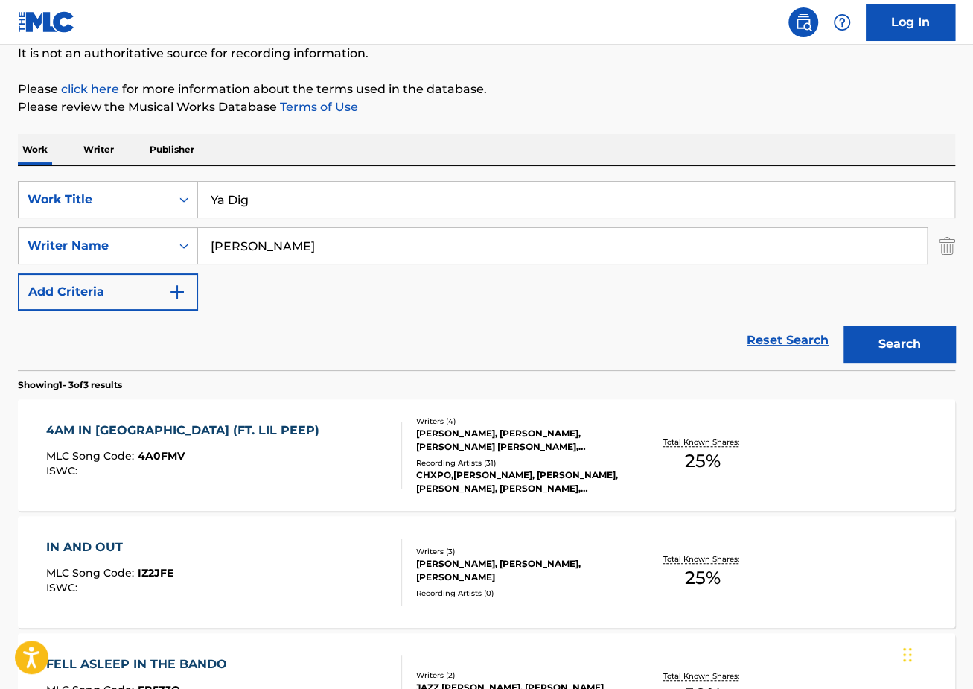
click at [900, 322] on div "Search" at bounding box center [895, 340] width 119 height 60
click at [905, 340] on button "Search" at bounding box center [900, 343] width 112 height 37
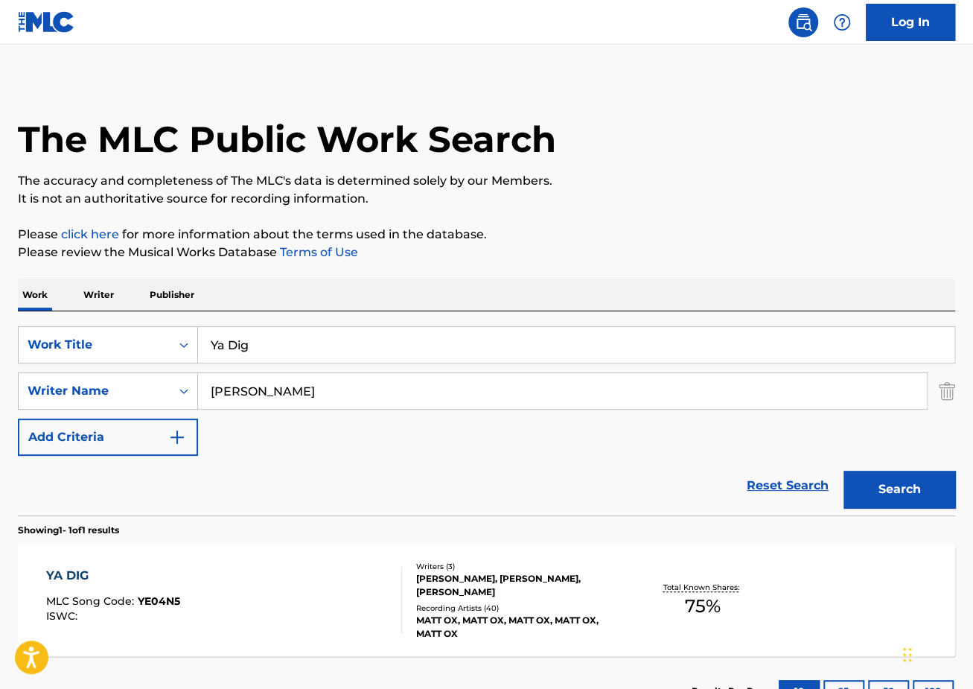
scroll to position [121, 0]
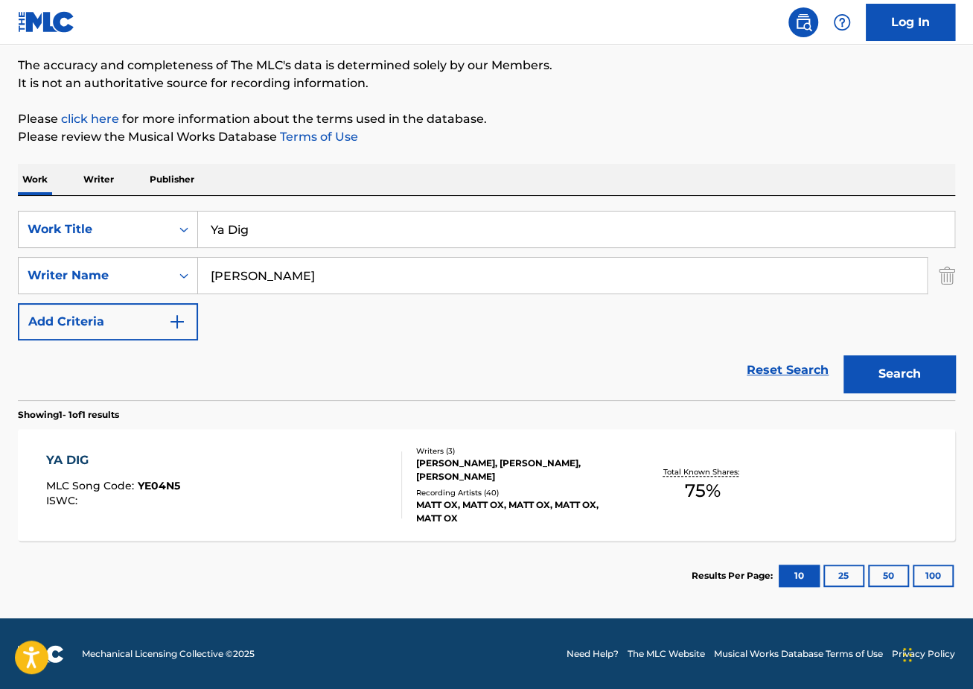
click at [161, 458] on div "YA DIG" at bounding box center [113, 460] width 134 height 18
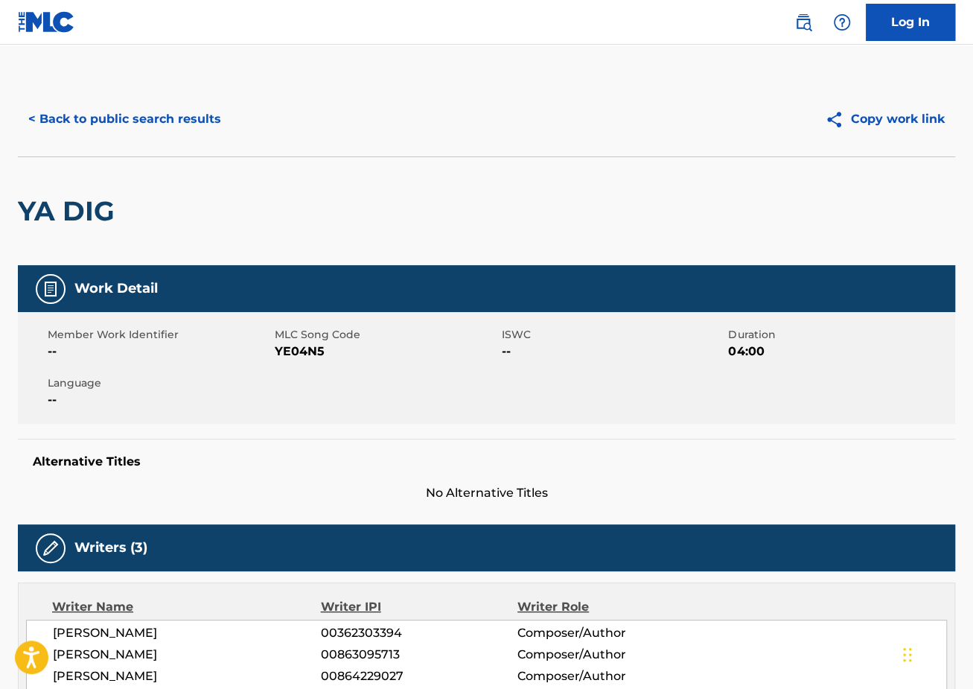
click at [160, 133] on button "< Back to public search results" at bounding box center [125, 119] width 214 height 37
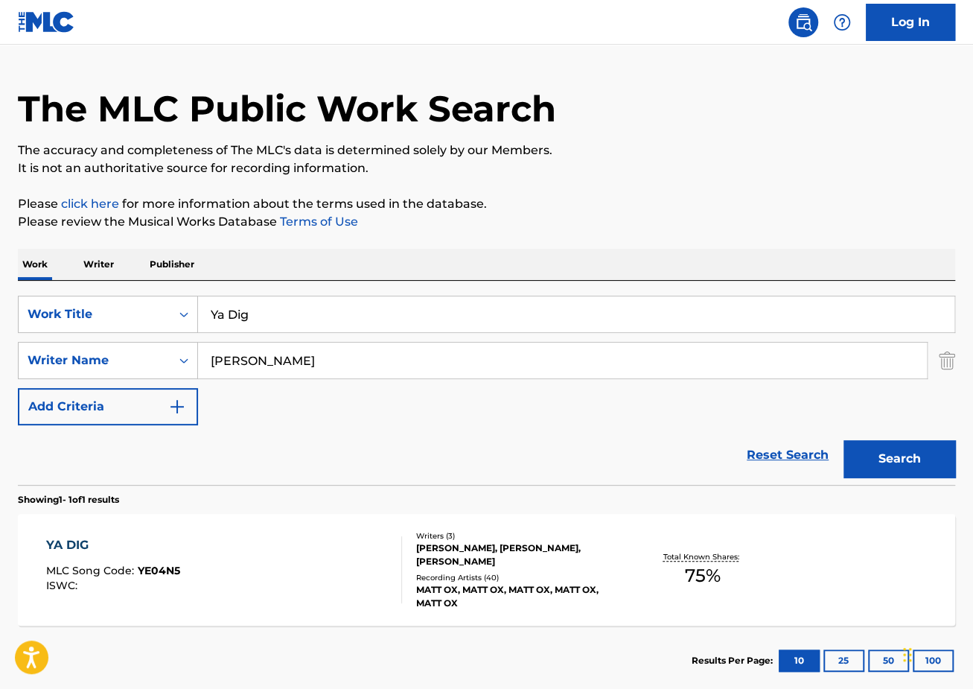
scroll to position [31, 0]
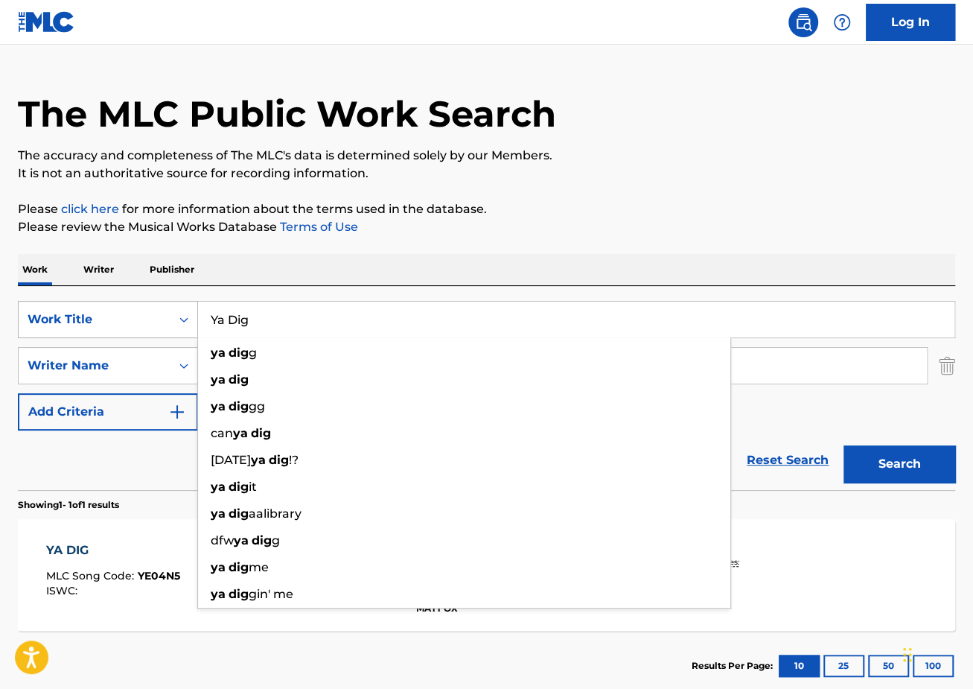
drag, startPoint x: 315, startPoint y: 316, endPoint x: 156, endPoint y: 307, distance: 158.8
click at [166, 310] on div "SearchWithCriteriaec2e8396-f38b-456d-9805-f2050d600c25 Work Title Ya Dig ya dig…" at bounding box center [486, 319] width 937 height 37
paste input "4AM in [GEOGRAPHIC_DATA]"
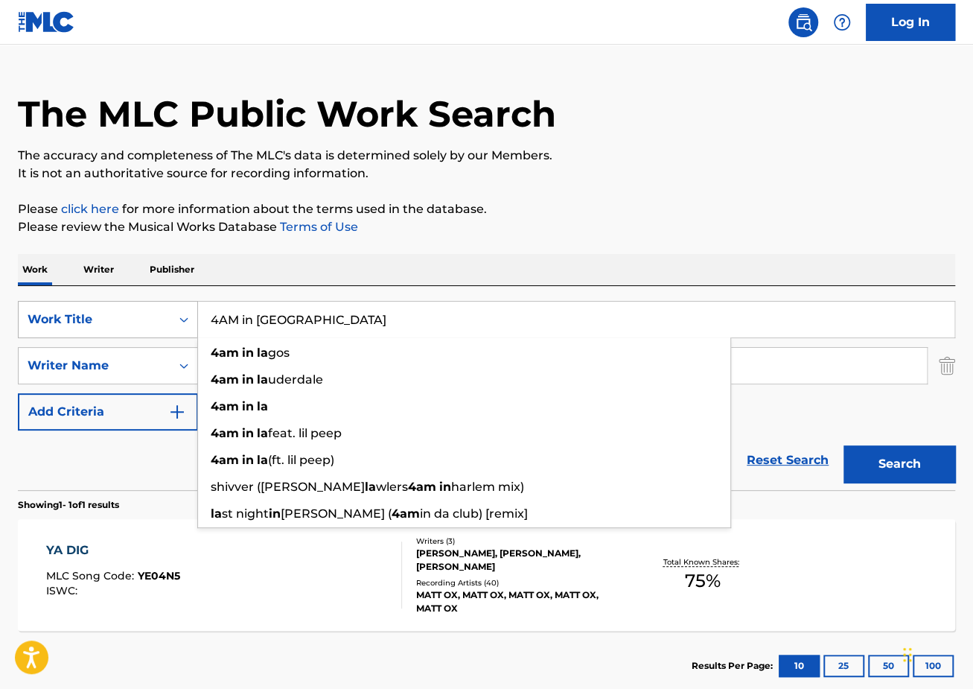
type input "4AM in [GEOGRAPHIC_DATA]"
click at [844, 445] on button "Search" at bounding box center [900, 463] width 112 height 37
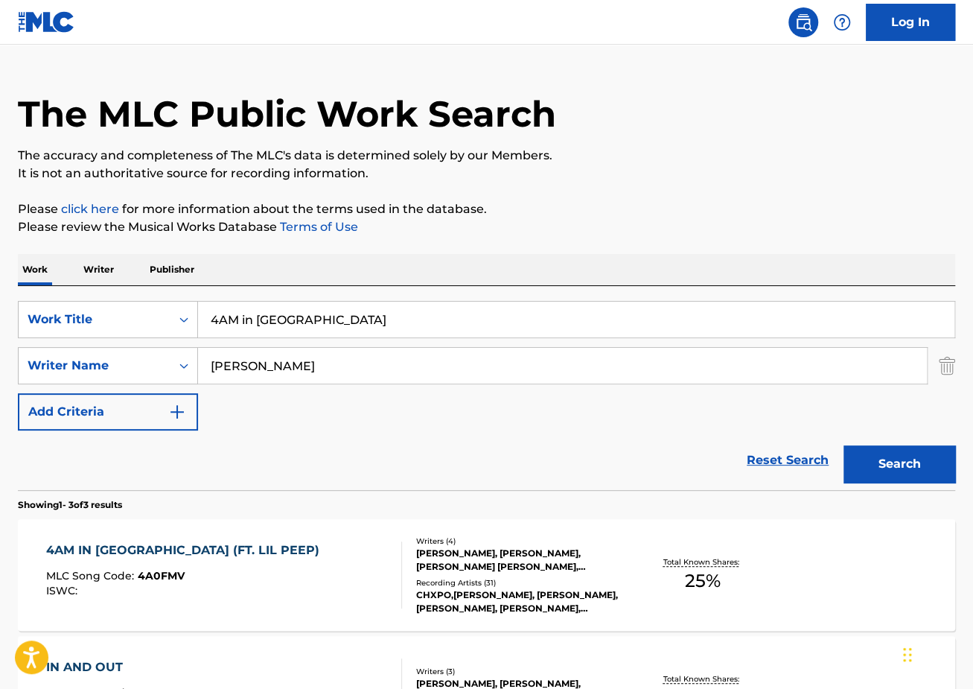
click at [203, 549] on div "4AM IN [GEOGRAPHIC_DATA] (FT. LIL PEEP)" at bounding box center [186, 550] width 281 height 18
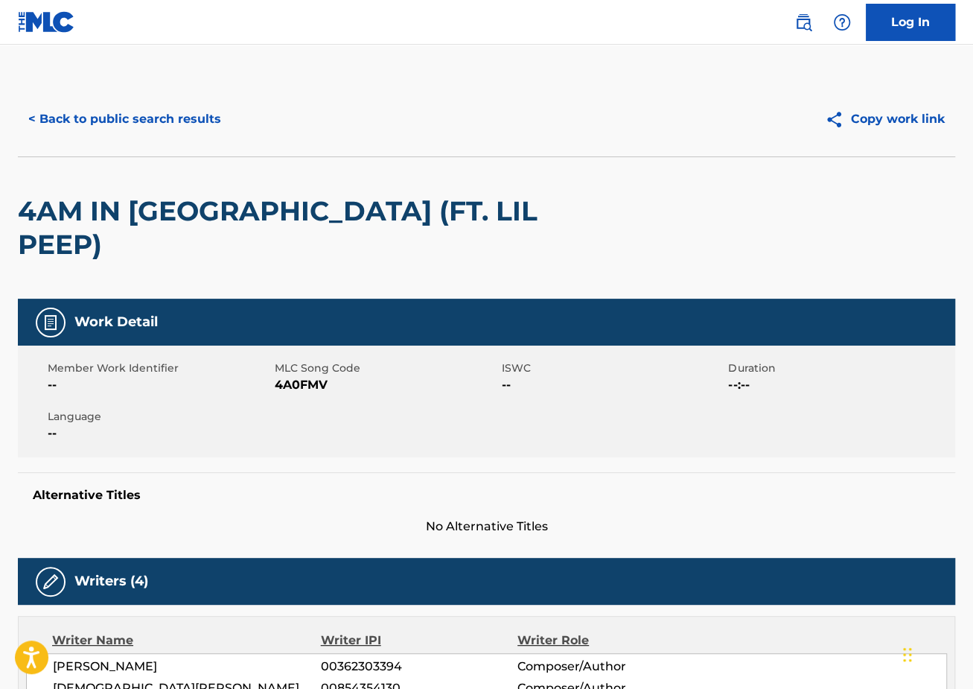
click at [154, 122] on button "< Back to public search results" at bounding box center [125, 119] width 214 height 37
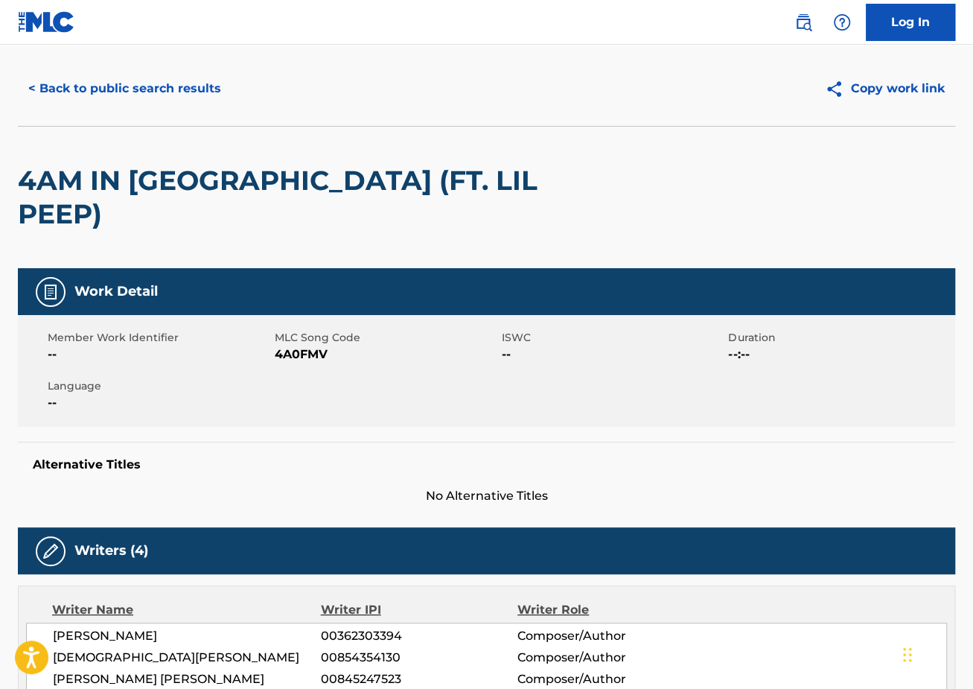
scroll to position [30, 0]
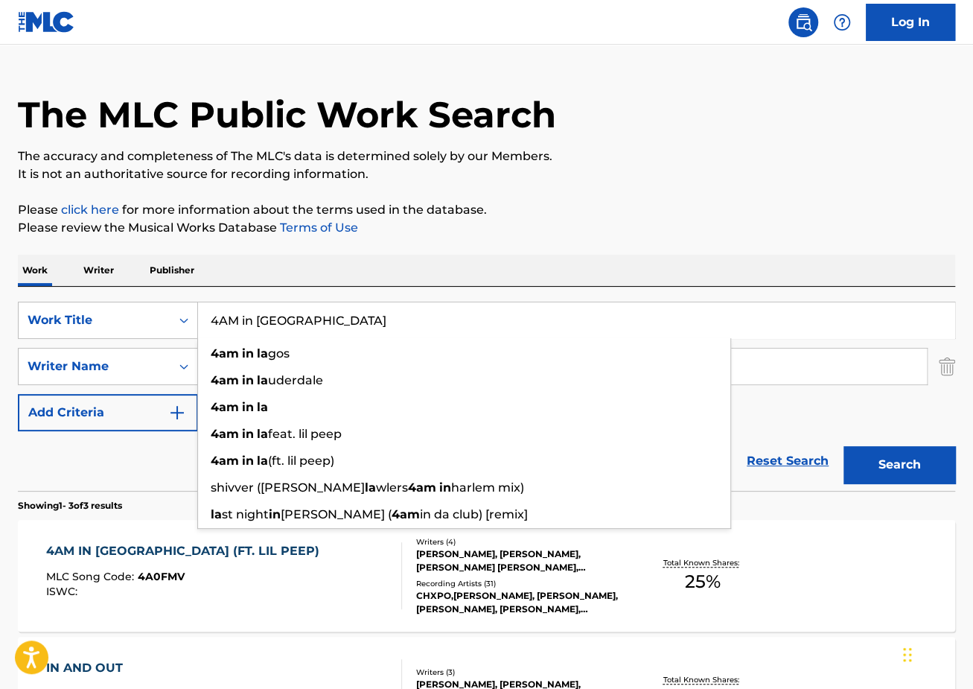
drag, startPoint x: 354, startPoint y: 335, endPoint x: 57, endPoint y: 267, distance: 305.6
click at [59, 269] on div "Work Writer Publisher SearchWithCriteriaec2e8396-f38b-456d-9805-f2050d600c25 Wo…" at bounding box center [486, 595] width 937 height 681
paste input "Lordship"
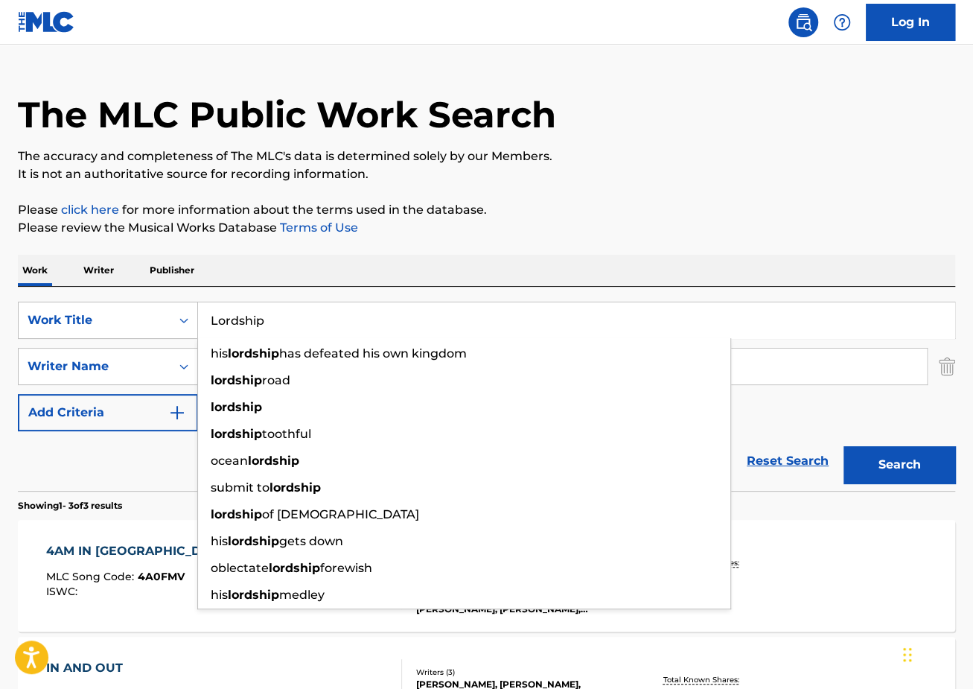
click at [844, 446] on button "Search" at bounding box center [900, 464] width 112 height 37
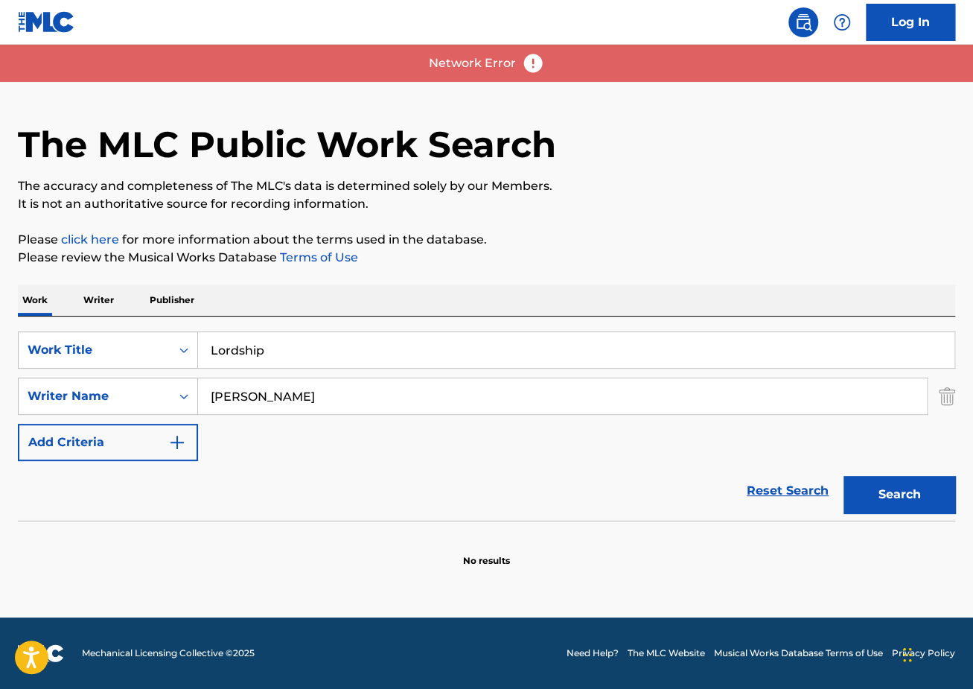
scroll to position [0, 0]
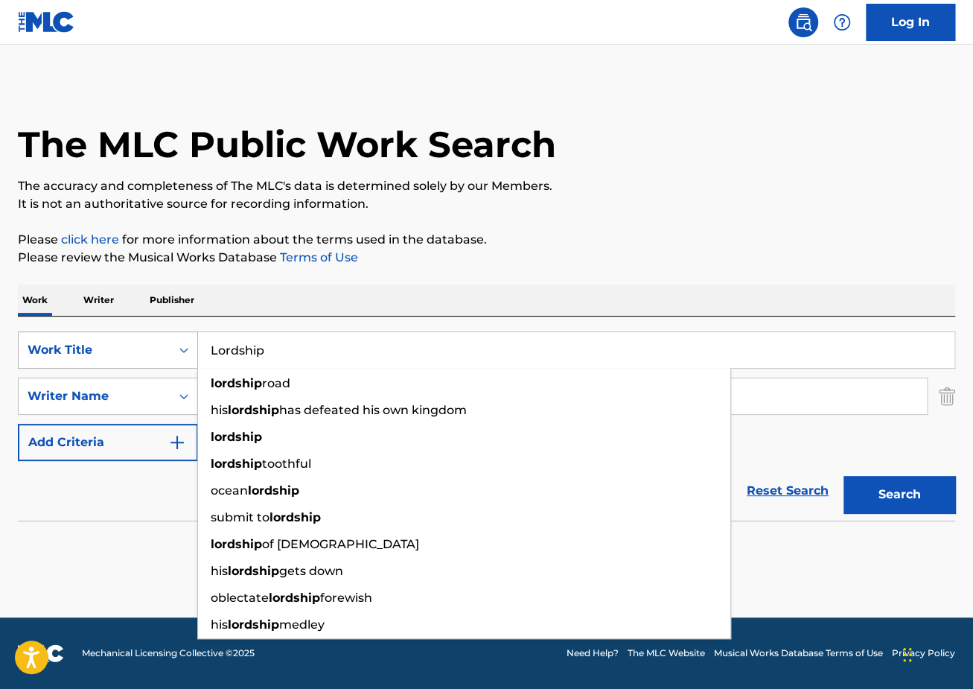
drag, startPoint x: 304, startPoint y: 348, endPoint x: 155, endPoint y: 337, distance: 149.4
click at [158, 337] on div "SearchWithCriteriaec2e8396-f38b-456d-9805-f2050d600c25 Work Title Lordship lord…" at bounding box center [486, 349] width 937 height 37
paste input "[PERSON_NAME]"
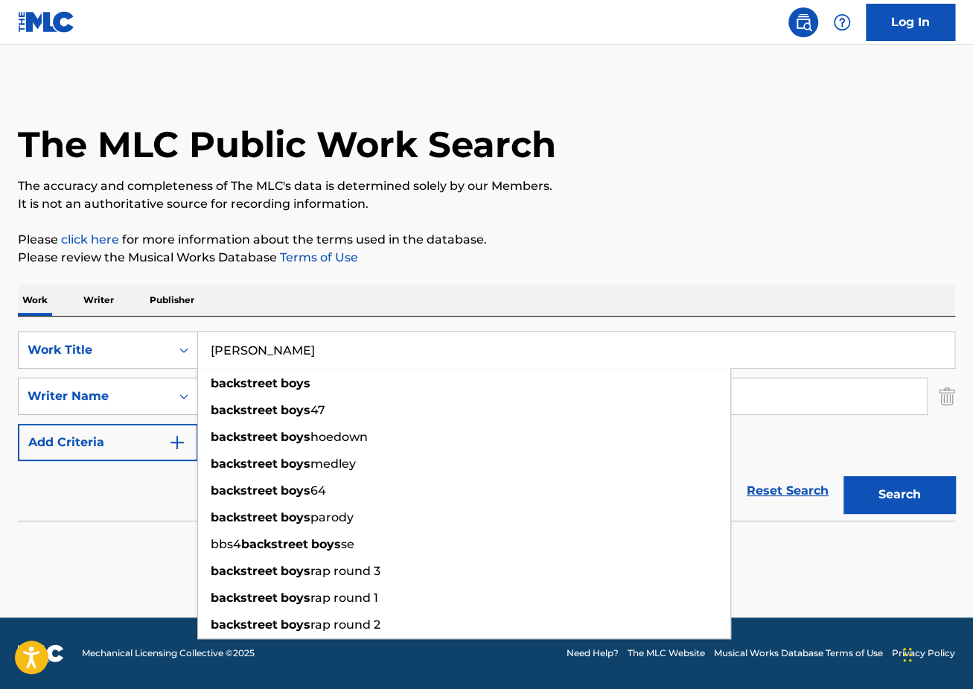
click at [663, 211] on p "It is not an authoritative source for recording information." at bounding box center [486, 204] width 937 height 18
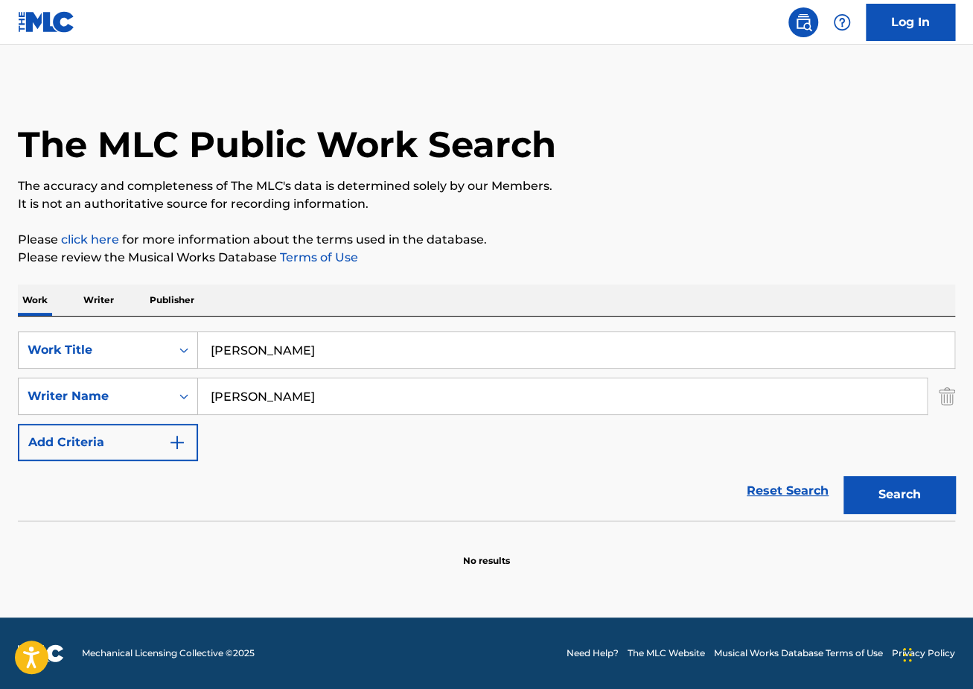
click at [890, 488] on button "Search" at bounding box center [900, 494] width 112 height 37
drag, startPoint x: 329, startPoint y: 348, endPoint x: 89, endPoint y: 338, distance: 239.9
click at [92, 340] on div "SearchWithCriteriaec2e8396-f38b-456d-9805-f2050d600c25 Work Title [PERSON_NAME]" at bounding box center [486, 349] width 937 height 37
paste input "Of Course"
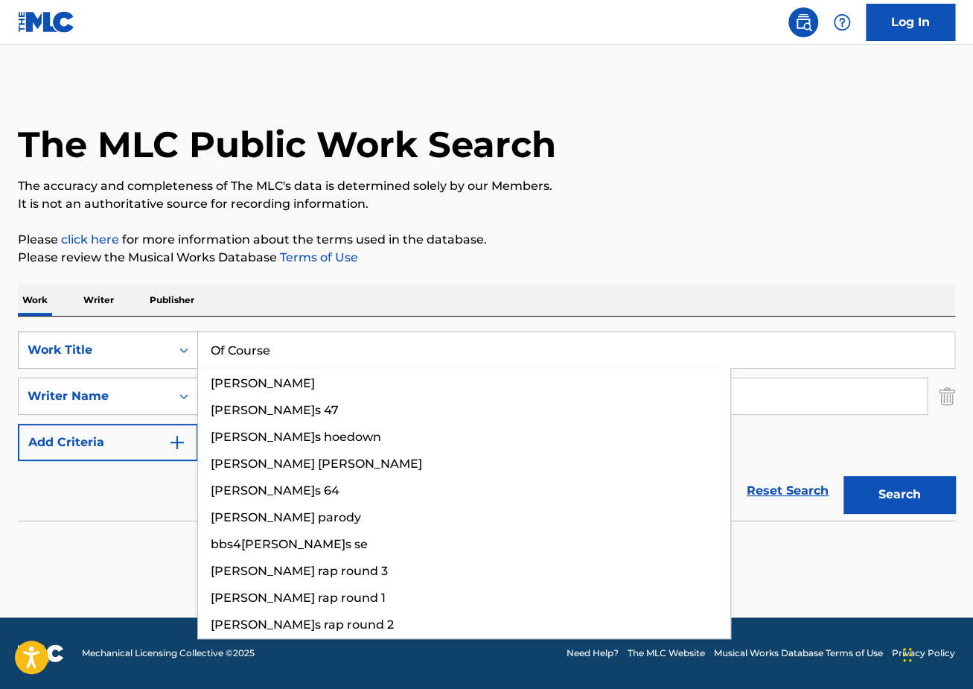
type input "Of Course"
click at [844, 476] on button "Search" at bounding box center [900, 494] width 112 height 37
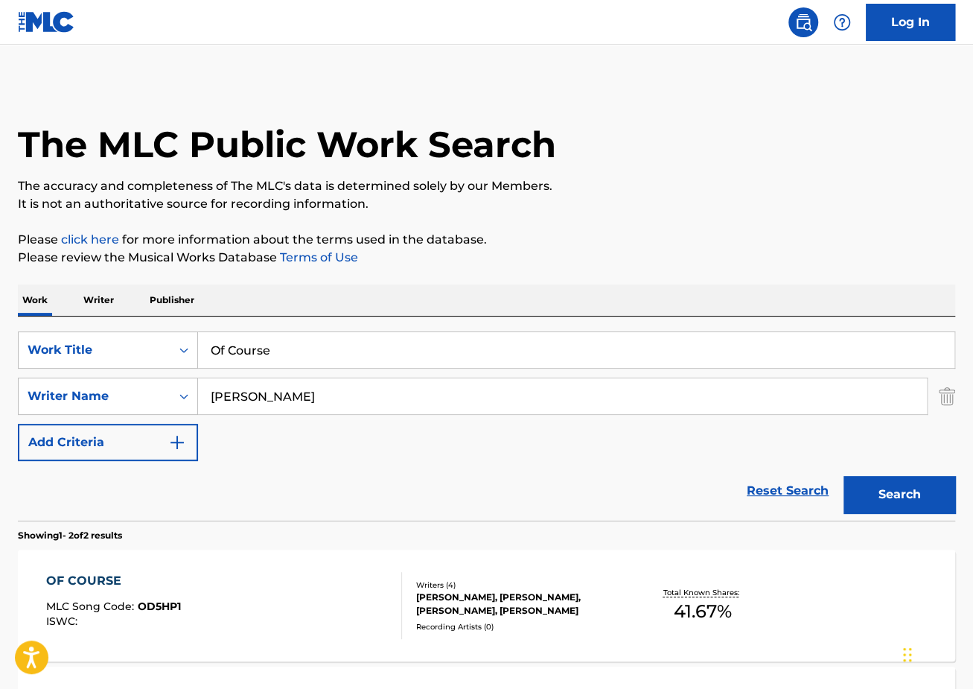
click at [176, 542] on section "OF COURSE MLC Song Code : OD5HP1 ISWC : Writers ( 4 ) [PERSON_NAME], [PERSON_NA…" at bounding box center [486, 660] width 937 height 236
click at [176, 589] on div "OF COURSE MLC Song Code : OD5HP1 ISWC :" at bounding box center [113, 605] width 135 height 67
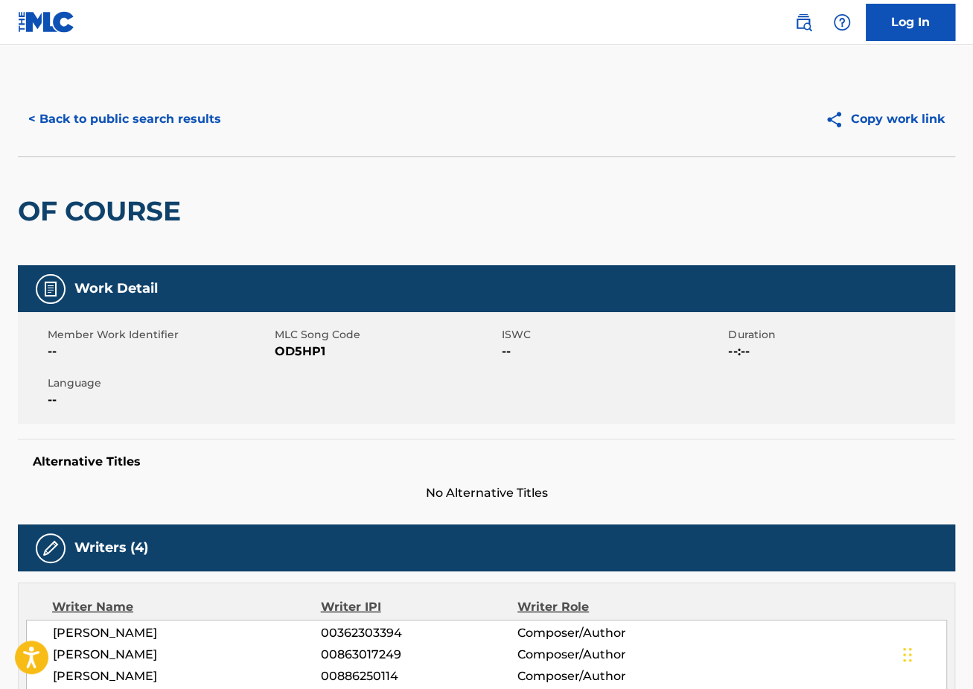
click at [124, 122] on button "< Back to public search results" at bounding box center [125, 119] width 214 height 37
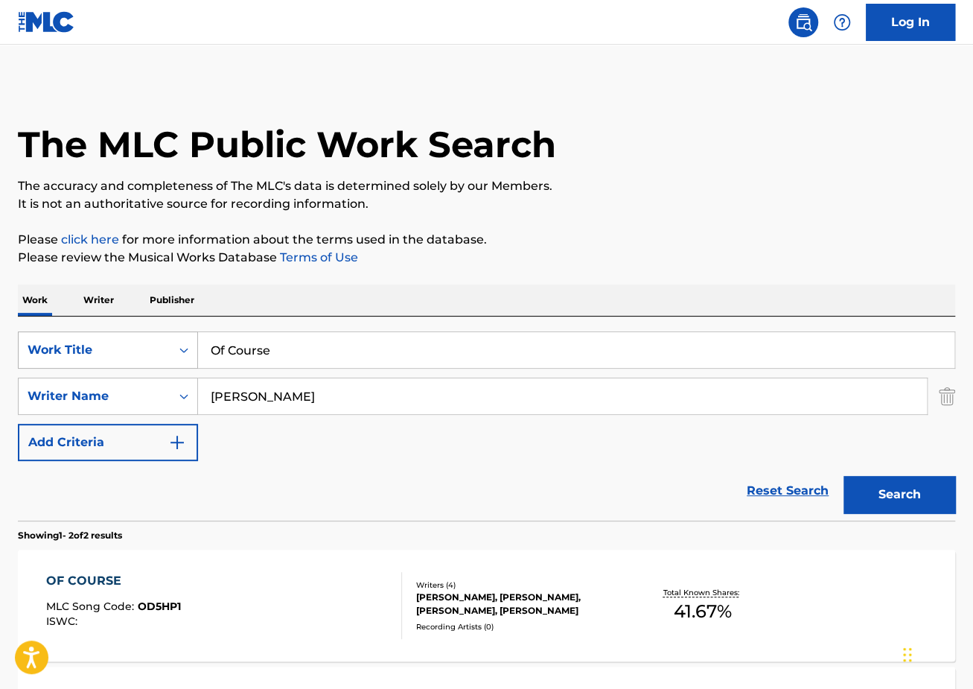
drag, startPoint x: 313, startPoint y: 357, endPoint x: 177, endPoint y: 337, distance: 137.0
click at [177, 338] on div "SearchWithCriteriaec2e8396-f38b-456d-9805-f2050d600c25 Work Title Of Course" at bounding box center [486, 349] width 937 height 37
drag, startPoint x: 300, startPoint y: 399, endPoint x: 195, endPoint y: 386, distance: 105.8
click at [198, 389] on input "[PERSON_NAME]" at bounding box center [562, 396] width 729 height 36
paste input "[PERSON_NAME]"
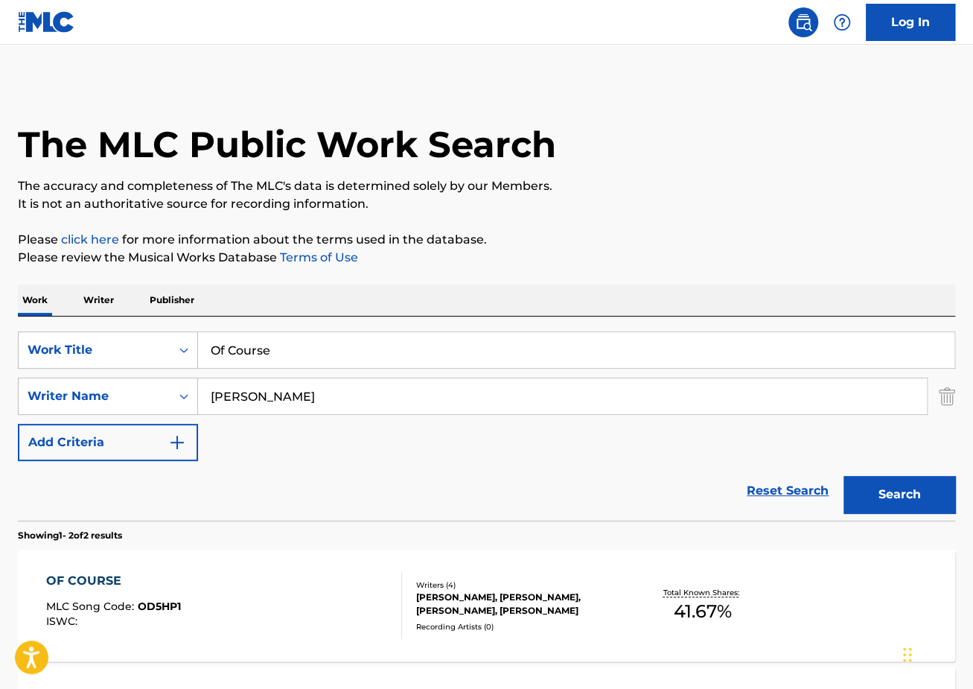
type input "[PERSON_NAME]"
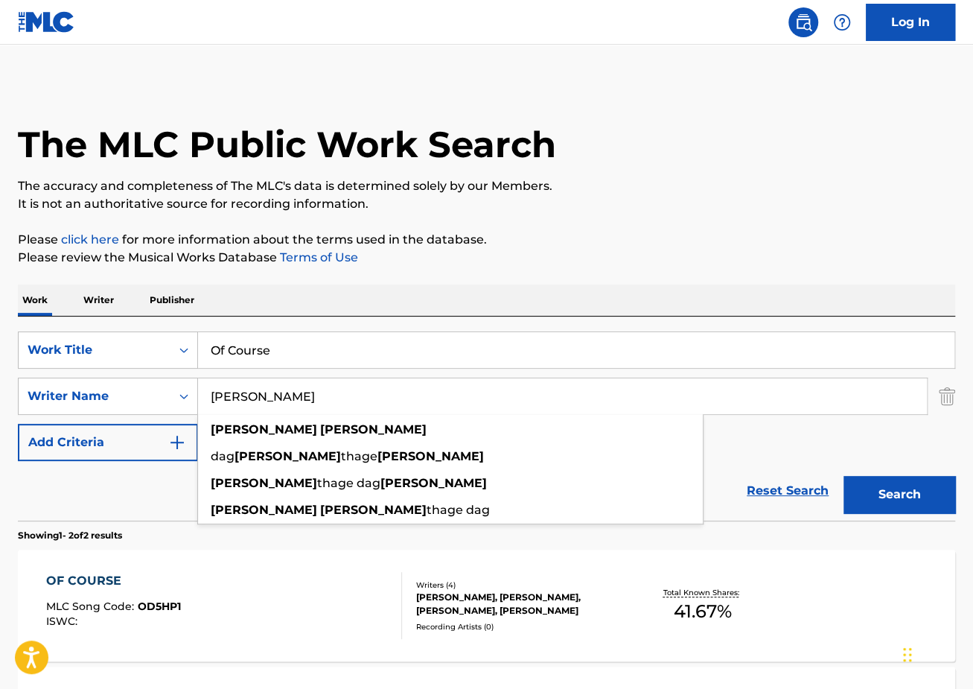
drag, startPoint x: 307, startPoint y: 375, endPoint x: 307, endPoint y: 349, distance: 25.3
click at [307, 375] on div "SearchWithCriteriaec2e8396-f38b-456d-9805-f2050d600c25 Work Title Of Course Sea…" at bounding box center [486, 396] width 937 height 130
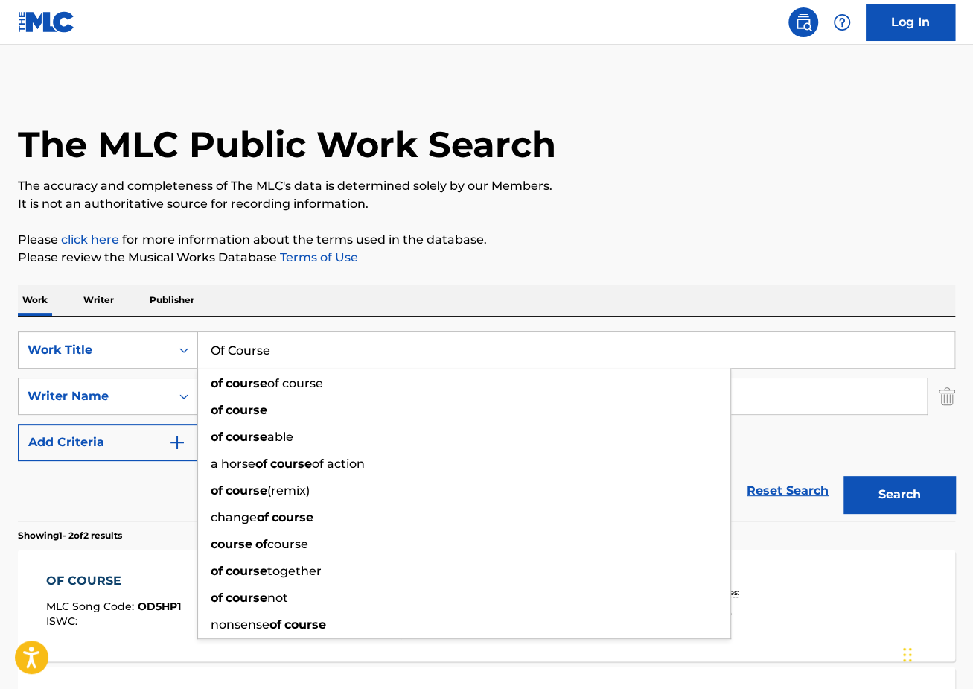
drag, startPoint x: 307, startPoint y: 344, endPoint x: 86, endPoint y: 326, distance: 221.8
click at [86, 326] on div "SearchWithCriteriaec2e8396-f38b-456d-9805-f2050d600c25 Work Title Of Course of …" at bounding box center [486, 418] width 937 height 204
paste input "[PERSON_NAME]"
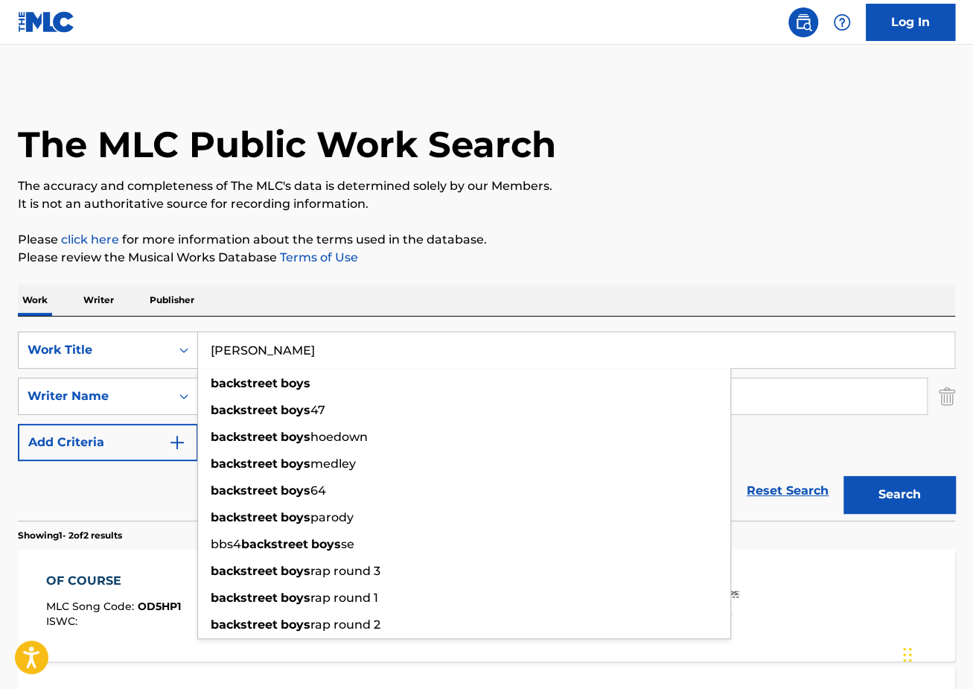
type input "[PERSON_NAME]"
click at [462, 266] on p "Please review the Musical Works Database Terms of Use" at bounding box center [486, 258] width 937 height 18
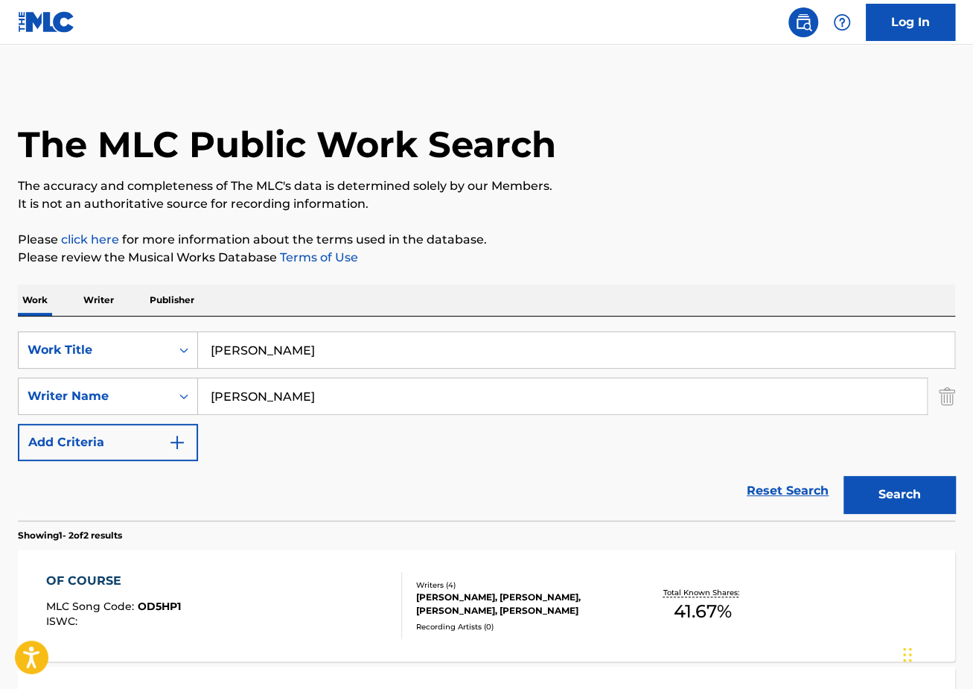
click at [917, 479] on button "Search" at bounding box center [900, 494] width 112 height 37
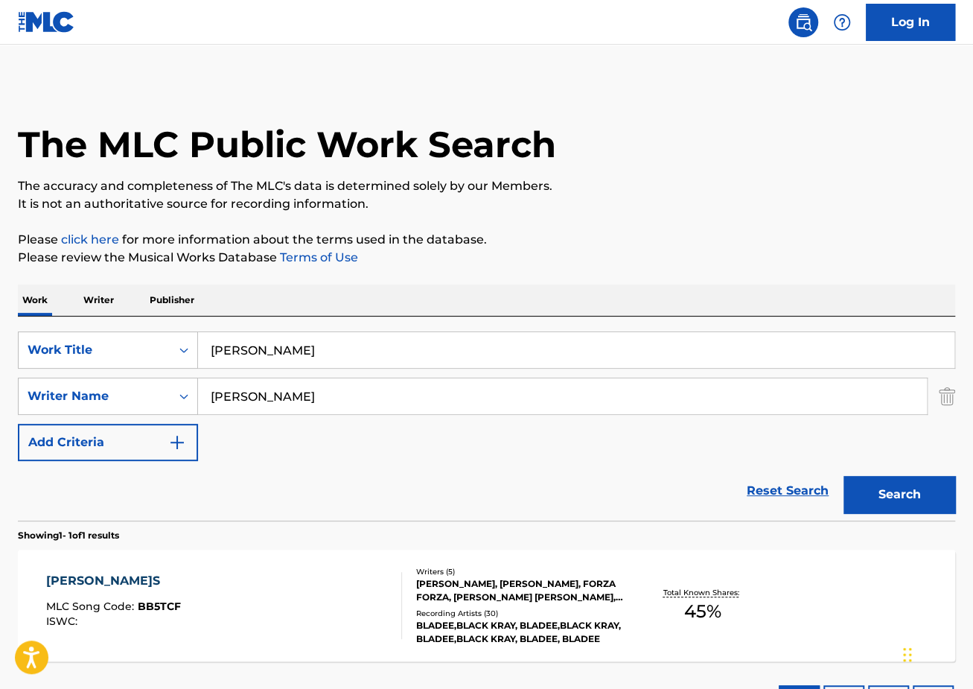
click at [313, 605] on div "[PERSON_NAME]S MLC Song Code : BB5TCF ISWC :" at bounding box center [224, 605] width 356 height 67
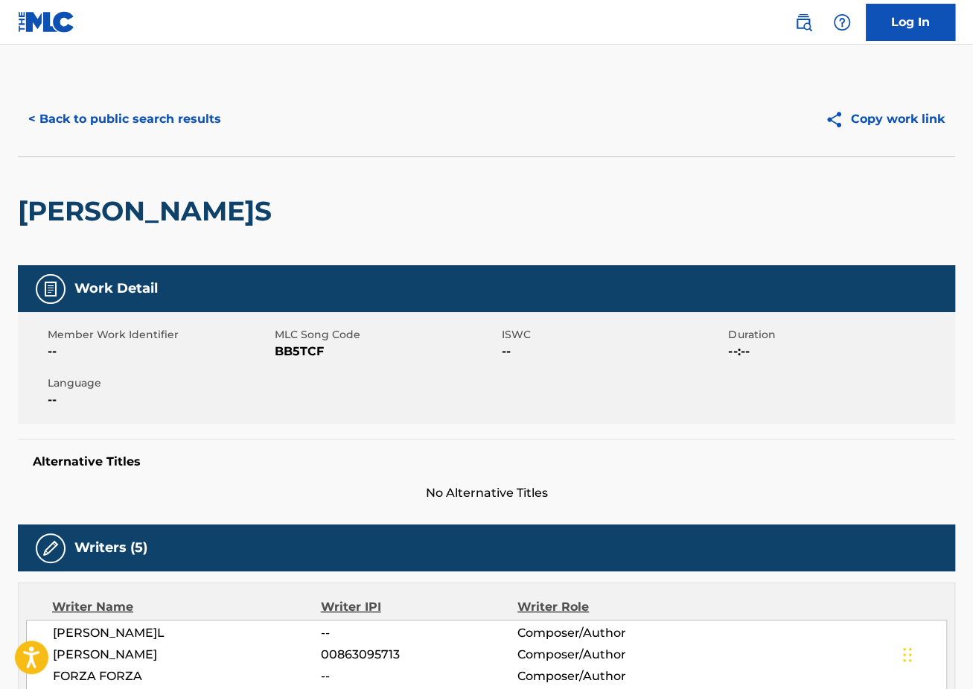
click at [176, 109] on button "< Back to public search results" at bounding box center [125, 119] width 214 height 37
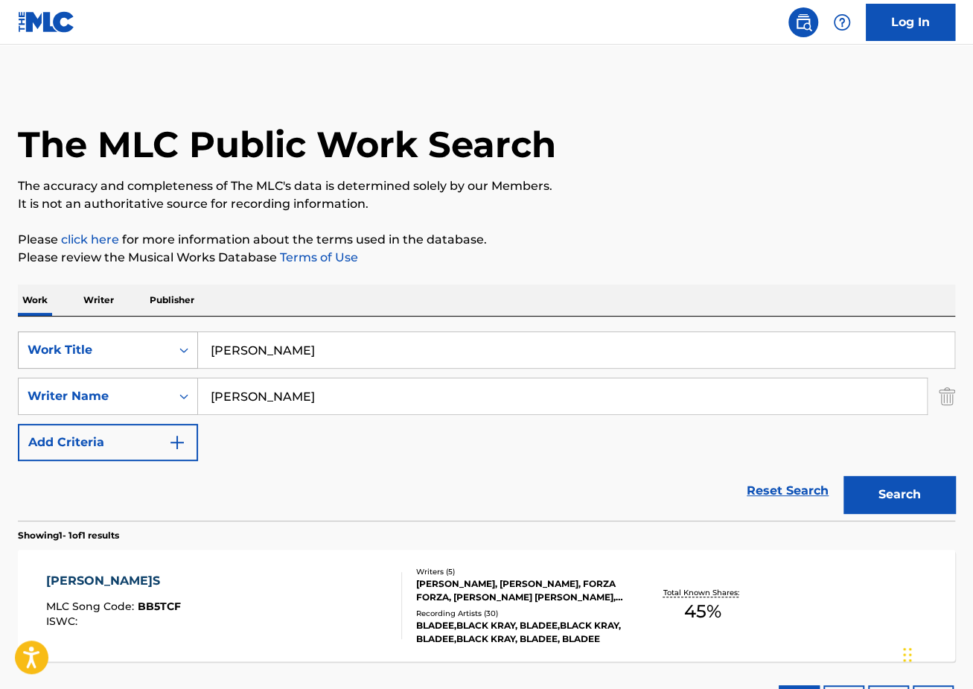
drag, startPoint x: 371, startPoint y: 351, endPoint x: 60, endPoint y: 337, distance: 311.5
click at [63, 340] on div "SearchWithCriteriaec2e8396-f38b-456d-9805-f2050d600c25 Work Title [PERSON_NAME]" at bounding box center [486, 349] width 937 height 37
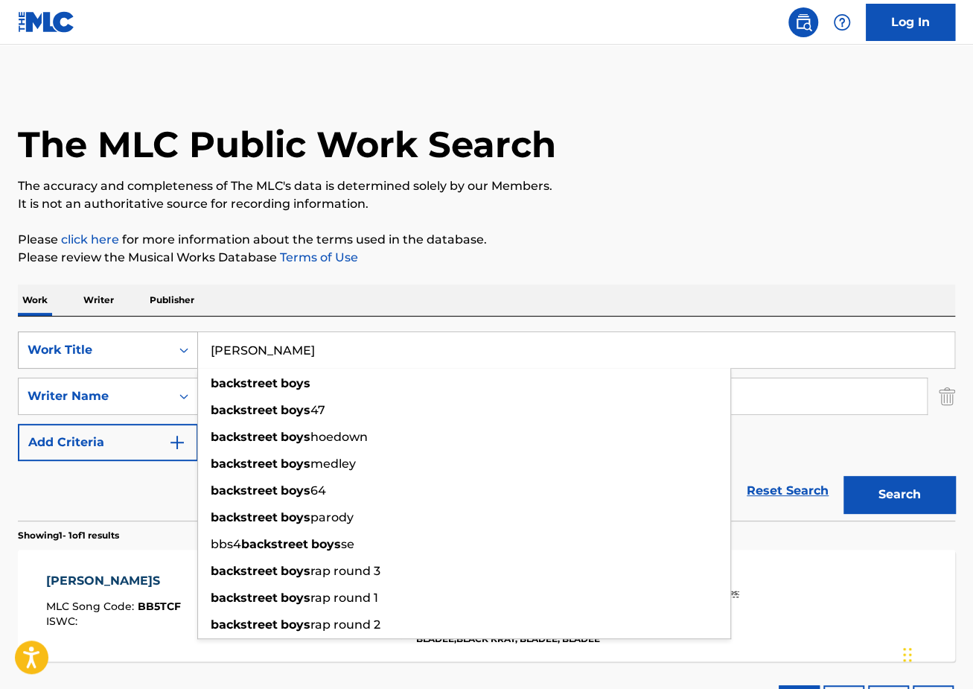
paste input "eam Me Up"
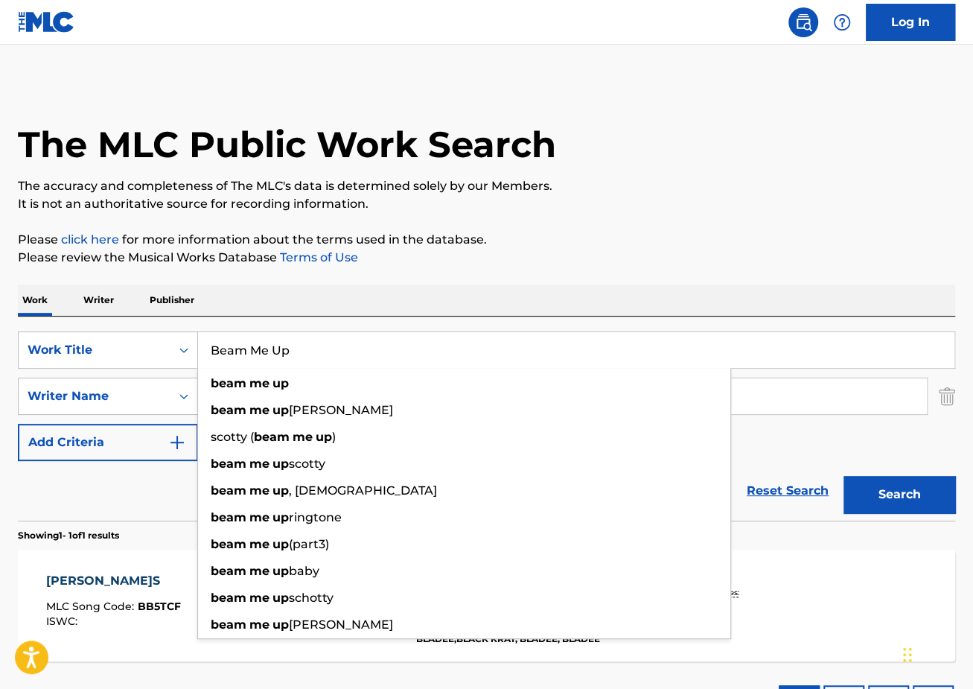
type input "Beam Me Up"
click at [259, 285] on div "Work Writer Publisher" at bounding box center [486, 299] width 937 height 31
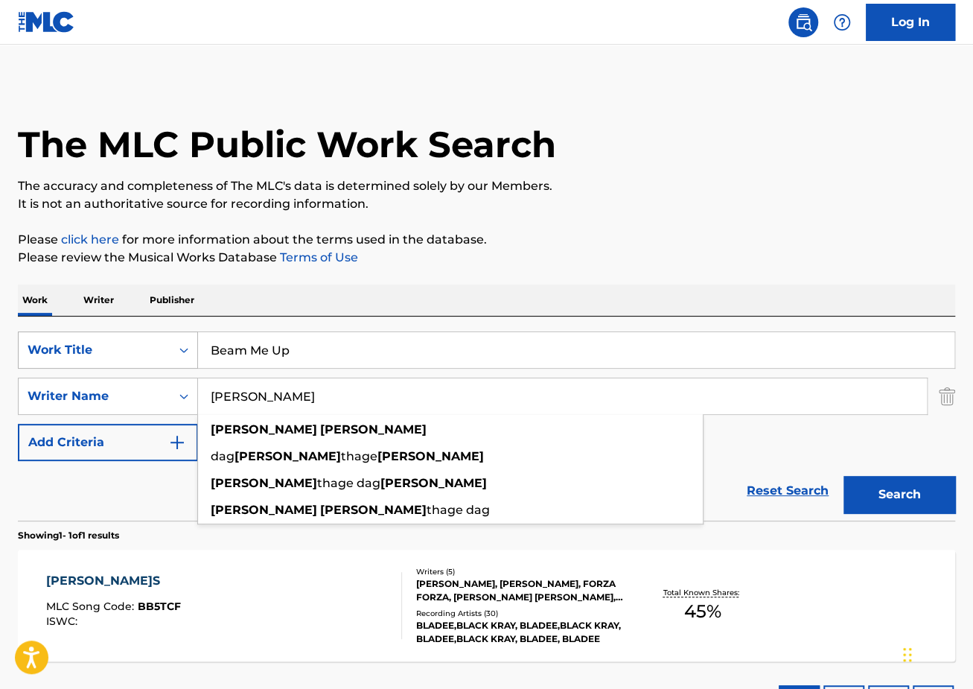
drag, startPoint x: 371, startPoint y: 395, endPoint x: 78, endPoint y: 358, distance: 294.9
click at [88, 361] on div "SearchWithCriteriaec2e8396-f38b-456d-9805-f2050d600c25 Work Title Beam Me Up Se…" at bounding box center [486, 396] width 937 height 130
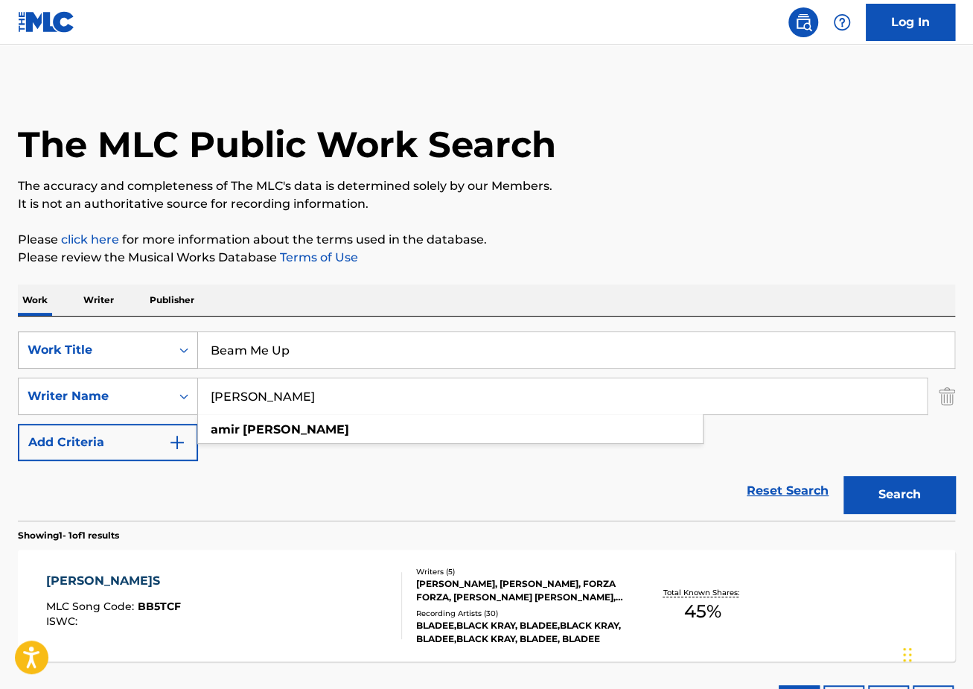
type input "[PERSON_NAME]"
click at [844, 476] on button "Search" at bounding box center [900, 494] width 112 height 37
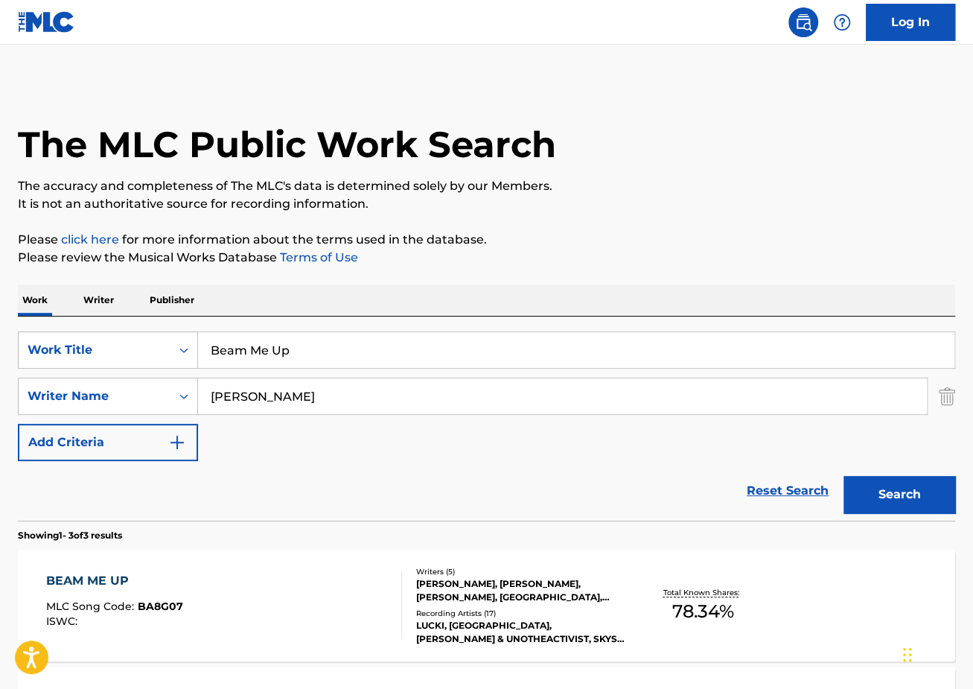
scroll to position [116, 0]
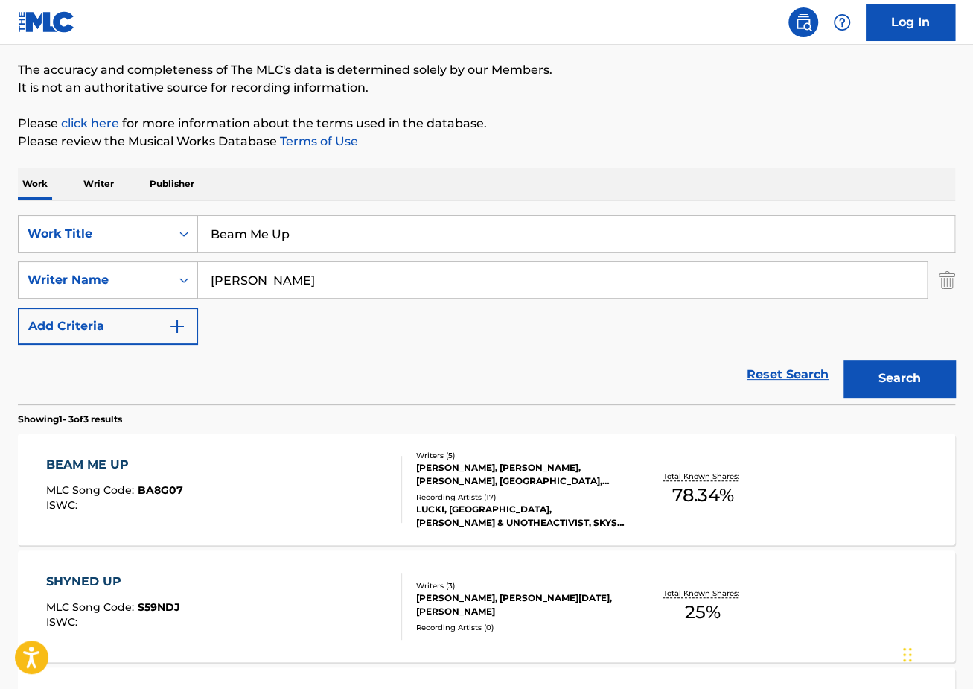
click at [235, 458] on div "BEAM ME UP MLC Song Code : BA8G07 ISWC :" at bounding box center [224, 489] width 356 height 67
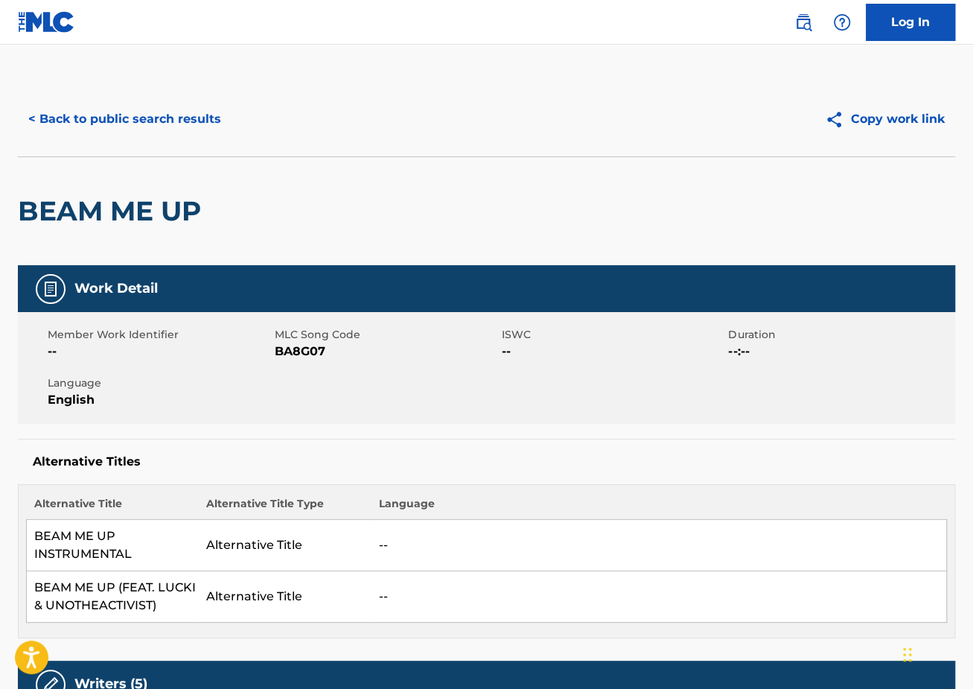
click at [108, 145] on div "< Back to public search results Copy work link" at bounding box center [486, 119] width 937 height 74
click at [100, 124] on button "< Back to public search results" at bounding box center [125, 119] width 214 height 37
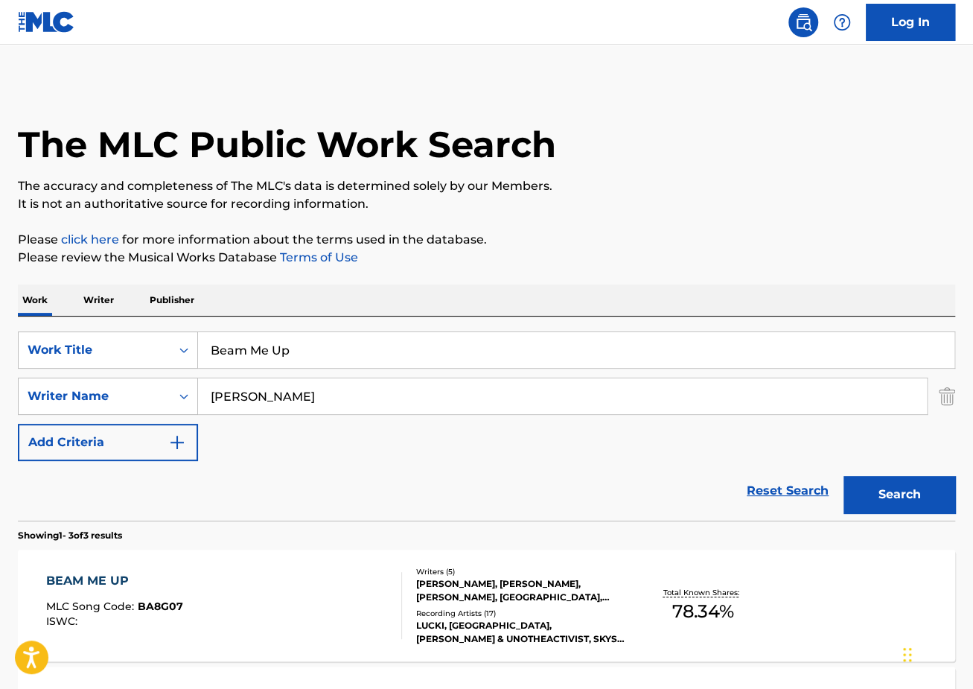
scroll to position [116, 0]
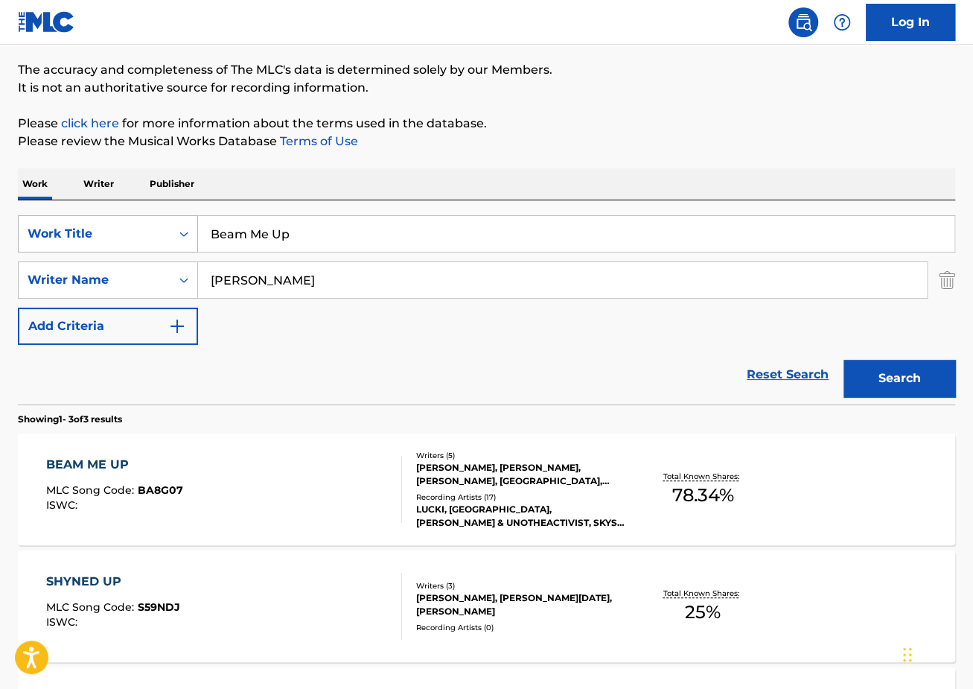
drag, startPoint x: 342, startPoint y: 228, endPoint x: 128, endPoint y: 217, distance: 214.7
click at [130, 217] on div "SearchWithCriteriaec2e8396-f38b-456d-9805-f2050d600c25 Work Title Beam Me Up" at bounding box center [486, 233] width 937 height 37
paste input "Tesla"
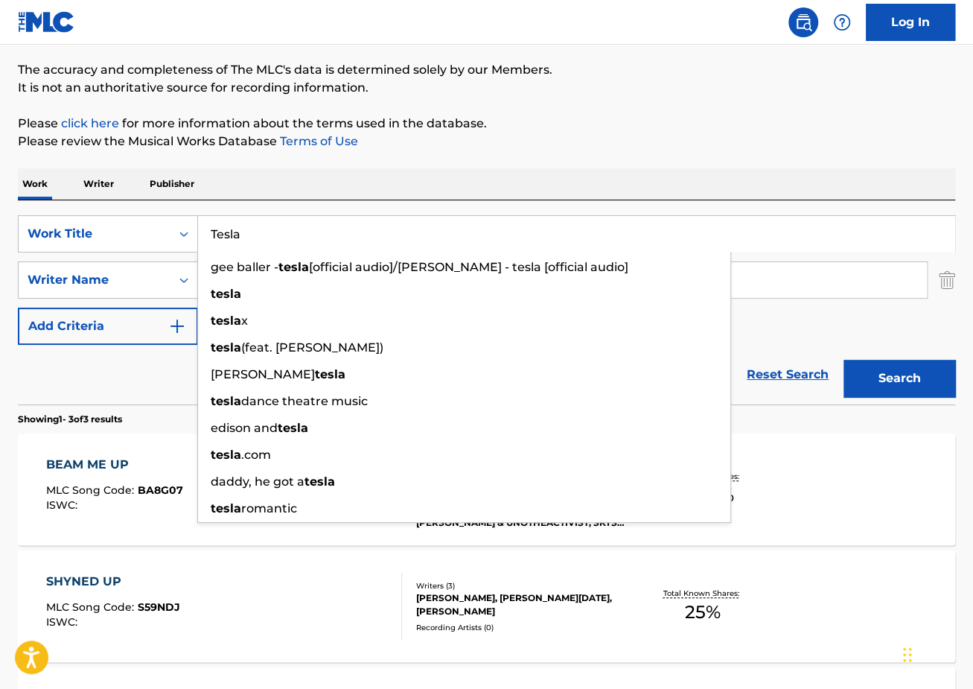
type input "Tesla"
click at [919, 377] on button "Search" at bounding box center [900, 378] width 112 height 37
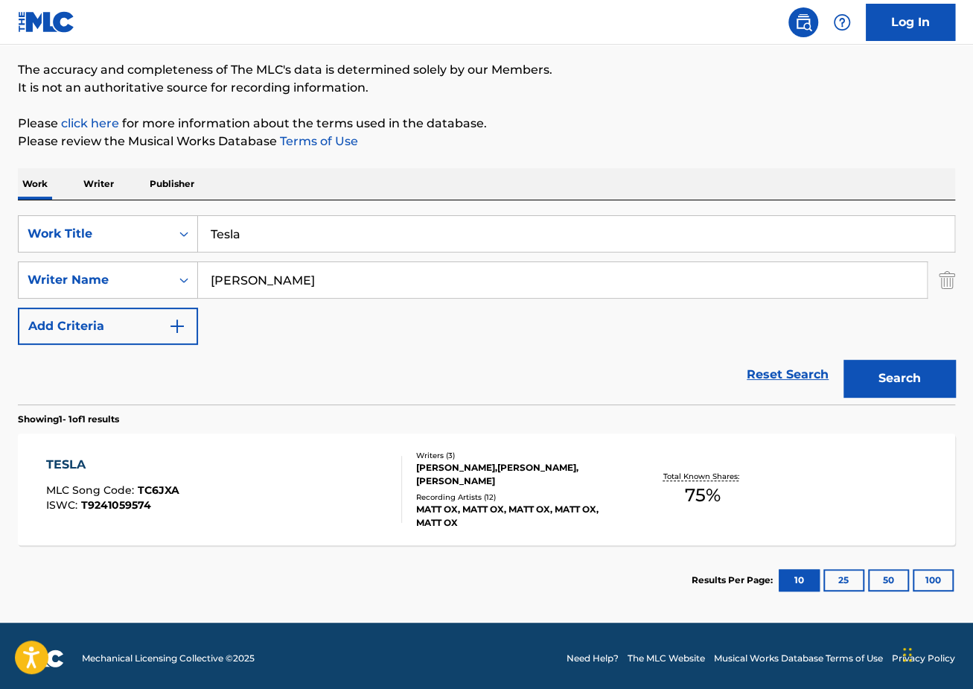
click at [153, 476] on div "TESLA MLC Song Code : TC6JXA ISWC : T9241059574" at bounding box center [112, 489] width 133 height 67
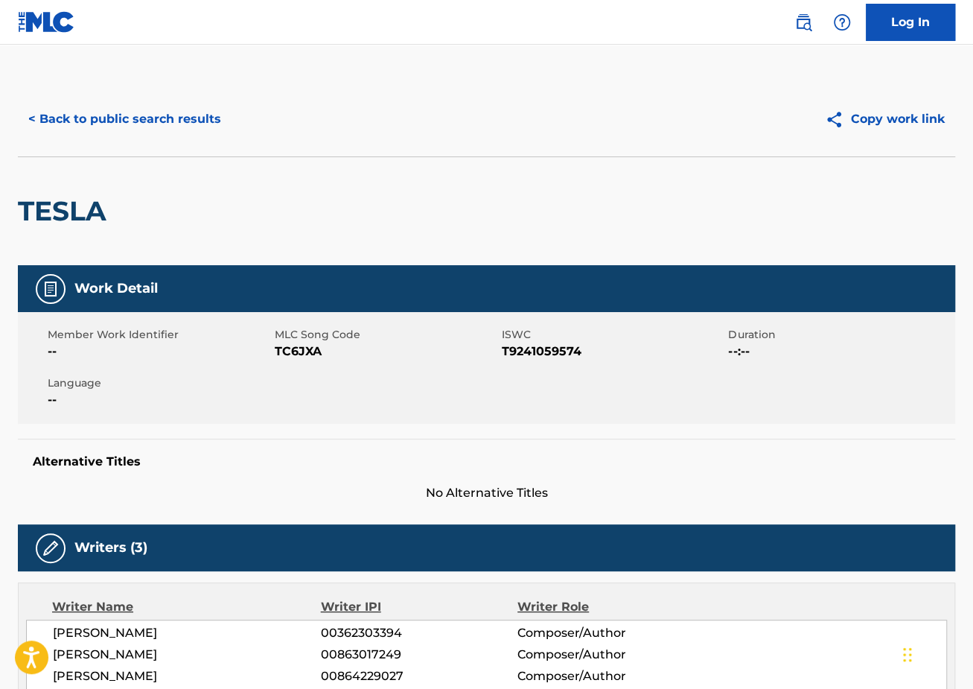
click at [162, 118] on button "< Back to public search results" at bounding box center [125, 119] width 214 height 37
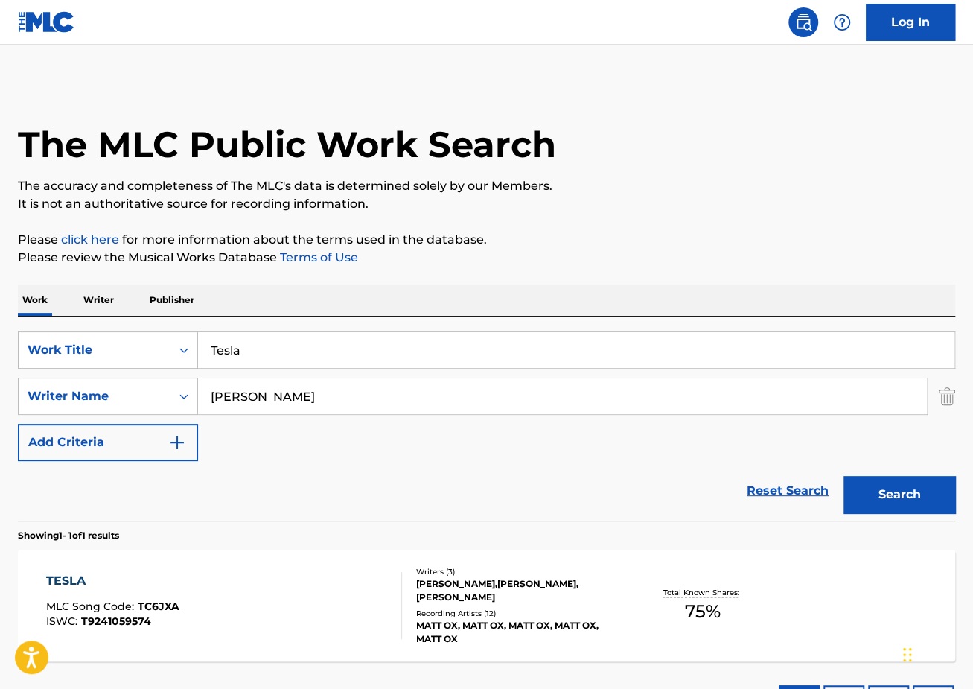
scroll to position [36, 0]
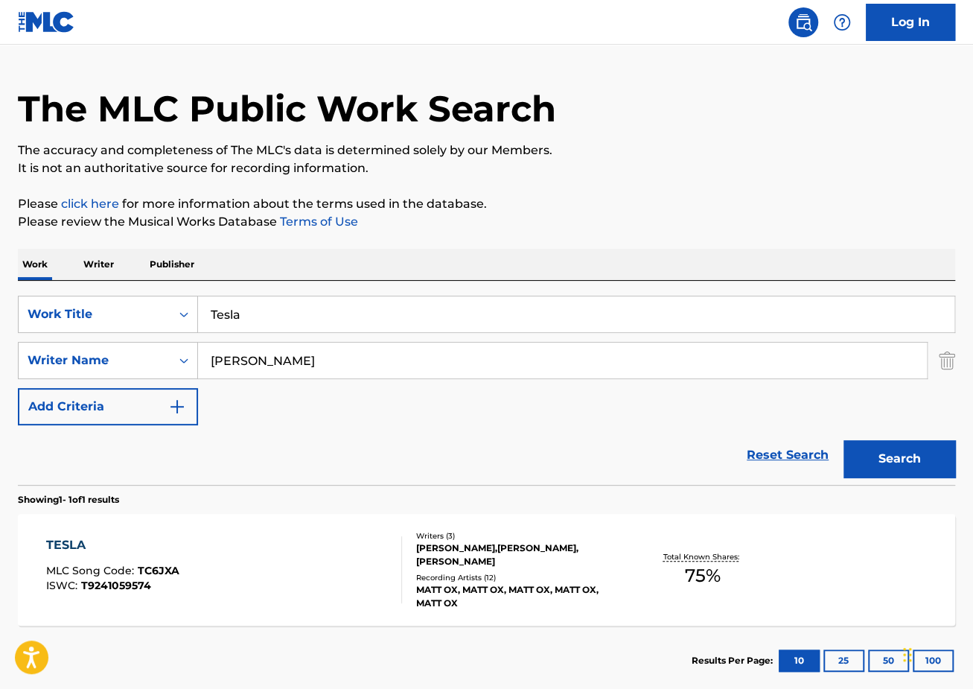
drag, startPoint x: 373, startPoint y: 307, endPoint x: 97, endPoint y: 267, distance: 279.1
click at [112, 270] on div "Work Writer Publisher SearchWithCriteriaec2e8396-f38b-456d-9805-f2050d600c25 Wo…" at bounding box center [486, 472] width 937 height 447
paste input "Zero Degrees"
type input "Zero Degrees"
click at [844, 440] on button "Search" at bounding box center [900, 458] width 112 height 37
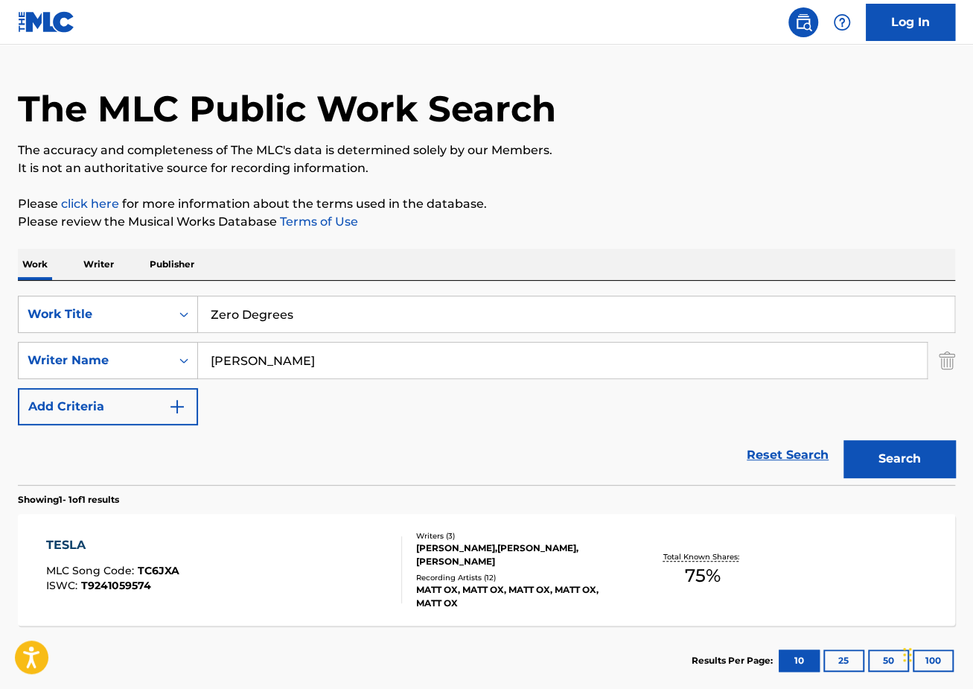
scroll to position [5, 0]
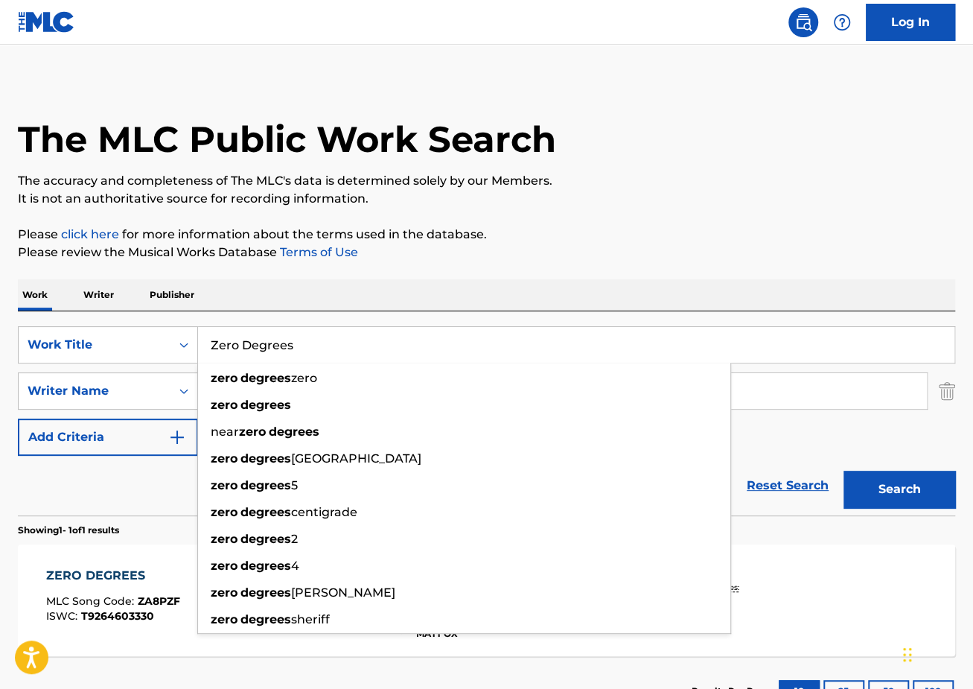
click at [701, 173] on p "The accuracy and completeness of The MLC's data is determined solely by our Mem…" at bounding box center [486, 181] width 937 height 18
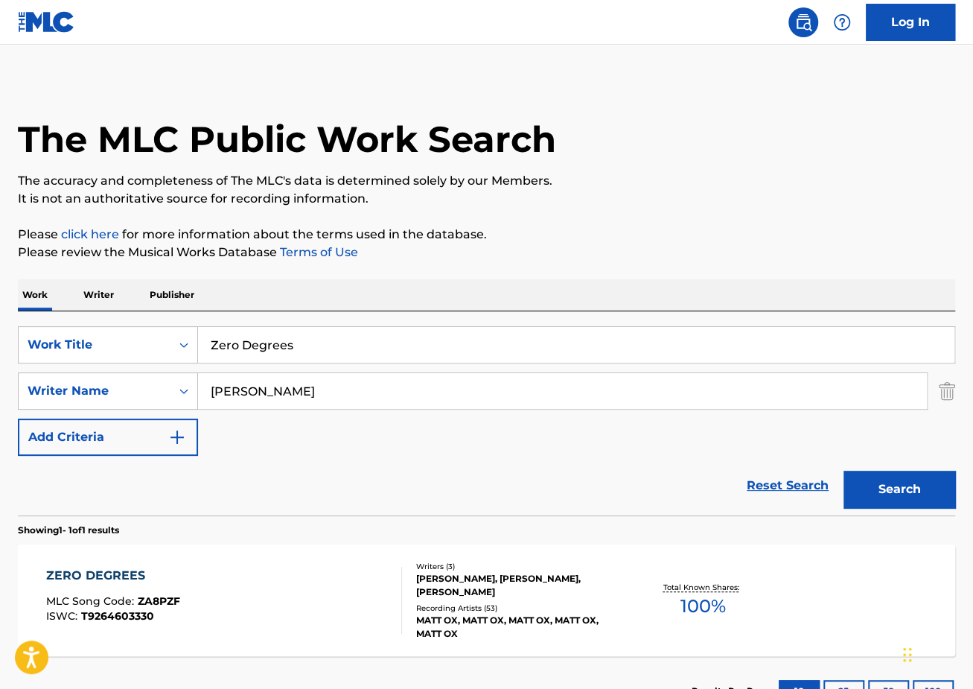
click at [291, 571] on div "ZERO DEGREES MLC Song Code : ZA8PZF ISWC : T9264603330" at bounding box center [224, 600] width 356 height 67
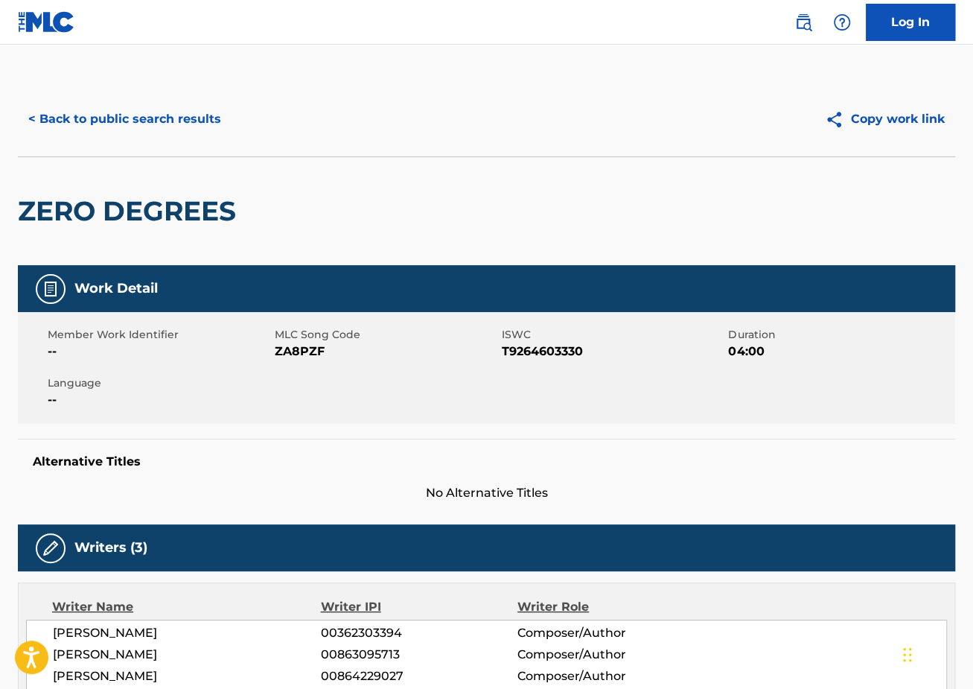
click at [120, 118] on button "< Back to public search results" at bounding box center [125, 119] width 214 height 37
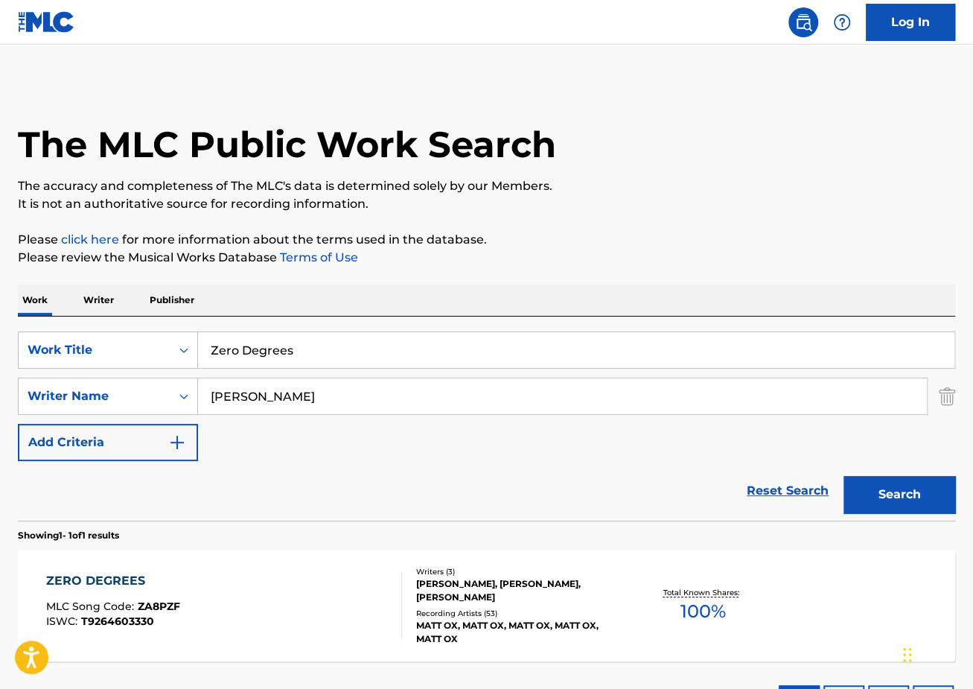
scroll to position [5, 0]
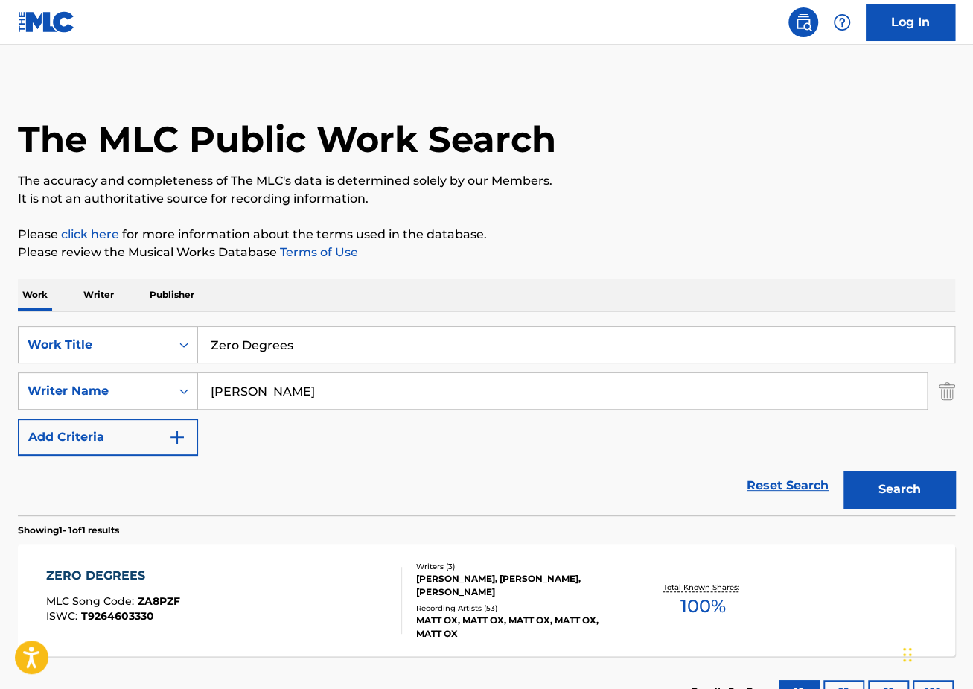
drag, startPoint x: 325, startPoint y: 340, endPoint x: 4, endPoint y: 334, distance: 320.2
click at [8, 334] on div "The MLC Public Work Search The accuracy and completeness of The MLC's data is d…" at bounding box center [486, 401] width 973 height 649
paste input "D-925"
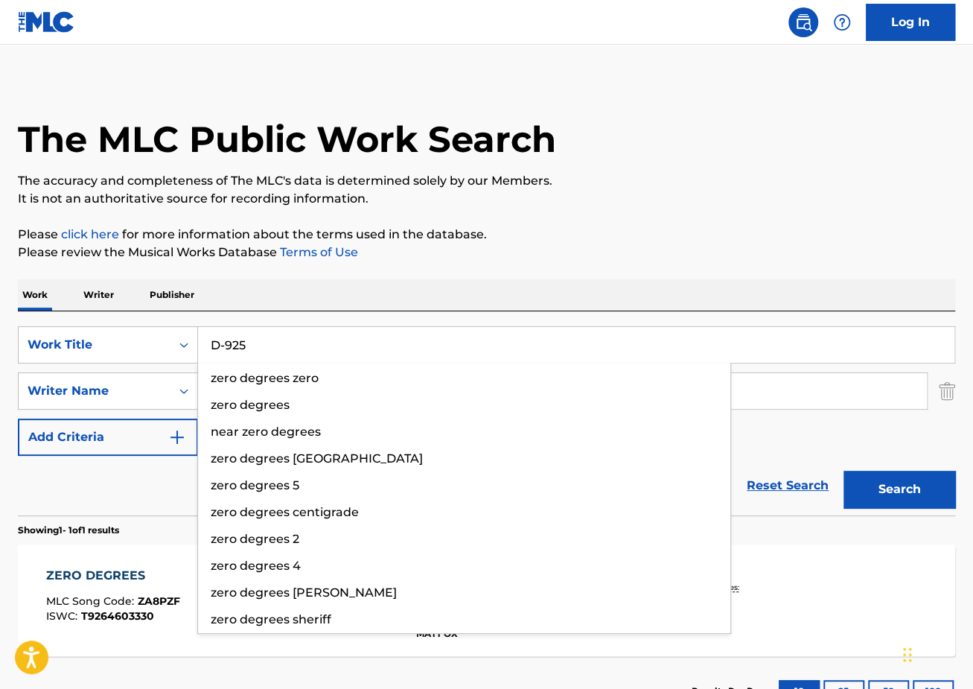
type input "D-925"
click at [844, 471] on button "Search" at bounding box center [900, 489] width 112 height 37
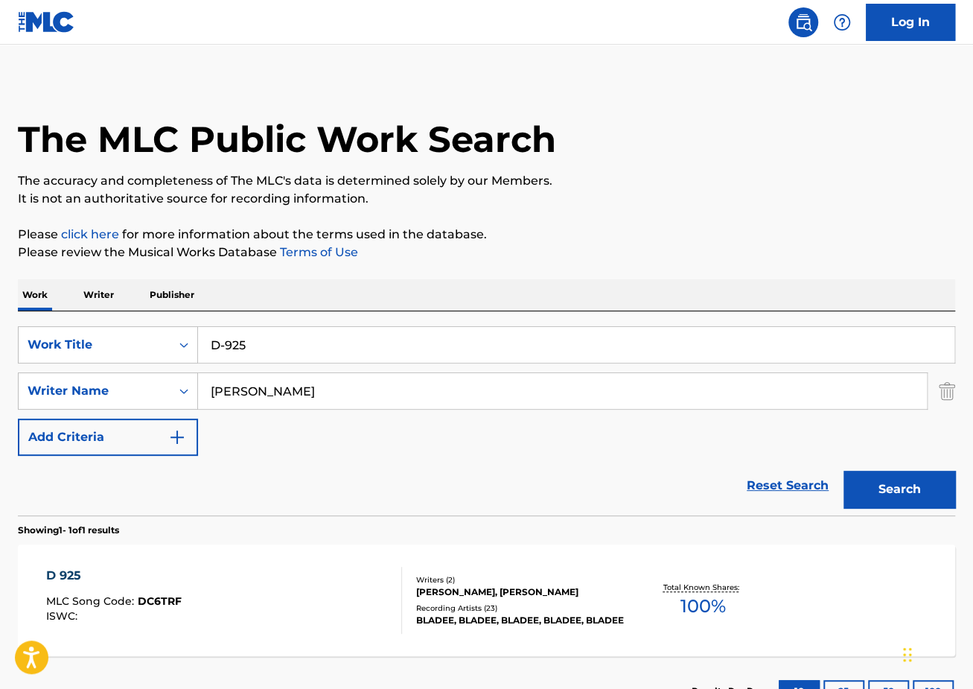
click at [232, 545] on div "D 925 MLC Song Code : DC6TRF ISWC : Writers ( 2 ) [PERSON_NAME], [PERSON_NAME] …" at bounding box center [486, 600] width 937 height 112
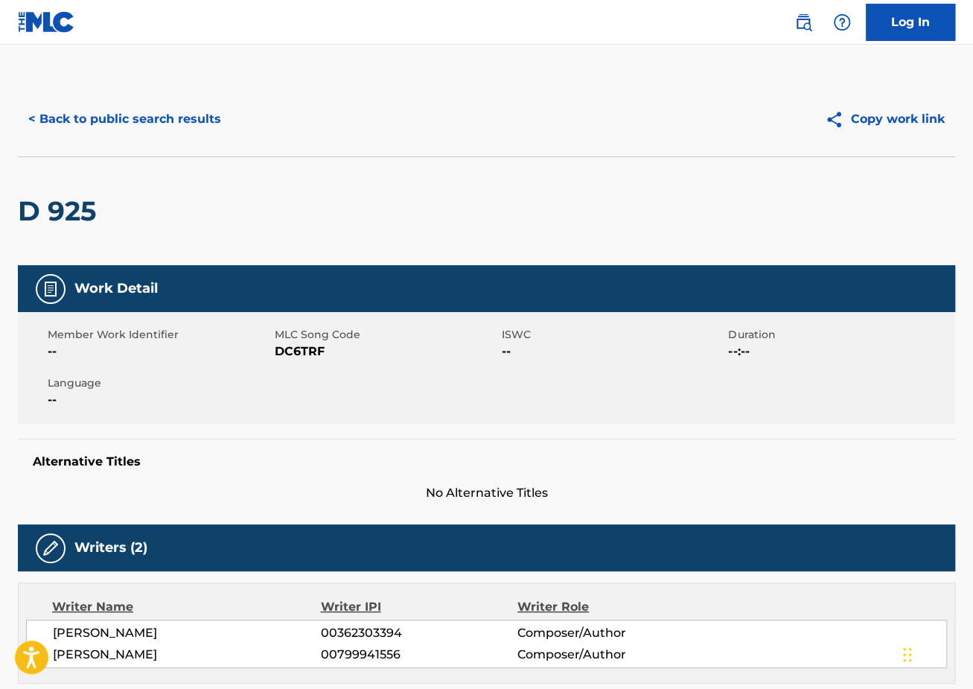
click at [150, 125] on button "< Back to public search results" at bounding box center [125, 119] width 214 height 37
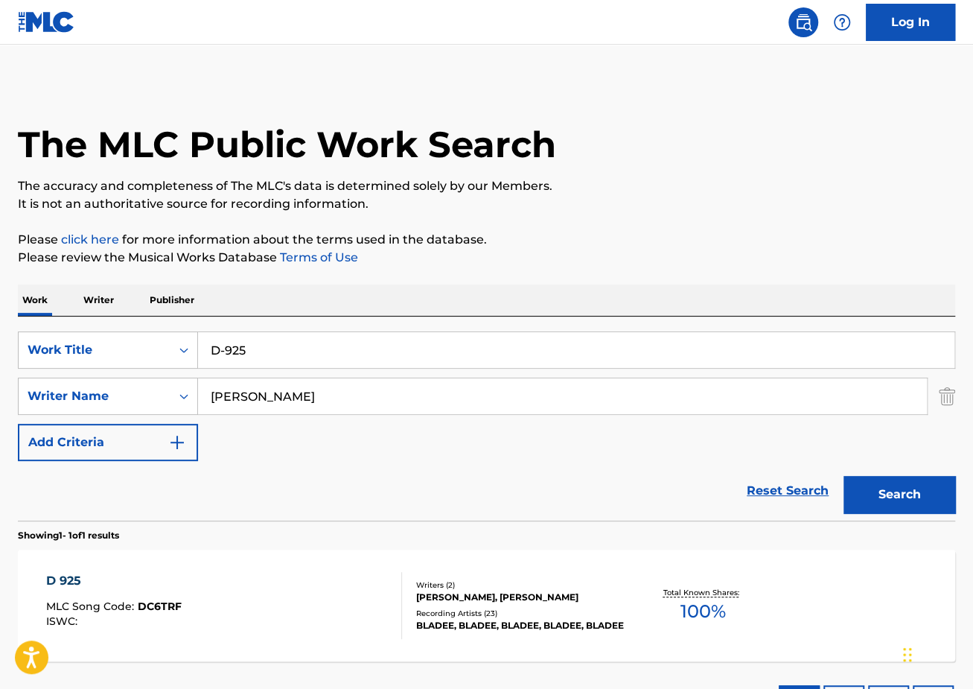
scroll to position [5, 0]
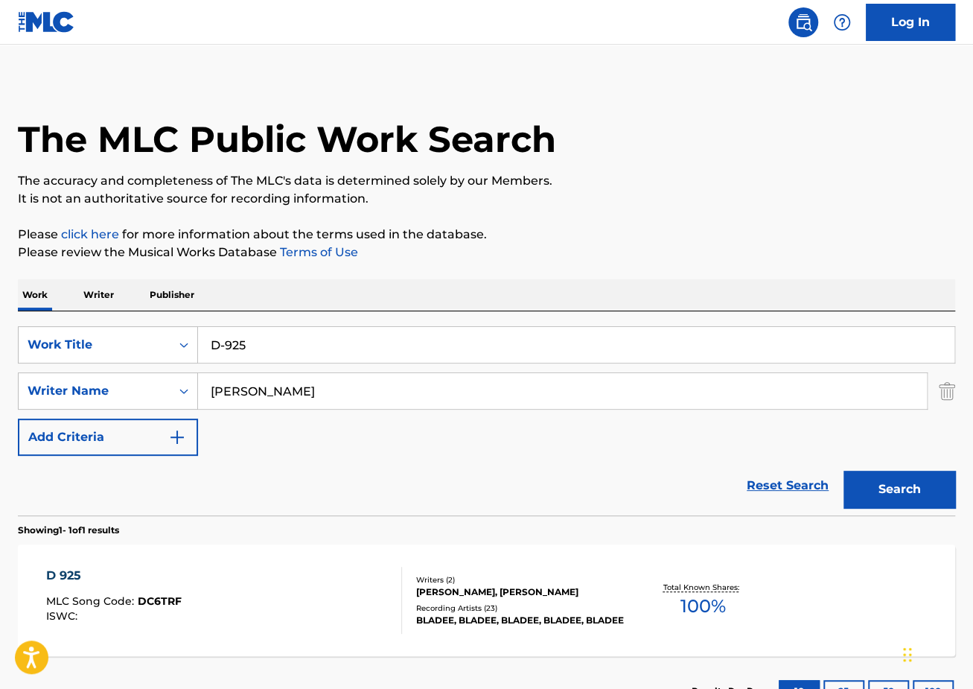
drag, startPoint x: 383, startPoint y: 345, endPoint x: 8, endPoint y: 265, distance: 382.9
click at [22, 270] on div "The MLC Public Work Search The accuracy and completeness of The MLC's data is d…" at bounding box center [486, 401] width 973 height 649
paste input "Owe Me"
type input "Owe Me"
click at [844, 471] on button "Search" at bounding box center [900, 489] width 112 height 37
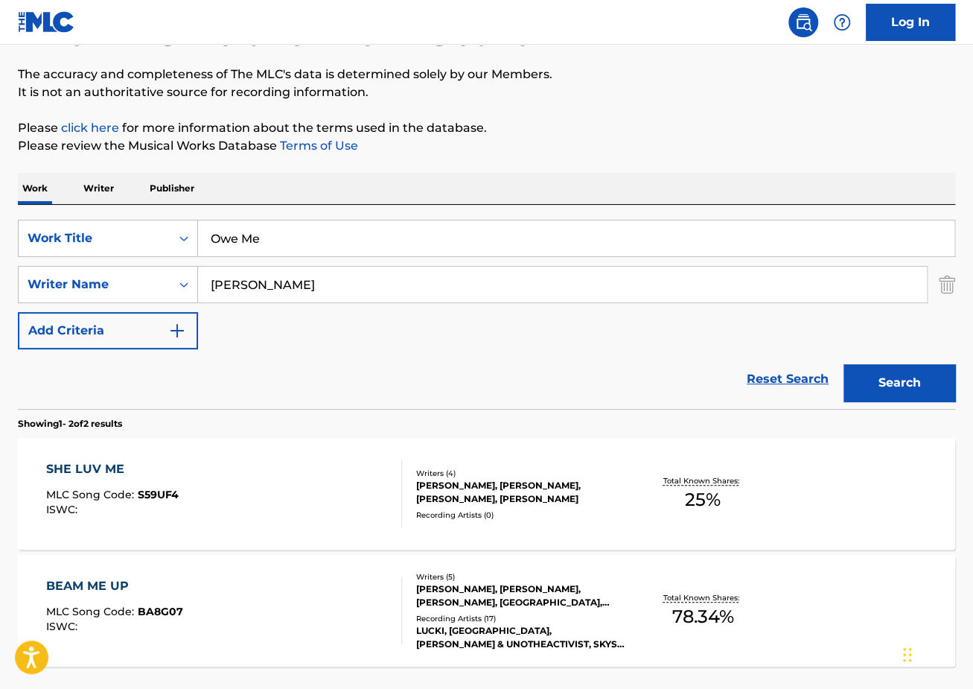
scroll to position [128, 0]
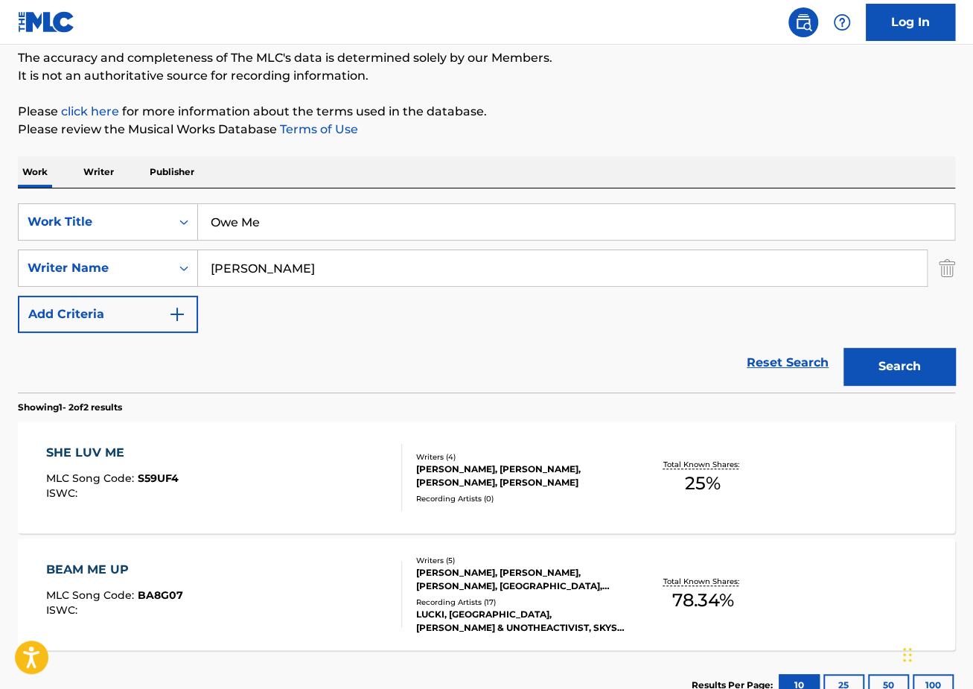
click at [239, 283] on input "[PERSON_NAME]" at bounding box center [562, 268] width 729 height 36
click at [239, 270] on input "[PERSON_NAME]" at bounding box center [562, 268] width 729 height 36
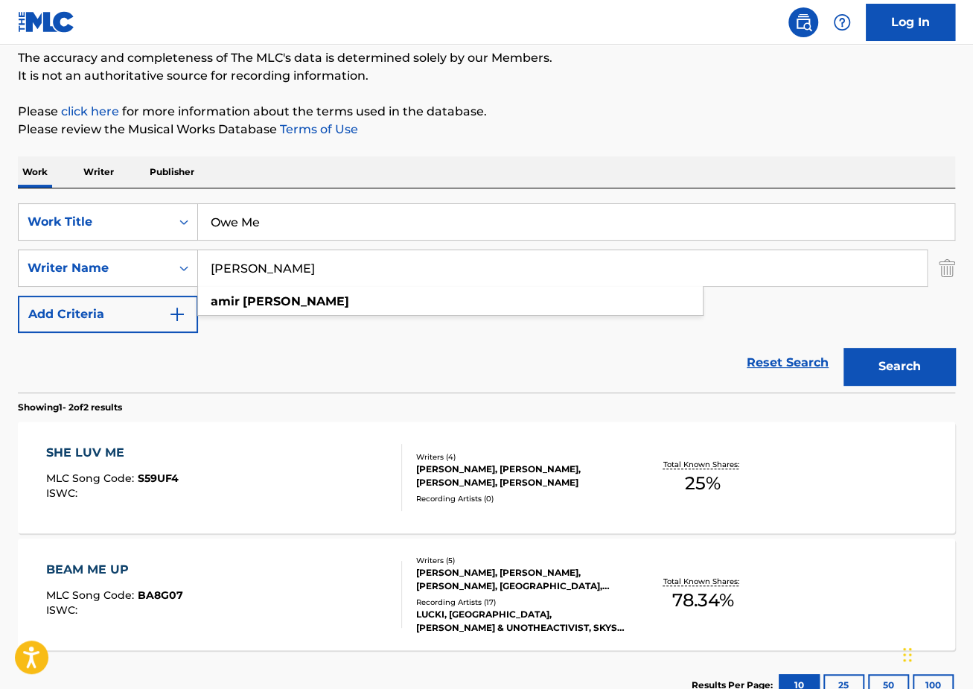
paste input "[PERSON_NAME]"
click at [280, 371] on div "Reset Search Search" at bounding box center [486, 363] width 937 height 60
click at [906, 375] on button "Search" at bounding box center [900, 366] width 112 height 37
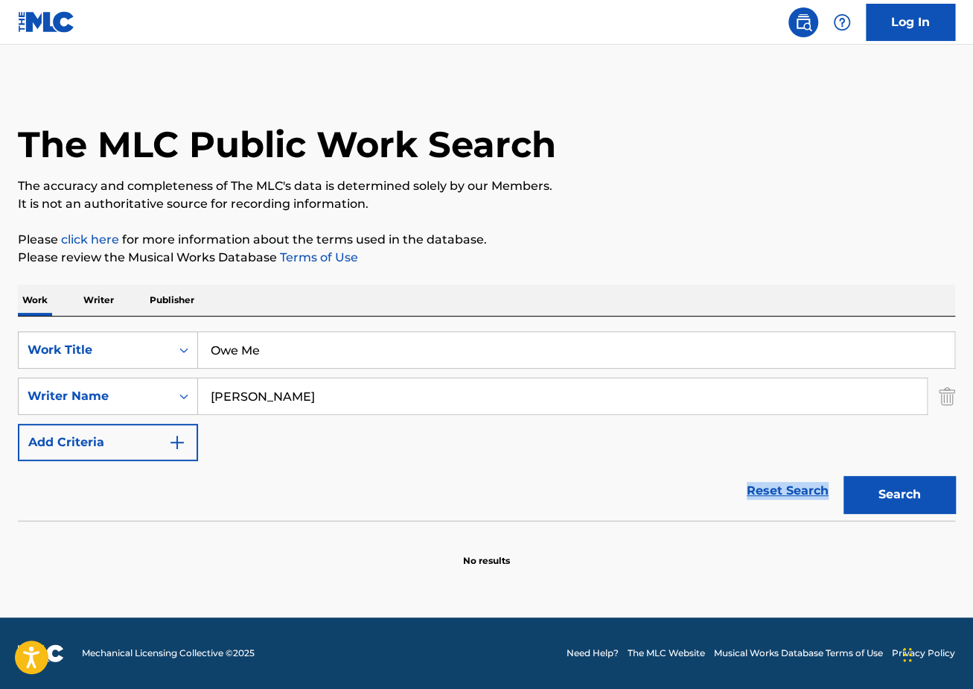
scroll to position [0, 0]
click at [436, 396] on input "[PERSON_NAME]" at bounding box center [562, 396] width 729 height 36
click at [844, 476] on button "Search" at bounding box center [900, 494] width 112 height 37
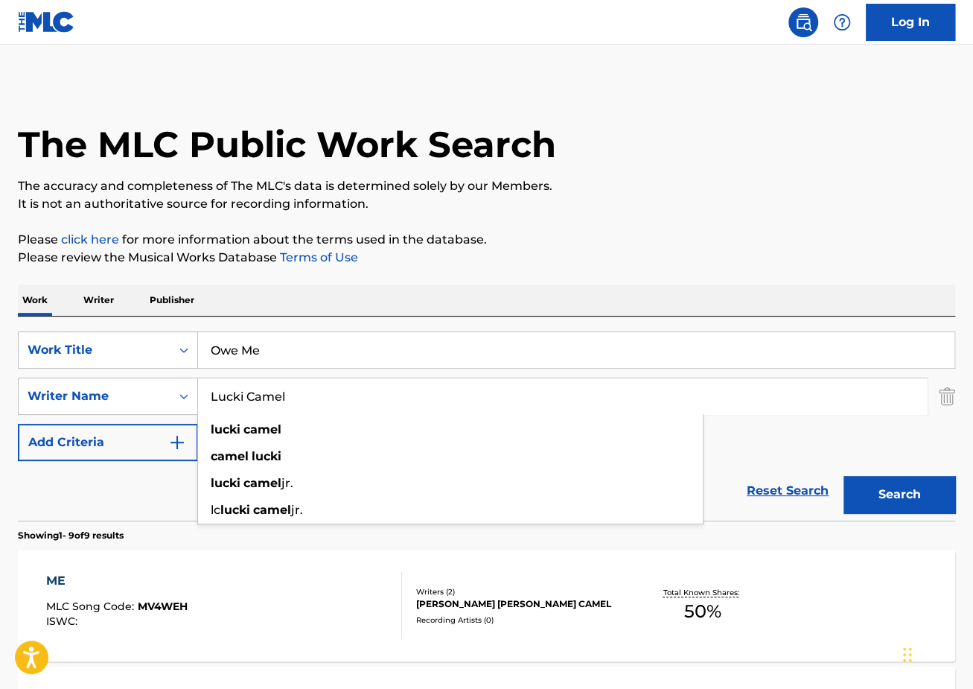
click at [360, 323] on div "SearchWithCriteriaec2e8396-f38b-456d-9805-f2050d600c25 Work Title Owe Me Search…" at bounding box center [486, 418] width 937 height 204
drag, startPoint x: 307, startPoint y: 401, endPoint x: 128, endPoint y: 358, distance: 184.4
click at [142, 363] on div "SearchWithCriteriaec2e8396-f38b-456d-9805-f2050d600c25 Work Title Owe Me Search…" at bounding box center [486, 396] width 937 height 130
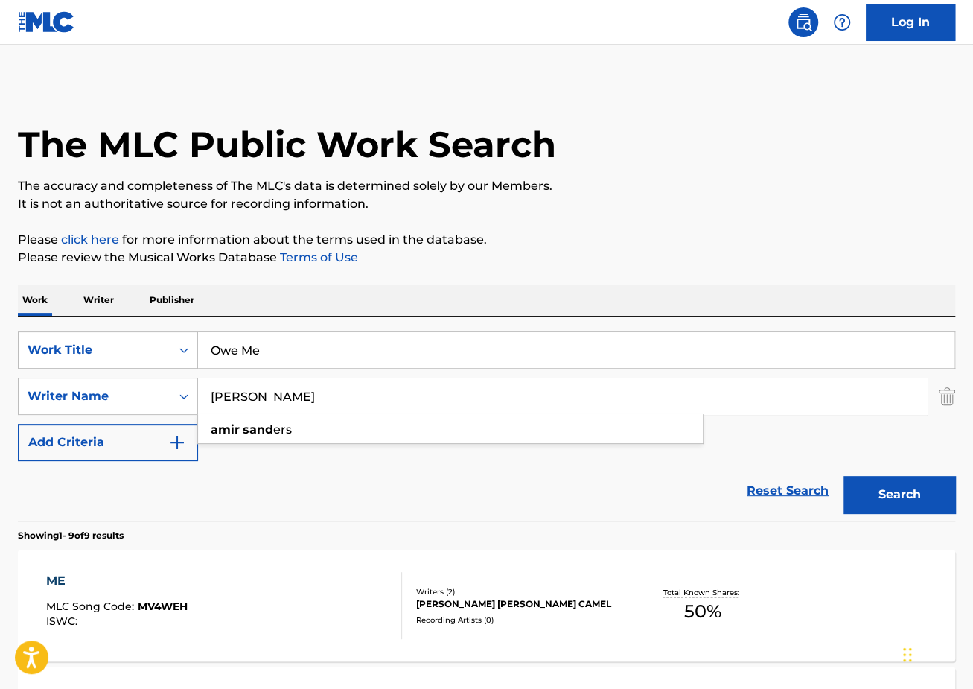
click at [335, 427] on div "[PERSON_NAME]" at bounding box center [450, 429] width 505 height 27
type input "[PERSON_NAME]"
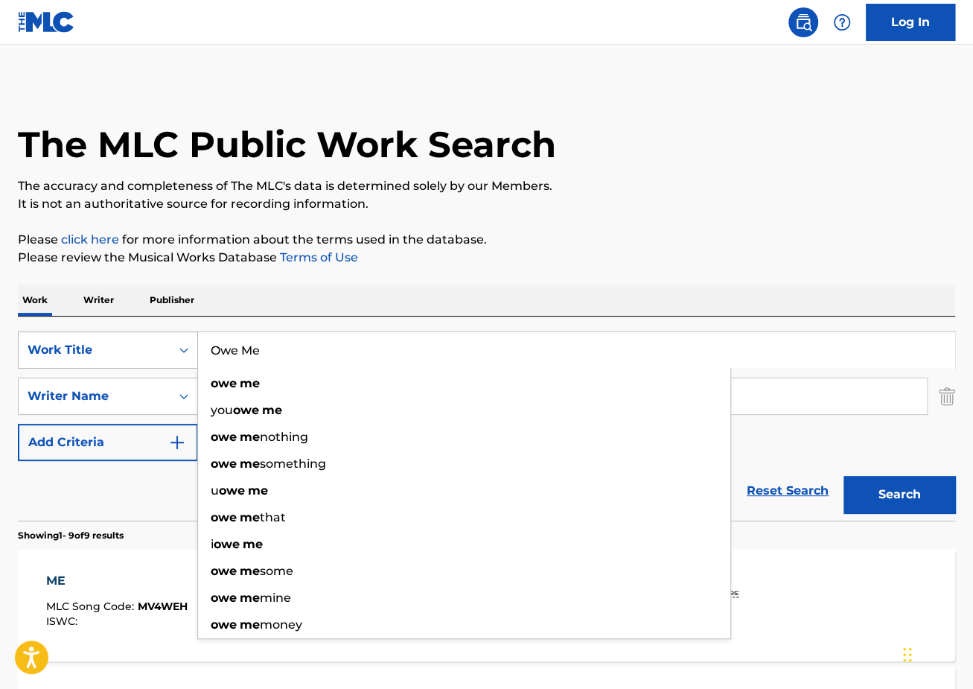
drag, startPoint x: 282, startPoint y: 351, endPoint x: 95, endPoint y: 330, distance: 188.8
click at [101, 331] on div "SearchWithCriteriaec2e8396-f38b-456d-9805-f2050d600c25 Work Title Owe Me owe me…" at bounding box center [486, 349] width 937 height 37
paste input "Dazed"
type input "Dazed"
click at [844, 476] on button "Search" at bounding box center [900, 494] width 112 height 37
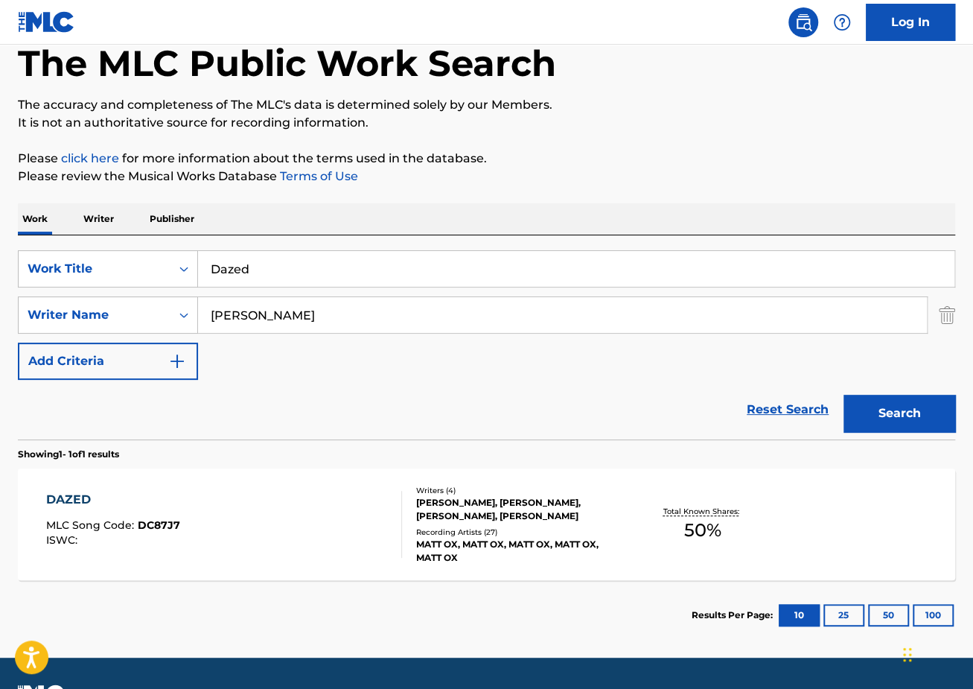
scroll to position [121, 0]
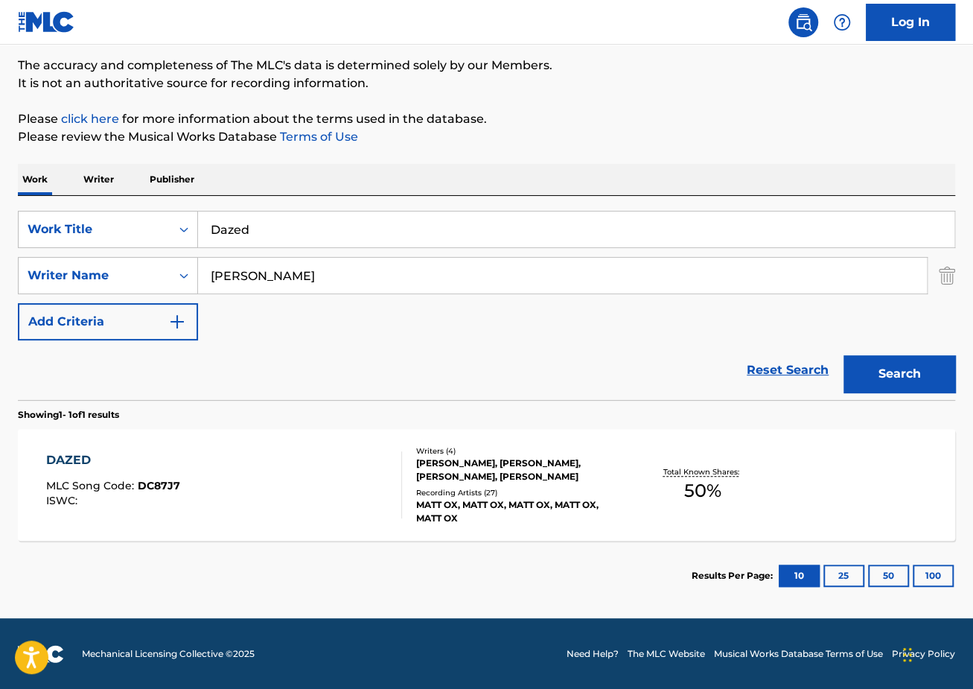
click at [248, 489] on div "DAZED MLC Song Code : DC87J7 ISWC :" at bounding box center [224, 484] width 356 height 67
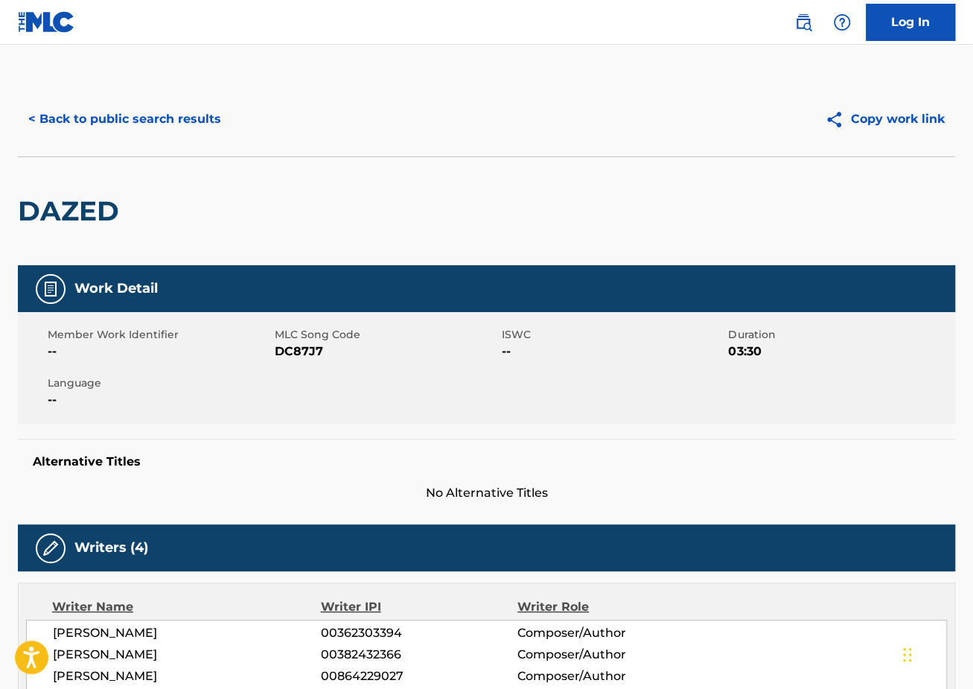
click at [168, 118] on button "< Back to public search results" at bounding box center [125, 119] width 214 height 37
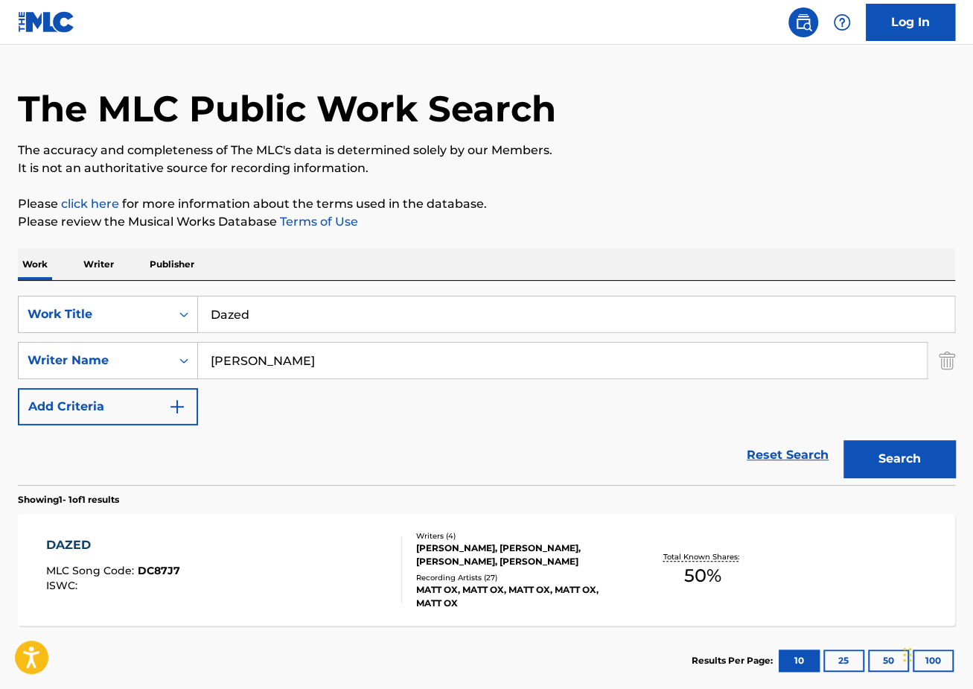
drag, startPoint x: 366, startPoint y: 329, endPoint x: 16, endPoint y: 240, distance: 361.0
click at [27, 242] on div "The MLC Public Work Search The accuracy and completeness of The MLC's data is d…" at bounding box center [486, 370] width 973 height 649
paste input "Watch This ([US_STATE] Tears Remix)"
type input "Watch This ([US_STATE] Tears Remix)"
click at [844, 440] on button "Search" at bounding box center [900, 458] width 112 height 37
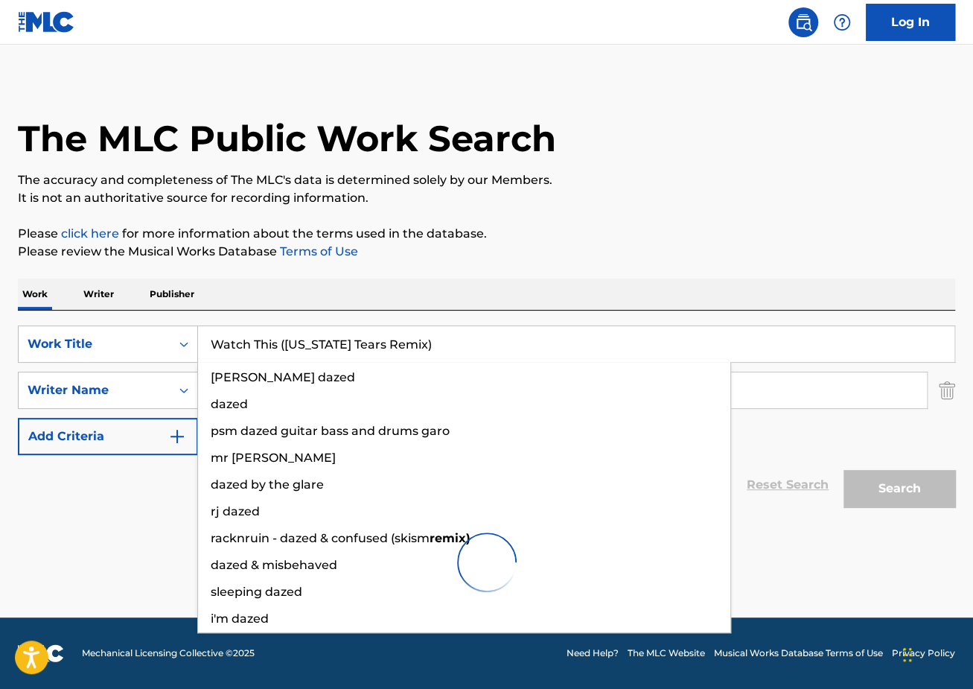
scroll to position [5, 0]
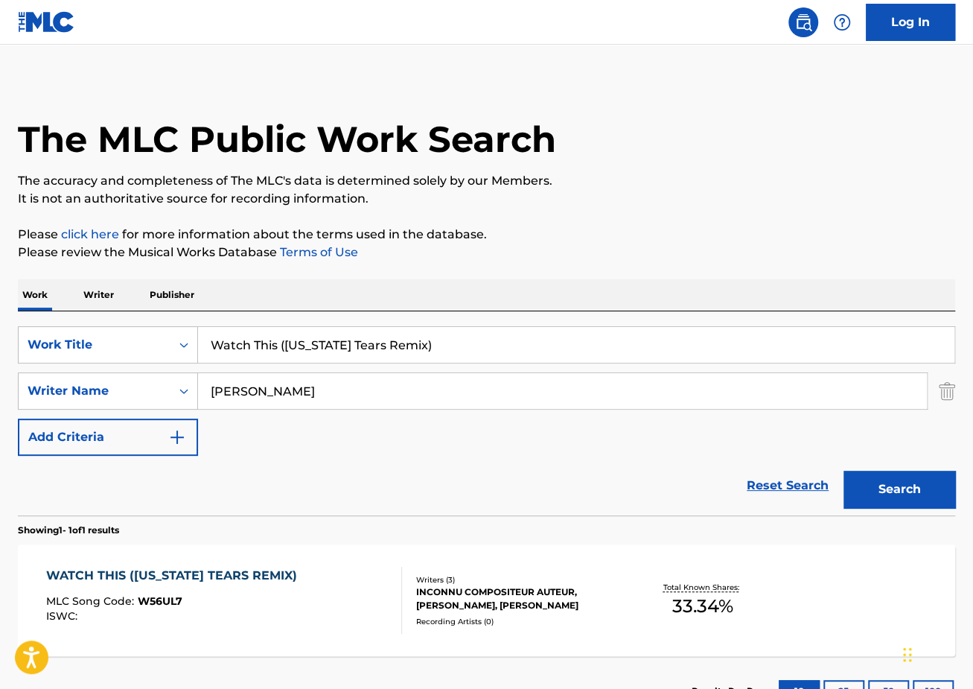
click at [198, 584] on div "WATCH THIS ([US_STATE] TEARS REMIX) MLC Song Code : W56UL7 ISWC :" at bounding box center [175, 600] width 258 height 67
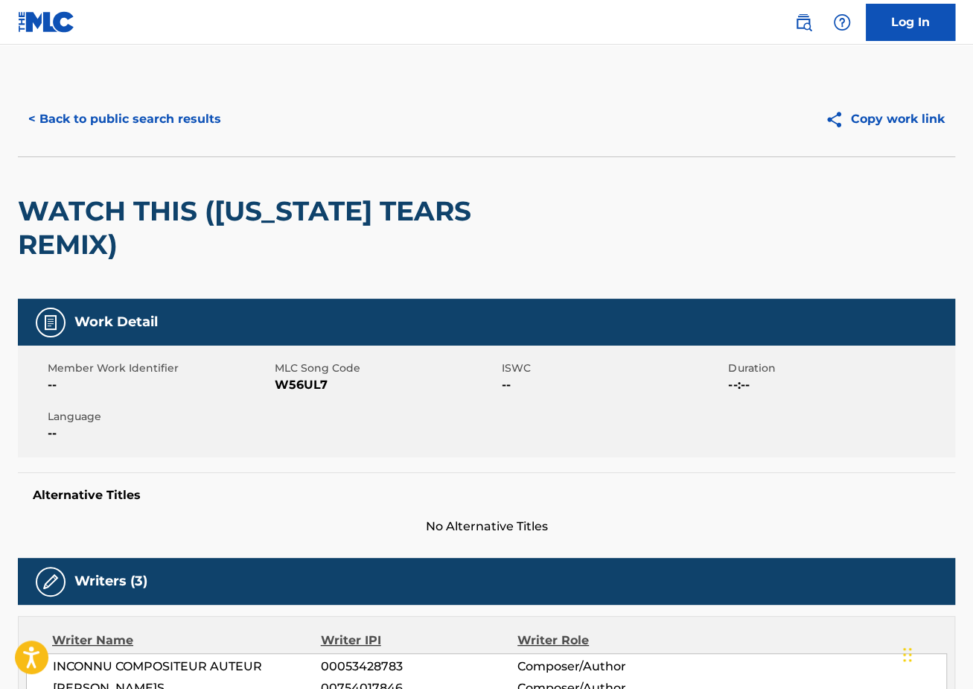
click at [105, 136] on button "< Back to public search results" at bounding box center [125, 119] width 214 height 37
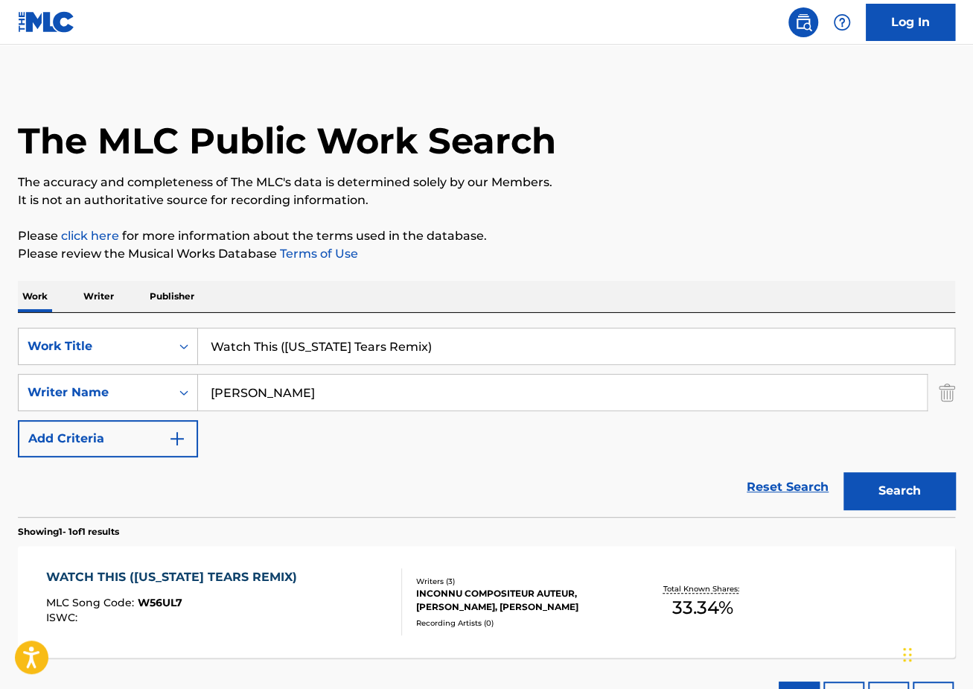
scroll to position [2, 0]
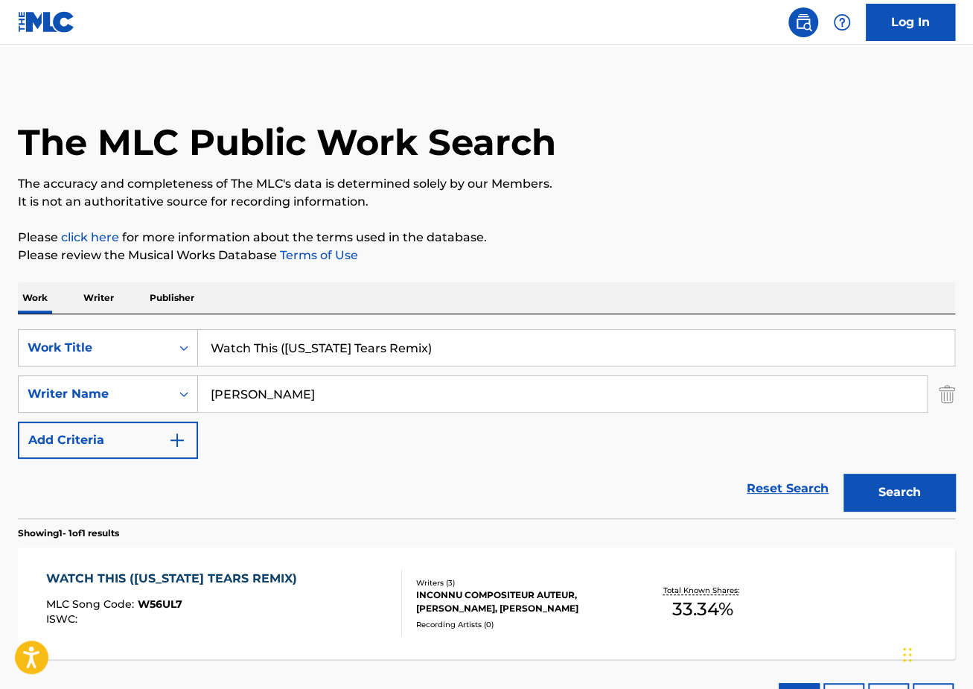
click at [110, 136] on h1 "The MLC Public Work Search" at bounding box center [287, 142] width 538 height 45
drag, startPoint x: 446, startPoint y: 359, endPoint x: 132, endPoint y: 316, distance: 317.1
click at [141, 319] on div "SearchWithCriteriaec2e8396-f38b-456d-9805-f2050d600c25 Work Title Watch This ([…" at bounding box center [486, 416] width 937 height 204
paste input "Blocklist"
type input "Blocklist"
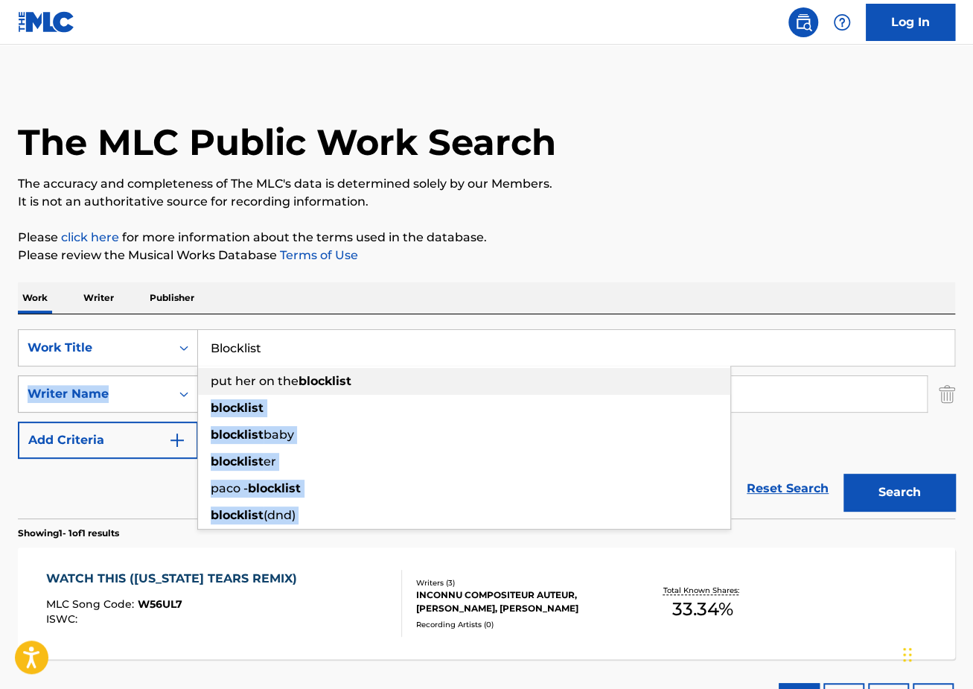
click at [103, 386] on div "SearchWithCriteriaec2e8396-f38b-456d-9805-f2050d600c25 Work Title Blocklist put…" at bounding box center [486, 394] width 937 height 130
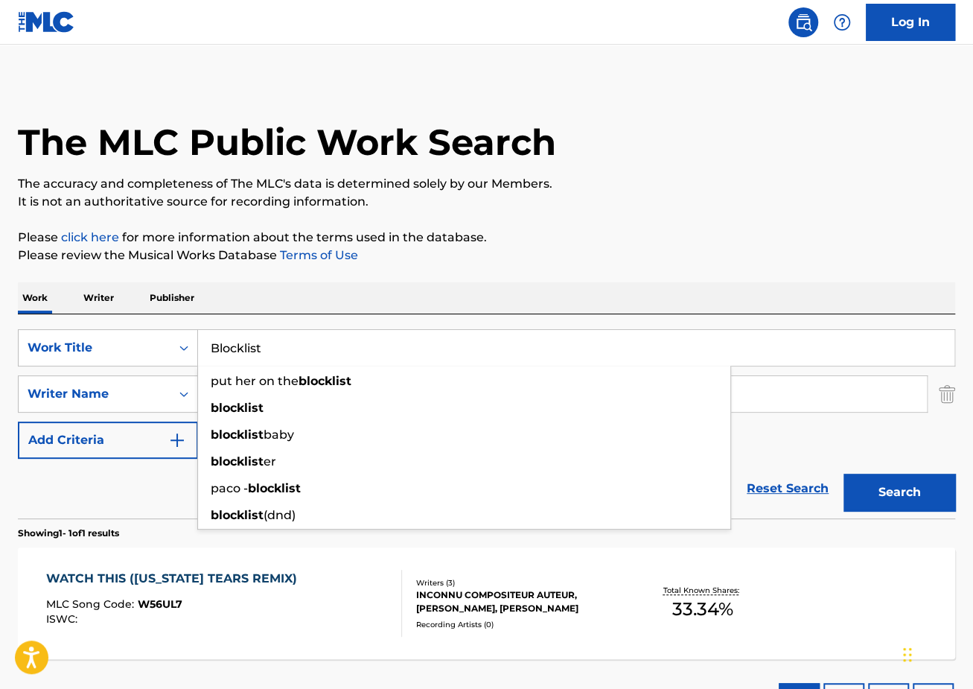
click at [558, 189] on p "The accuracy and completeness of The MLC's data is determined solely by our Mem…" at bounding box center [486, 184] width 937 height 18
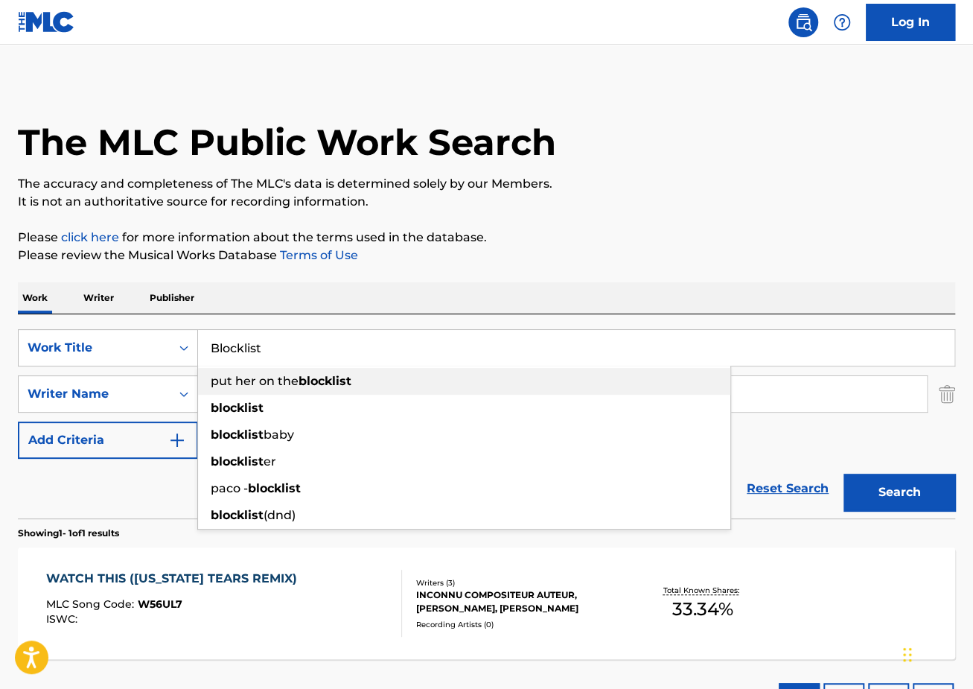
click at [467, 360] on input "Blocklist" at bounding box center [576, 348] width 756 height 36
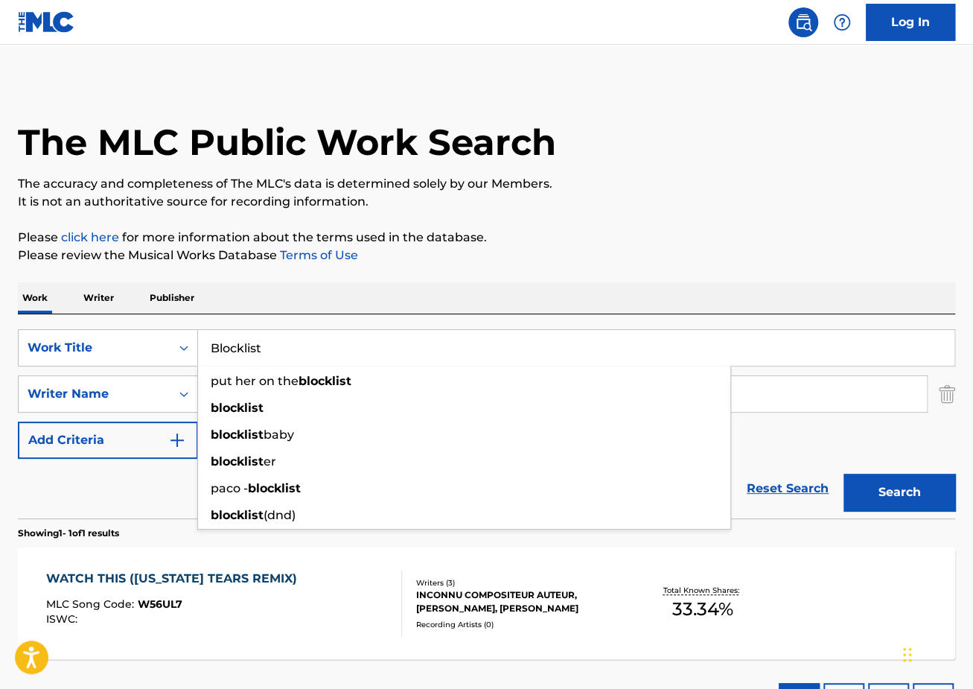
click at [634, 267] on div "The MLC Public Work Search The accuracy and completeness of The MLC's data is d…" at bounding box center [486, 404] width 973 height 649
click at [853, 383] on input "[PERSON_NAME]" at bounding box center [562, 394] width 729 height 36
click at [820, 403] on input "[PERSON_NAME]" at bounding box center [562, 394] width 729 height 36
click at [779, 455] on div "SearchWithCriteriaec2e8396-f38b-456d-9805-f2050d600c25 Work Title Blocklist put…" at bounding box center [486, 394] width 937 height 130
click at [540, 637] on div "WATCH THIS ([US_STATE] TEARS REMIX) MLC Song Code : W56UL7 ISWC : Writers ( 3 )…" at bounding box center [486, 603] width 937 height 112
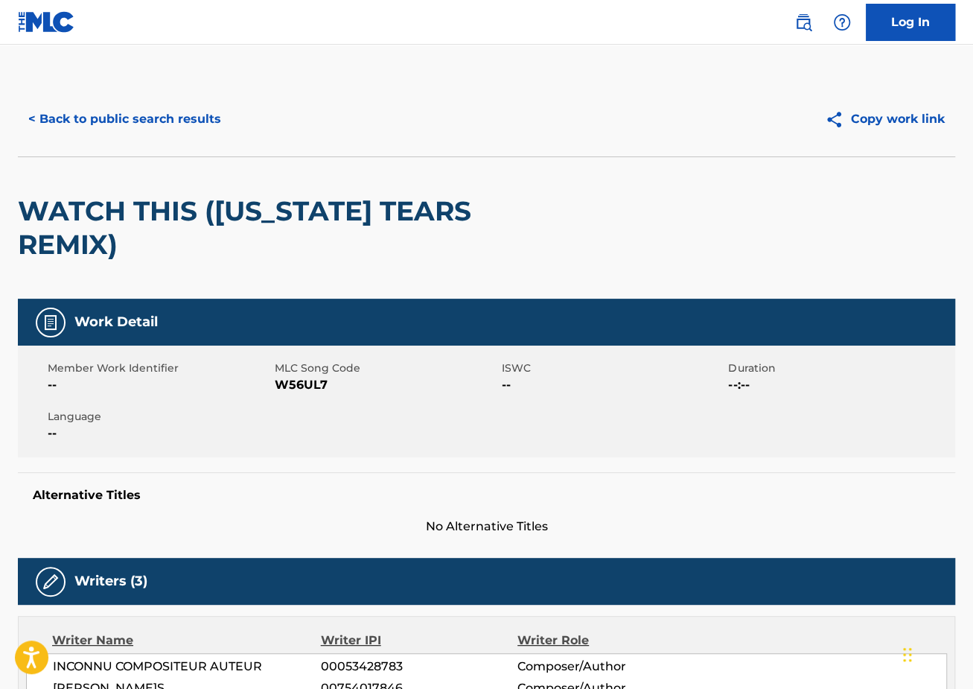
click at [120, 104] on button "< Back to public search results" at bounding box center [125, 119] width 214 height 37
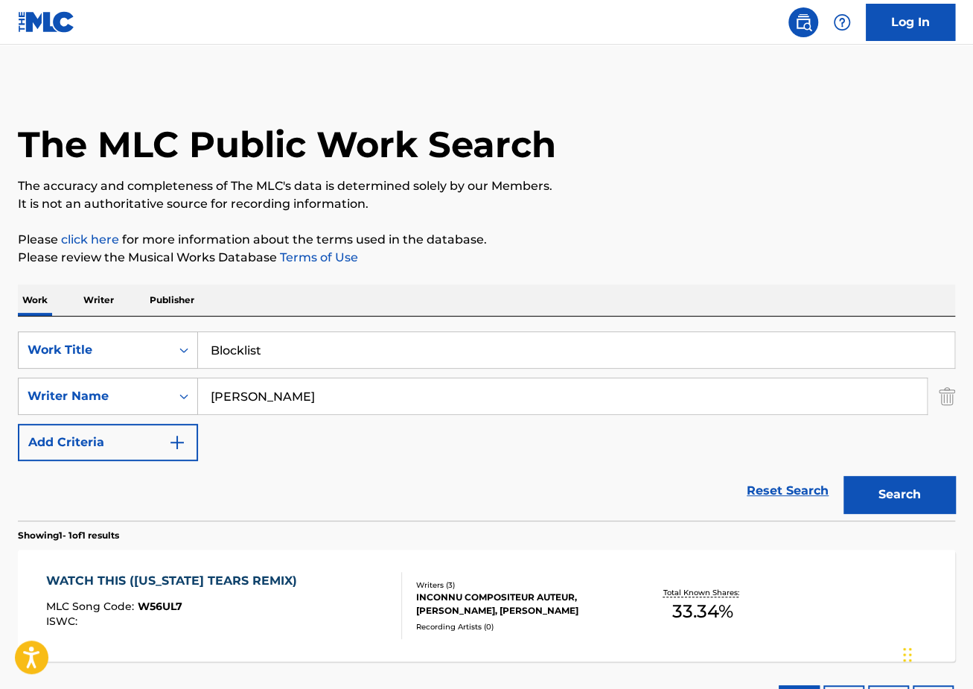
scroll to position [2, 0]
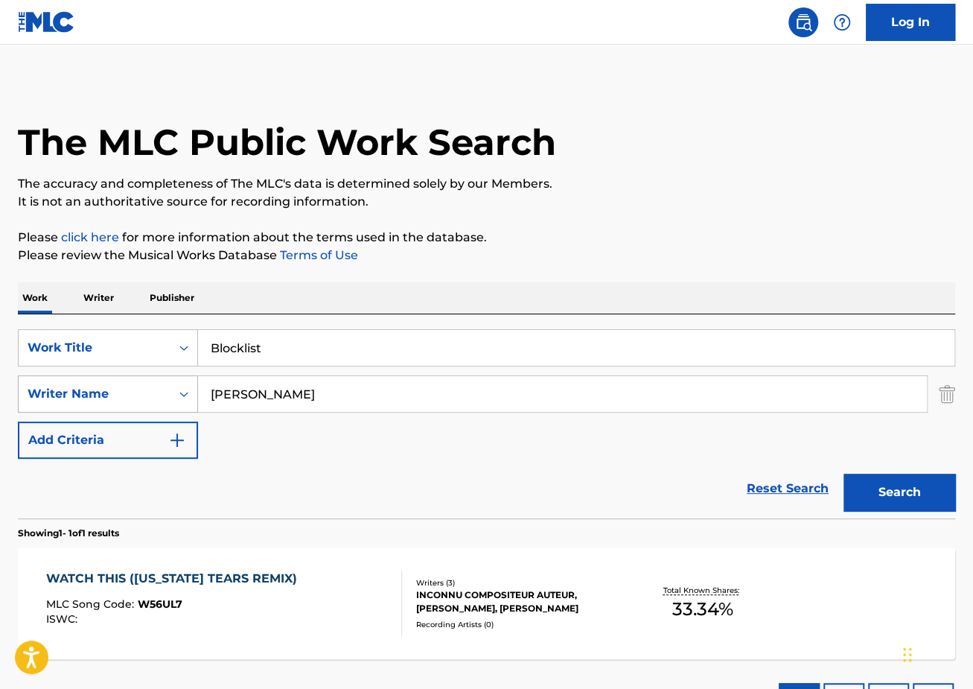
drag, startPoint x: 322, startPoint y: 391, endPoint x: 98, endPoint y: 377, distance: 224.5
click at [103, 379] on div "SearchWithCriteria209df778-c682-4156-a87b-5df4b28f17dc Writer Name[PERSON_NAME]" at bounding box center [486, 393] width 937 height 37
paste input "[PERSON_NAME] 12:30"
click at [352, 496] on div "Reset Search Search" at bounding box center [486, 489] width 937 height 60
drag, startPoint x: 296, startPoint y: 390, endPoint x: 533, endPoint y: 398, distance: 237.6
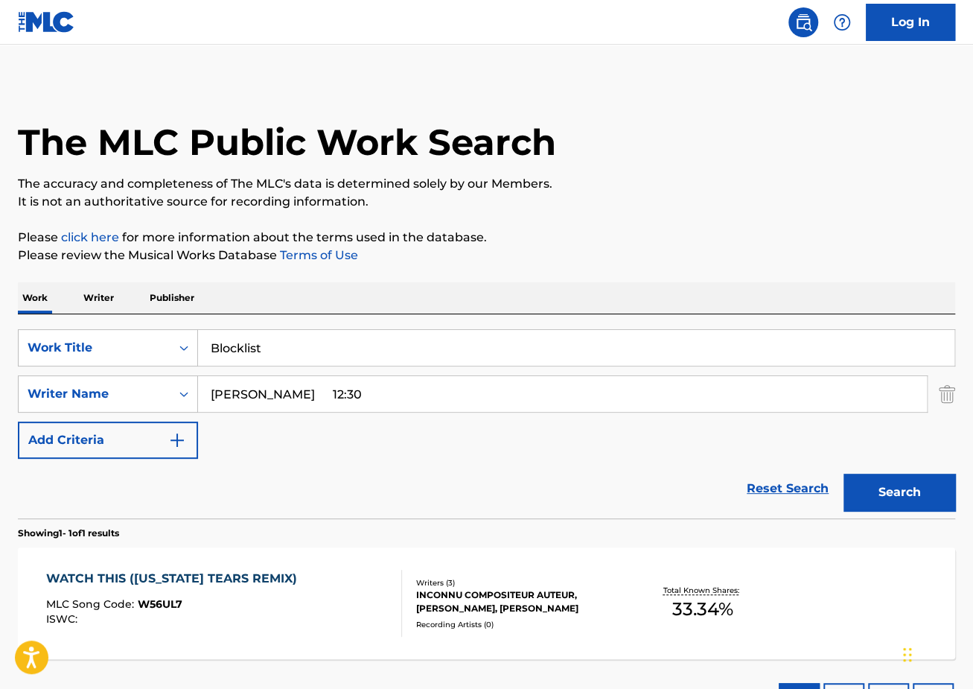
click at [518, 402] on input "[PERSON_NAME] 12:30" at bounding box center [562, 394] width 729 height 36
type input "[PERSON_NAME]"
click at [844, 474] on button "Search" at bounding box center [900, 492] width 112 height 37
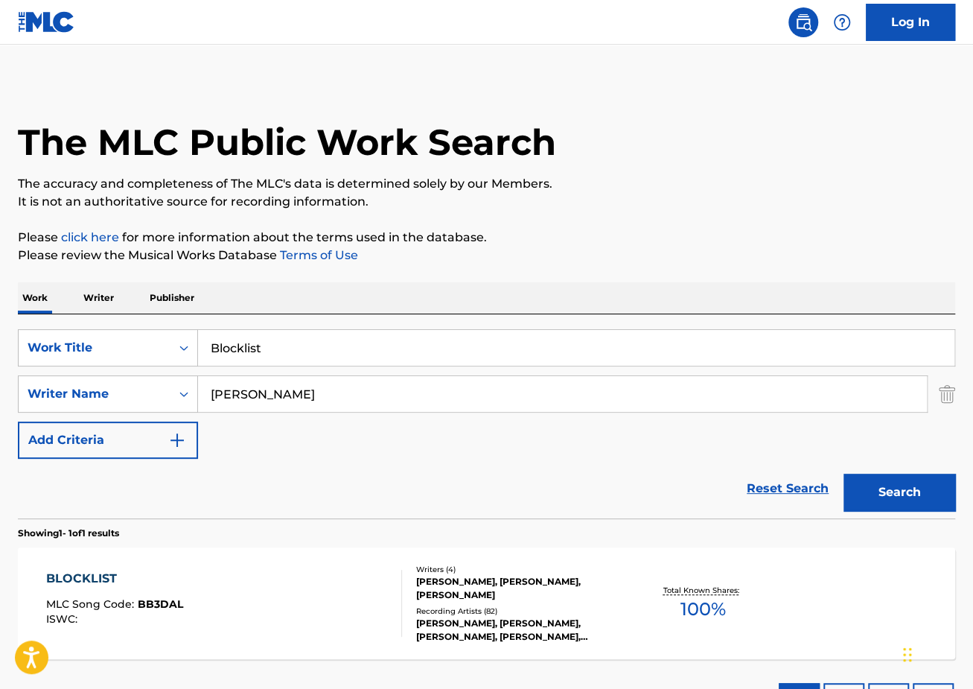
scroll to position [58, 0]
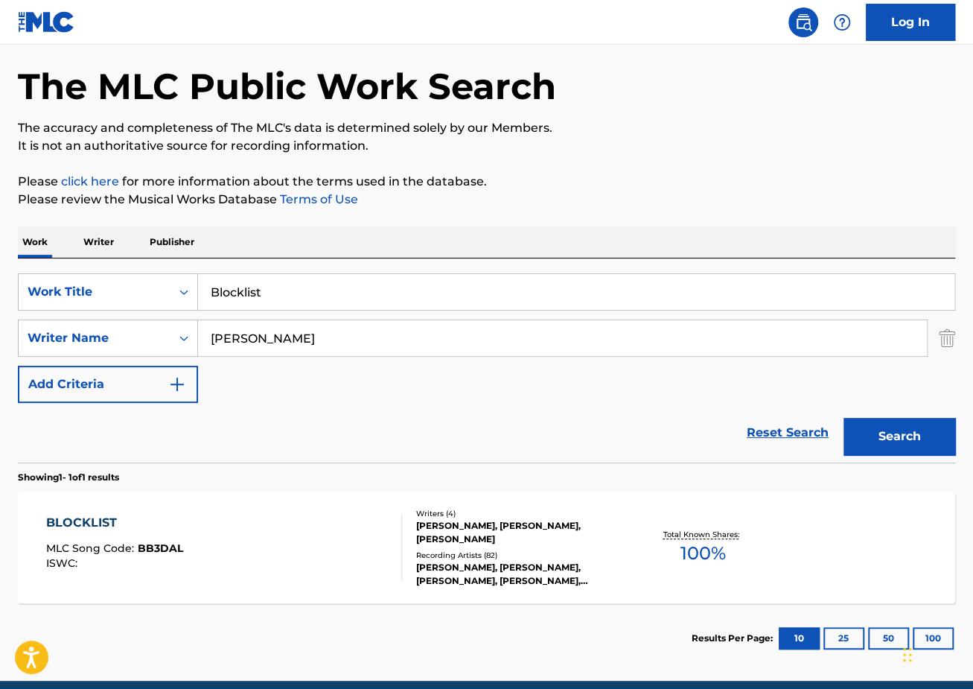
click at [254, 554] on div "BLOCKLIST MLC Song Code : BB3DAL ISWC :" at bounding box center [224, 547] width 356 height 67
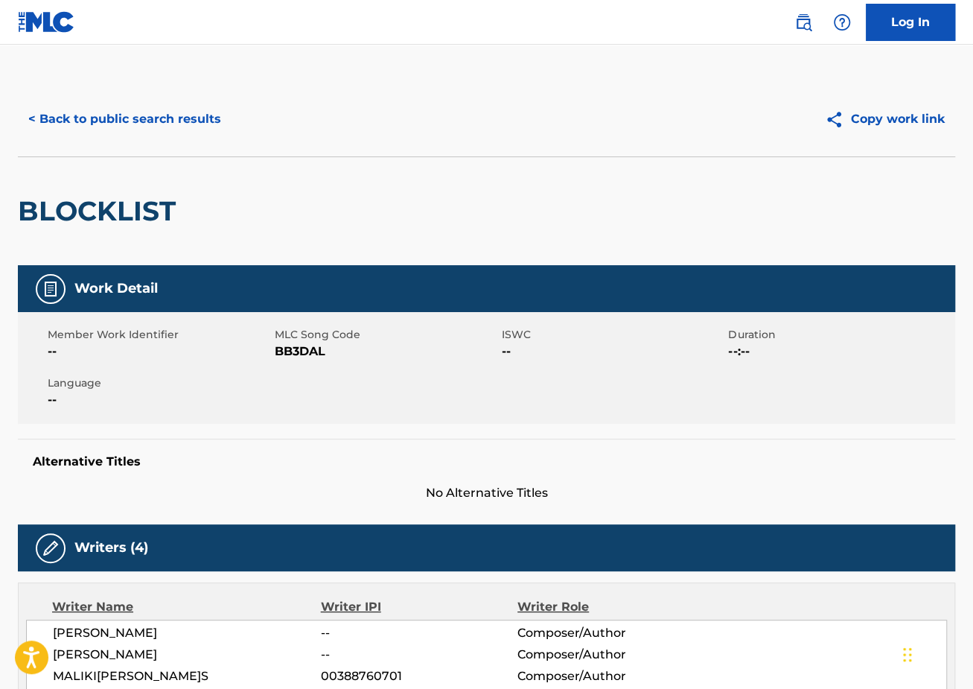
click at [160, 124] on button "< Back to public search results" at bounding box center [125, 119] width 214 height 37
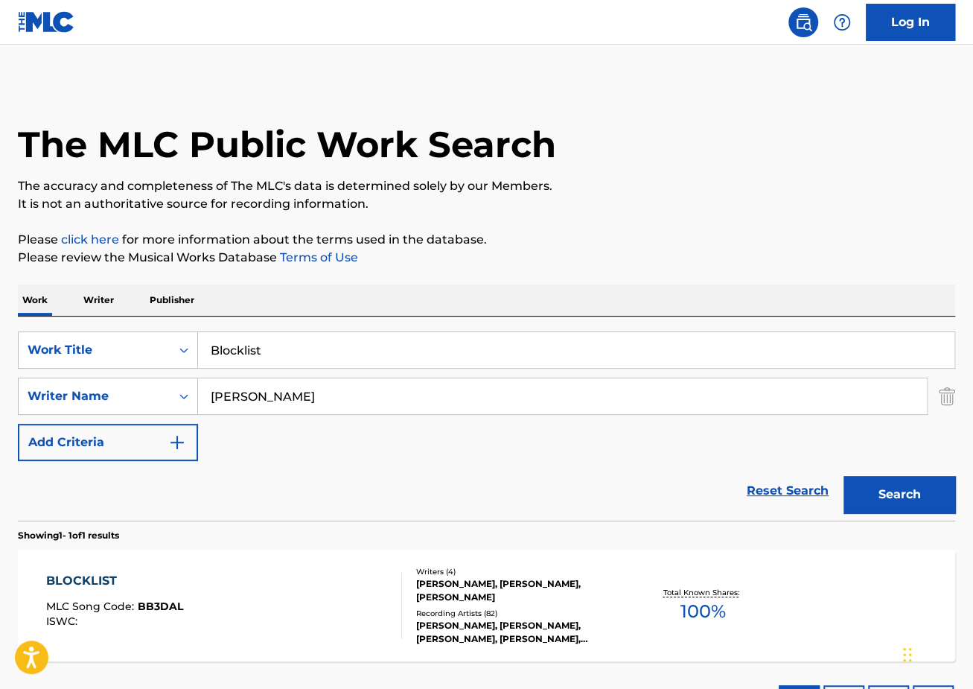
scroll to position [36, 0]
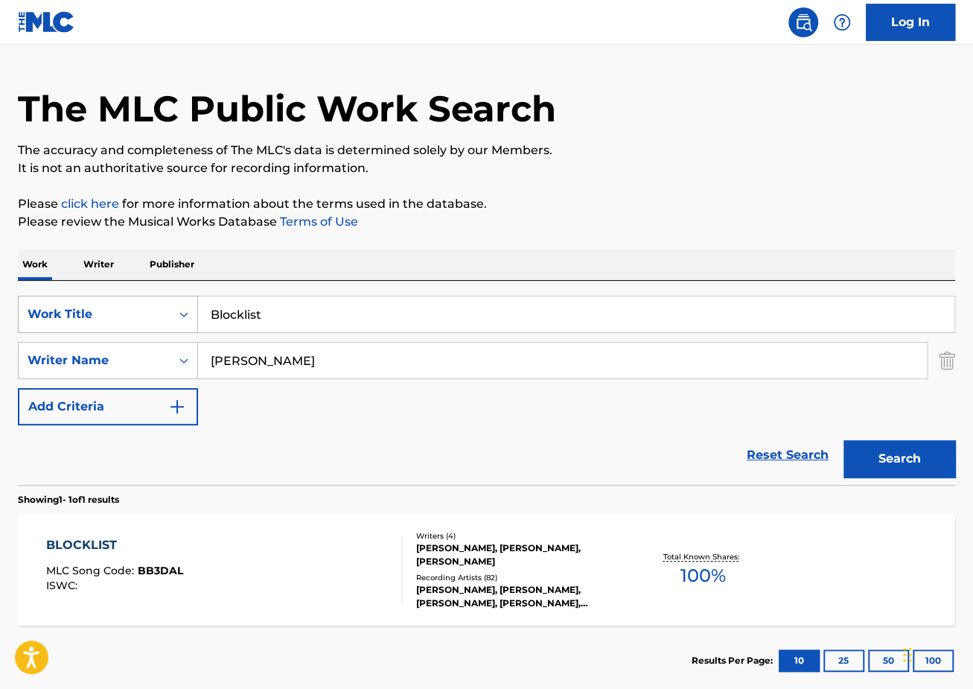
drag, startPoint x: 360, startPoint y: 315, endPoint x: 80, endPoint y: 299, distance: 280.4
click at [80, 299] on div "SearchWithCriteriaec2e8396-f38b-456d-9805-f2050d600c25 Work Title Blocklist" at bounding box center [486, 314] width 937 height 37
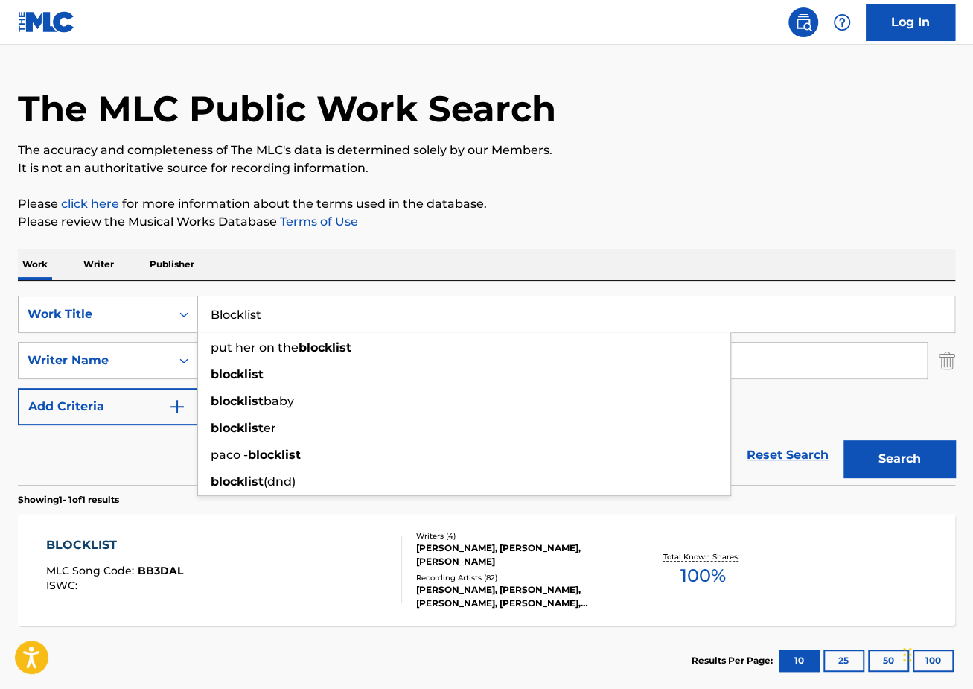
paste input "[MEDICAL_DATA] @ my crib"
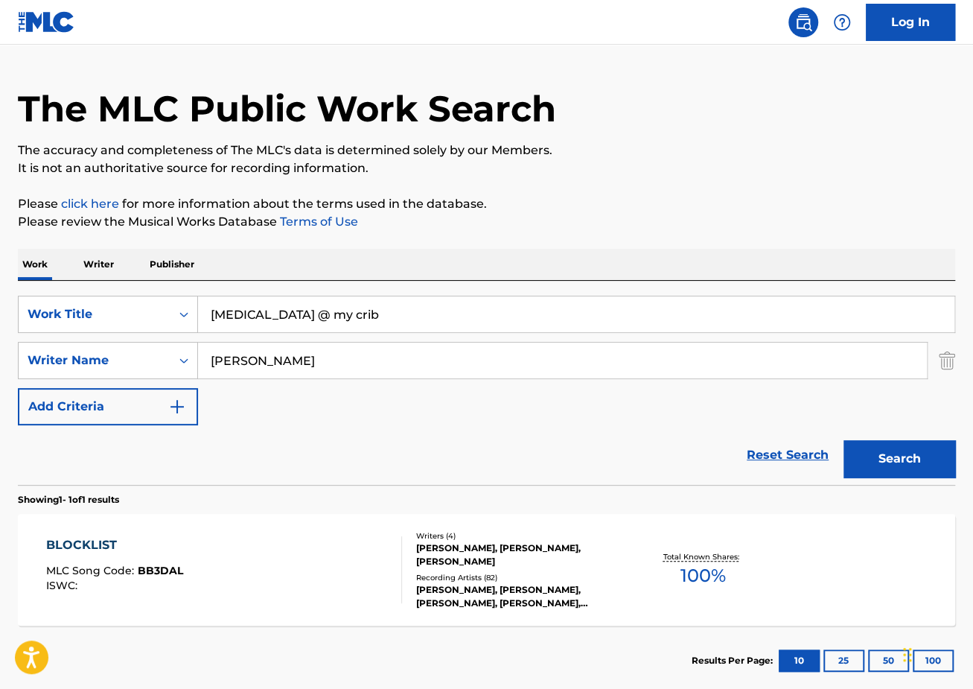
type input "[MEDICAL_DATA] @ my crib"
click at [844, 440] on button "Search" at bounding box center [900, 458] width 112 height 37
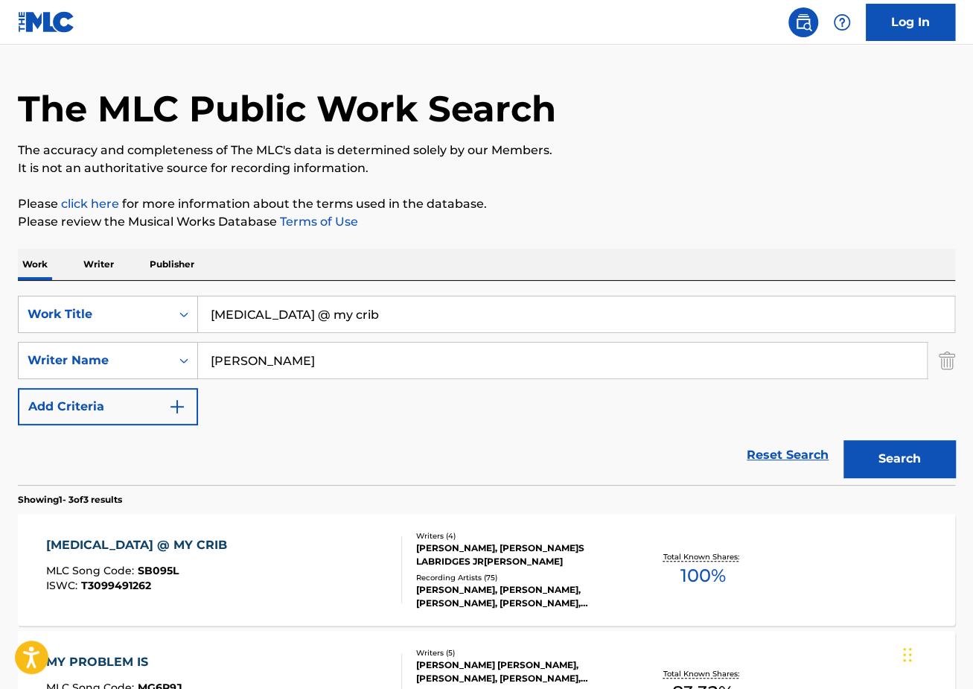
click at [282, 544] on div "[MEDICAL_DATA] @ MY CRIB MLC Song Code : SB095L ISWC : T3099491262" at bounding box center [224, 569] width 356 height 67
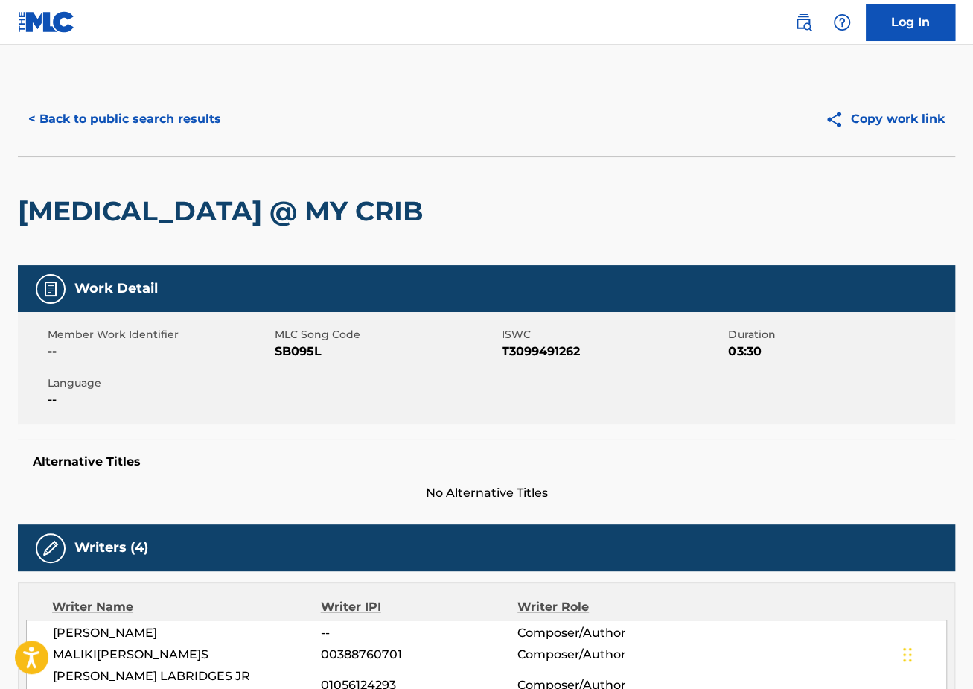
click at [147, 118] on button "< Back to public search results" at bounding box center [125, 119] width 214 height 37
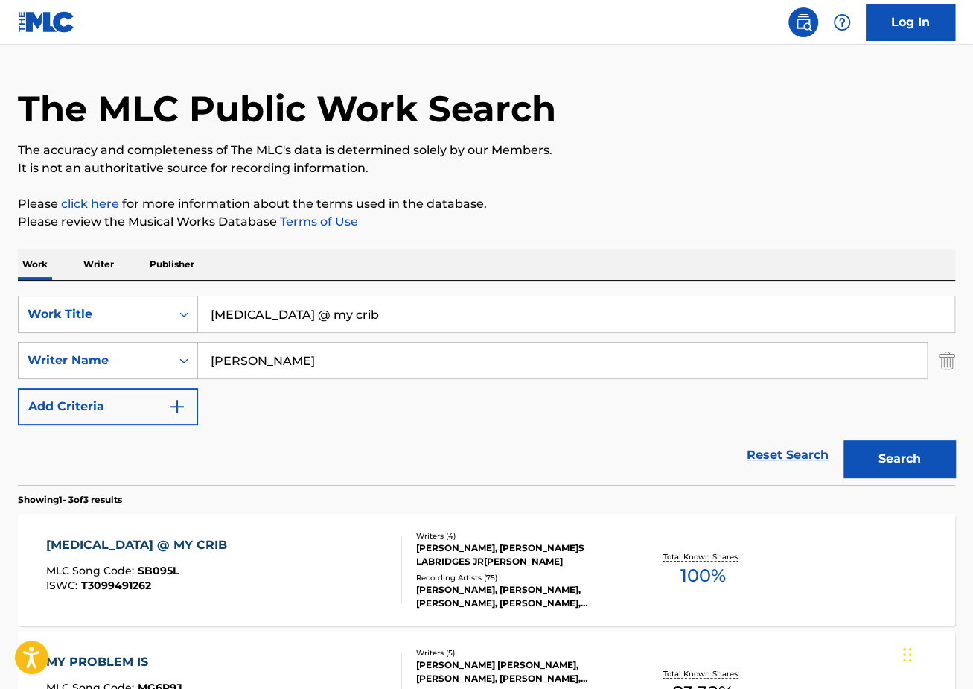
drag, startPoint x: 334, startPoint y: 315, endPoint x: 106, endPoint y: 284, distance: 229.9
click at [116, 290] on div "SearchWithCriteriaec2e8396-f38b-456d-9805-f2050d600c25 Work Title [MEDICAL_DATA…" at bounding box center [486, 383] width 937 height 204
paste input "No Worries"
type input "No Worries"
click at [844, 440] on button "Search" at bounding box center [900, 458] width 112 height 37
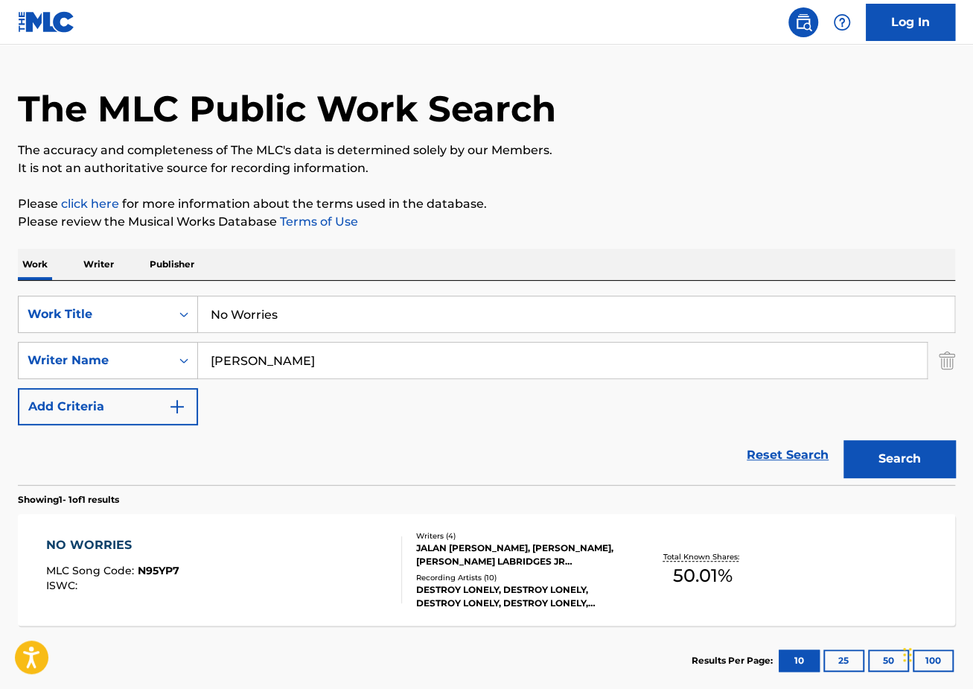
click at [225, 552] on div "NO WORRIES MLC Song Code : N95YP7 ISWC :" at bounding box center [224, 569] width 356 height 67
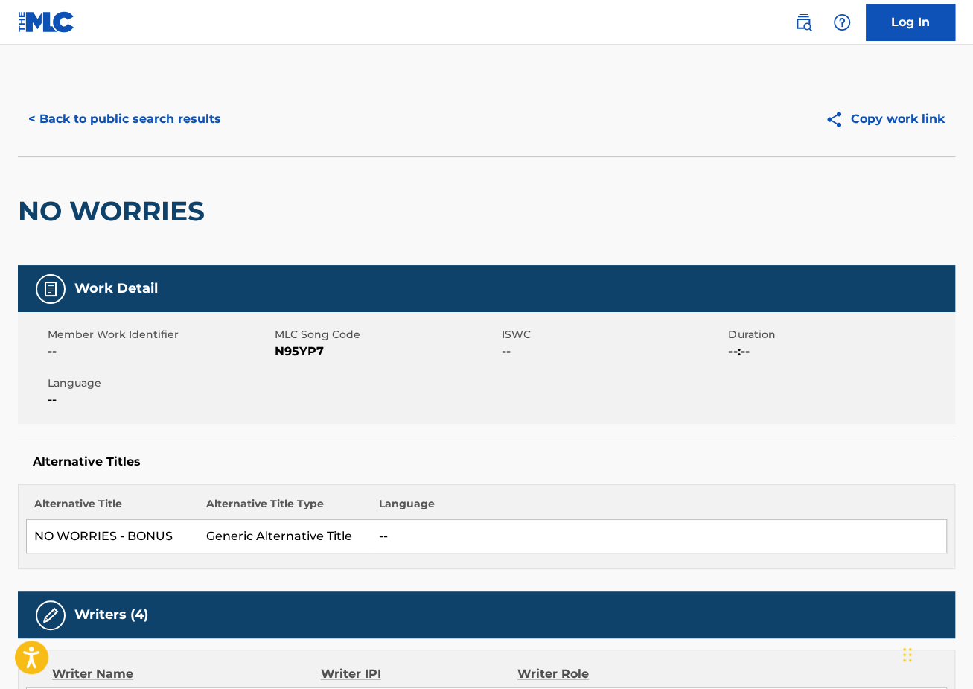
click at [142, 127] on button "< Back to public search results" at bounding box center [125, 119] width 214 height 37
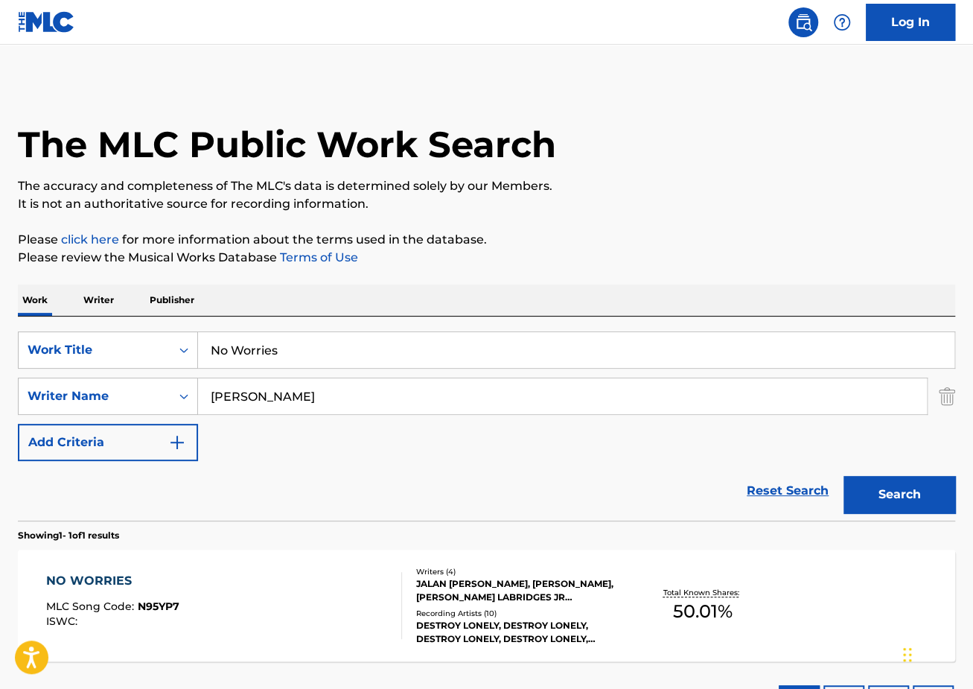
scroll to position [35, 0]
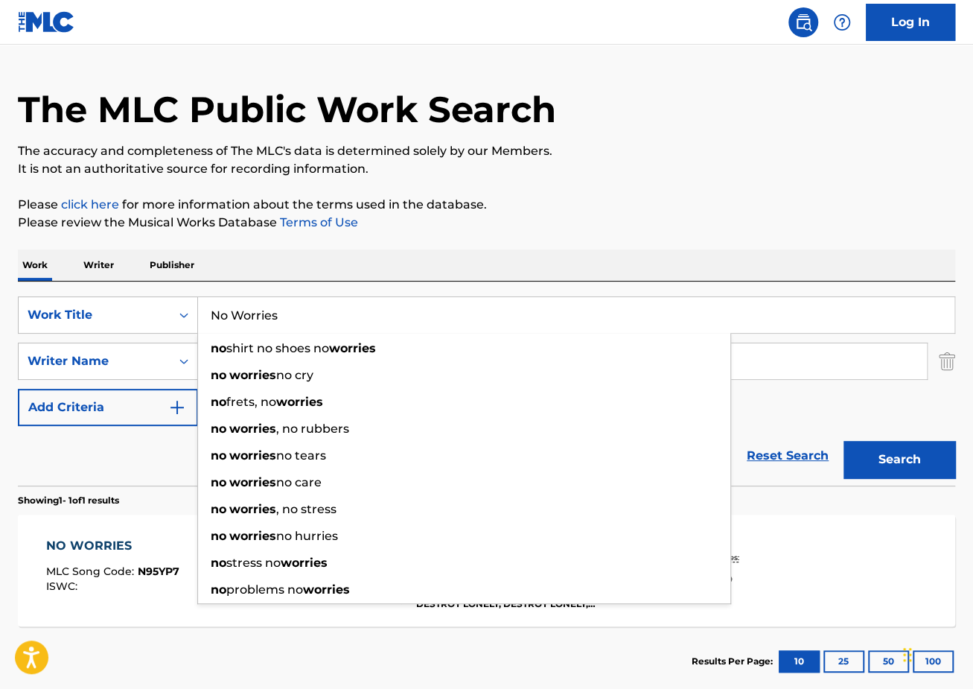
drag, startPoint x: 362, startPoint y: 315, endPoint x: 50, endPoint y: 266, distance: 315.8
click at [64, 274] on div "Work Writer Publisher SearchWithCriteriaec2e8396-f38b-456d-9805-f2050d600c25 Wo…" at bounding box center [486, 472] width 937 height 447
paste input "murder"
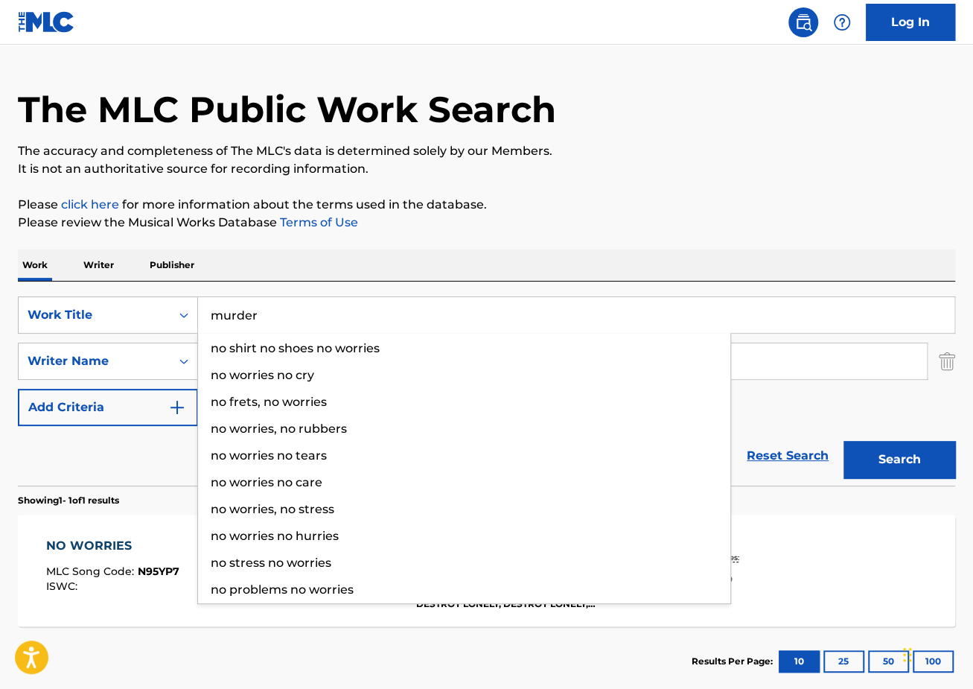
type input "murder"
click at [844, 441] on button "Search" at bounding box center [900, 459] width 112 height 37
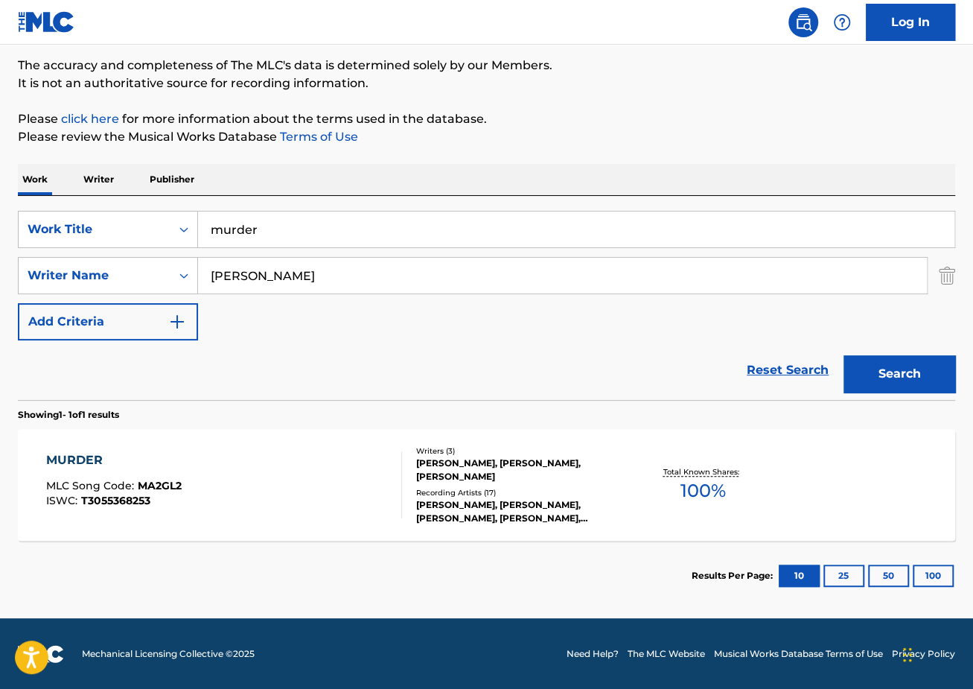
click at [310, 451] on div "MURDER MLC Song Code : MA2GL2 ISWC : T3055368253" at bounding box center [224, 484] width 356 height 67
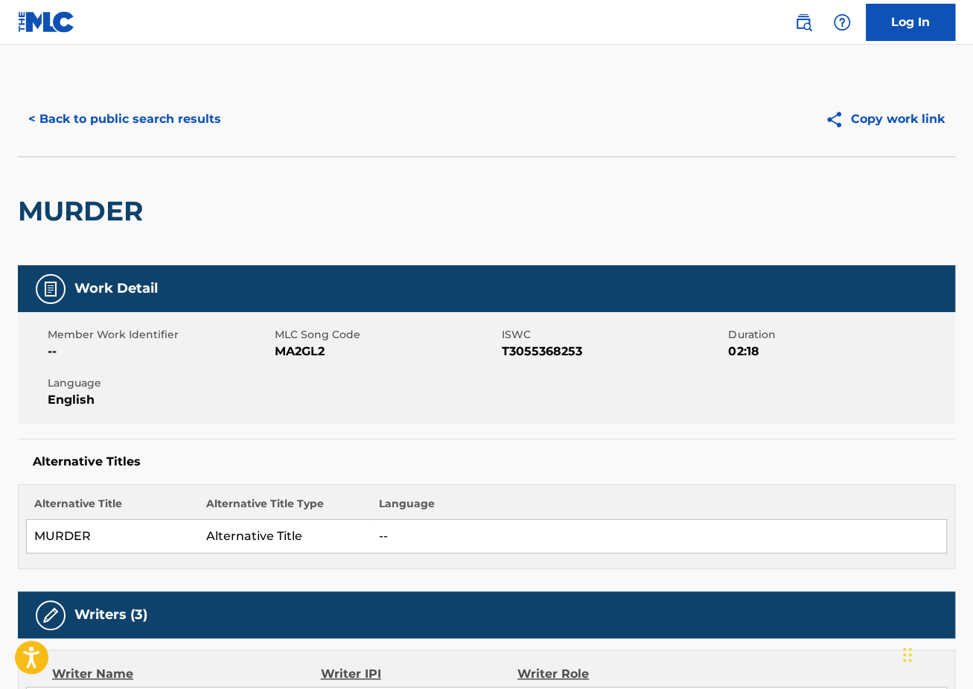
click at [120, 121] on button "< Back to public search results" at bounding box center [125, 119] width 214 height 37
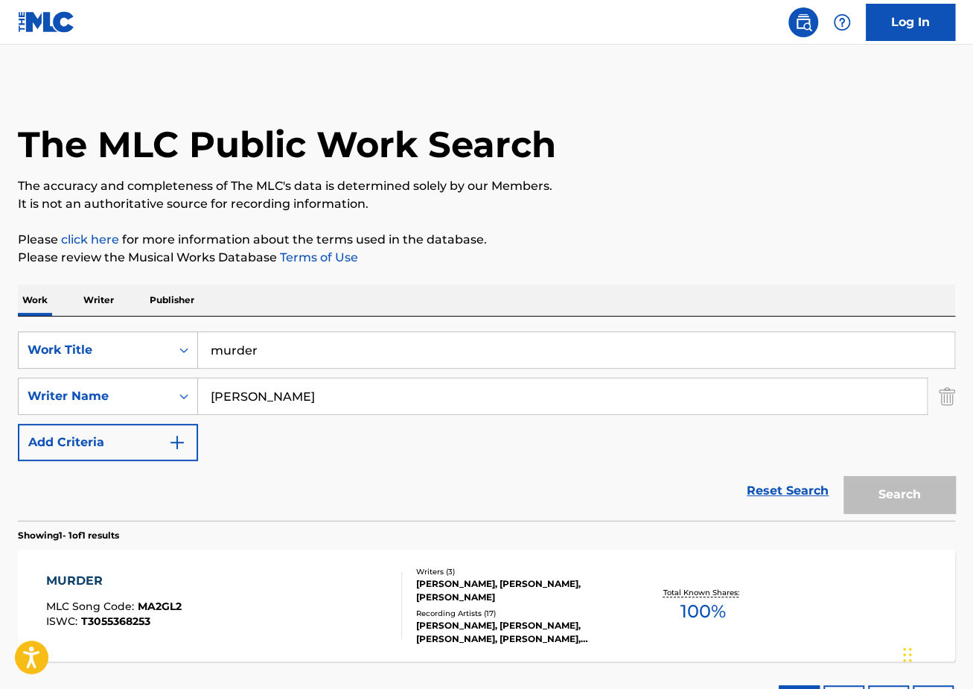
scroll to position [36, 0]
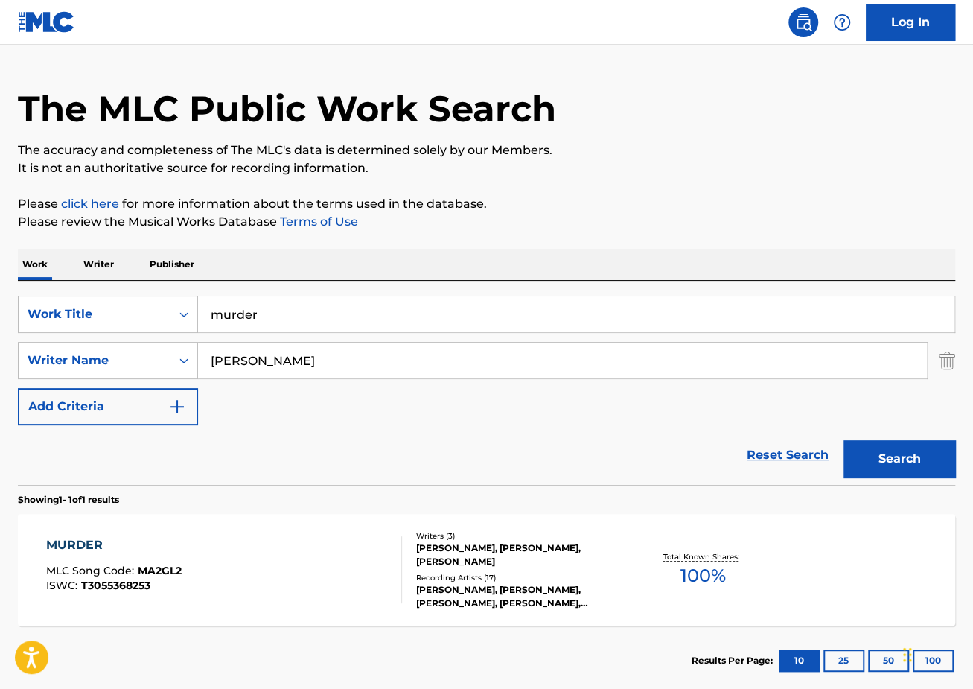
drag, startPoint x: 302, startPoint y: 323, endPoint x: 79, endPoint y: 281, distance: 227.2
click at [94, 287] on div "SearchWithCriteriaec2e8396-f38b-456d-9805-f2050d600c25 Work Title murder Search…" at bounding box center [486, 383] width 937 height 204
paste input "down to business"
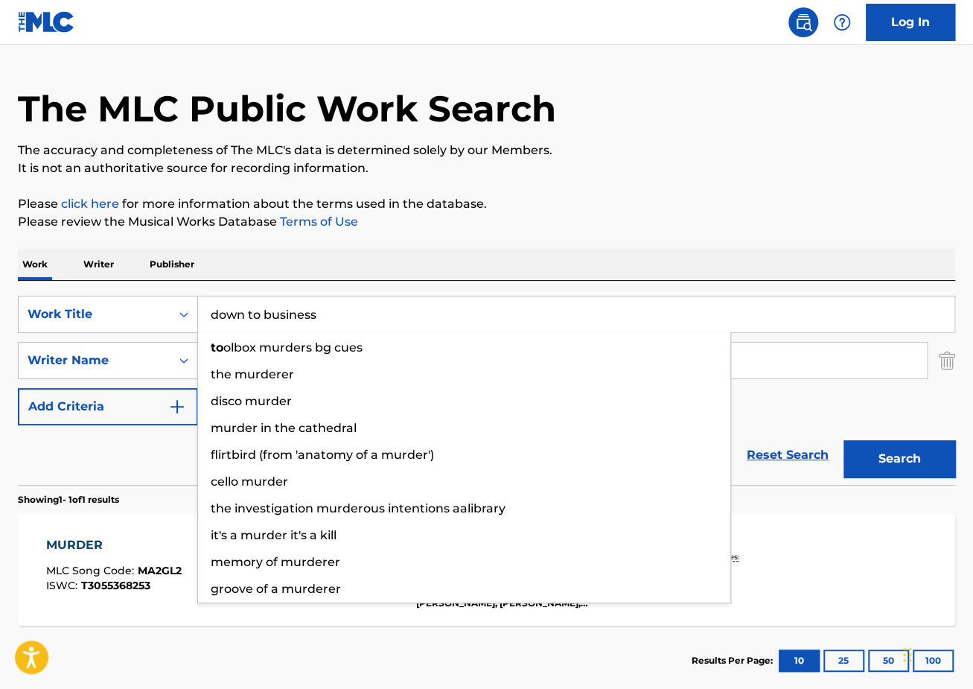
type input "down to business"
click at [844, 440] on button "Search" at bounding box center [900, 458] width 112 height 37
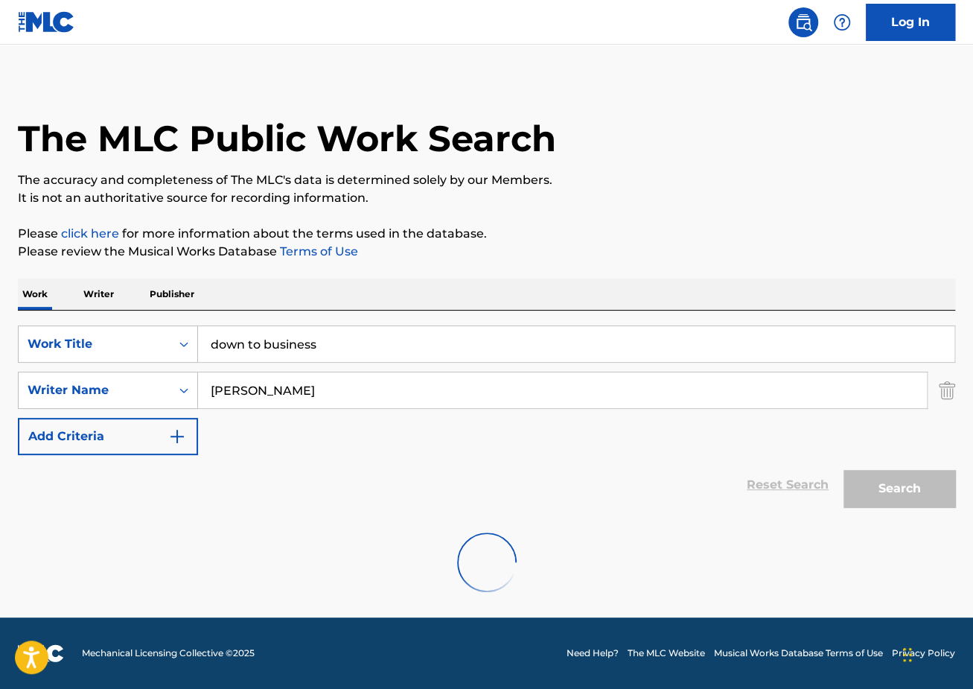
scroll to position [5, 0]
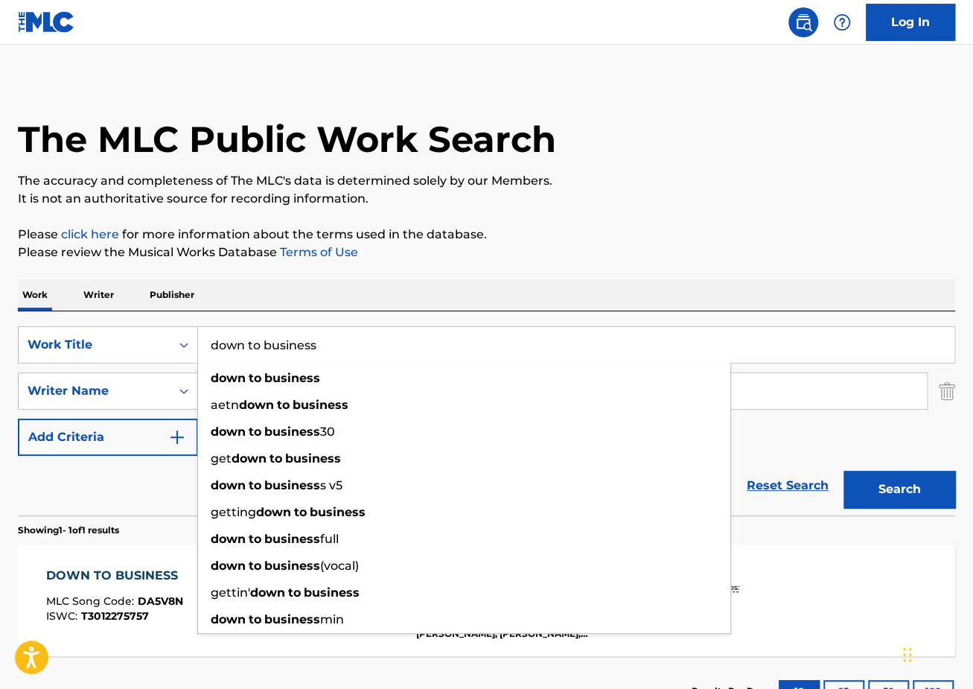
click at [625, 267] on div "The MLC Public Work Search The accuracy and completeness of The MLC's data is d…" at bounding box center [486, 401] width 973 height 649
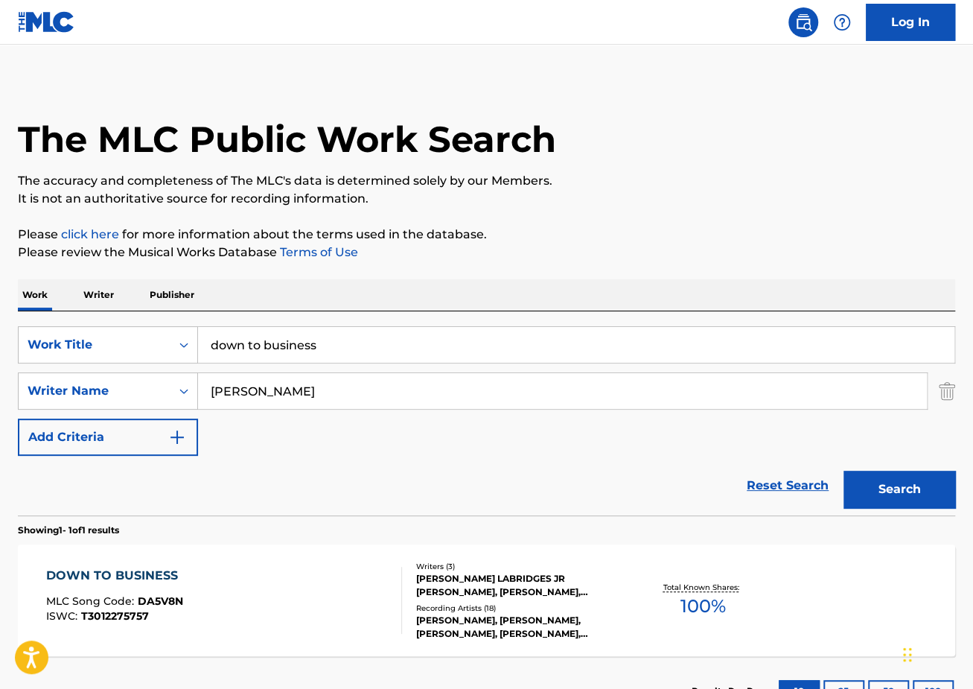
click at [181, 559] on div "DOWN TO BUSINESS MLC Song Code : DA5V8N ISWC : T3012275757 Writers ( 3 ) [PERSO…" at bounding box center [486, 600] width 937 height 112
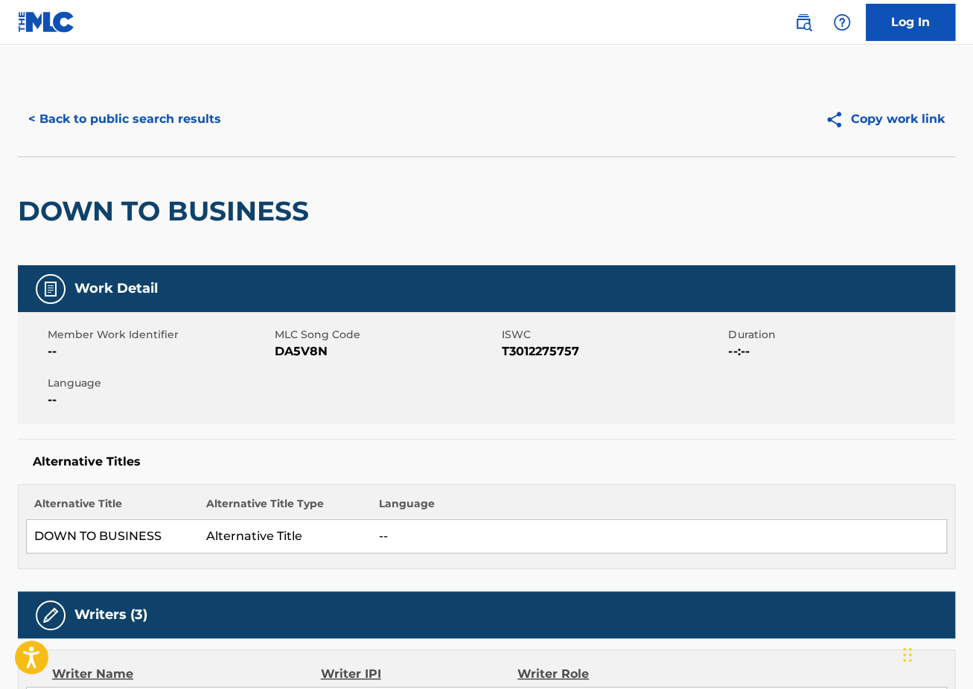
click at [152, 142] on div "< Back to public search results Copy work link" at bounding box center [486, 119] width 937 height 74
click at [146, 129] on button "< Back to public search results" at bounding box center [125, 119] width 214 height 37
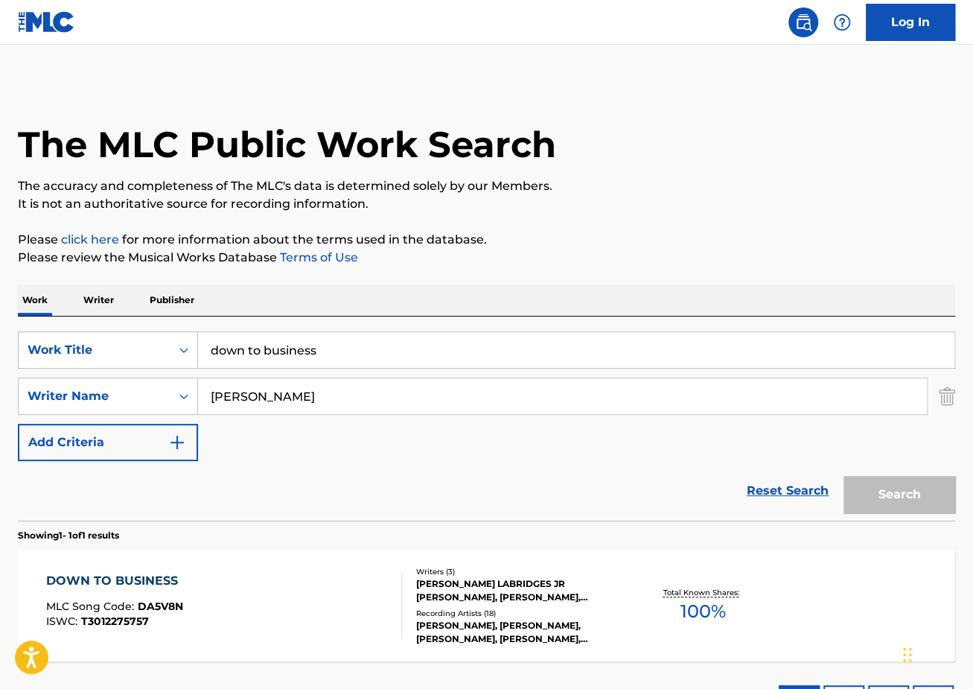
scroll to position [5, 0]
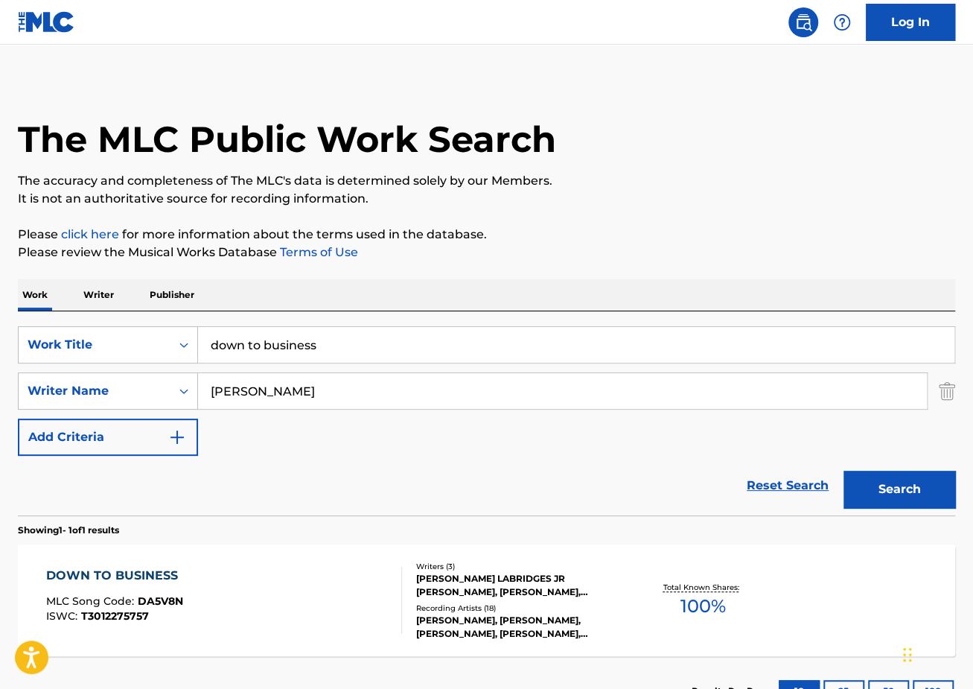
drag, startPoint x: 436, startPoint y: 349, endPoint x: 62, endPoint y: 299, distance: 377.1
click at [87, 307] on div "Work Writer Publisher SearchWithCriteriaec2e8396-f38b-456d-9805-f2050d600c25 Wo…" at bounding box center [486, 502] width 937 height 447
paste input "try me"
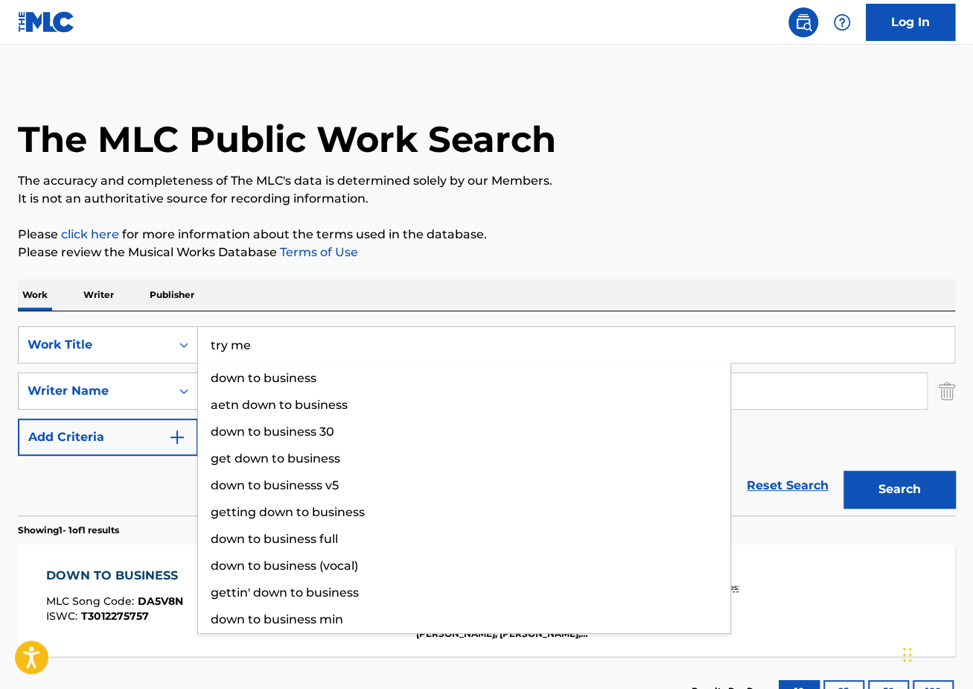
type input "try me"
click at [844, 471] on button "Search" at bounding box center [900, 489] width 112 height 37
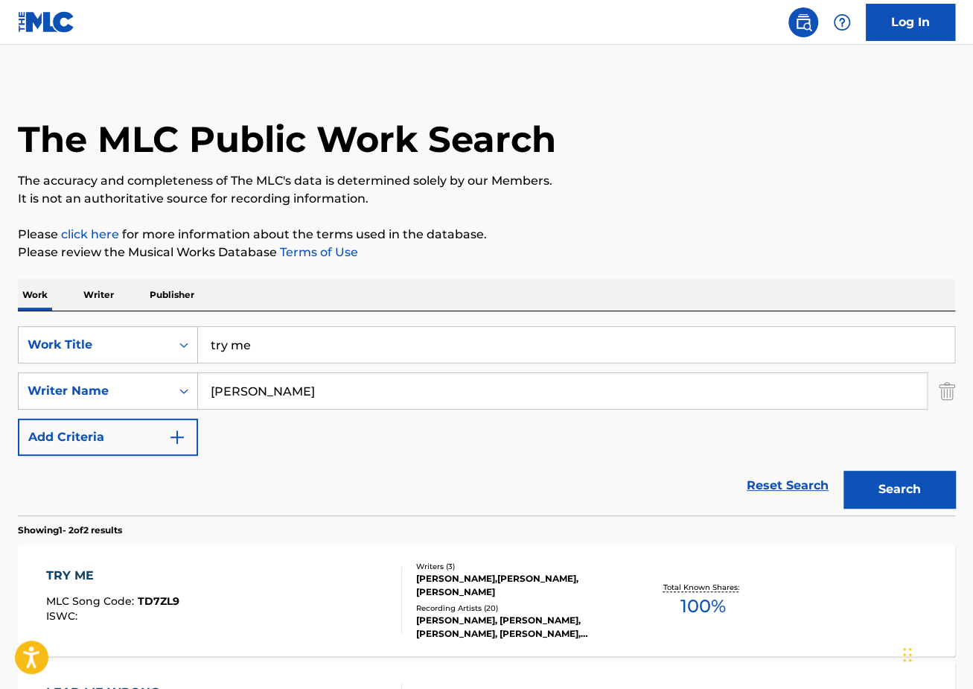
click at [194, 577] on div "TRY ME MLC Song Code : TD7ZL9 ISWC :" at bounding box center [224, 600] width 356 height 67
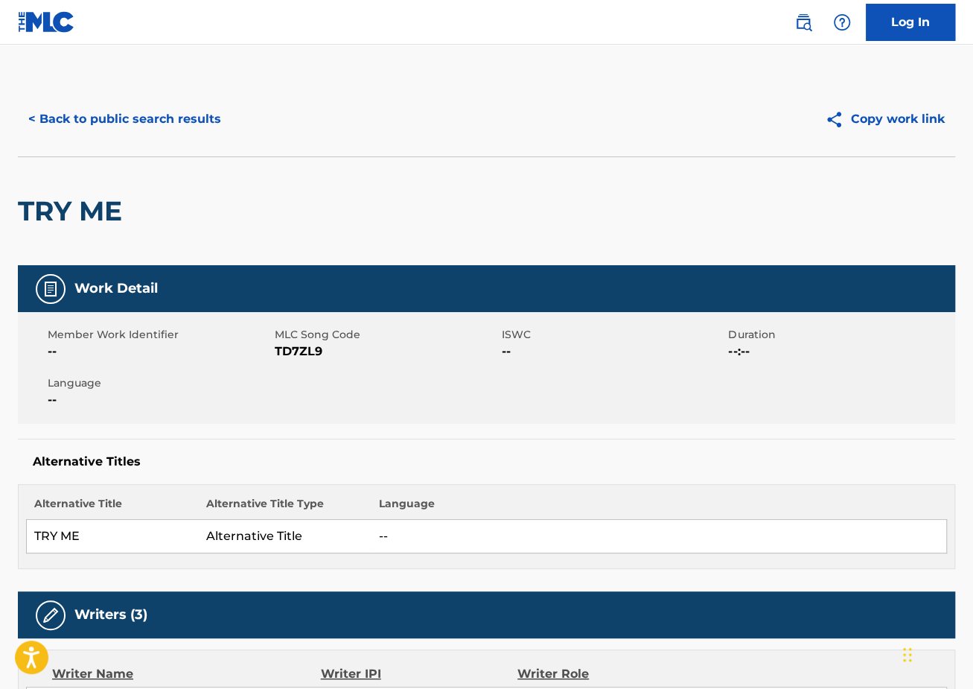
click at [156, 118] on button "< Back to public search results" at bounding box center [125, 119] width 214 height 37
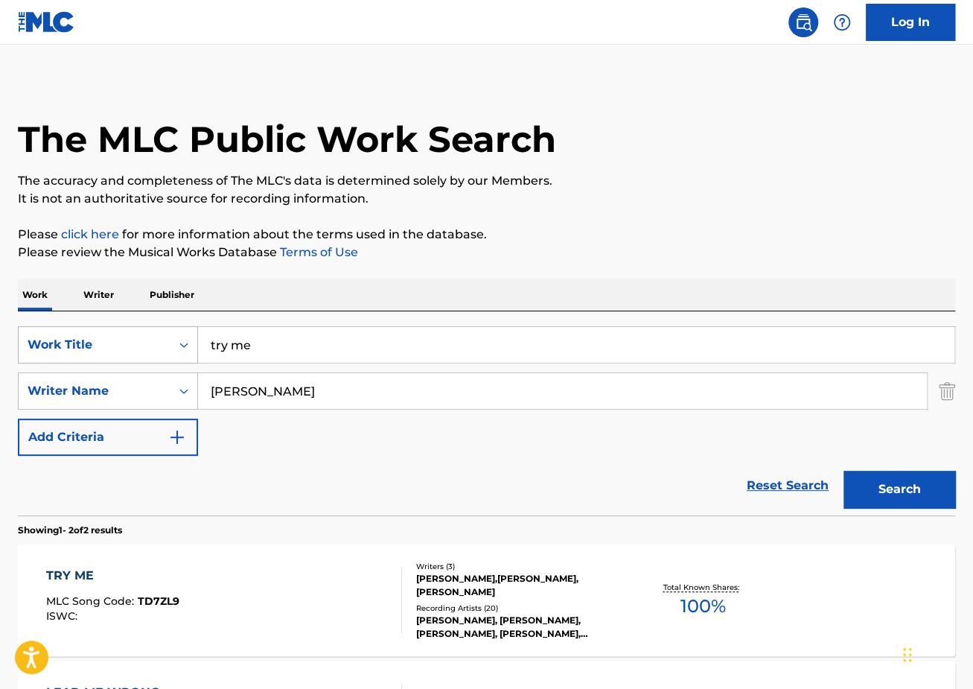
drag, startPoint x: 278, startPoint y: 346, endPoint x: 173, endPoint y: 328, distance: 106.6
click at [186, 336] on div "SearchWithCriteriaec2e8396-f38b-456d-9805-f2050d600c25 Work Title try me" at bounding box center [486, 344] width 937 height 37
paste input "Can't Compar"
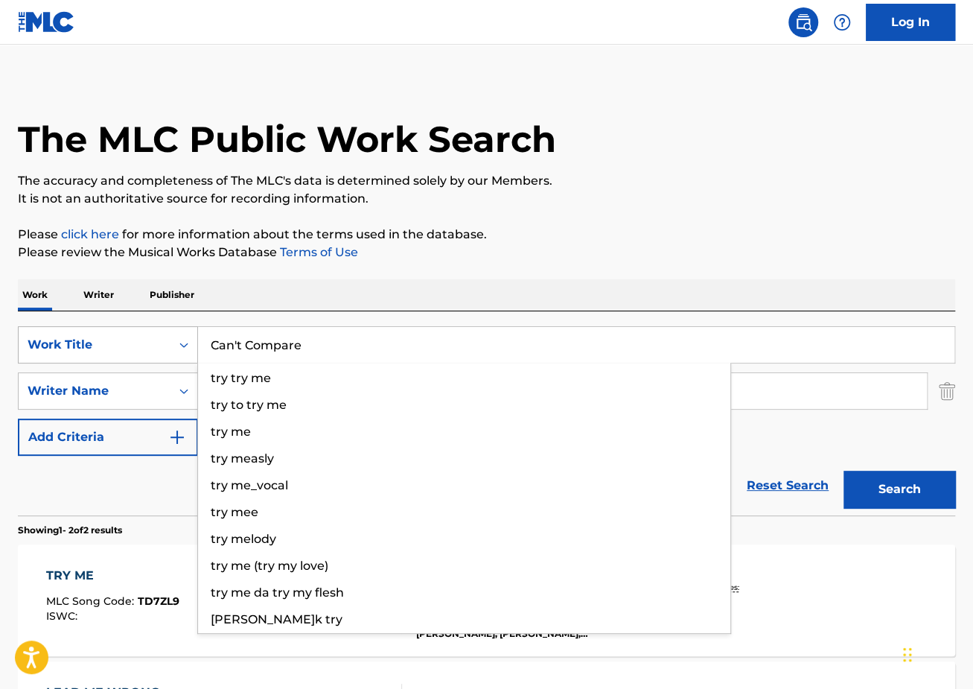
type input "Can't Compare"
click at [844, 471] on button "Search" at bounding box center [900, 489] width 112 height 37
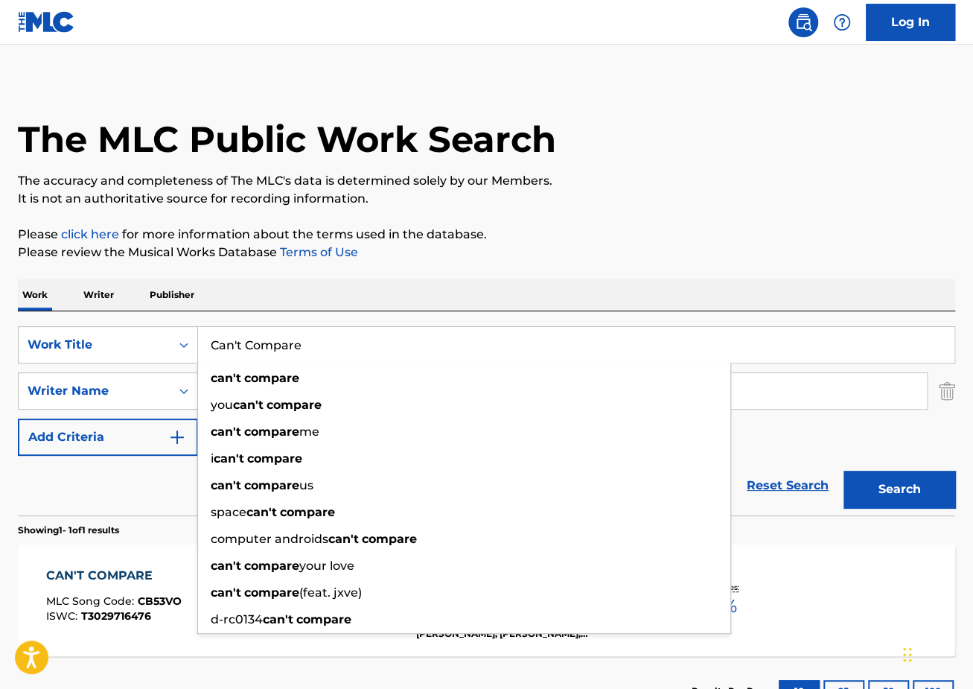
click at [158, 574] on div "CAN'T COMPARE" at bounding box center [114, 576] width 136 height 18
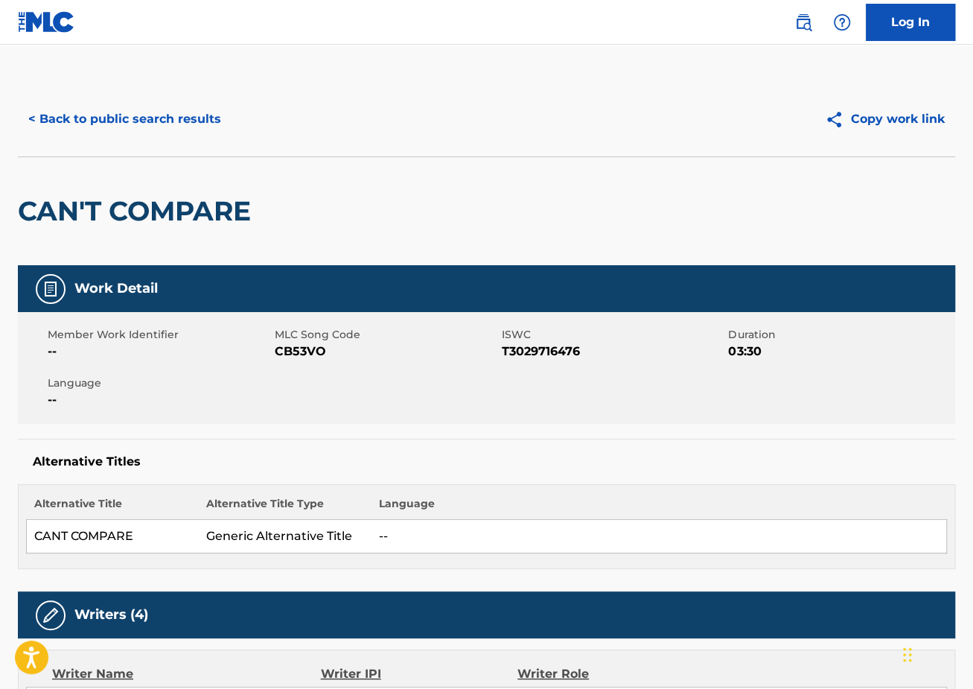
click at [153, 101] on button "< Back to public search results" at bounding box center [125, 119] width 214 height 37
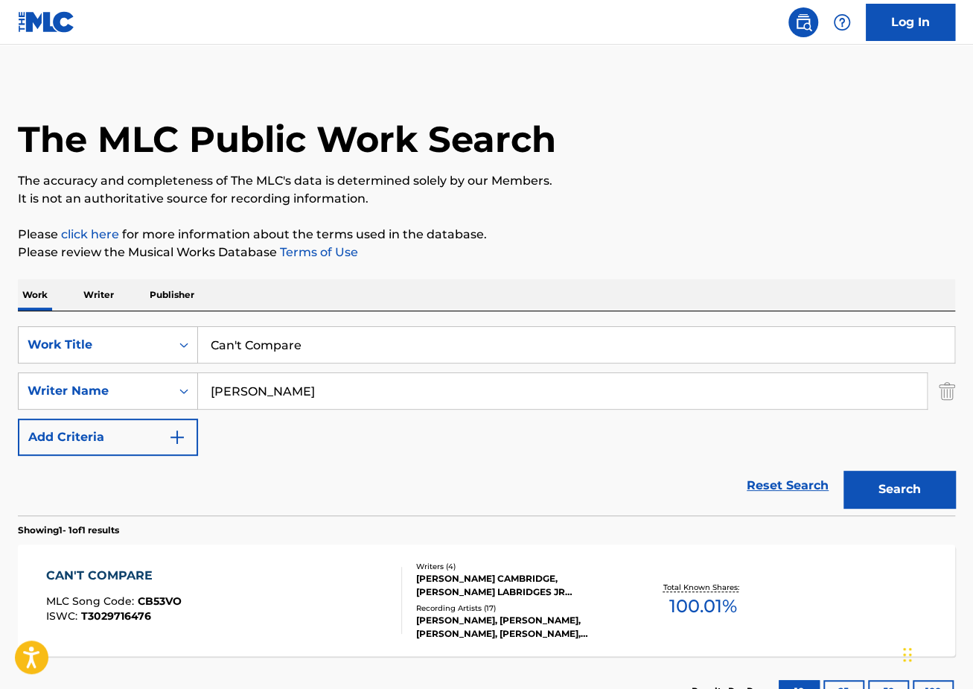
drag, startPoint x: 317, startPoint y: 347, endPoint x: 4, endPoint y: 317, distance: 314.1
click at [21, 324] on div "SearchWithCriteriaec2e8396-f38b-456d-9805-f2050d600c25 Work Title Can't Compare…" at bounding box center [486, 413] width 937 height 204
paste input "young n"
type input "young n"
click at [844, 471] on button "Search" at bounding box center [900, 489] width 112 height 37
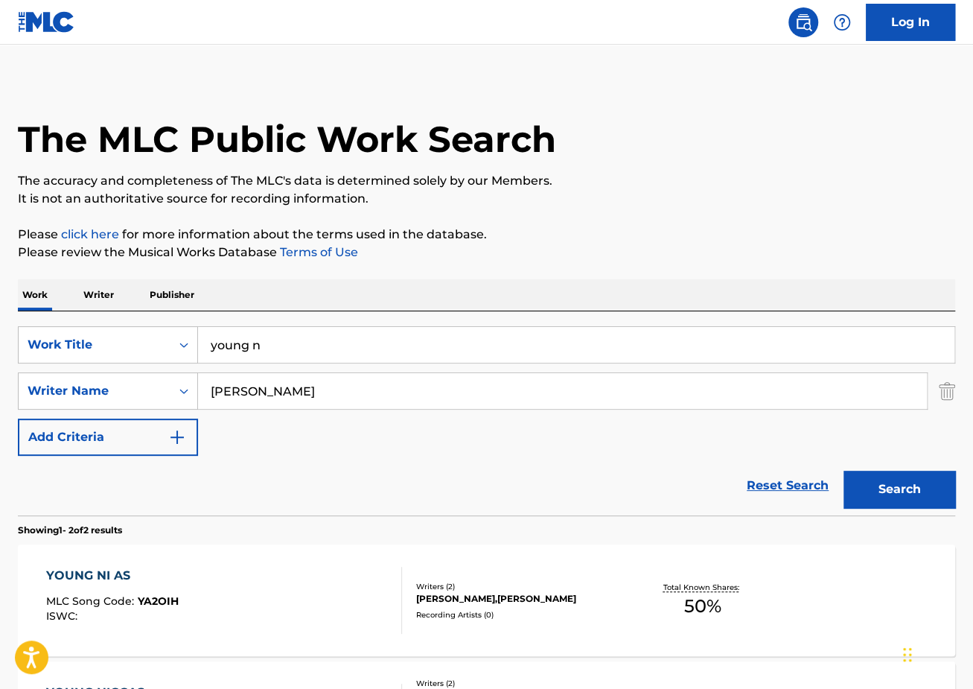
click at [491, 191] on p "It is not an authoritative source for recording information." at bounding box center [486, 199] width 937 height 18
click at [147, 570] on div "YOUNG NI AS" at bounding box center [112, 576] width 133 height 18
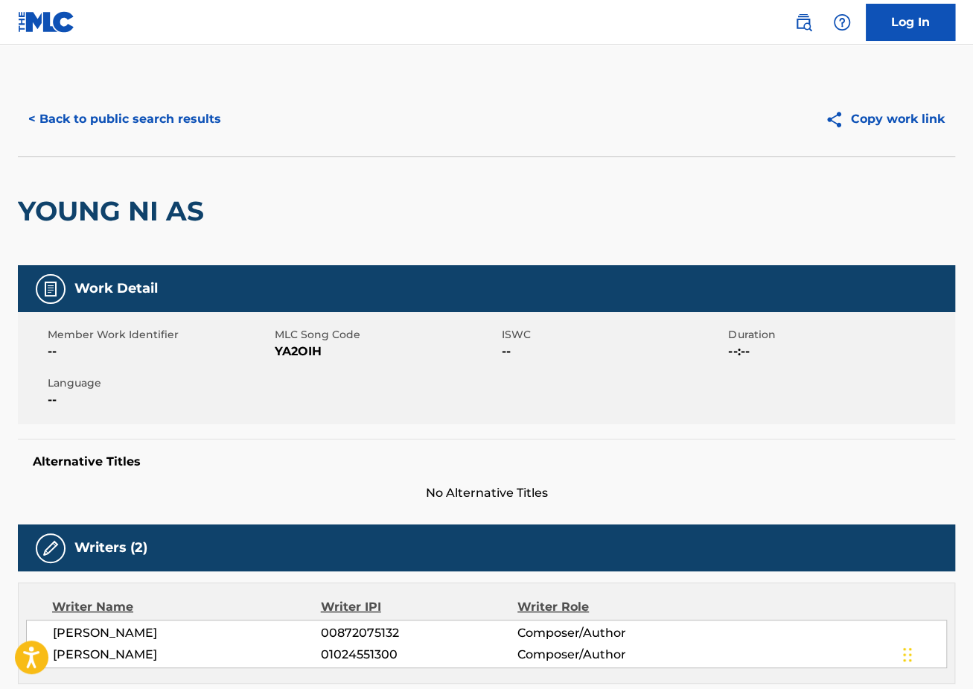
click at [126, 124] on button "< Back to public search results" at bounding box center [125, 119] width 214 height 37
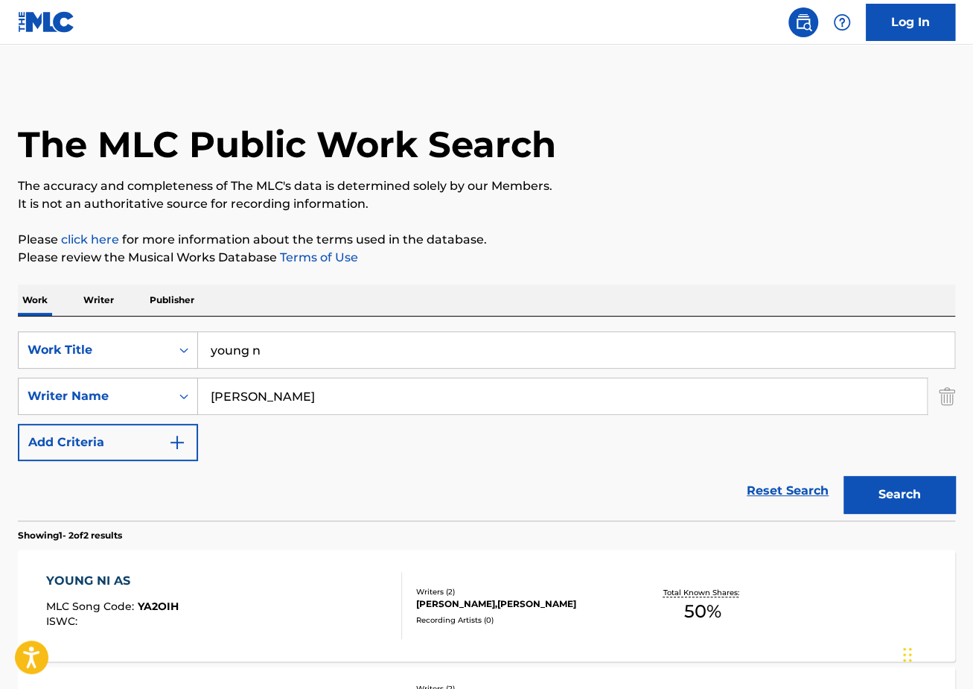
scroll to position [5, 0]
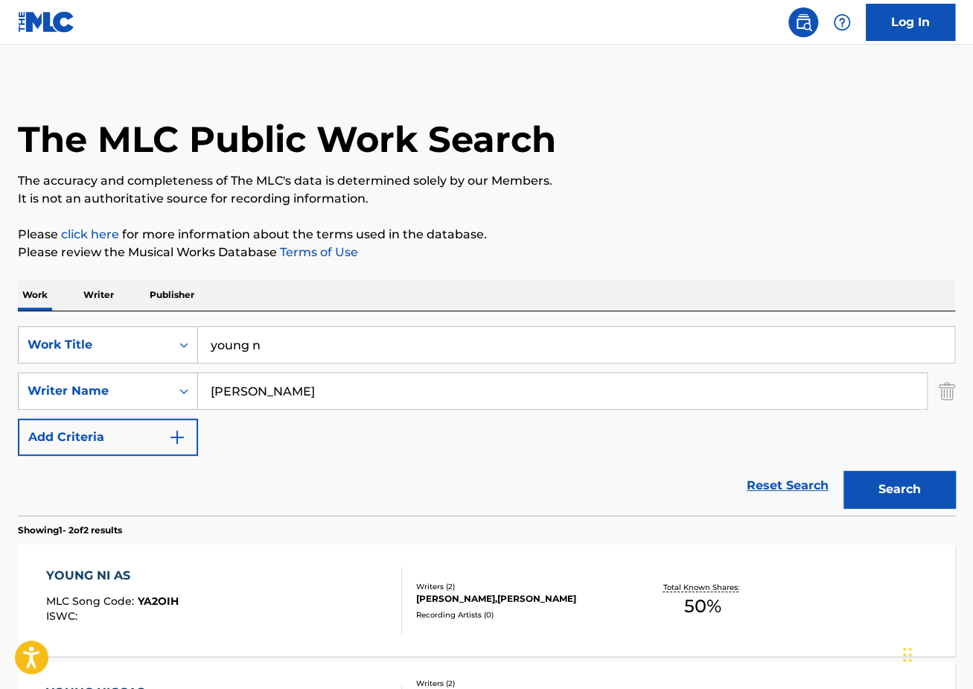
click at [246, 337] on input "young n" at bounding box center [576, 345] width 756 height 36
click at [276, 342] on input "young n" at bounding box center [576, 345] width 756 height 36
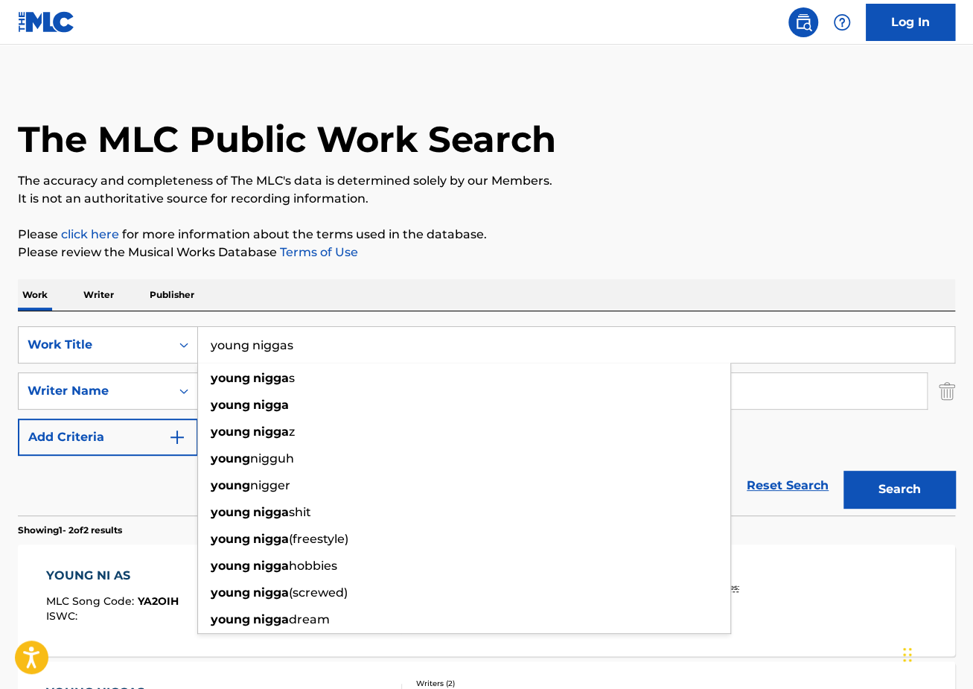
type input "young niggas"
click at [844, 471] on button "Search" at bounding box center [900, 489] width 112 height 37
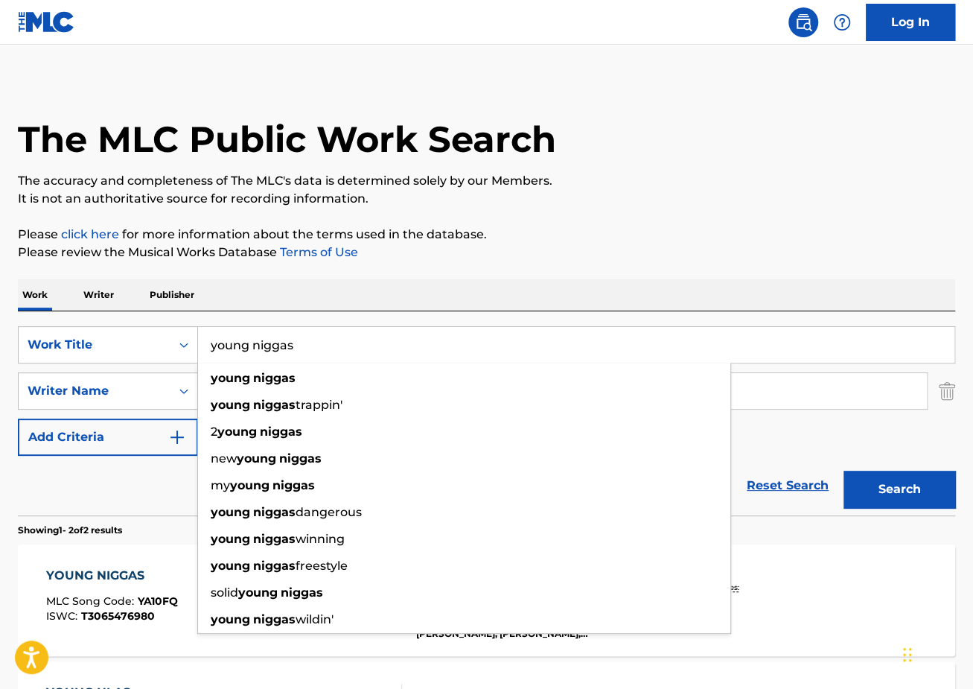
click at [539, 262] on div "The MLC Public Work Search The accuracy and completeness of The MLC's data is d…" at bounding box center [486, 460] width 973 height 766
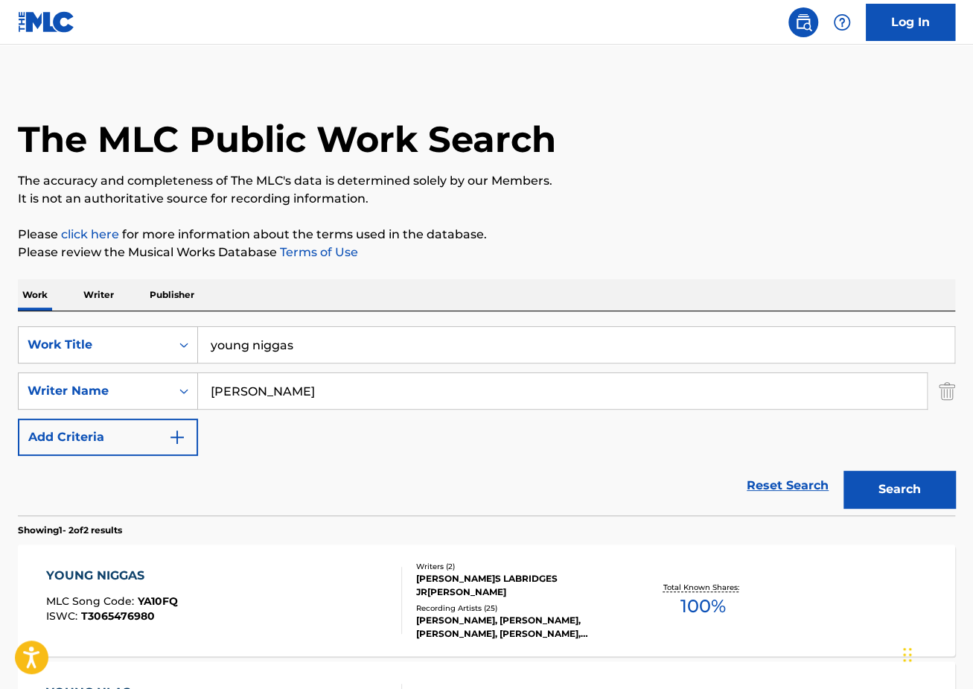
click at [185, 583] on div "YOUNG NIGGAS MLC Song Code : YA10FQ ISWC : T3065476980" at bounding box center [224, 600] width 356 height 67
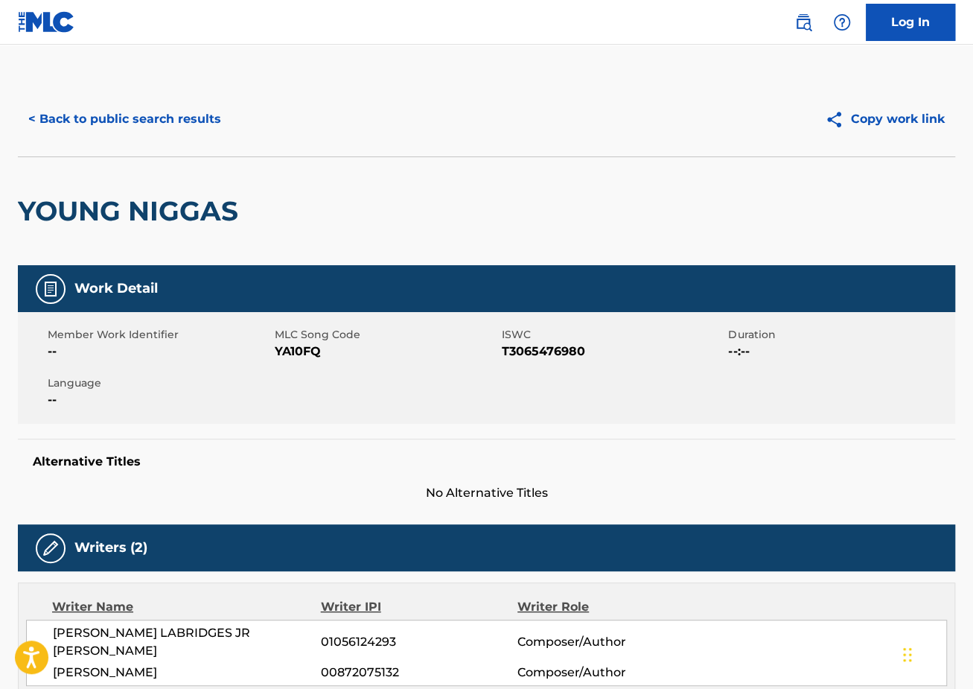
click at [159, 109] on button "< Back to public search results" at bounding box center [125, 119] width 214 height 37
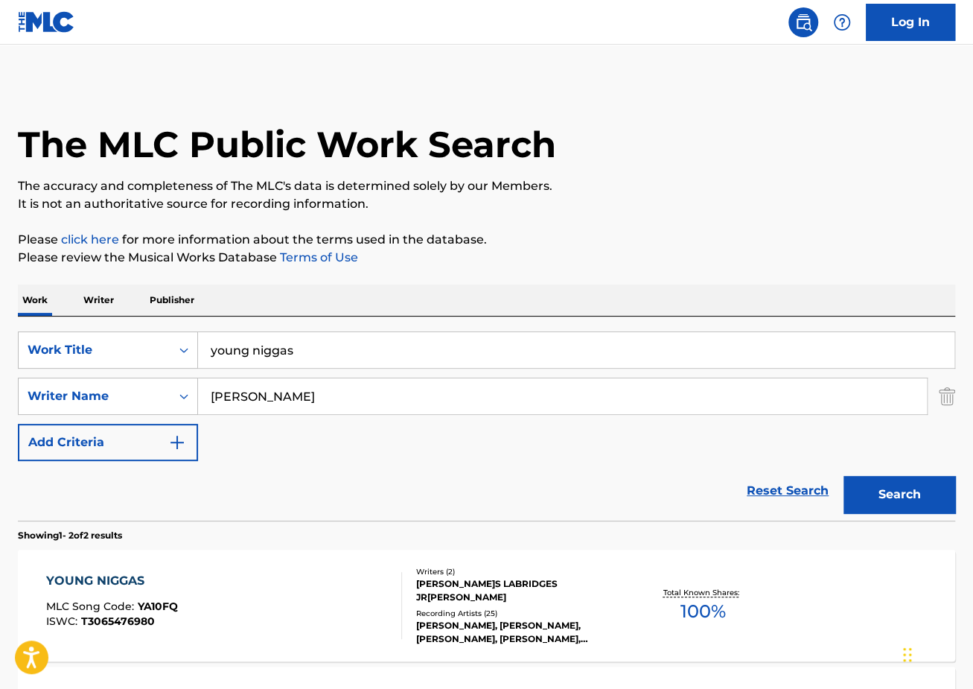
scroll to position [5, 0]
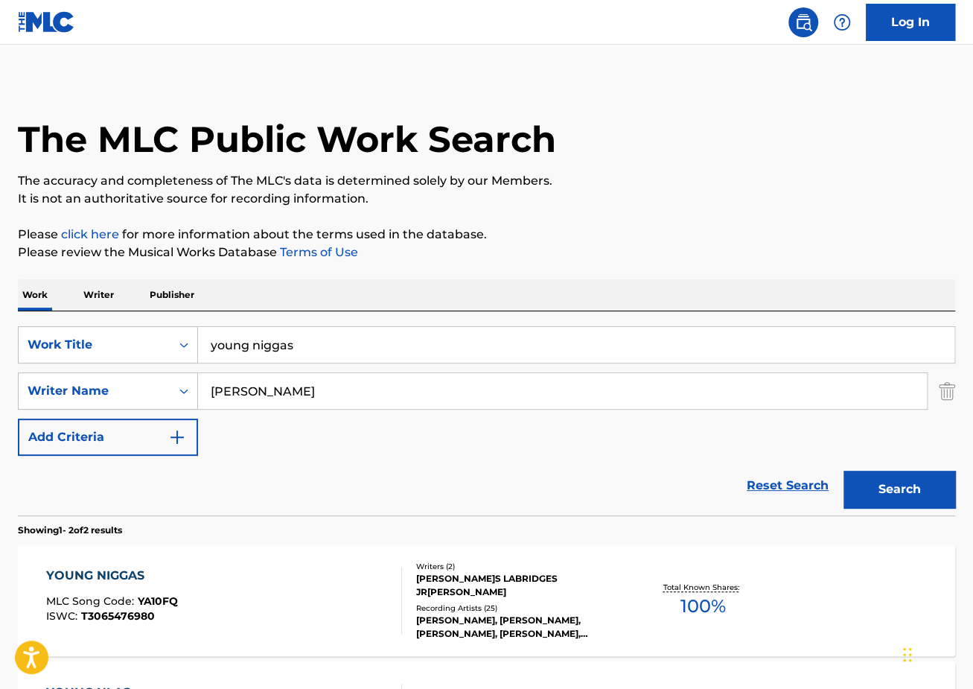
drag, startPoint x: 419, startPoint y: 340, endPoint x: 51, endPoint y: 313, distance: 369.5
click at [76, 322] on div "SearchWithCriteriaec2e8396-f38b-456d-9805-f2050d600c25 Work Title young niggas …" at bounding box center [486, 413] width 937 height 204
paste input "High School"
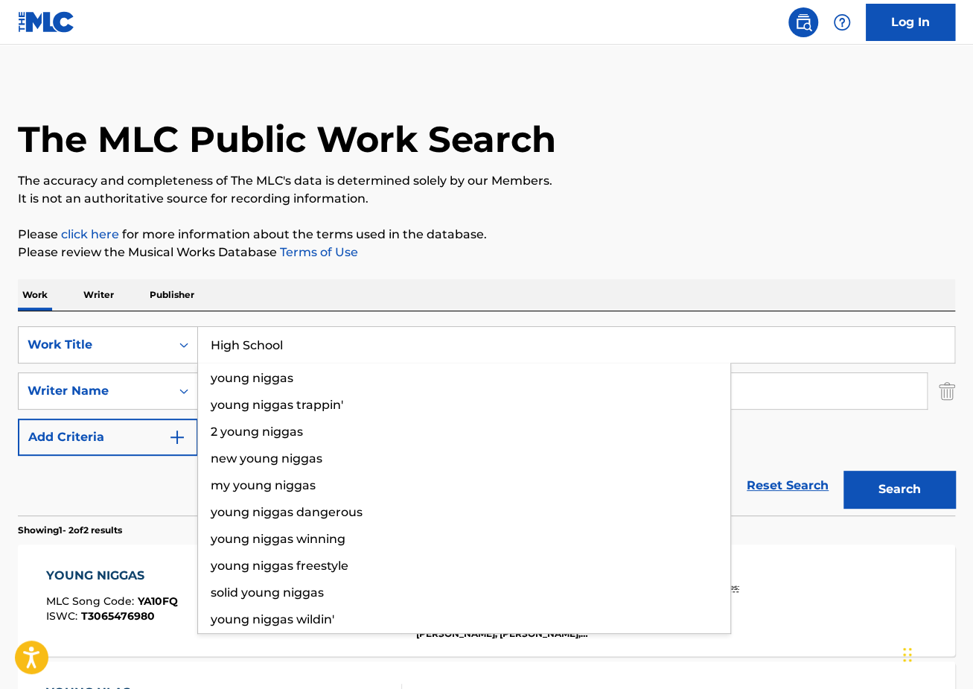
click at [844, 471] on button "Search" at bounding box center [900, 489] width 112 height 37
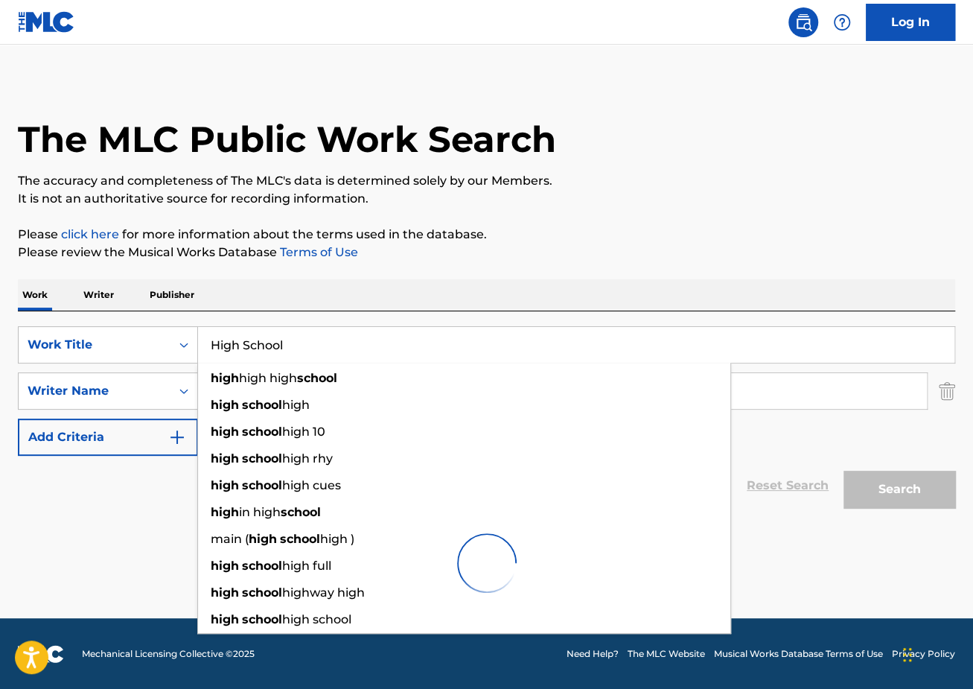
click at [517, 208] on div "The MLC Public Work Search The accuracy and completeness of The MLC's data is d…" at bounding box center [486, 344] width 973 height 534
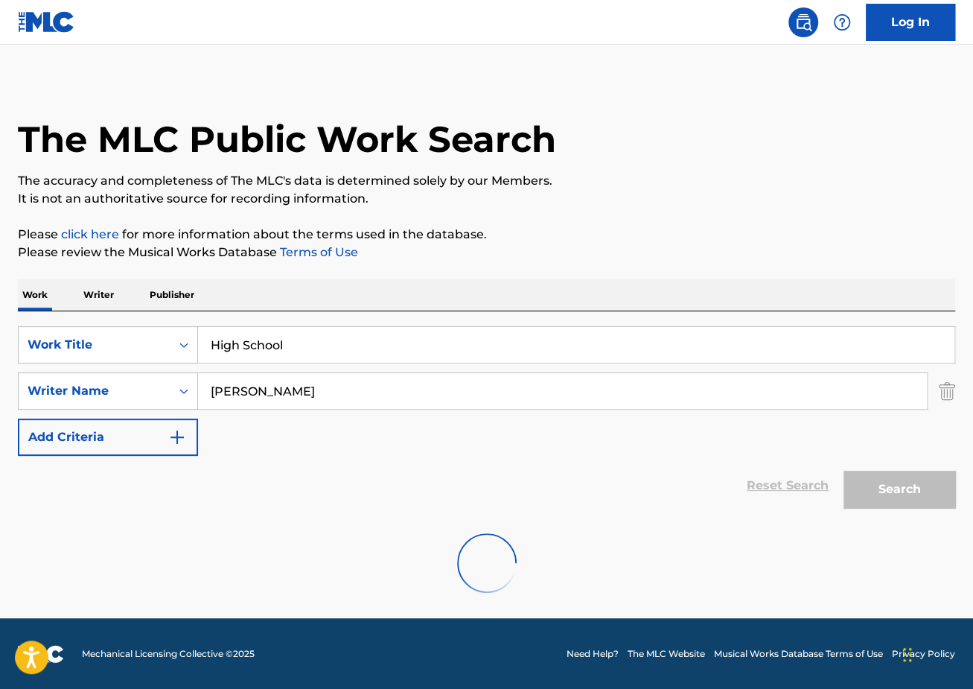
scroll to position [0, 0]
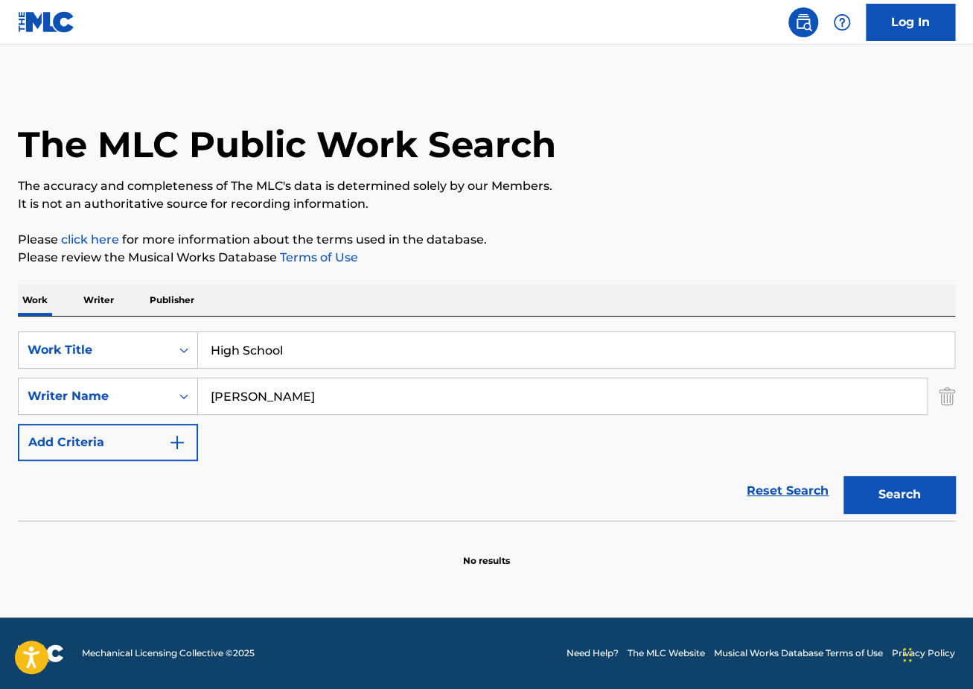
click at [656, 378] on input "[PERSON_NAME]" at bounding box center [562, 396] width 729 height 36
click at [630, 328] on div "SearchWithCriteriaec2e8396-f38b-456d-9805-f2050d600c25 Work Title High School S…" at bounding box center [486, 418] width 937 height 204
click at [668, 362] on input "High School" at bounding box center [576, 350] width 756 height 36
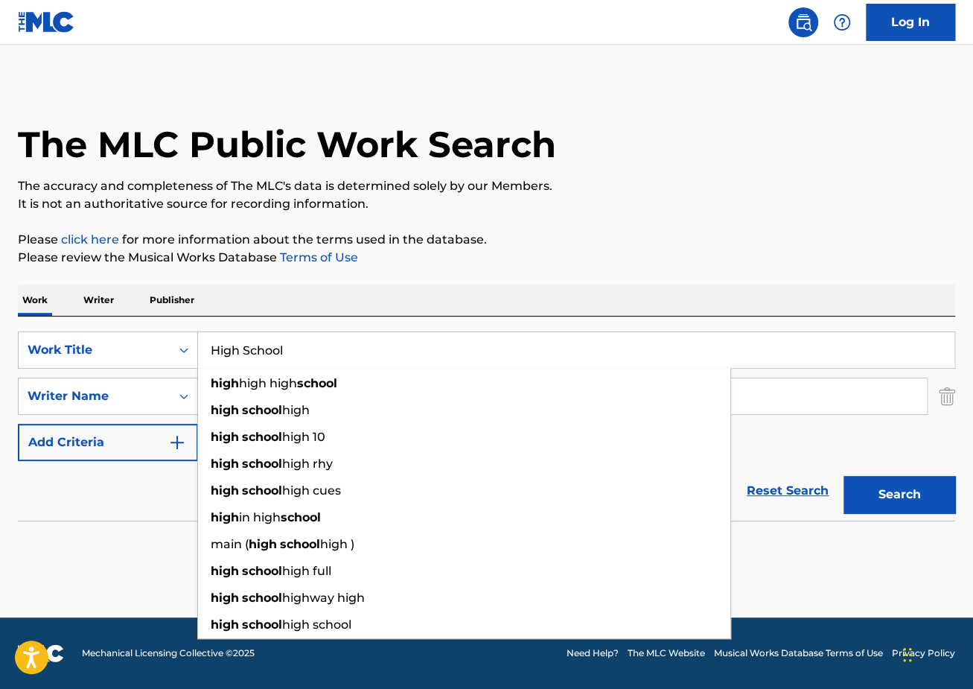
click at [246, 347] on input "High School" at bounding box center [576, 350] width 756 height 36
click at [844, 476] on button "Search" at bounding box center [900, 494] width 112 height 37
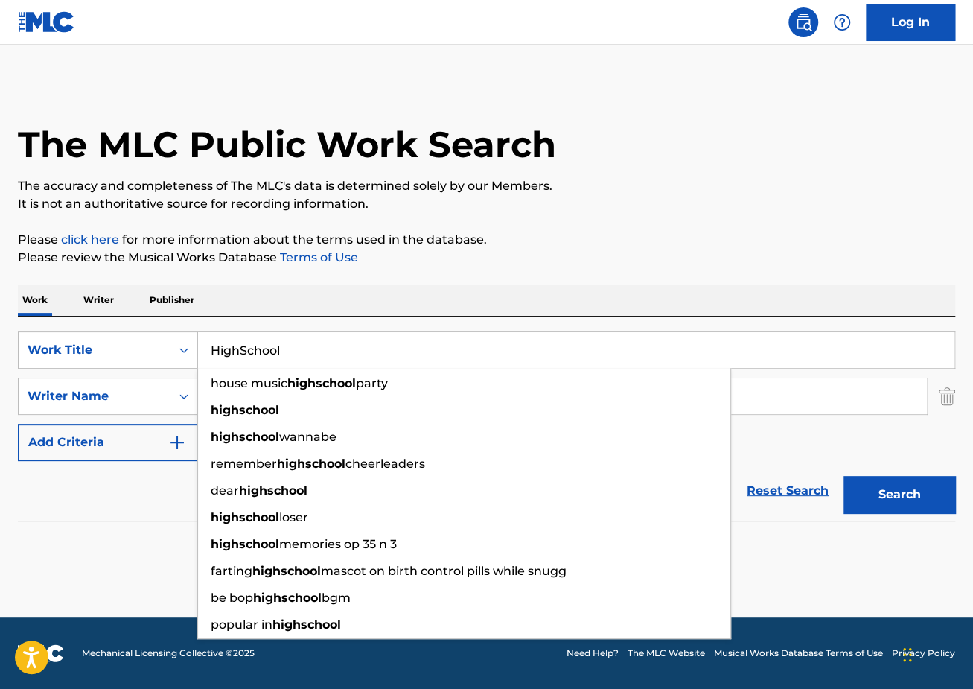
drag, startPoint x: 365, startPoint y: 356, endPoint x: 22, endPoint y: 308, distance: 346.5
click at [25, 309] on div "Work Writer Publisher SearchWithCriteriaec2e8396-f38b-456d-9805-f2050d600c25 Wo…" at bounding box center [486, 425] width 937 height 283
paste input "what i'm on"
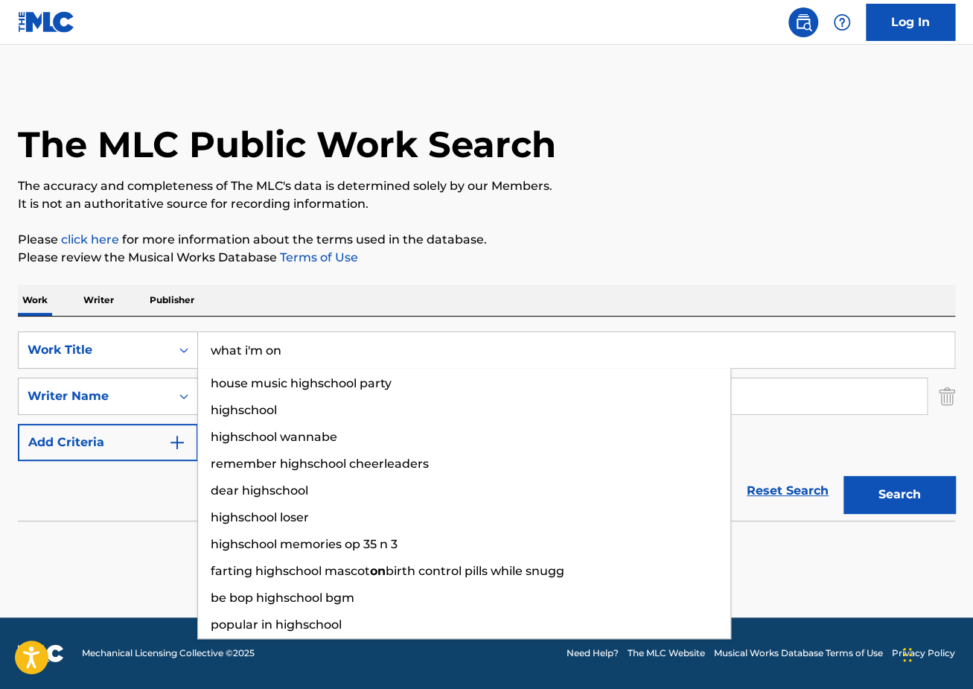
type input "what i'm on"
click at [844, 476] on button "Search" at bounding box center [900, 494] width 112 height 37
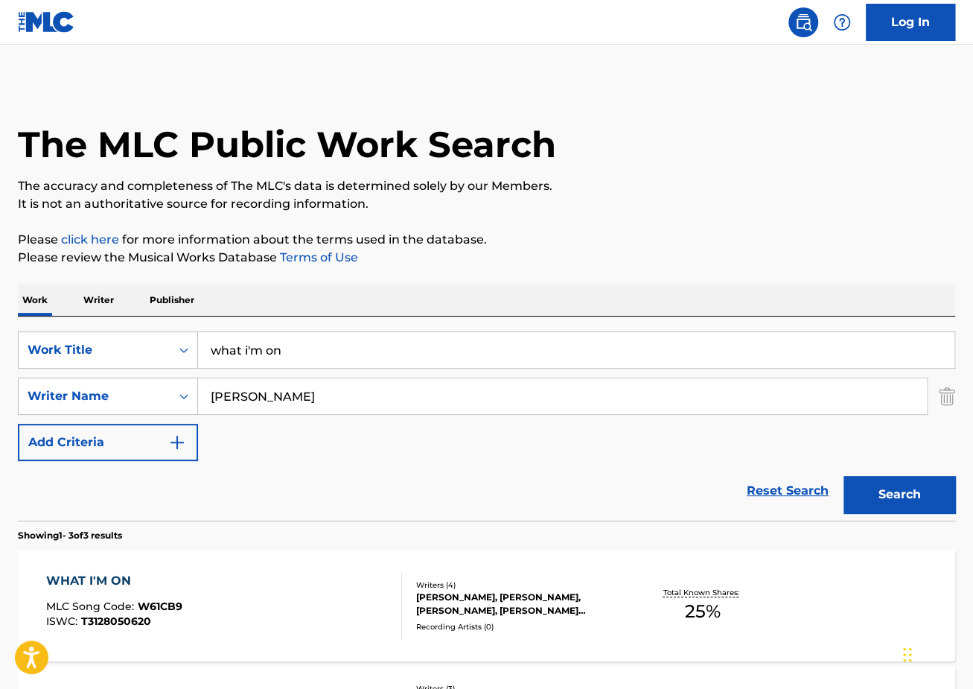
click at [108, 602] on span "MLC Song Code :" at bounding box center [92, 605] width 92 height 13
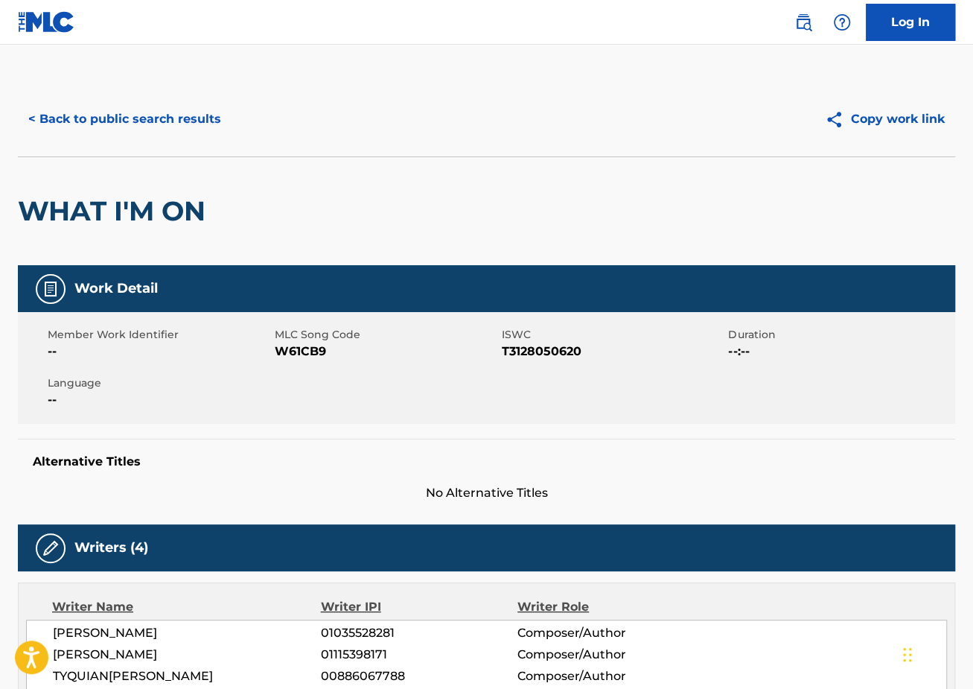
click at [150, 124] on button "< Back to public search results" at bounding box center [125, 119] width 214 height 37
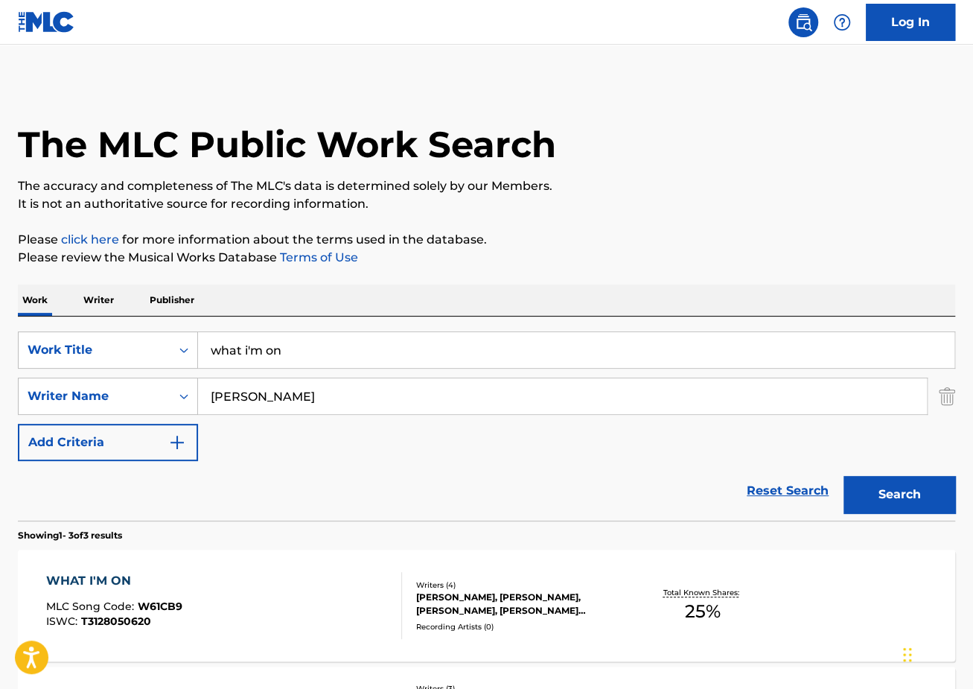
drag, startPoint x: 351, startPoint y: 343, endPoint x: 95, endPoint y: 327, distance: 257.4
click at [98, 328] on div "SearchWithCriteriaec2e8396-f38b-456d-9805-f2050d600c25 Work Title what i'm on S…" at bounding box center [486, 418] width 937 height 204
click at [844, 476] on button "Search" at bounding box center [900, 494] width 112 height 37
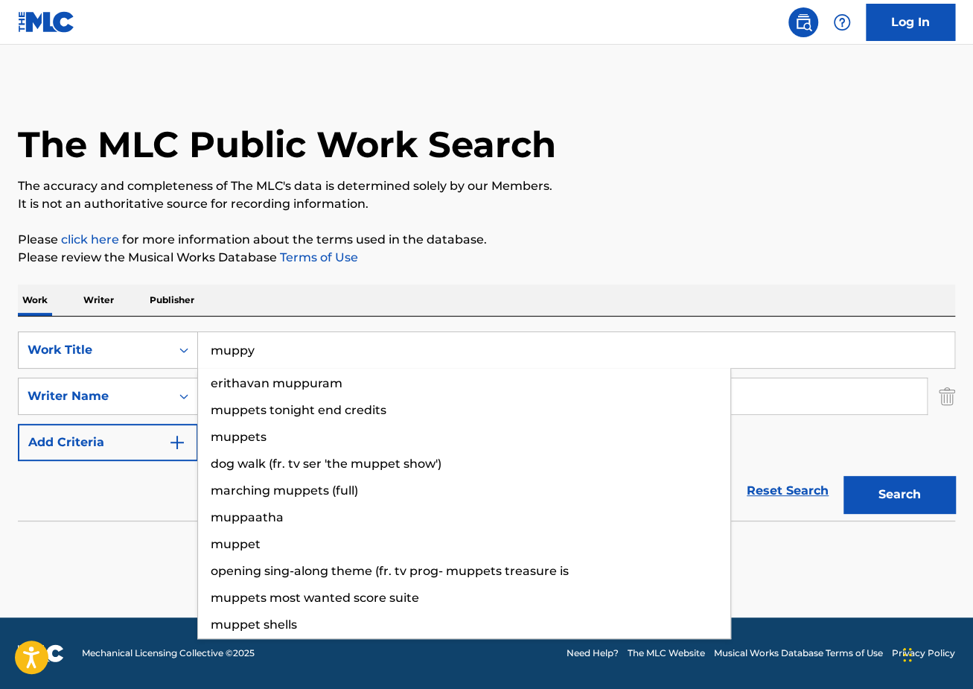
type input "muppy"
click at [844, 476] on button "Search" at bounding box center [900, 494] width 112 height 37
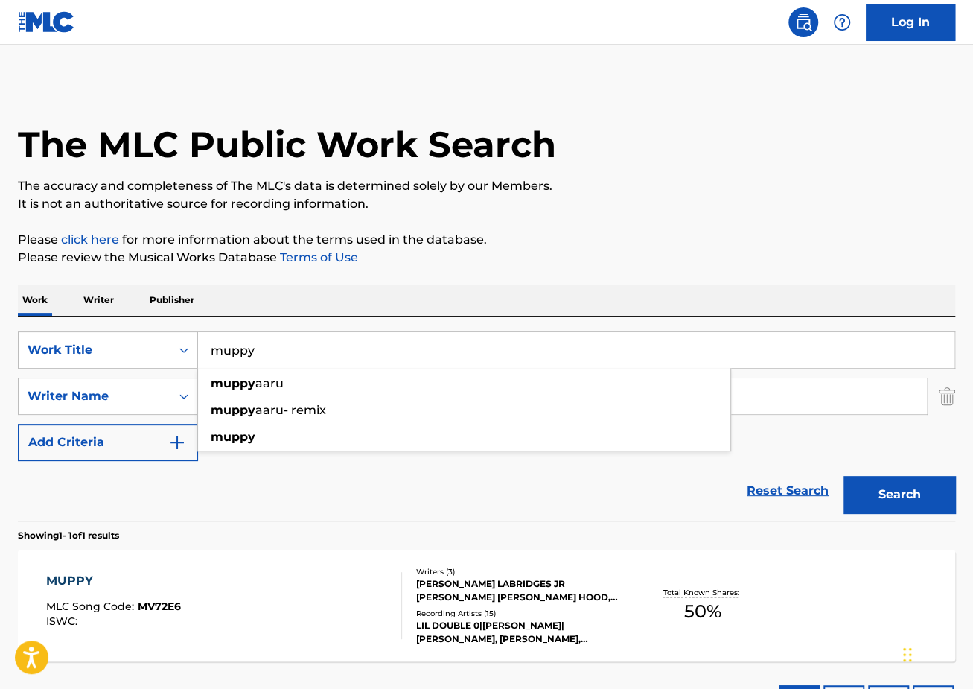
click at [153, 593] on div "MUPPY MLC Song Code : MV72E6 ISWC :" at bounding box center [113, 605] width 135 height 67
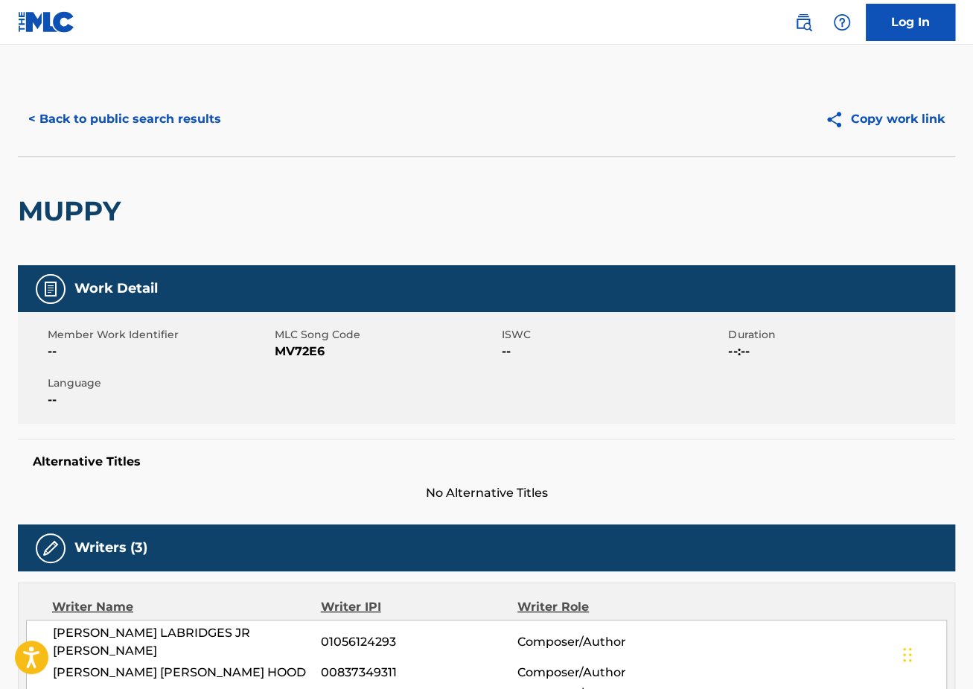
click at [119, 120] on button "< Back to public search results" at bounding box center [125, 119] width 214 height 37
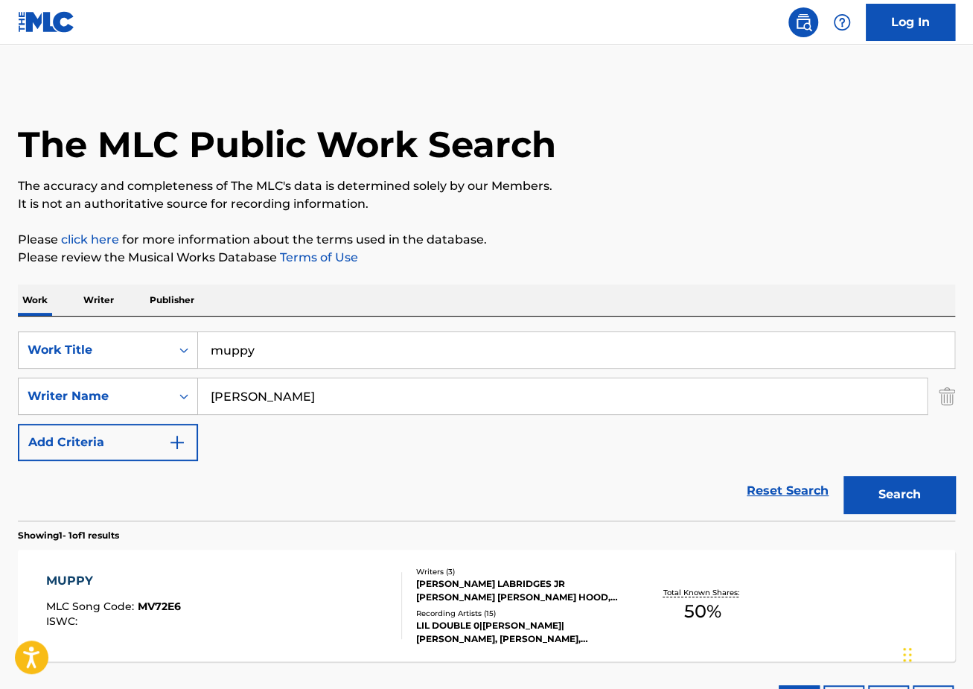
drag, startPoint x: 391, startPoint y: 366, endPoint x: 57, endPoint y: 305, distance: 340.0
click at [63, 305] on div "Work Writer Publisher SearchWithCriteriaec2e8396-f38b-456d-9805-f2050d600c25 Wo…" at bounding box center [486, 507] width 937 height 447
paste input "heartfelt"
type input "heartfelt"
click at [844, 476] on button "Search" at bounding box center [900, 494] width 112 height 37
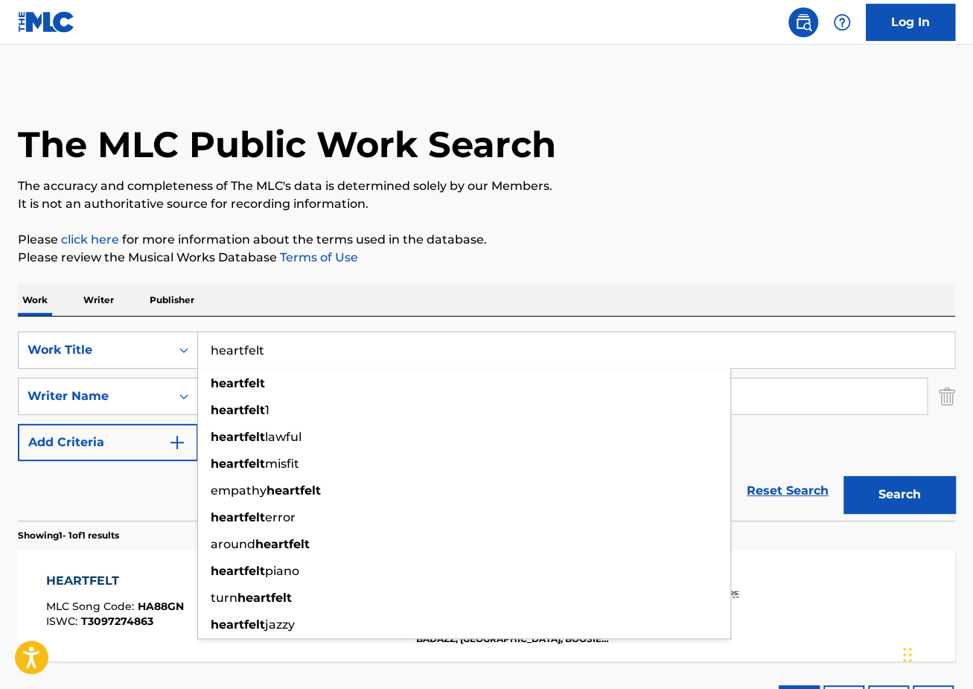
click at [75, 538] on p "Showing 1 - 1 of 1 results" at bounding box center [68, 535] width 101 height 13
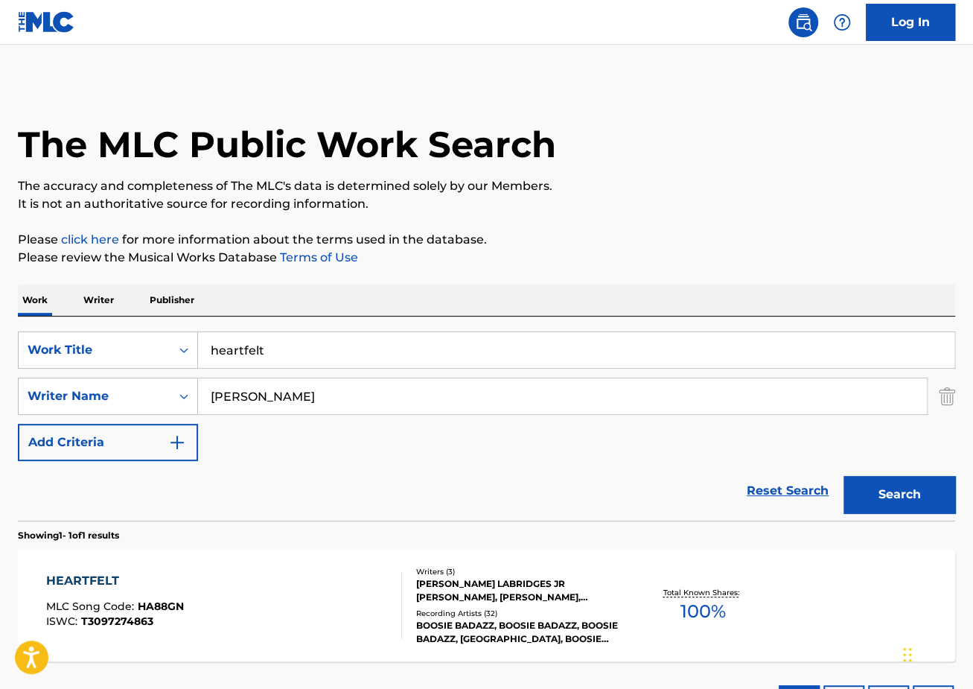
click at [106, 576] on div "HEARTFELT" at bounding box center [115, 581] width 138 height 18
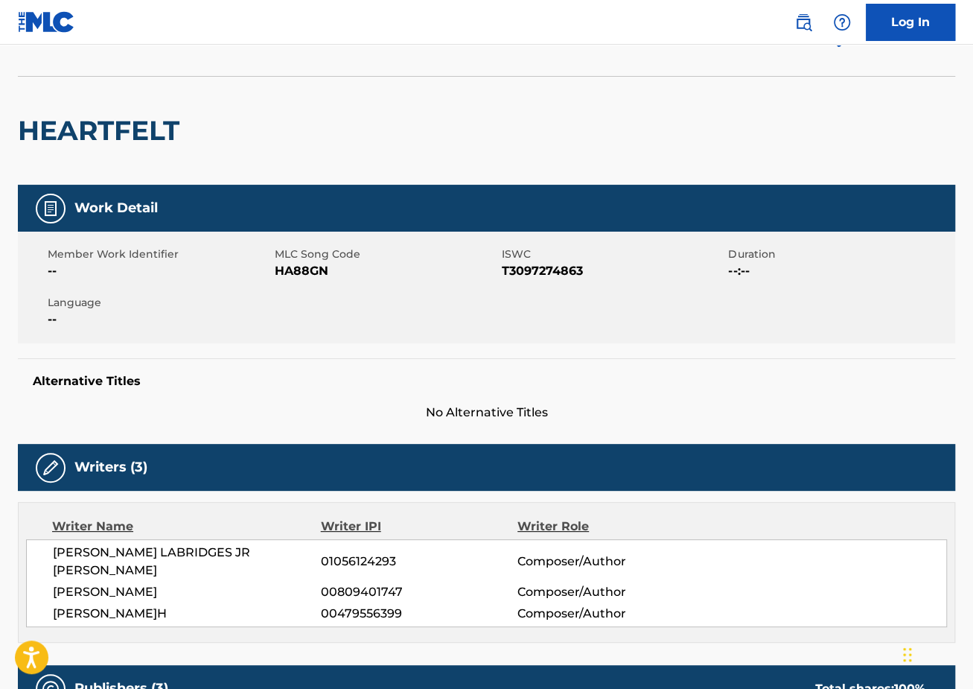
scroll to position [39, 0]
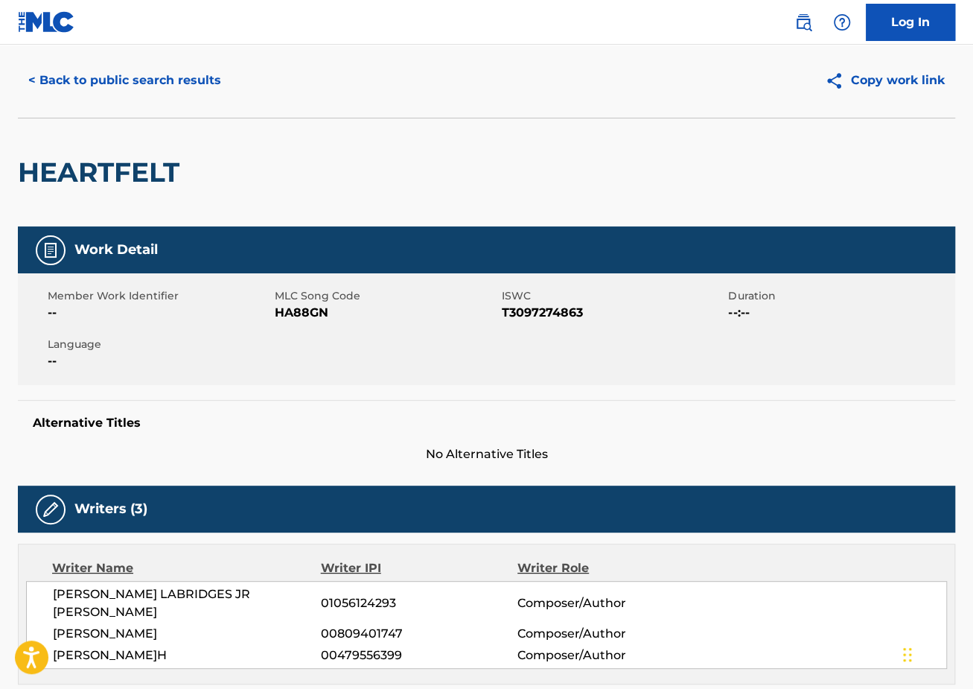
click at [157, 77] on button "< Back to public search results" at bounding box center [125, 80] width 214 height 37
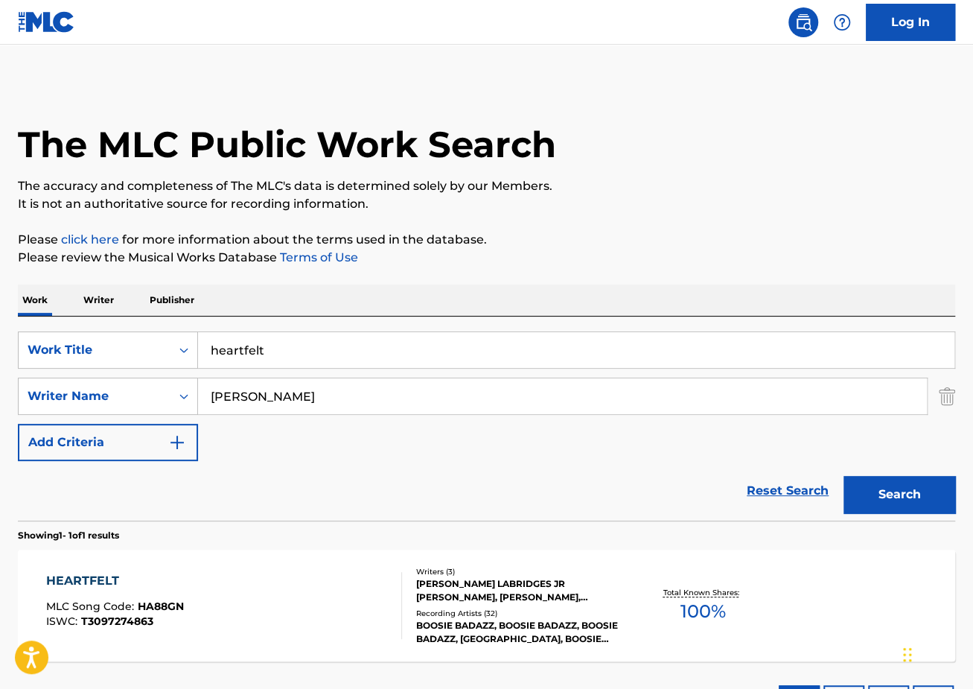
drag, startPoint x: 381, startPoint y: 345, endPoint x: 133, endPoint y: 324, distance: 248.9
click at [135, 324] on div "SearchWithCriteriaec2e8396-f38b-456d-9805-f2050d600c25 Work Title heartfelt Sea…" at bounding box center [486, 418] width 937 height 204
paste input "my problem is"
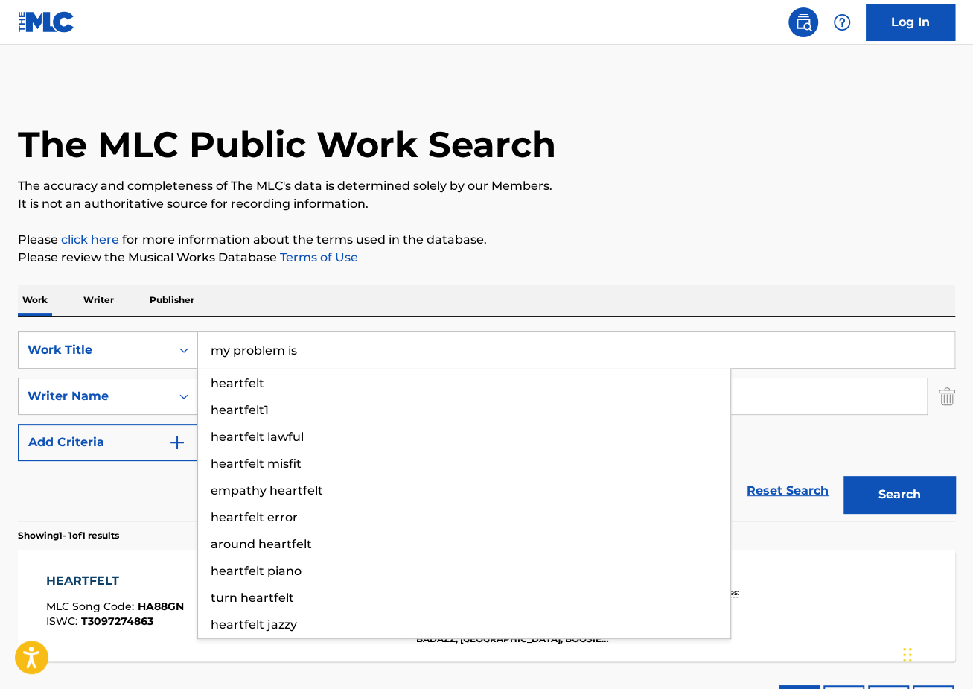
type input "my problem is"
click at [844, 476] on button "Search" at bounding box center [900, 494] width 112 height 37
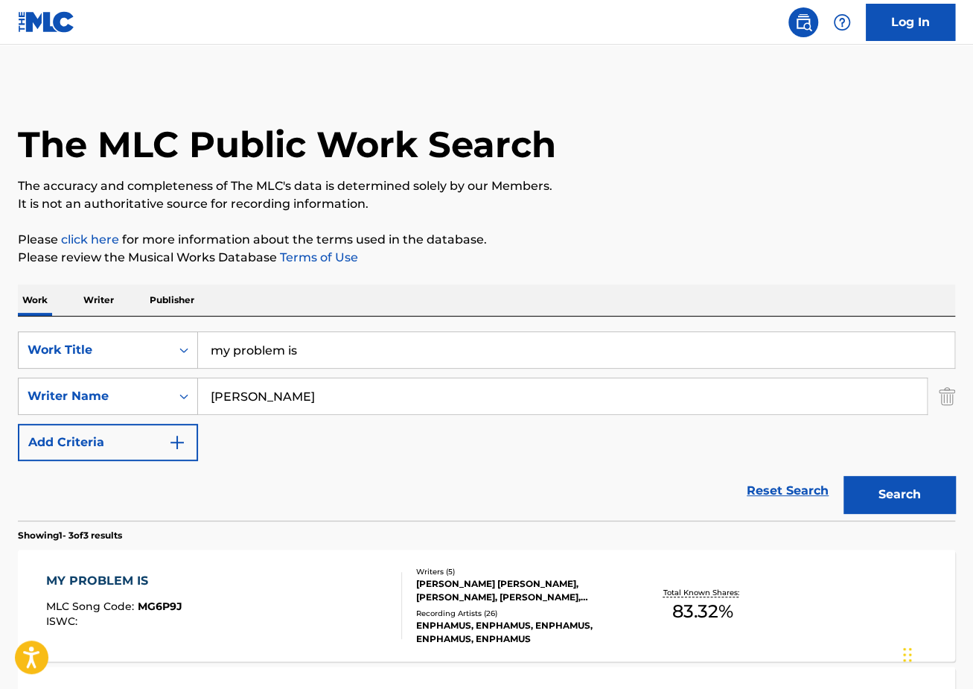
click at [587, 236] on p "Please click here for more information about the terms used in the database." at bounding box center [486, 240] width 937 height 18
click at [127, 593] on div "MY PROBLEM IS MLC Song Code : MG6P9J ISWC :" at bounding box center [114, 605] width 136 height 67
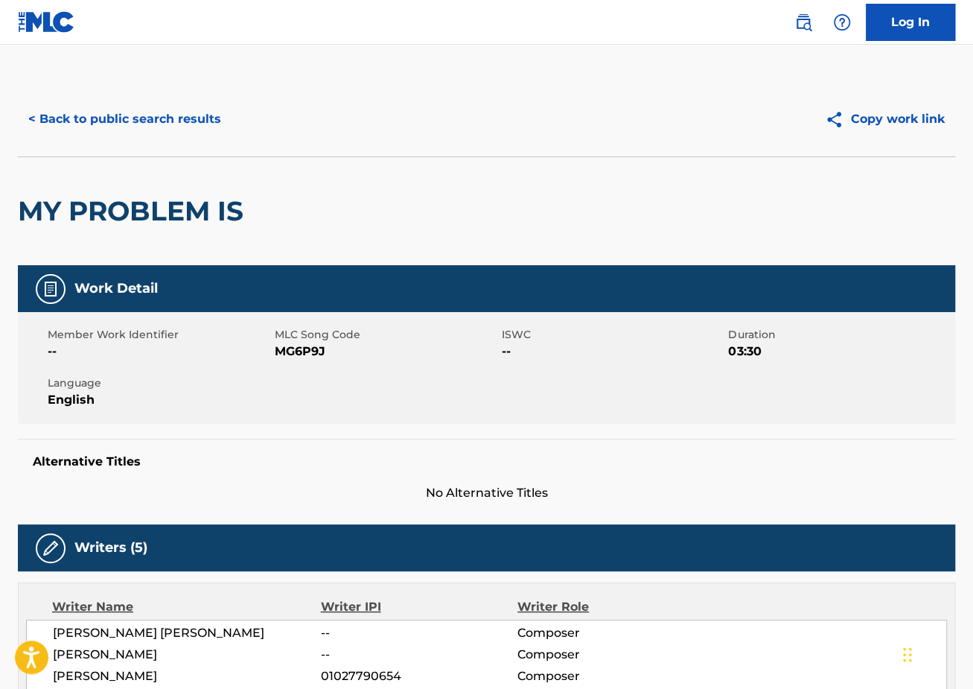
click at [193, 130] on button "< Back to public search results" at bounding box center [125, 119] width 214 height 37
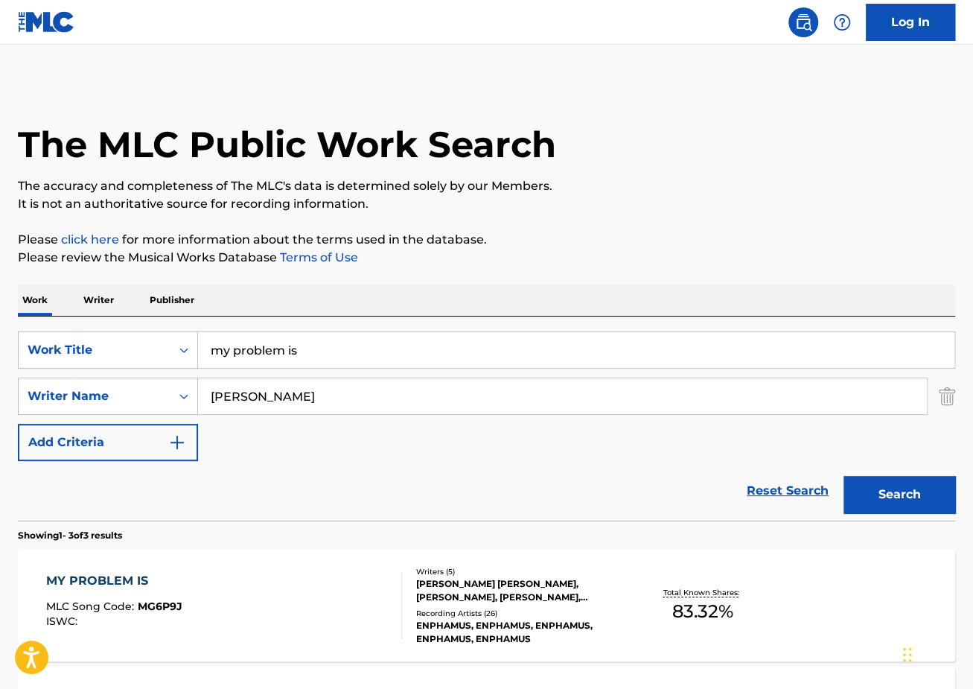
drag, startPoint x: 344, startPoint y: 345, endPoint x: 45, endPoint y: 321, distance: 300.3
click at [76, 328] on div "SearchWithCriteriaec2e8396-f38b-456d-9805-f2050d600c25 Work Title my problem is…" at bounding box center [486, 418] width 937 height 204
paste input "hate [PERSON_NAME]"
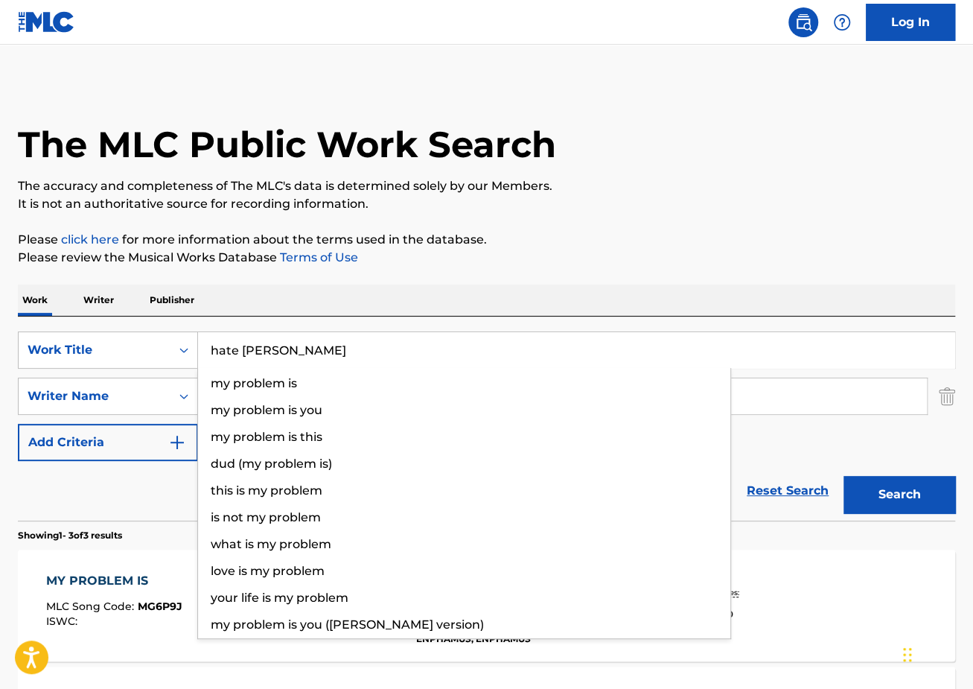
click at [844, 476] on button "Search" at bounding box center [900, 494] width 112 height 37
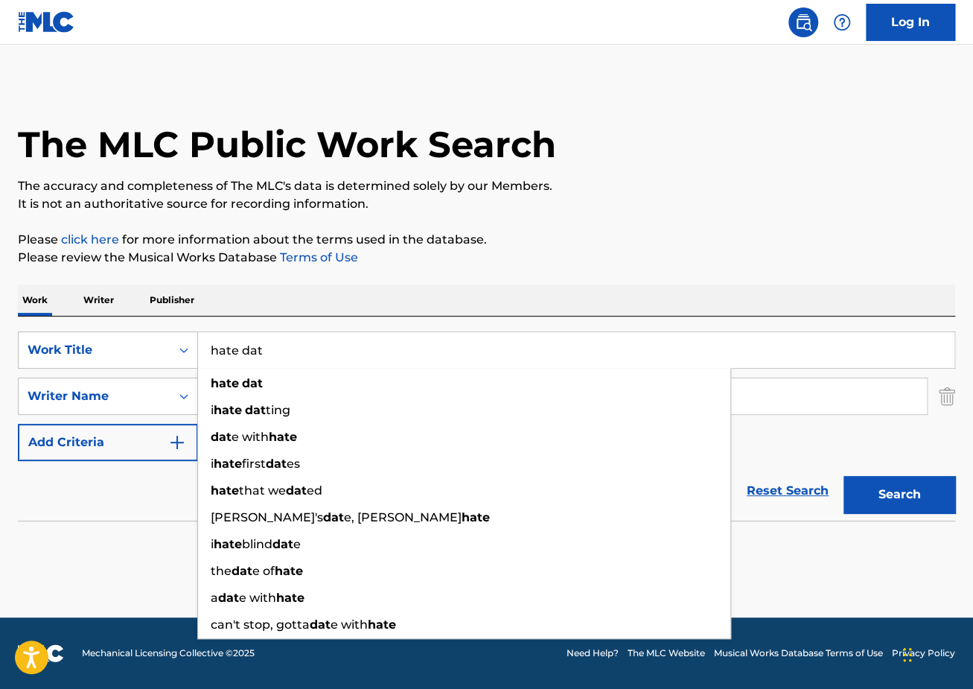
click at [844, 476] on button "Search" at bounding box center [900, 494] width 112 height 37
drag, startPoint x: 274, startPoint y: 355, endPoint x: 57, endPoint y: 306, distance: 222.9
click at [63, 307] on div "Work Writer Publisher SearchWithCriteriaec2e8396-f38b-456d-9805-f2050d600c25 Wo…" at bounding box center [486, 425] width 937 height 283
paste input "Walk em down"
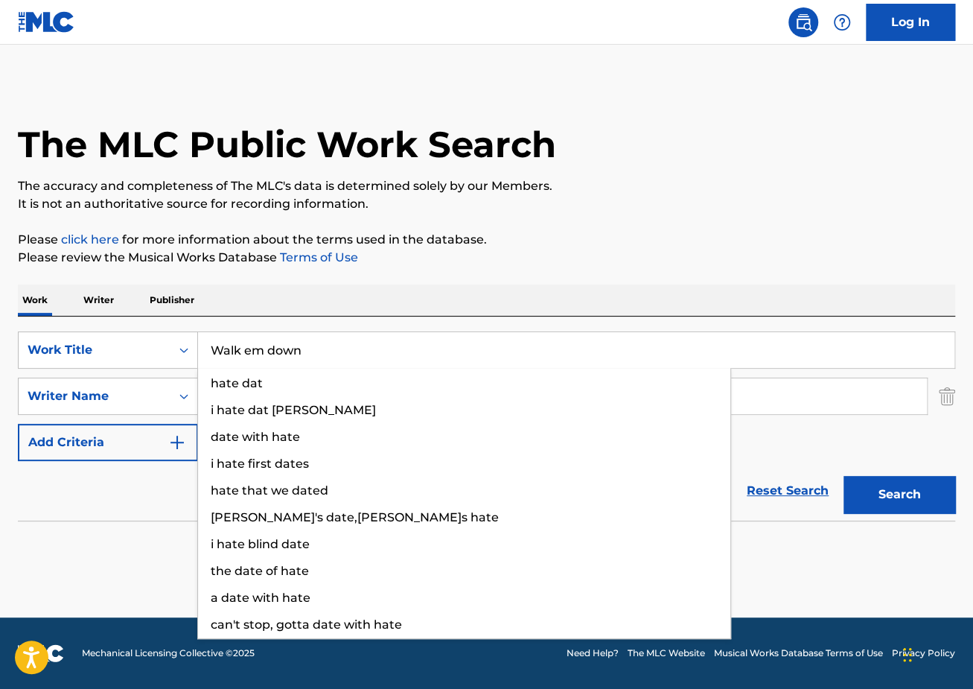
click at [844, 476] on button "Search" at bounding box center [900, 494] width 112 height 37
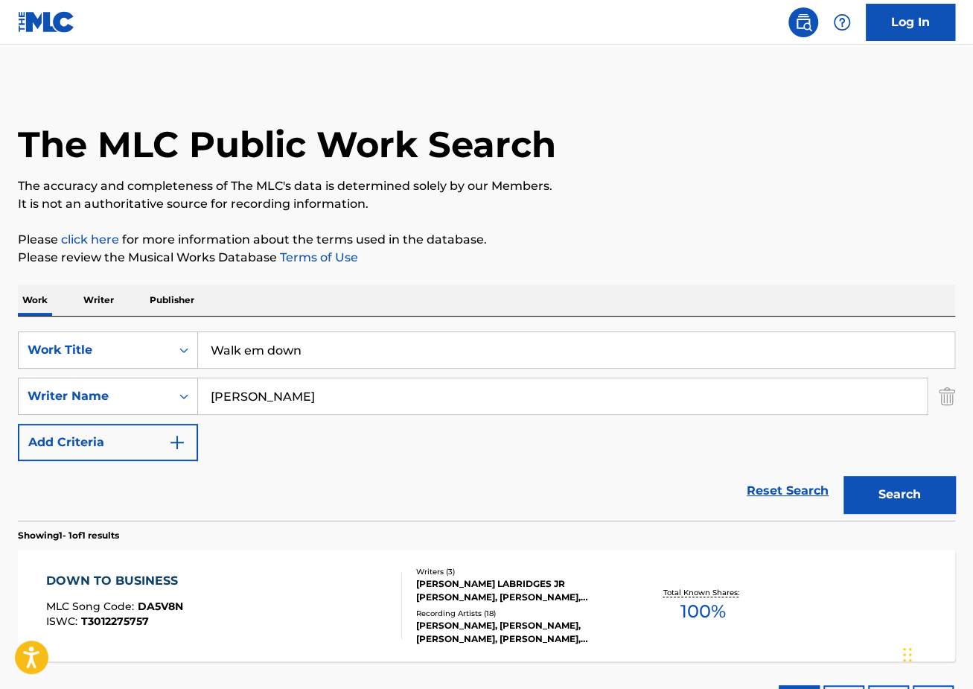
scroll to position [121, 0]
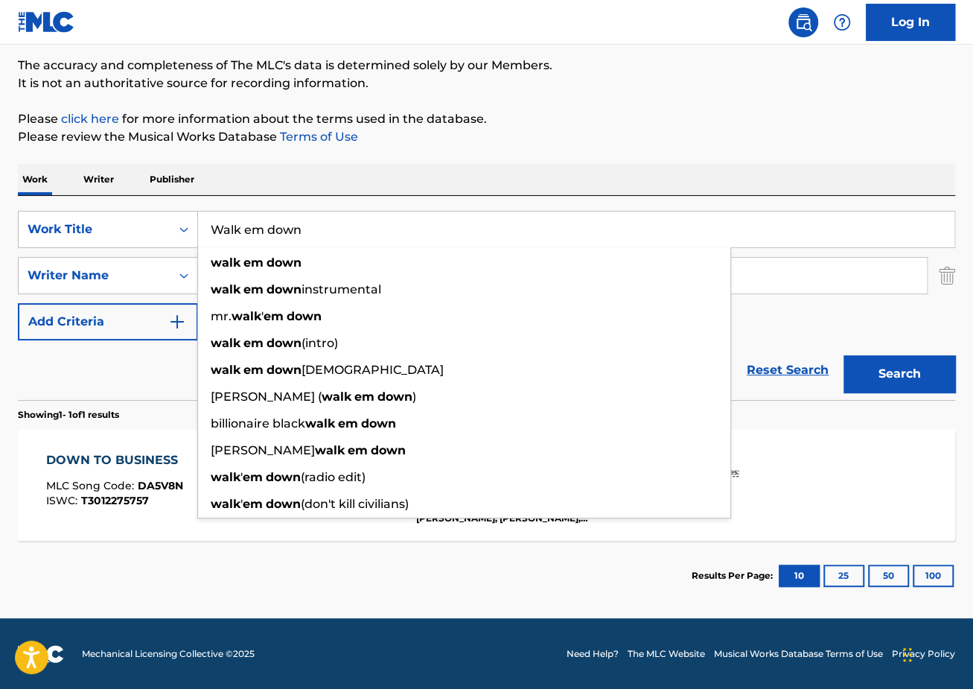
drag, startPoint x: 324, startPoint y: 223, endPoint x: 19, endPoint y: 199, distance: 305.4
click at [25, 199] on div "SearchWithCriteriaec2e8396-f38b-456d-9805-f2050d600c25 Work Title Walk em down …" at bounding box center [486, 298] width 937 height 204
paste input "hell of a life"
click at [844, 355] on button "Search" at bounding box center [900, 373] width 112 height 37
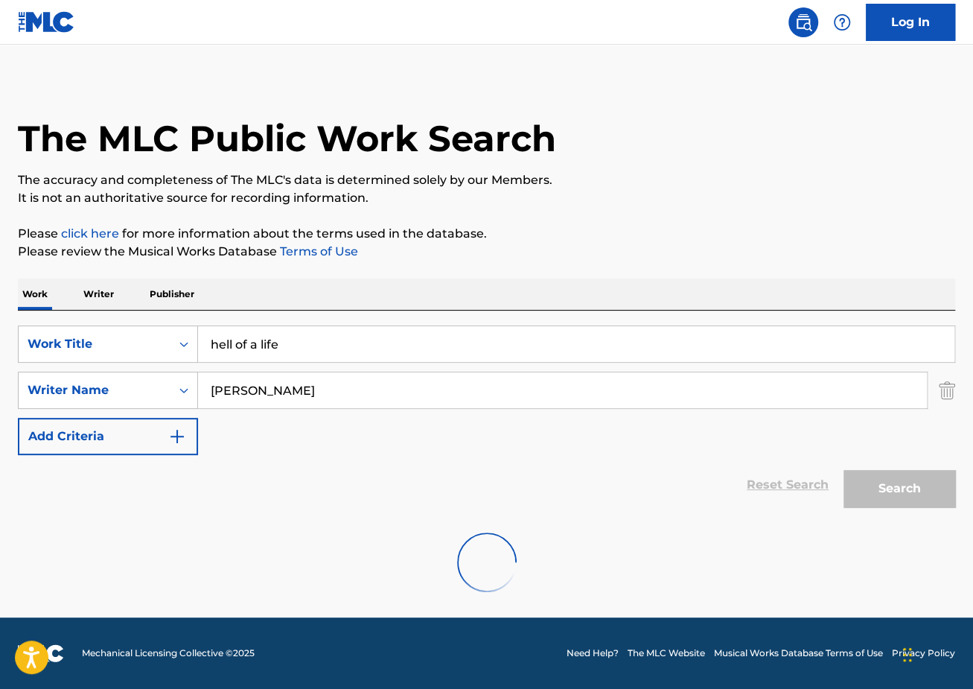
scroll to position [5, 0]
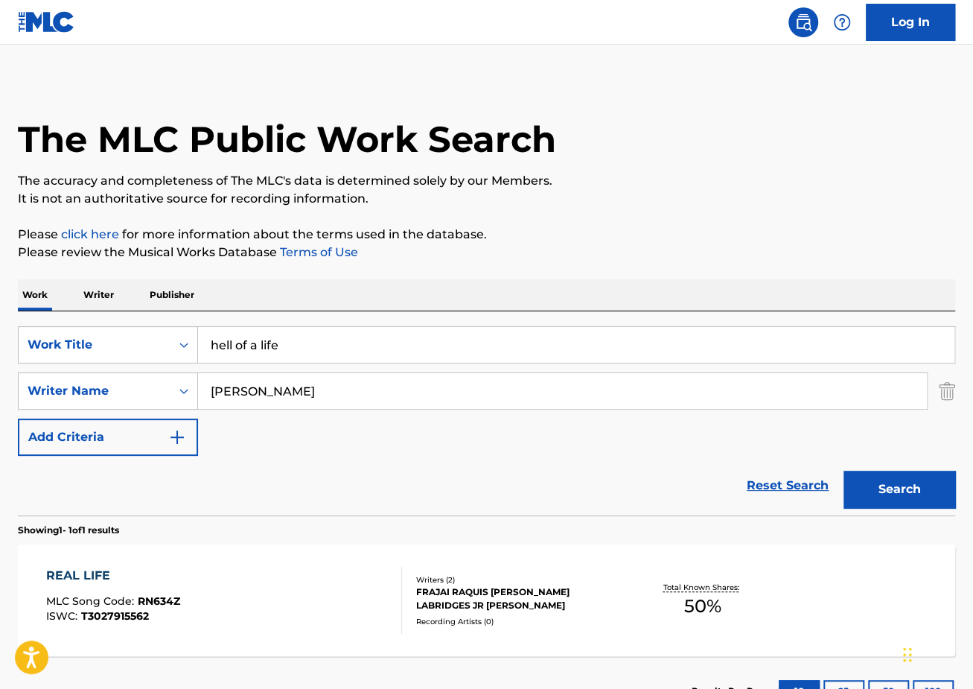
click at [605, 214] on div "The MLC Public Work Search The accuracy and completeness of The MLC's data is d…" at bounding box center [486, 401] width 973 height 649
click at [905, 497] on button "Search" at bounding box center [900, 489] width 112 height 37
click at [222, 344] on input "hell of a life" at bounding box center [576, 345] width 756 height 36
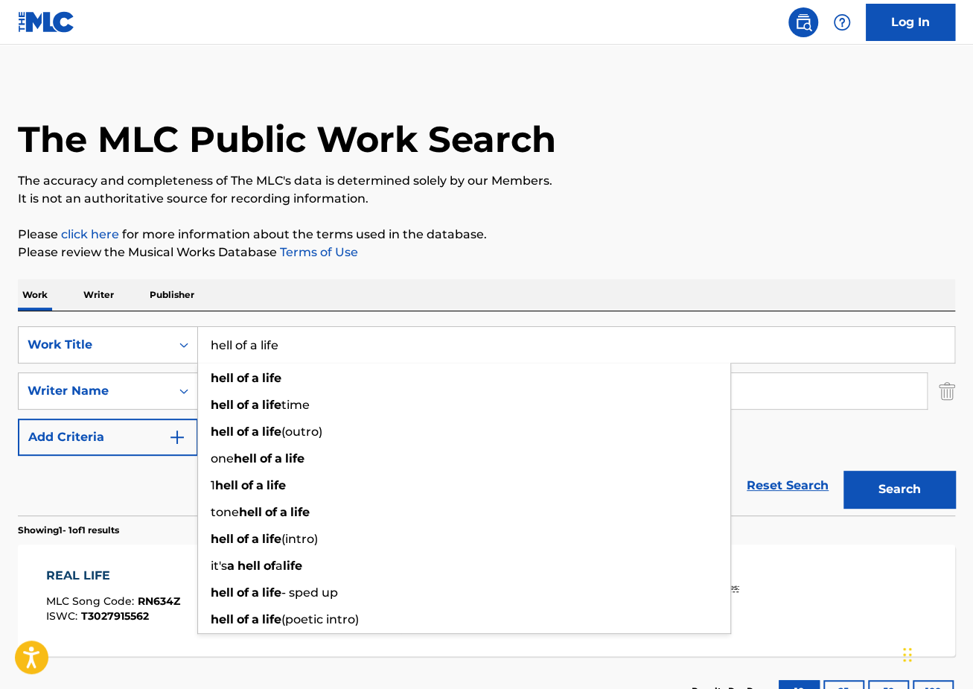
paste input "dirty rap"
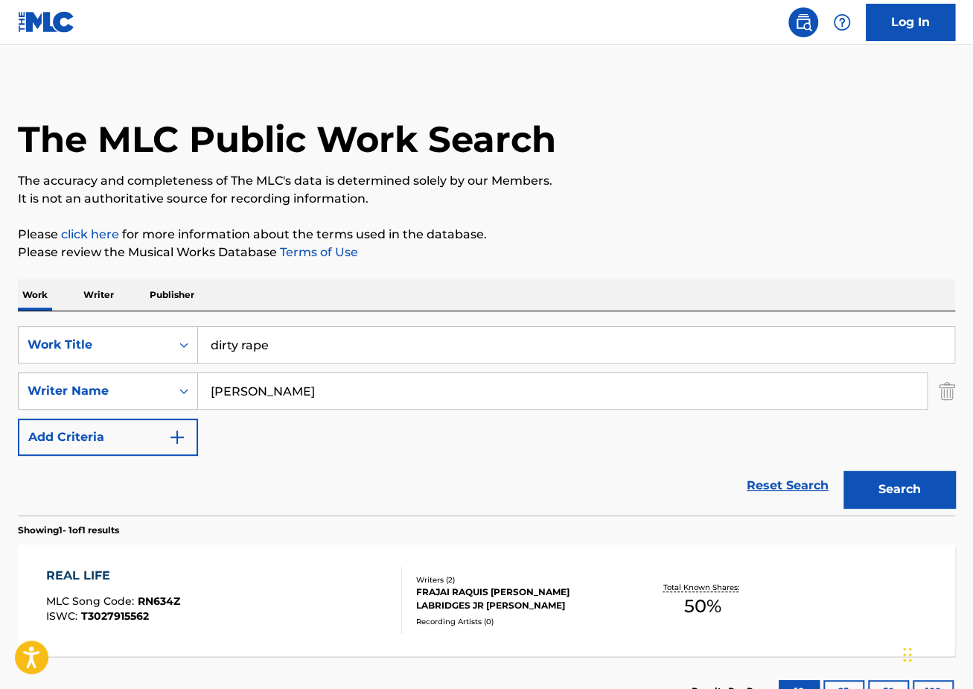
click at [465, 247] on p "Please review the Musical Works Database Terms of Use" at bounding box center [486, 252] width 937 height 18
click at [901, 490] on button "Search" at bounding box center [900, 489] width 112 height 37
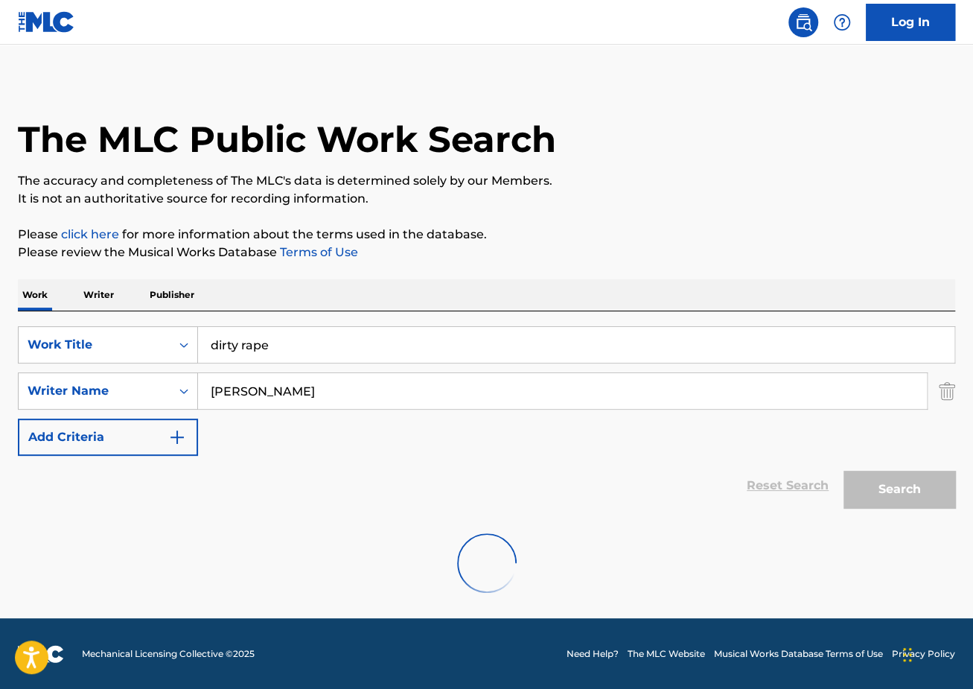
scroll to position [0, 0]
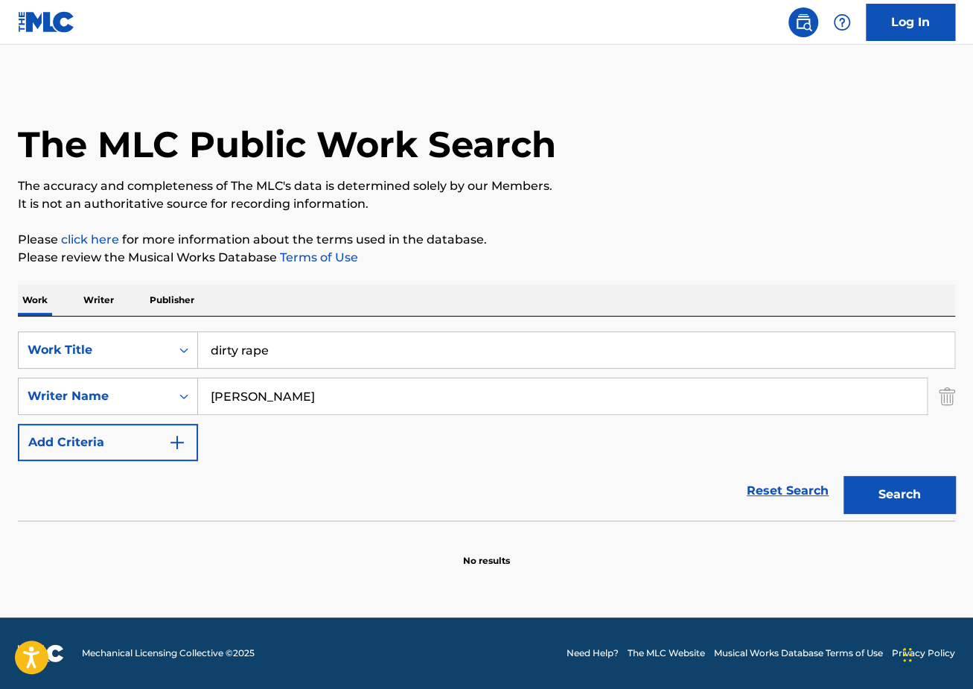
drag, startPoint x: 333, startPoint y: 350, endPoint x: 3, endPoint y: 345, distance: 329.9
click at [10, 345] on div "The MLC Public Work Search The accuracy and completeness of The MLC's data is d…" at bounding box center [486, 324] width 973 height 485
paste input "wick jr"
click at [844, 476] on button "Search" at bounding box center [900, 494] width 112 height 37
drag, startPoint x: 287, startPoint y: 357, endPoint x: 68, endPoint y: 315, distance: 222.2
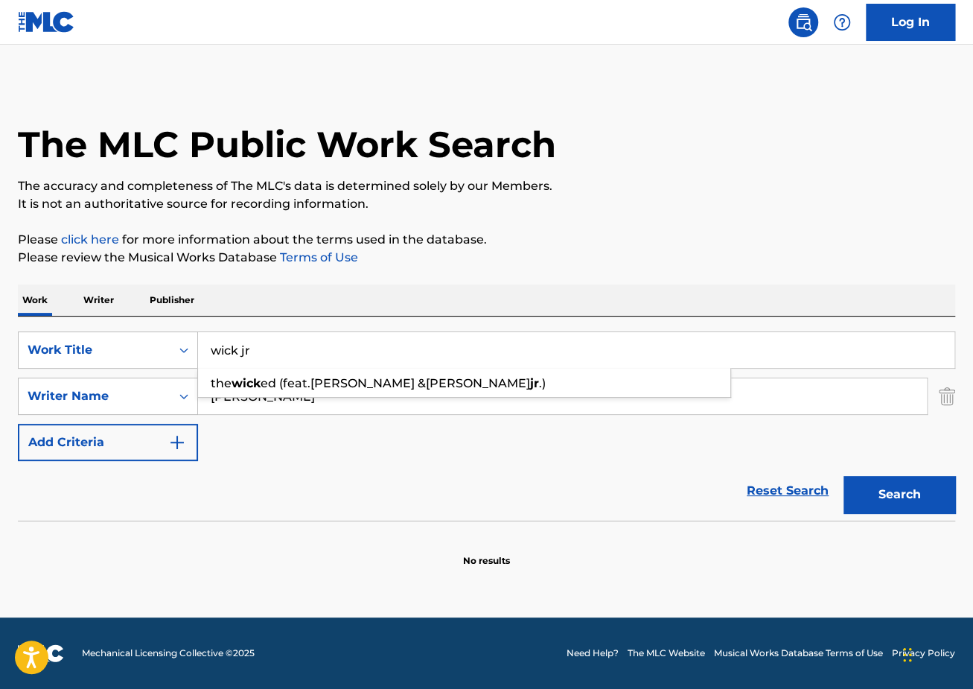
click at [79, 317] on div "SearchWithCriteriaec2e8396-f38b-456d-9805-f2050d600c25 Work Title wick jr the […" at bounding box center [486, 418] width 937 height 204
paste input "No Trust"
click at [844, 476] on button "Search" at bounding box center [900, 494] width 112 height 37
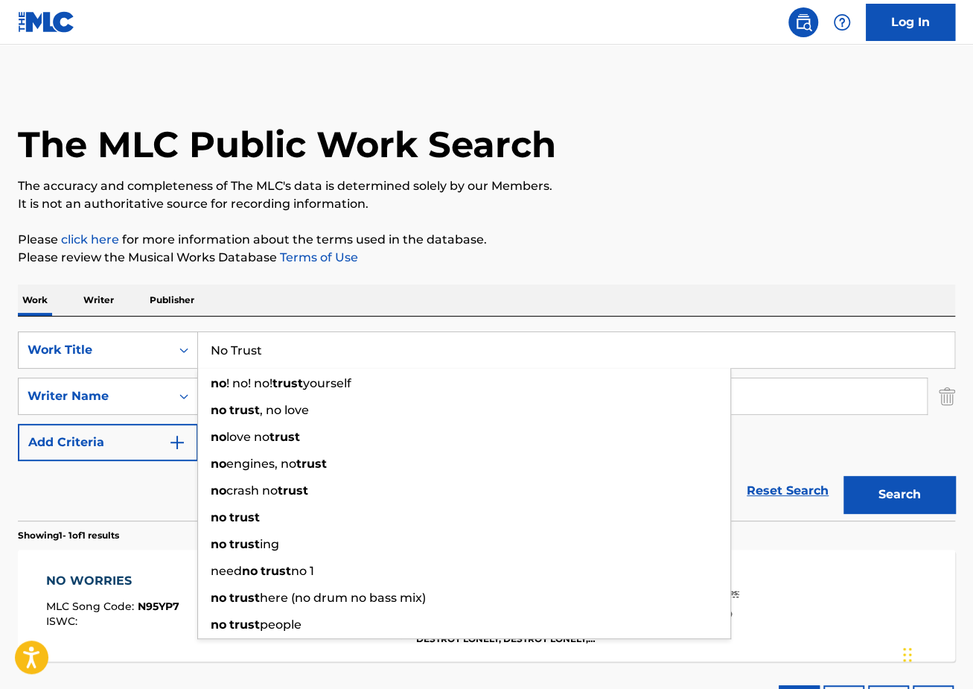
drag, startPoint x: 296, startPoint y: 361, endPoint x: 63, endPoint y: 324, distance: 235.3
click at [74, 326] on div "SearchWithCriteriaec2e8396-f38b-456d-9805-f2050d600c25 Work Title No Trust no !…" at bounding box center [486, 418] width 937 height 204
paste input "Missin Me"
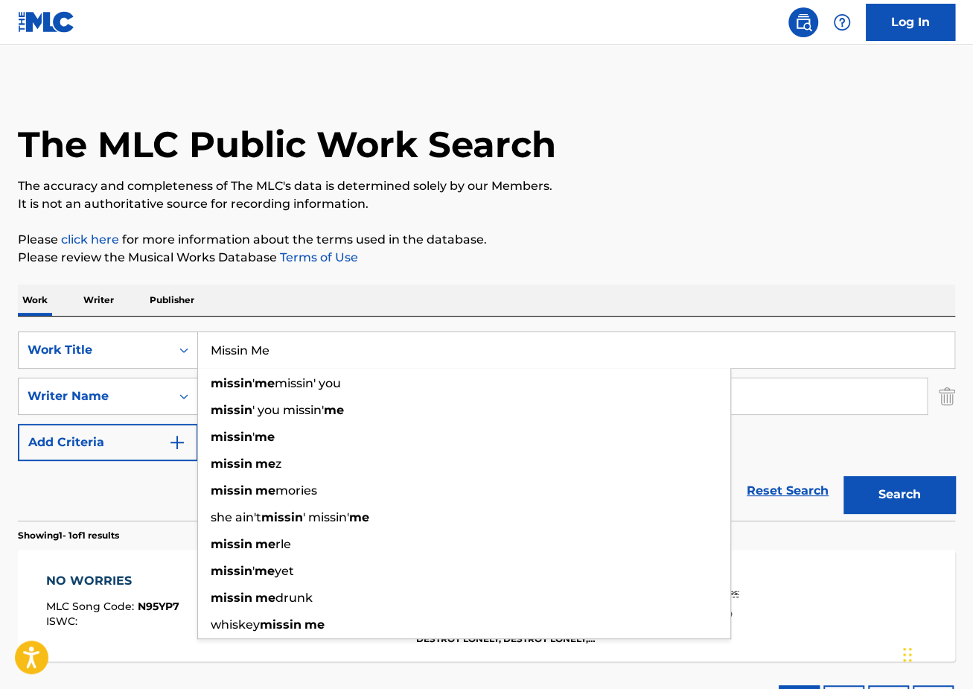
type input "Missin Me"
click at [844, 476] on button "Search" at bounding box center [900, 494] width 112 height 37
